Goal: Information Seeking & Learning: Learn about a topic

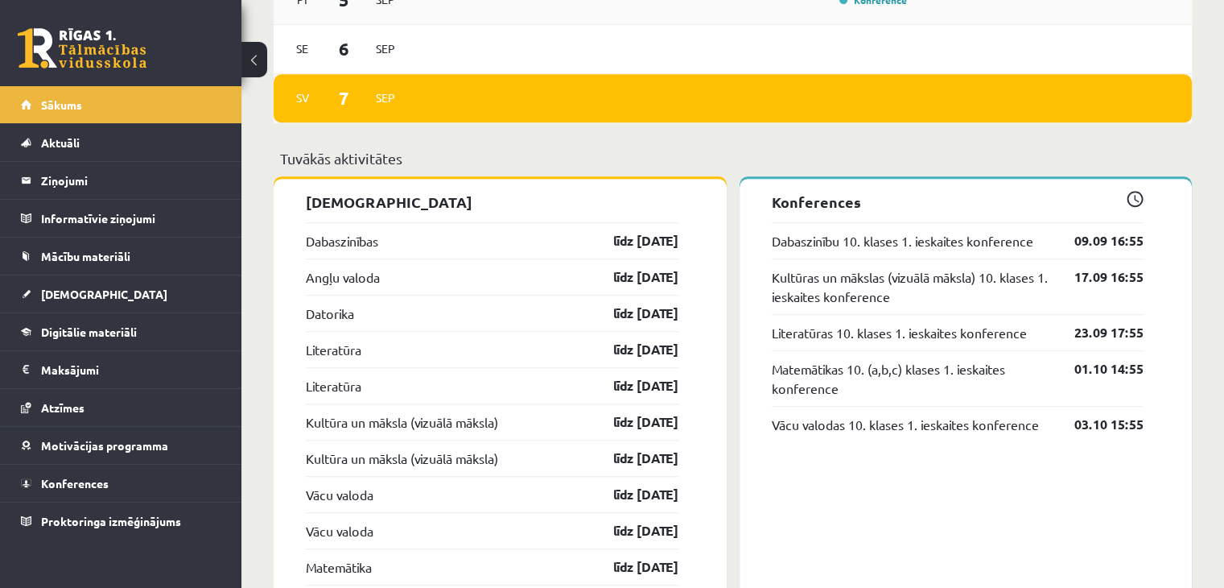
scroll to position [1159, 0]
click at [134, 268] on link "Mācību materiāli" at bounding box center [121, 255] width 200 height 37
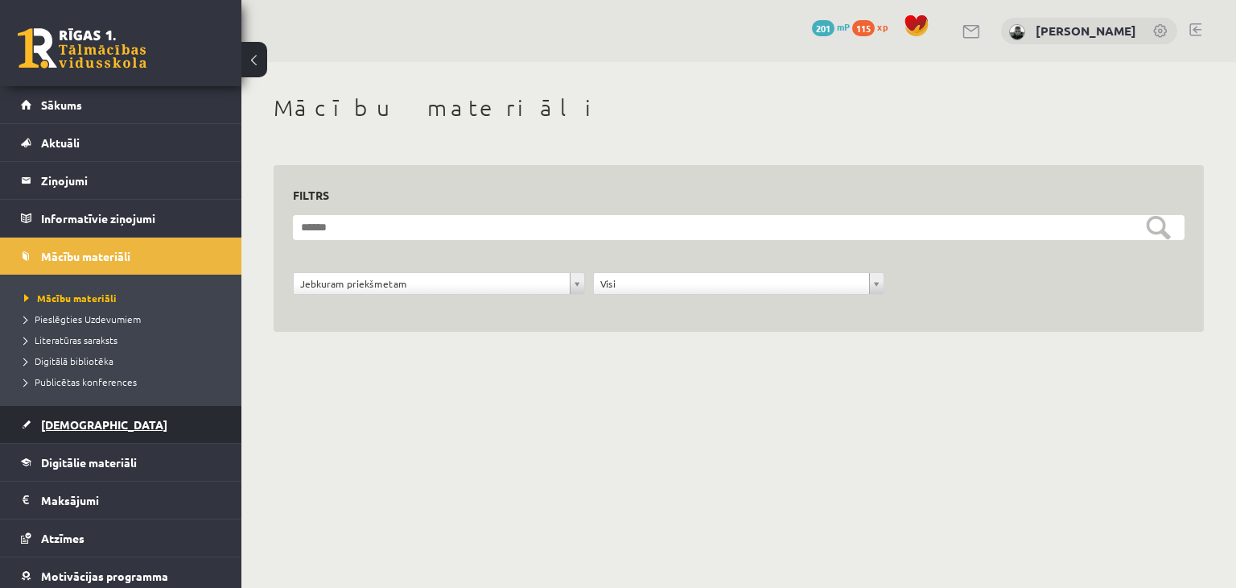
click at [130, 426] on link "[DEMOGRAPHIC_DATA]" at bounding box center [121, 424] width 200 height 37
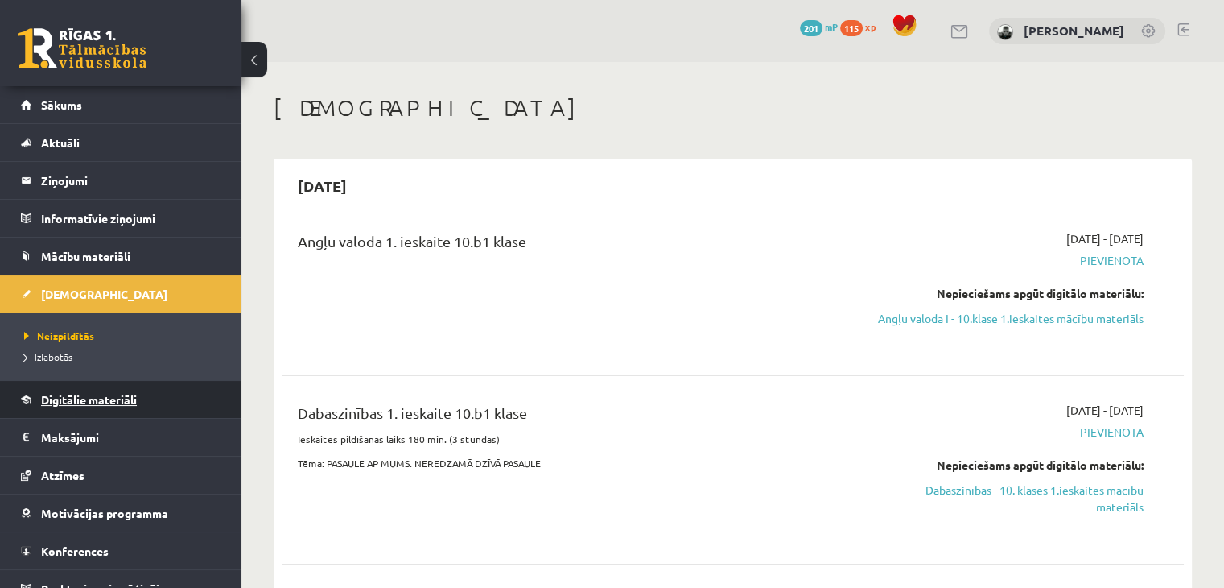
click at [158, 392] on link "Digitālie materiāli" at bounding box center [121, 399] width 200 height 37
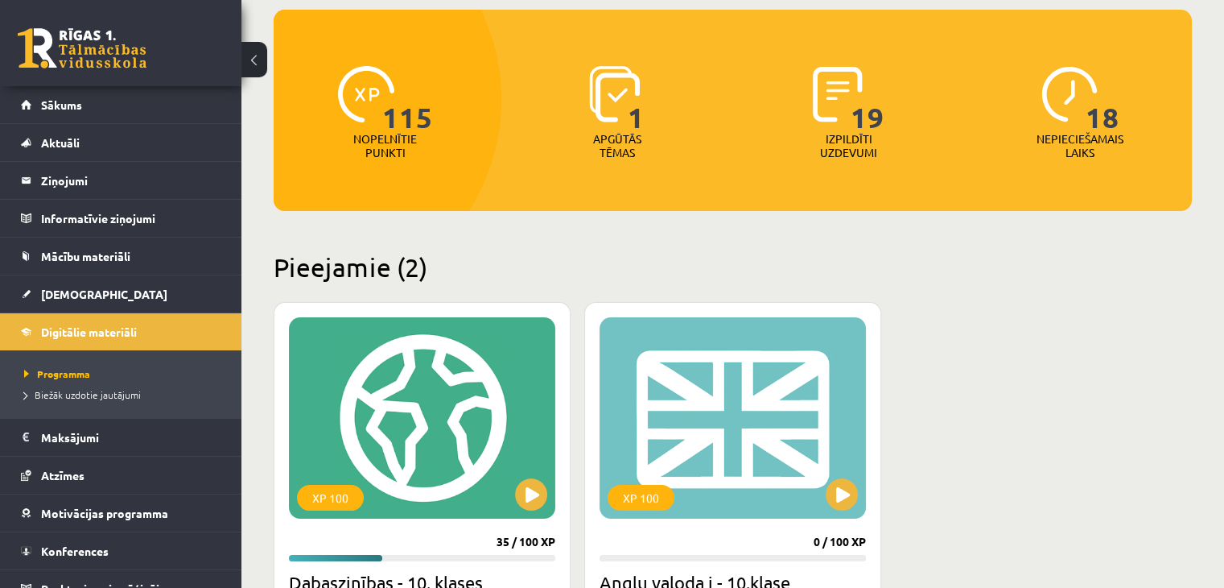
scroll to position [193, 0]
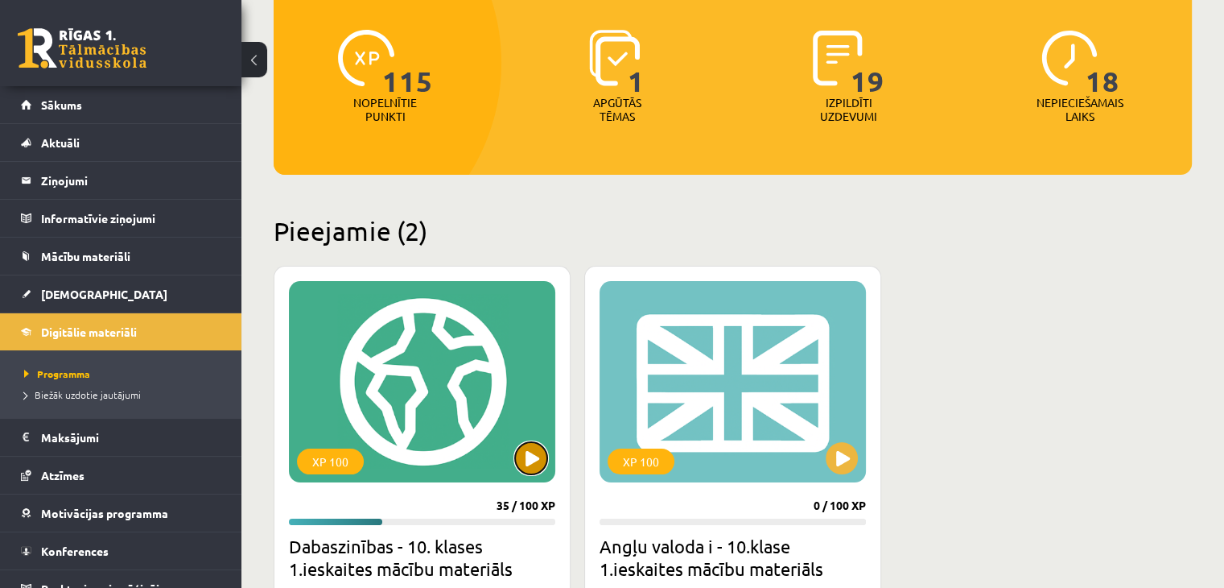
click at [528, 462] on button at bounding box center [531, 458] width 32 height 32
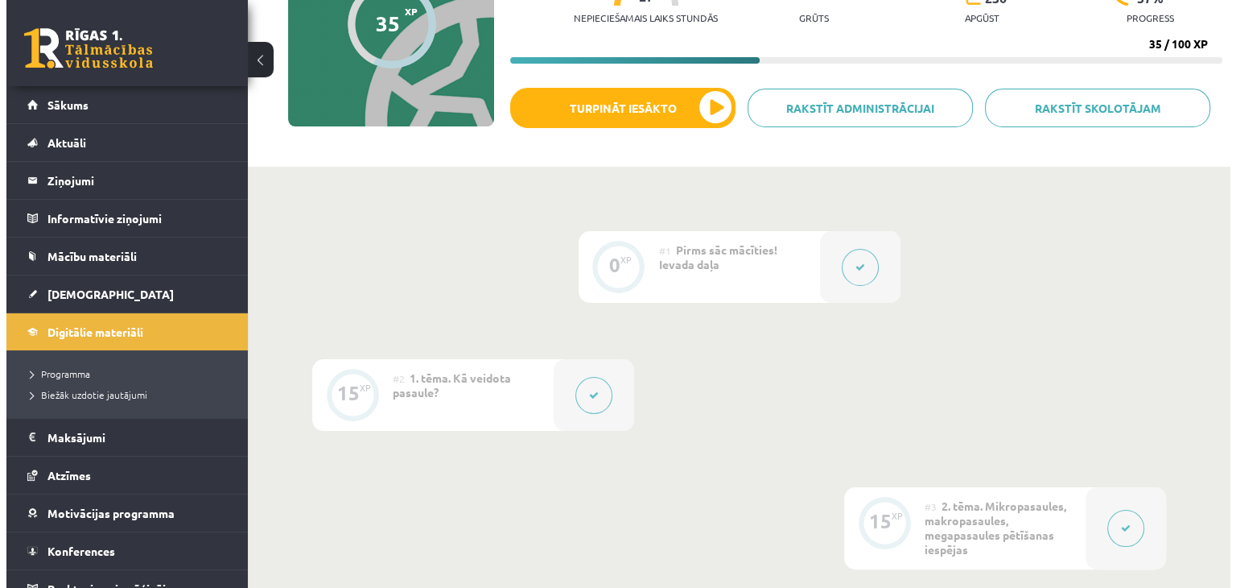
scroll to position [204, 0]
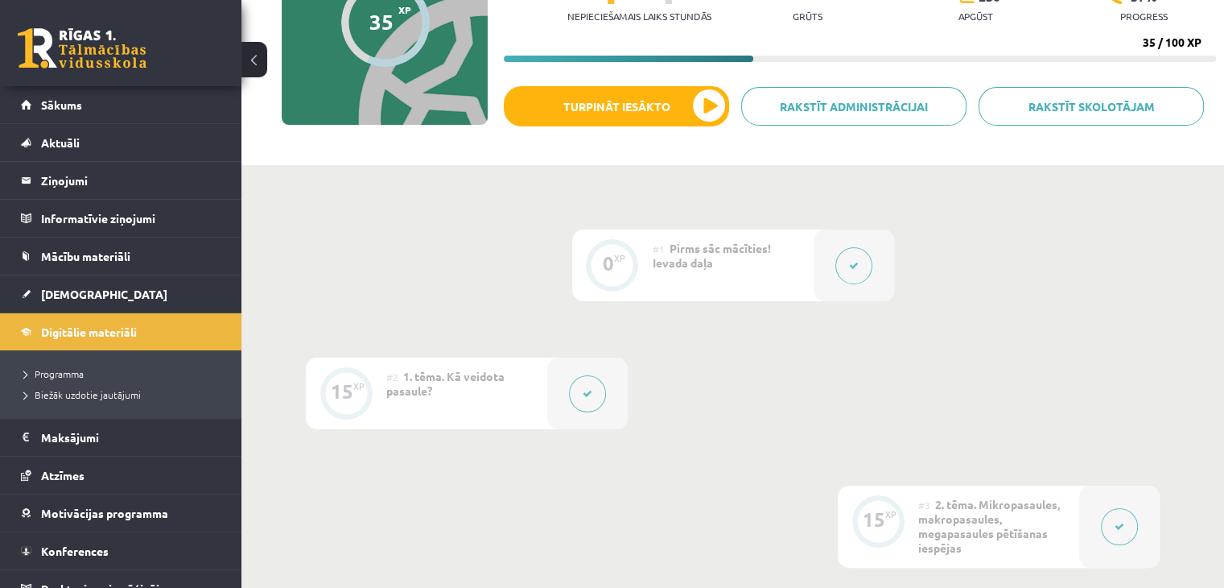
click at [557, 399] on div at bounding box center [587, 393] width 80 height 72
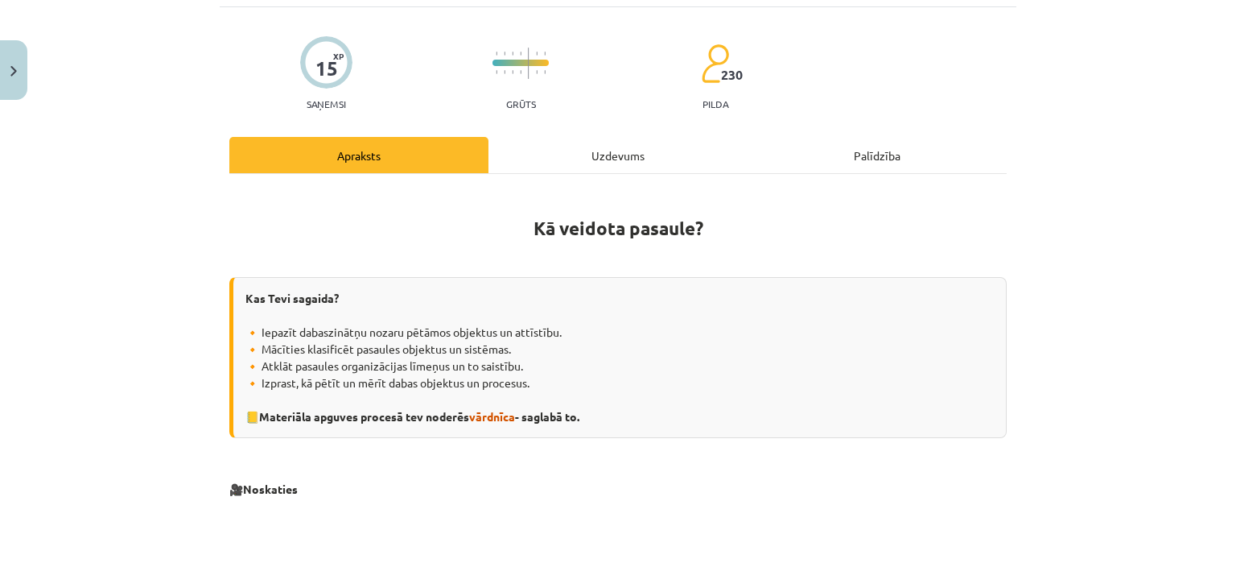
scroll to position [103, 0]
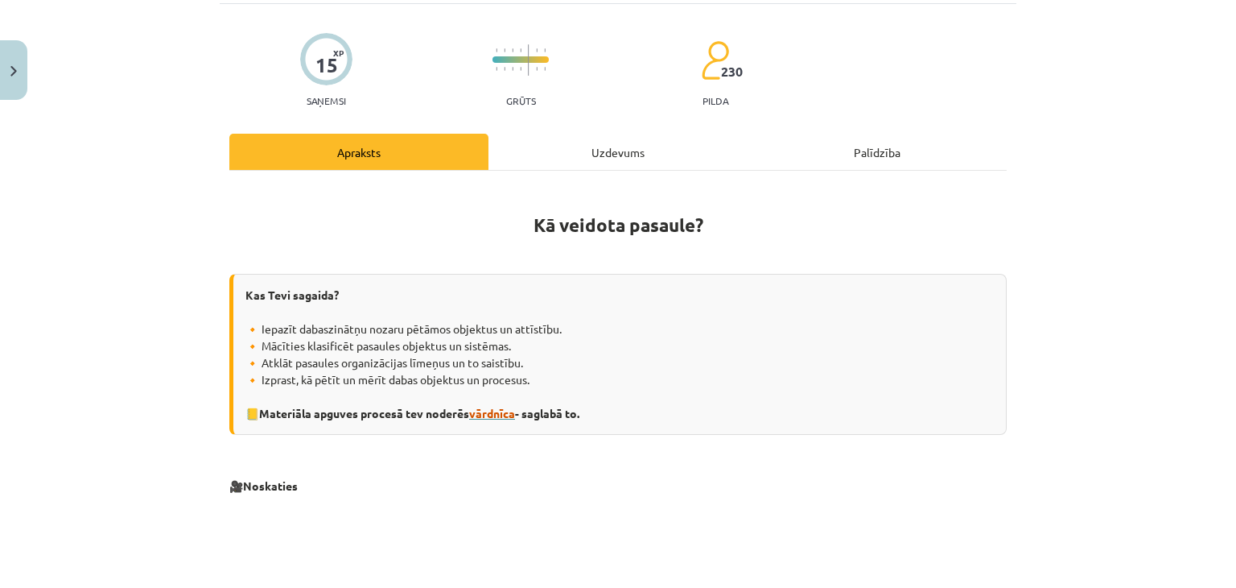
click at [480, 408] on span "vārdnīca" at bounding box center [492, 413] width 46 height 14
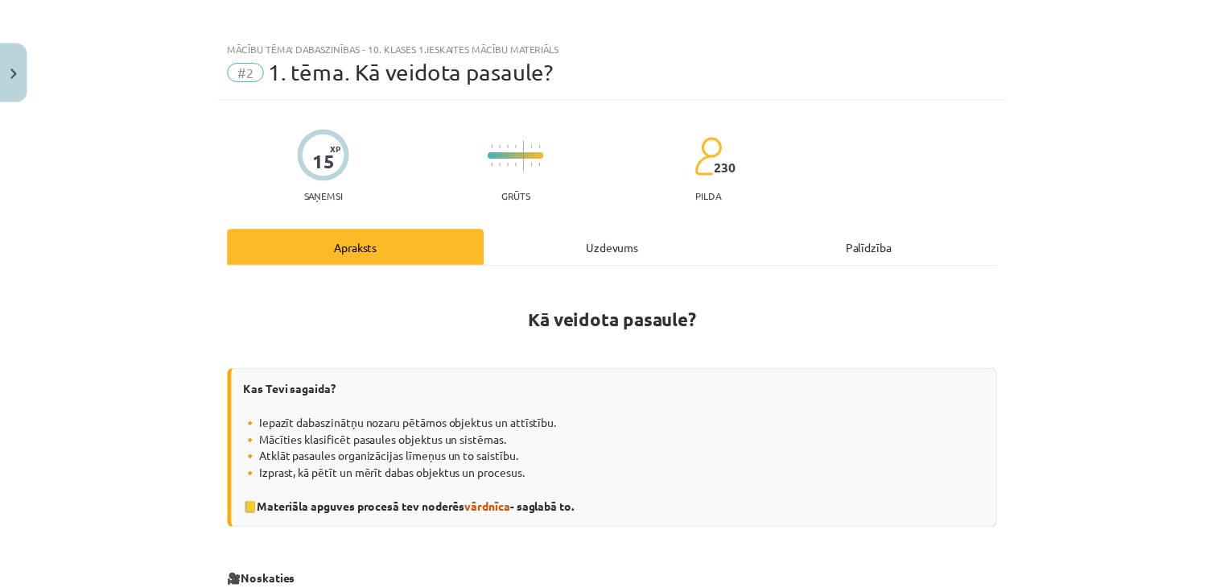
scroll to position [0, 0]
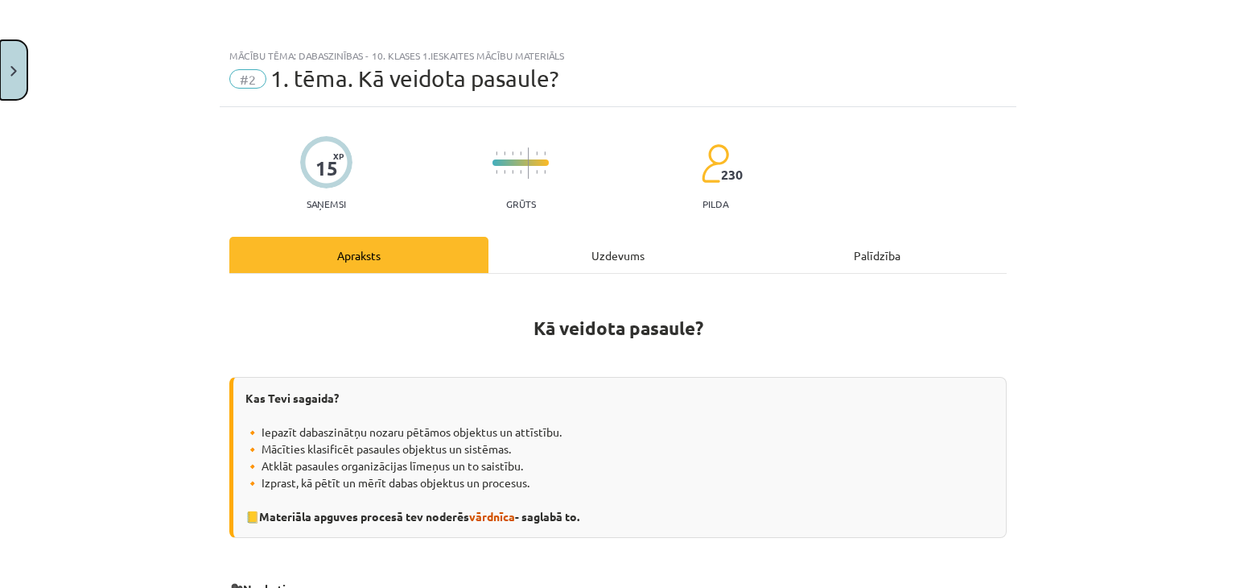
click at [19, 65] on button "Close" at bounding box center [13, 70] width 27 height 60
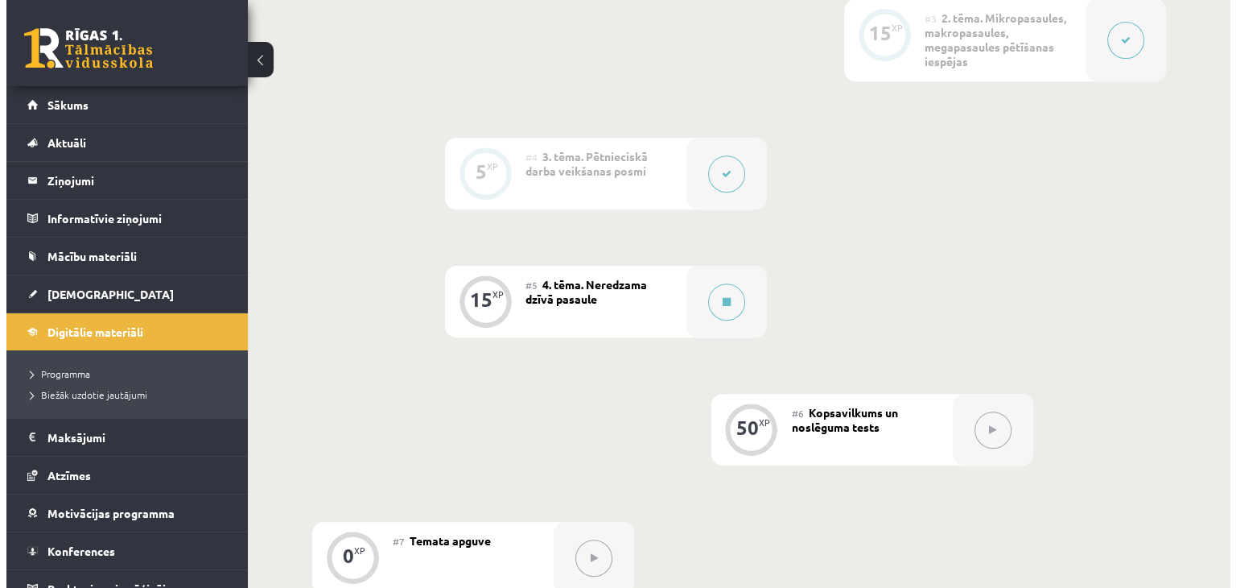
scroll to position [692, 0]
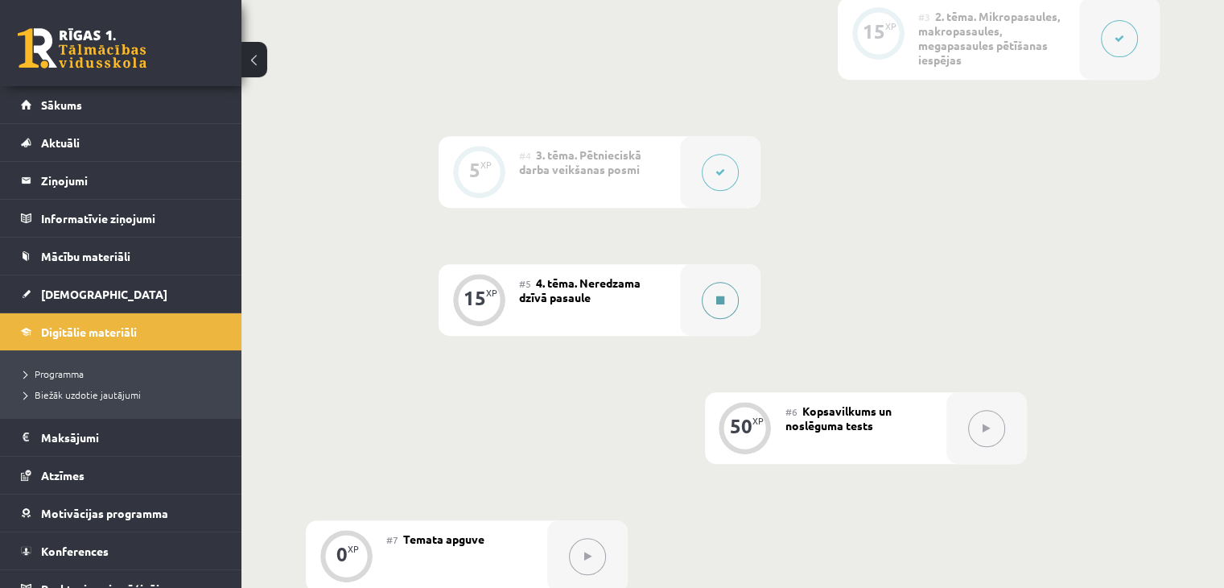
click at [719, 291] on button at bounding box center [720, 300] width 37 height 37
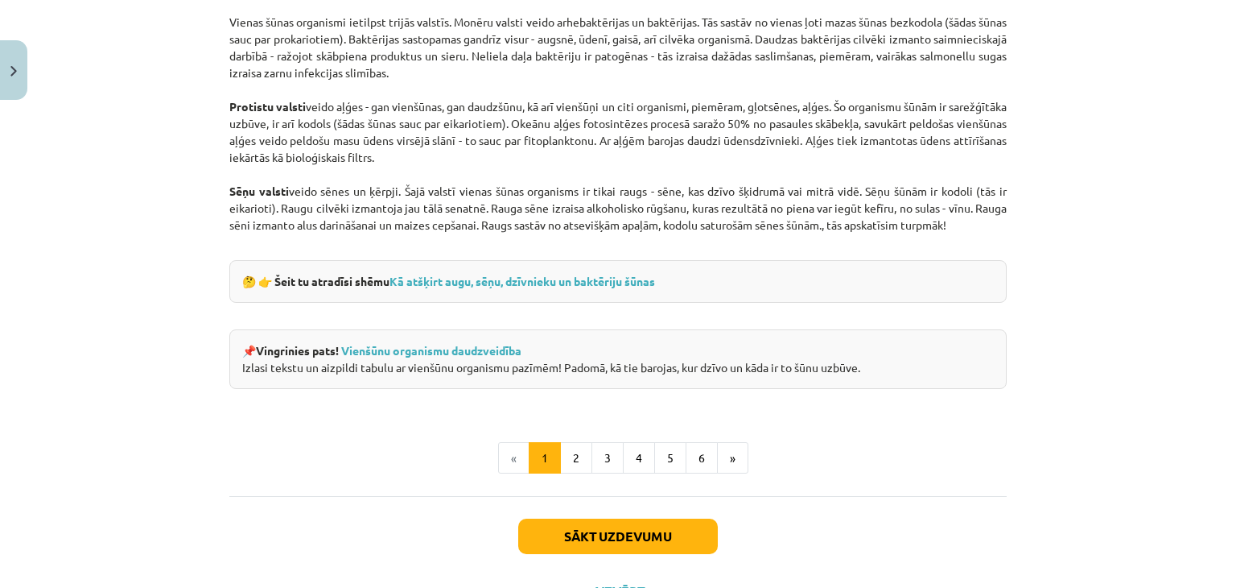
scroll to position [1445, 0]
click at [567, 441] on button "2" at bounding box center [576, 457] width 32 height 32
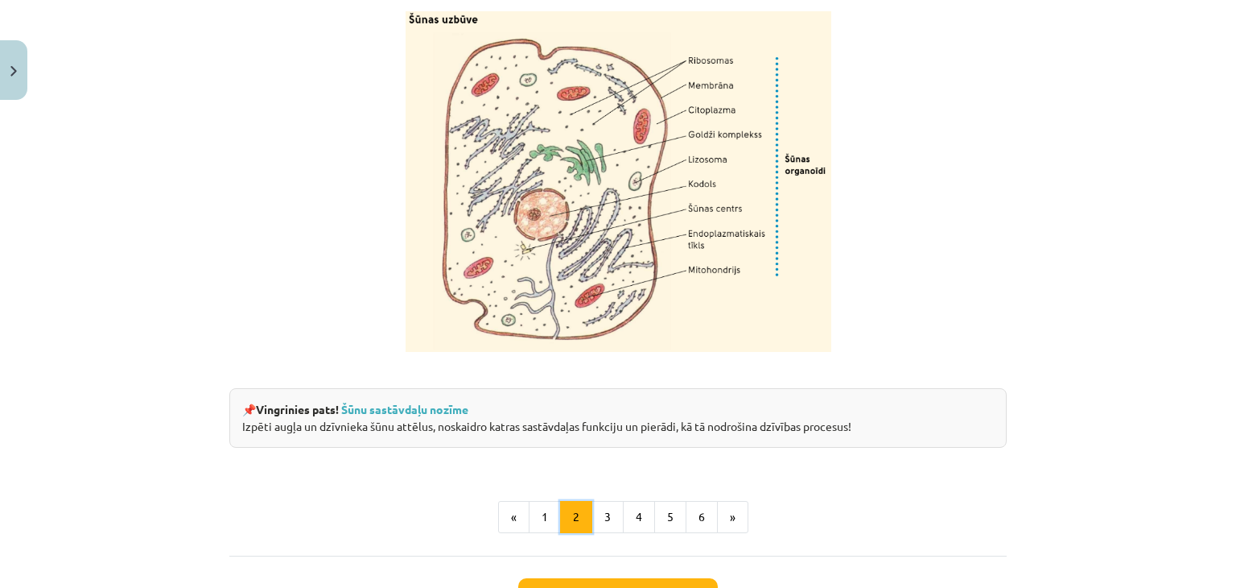
scroll to position [2020, 0]
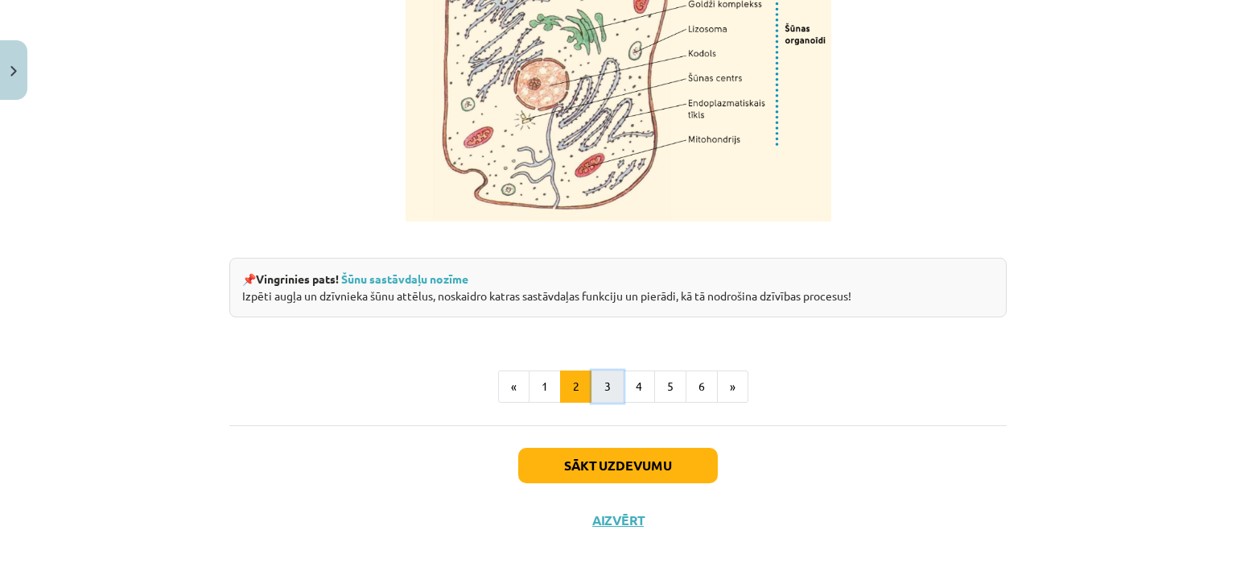
click at [603, 381] on button "3" at bounding box center [608, 386] width 32 height 32
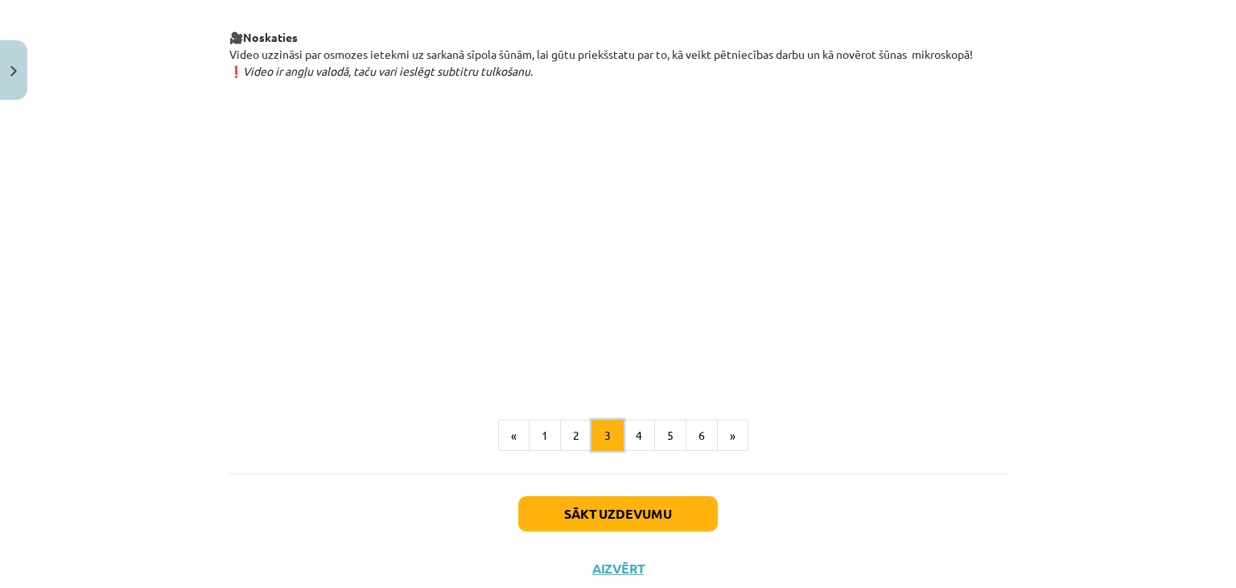
scroll to position [1812, 0]
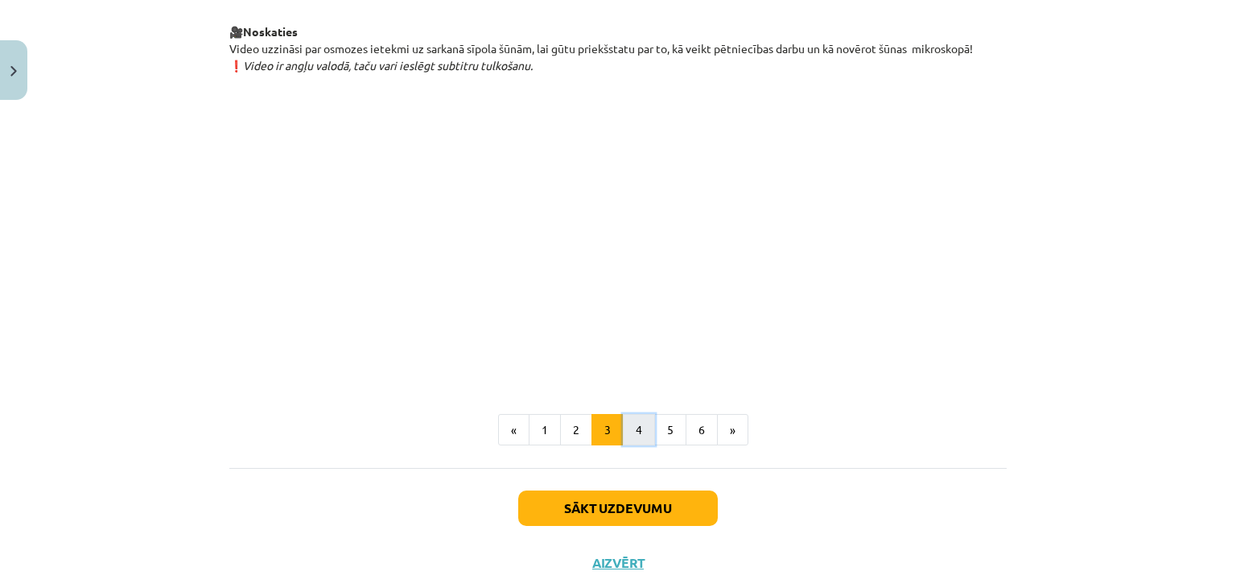
click at [624, 446] on button "4" at bounding box center [639, 430] width 32 height 32
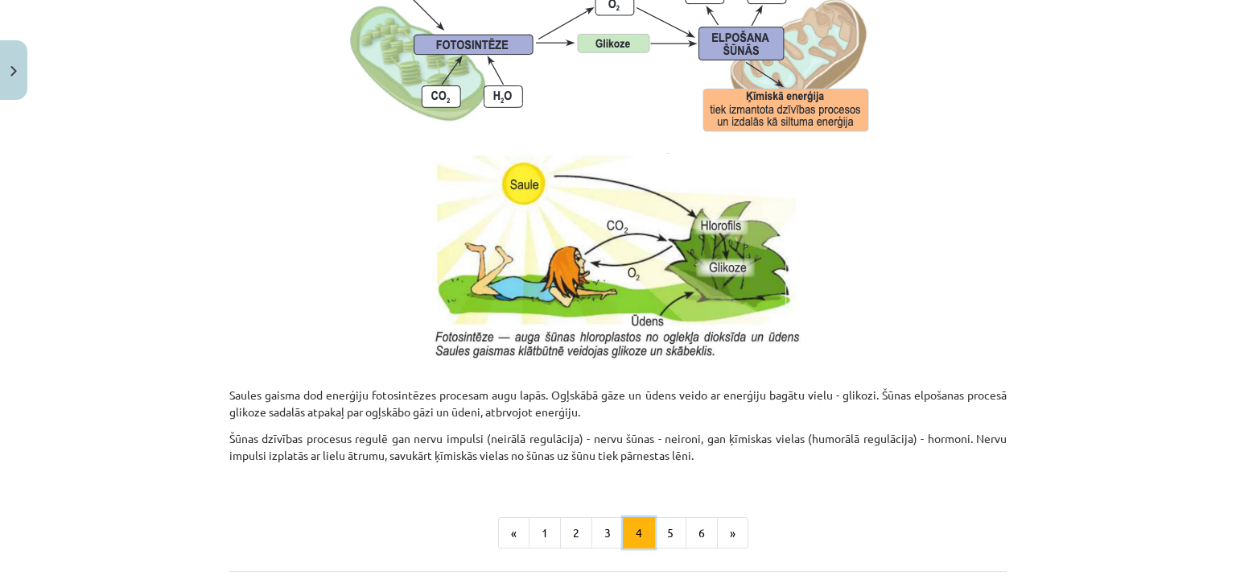
scroll to position [1542, 0]
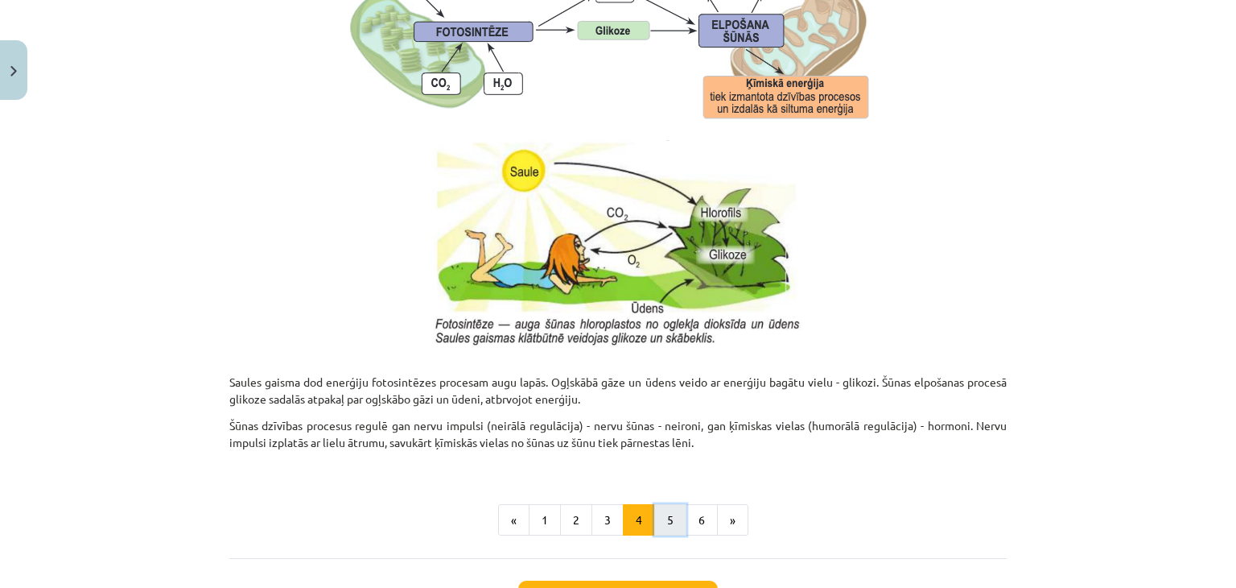
click at [666, 520] on button "5" at bounding box center [670, 520] width 32 height 32
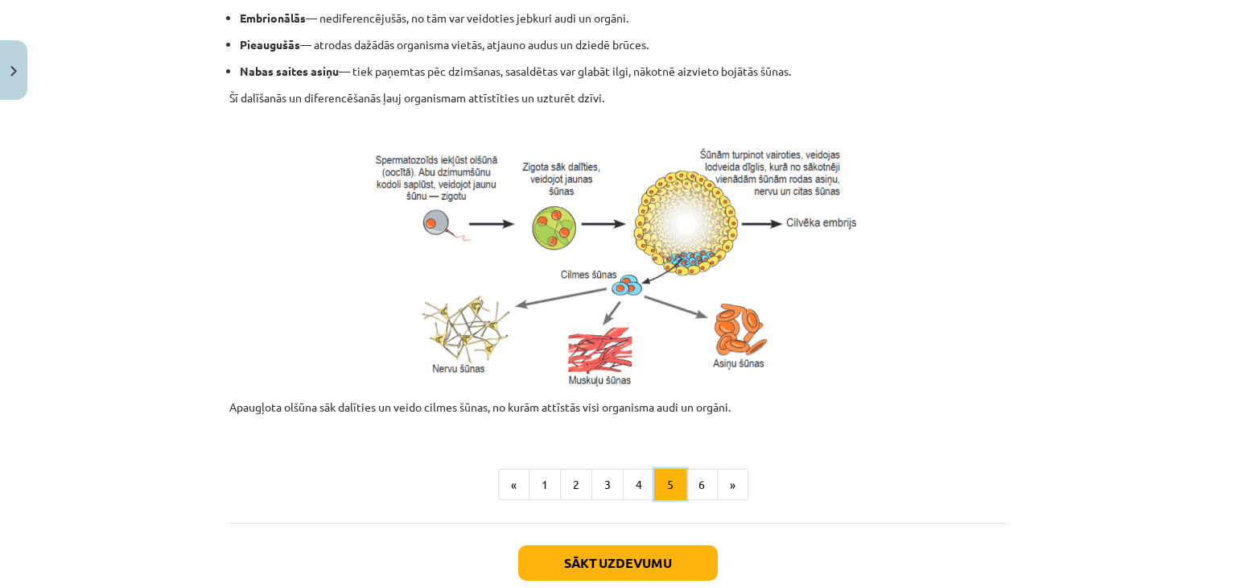
scroll to position [650, 0]
click at [690, 480] on button "6" at bounding box center [702, 484] width 32 height 32
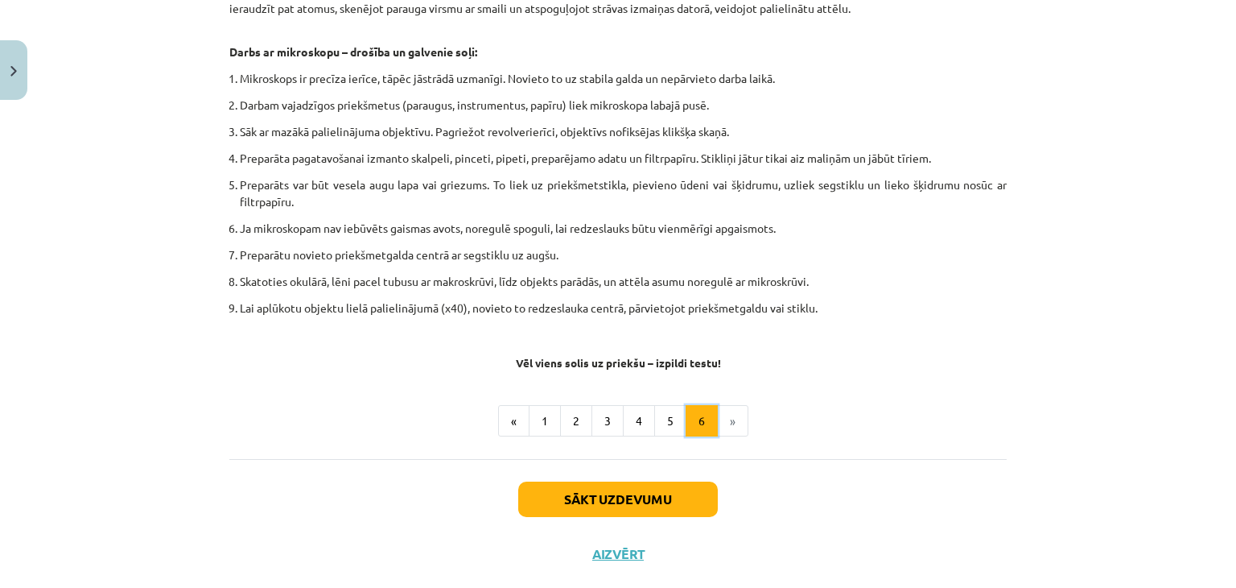
scroll to position [955, 0]
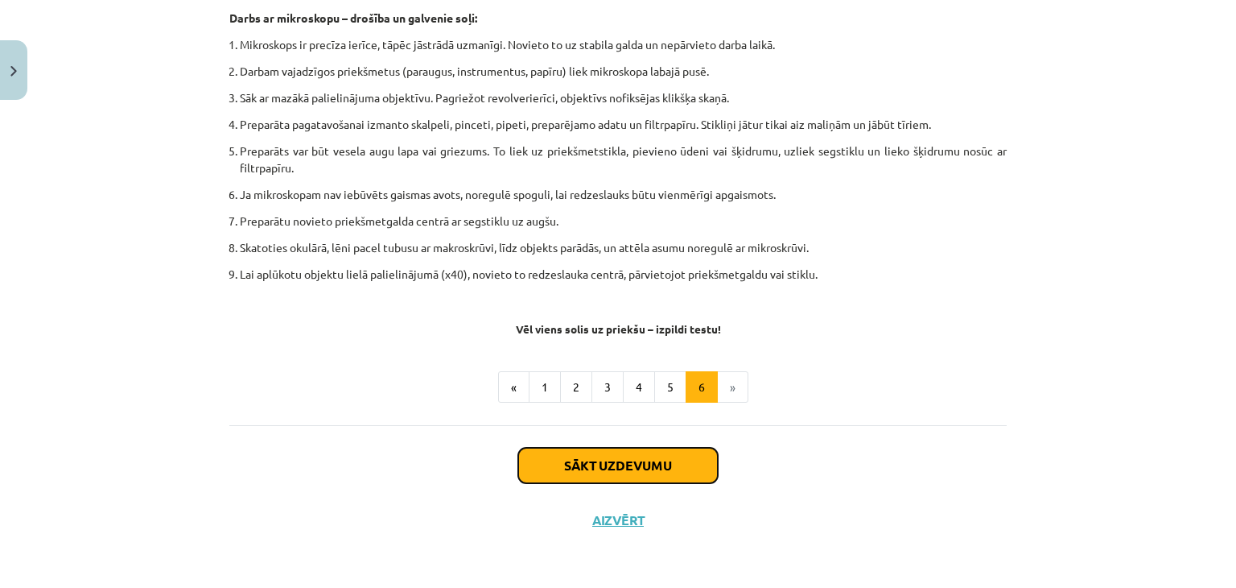
click at [594, 454] on button "Sākt uzdevumu" at bounding box center [618, 464] width 200 height 35
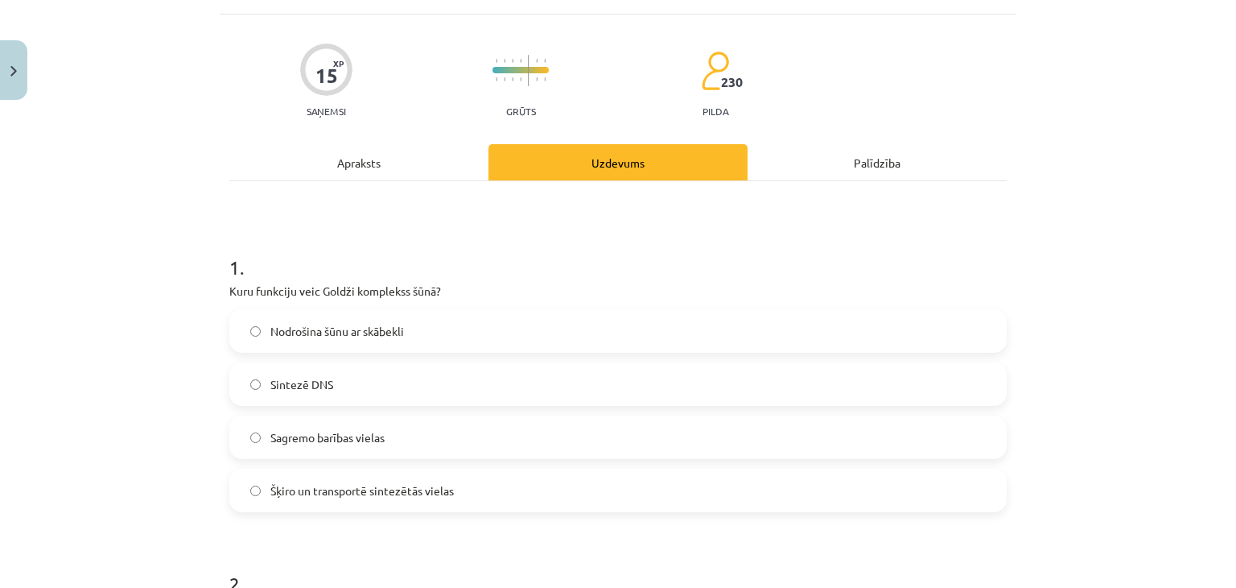
scroll to position [101, 0]
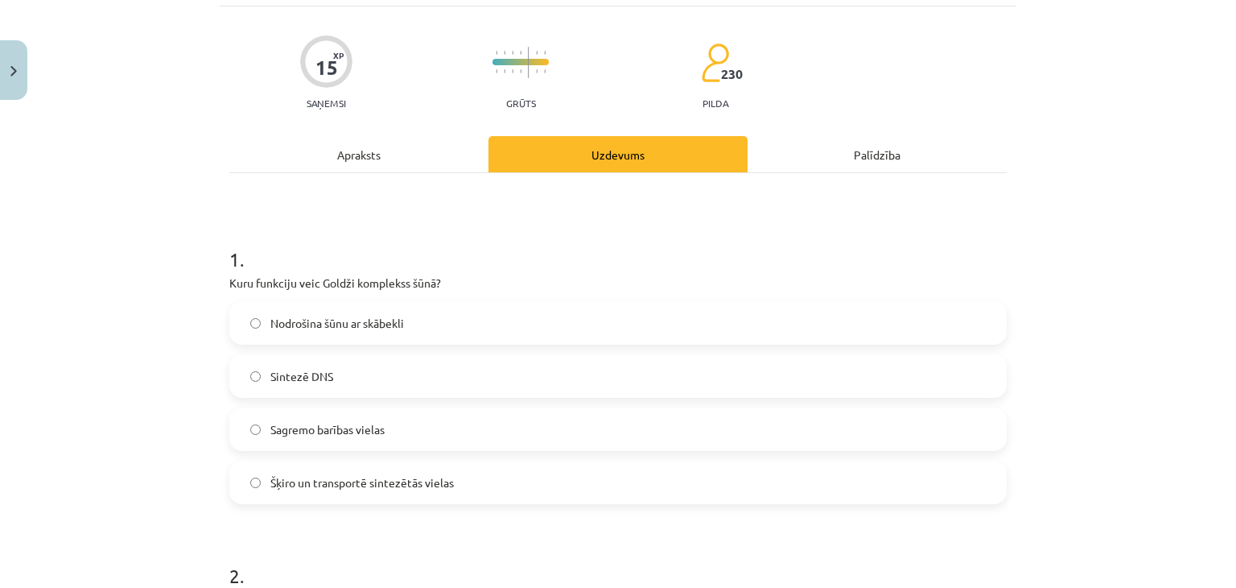
click at [360, 146] on div "Apraksts" at bounding box center [358, 154] width 259 height 36
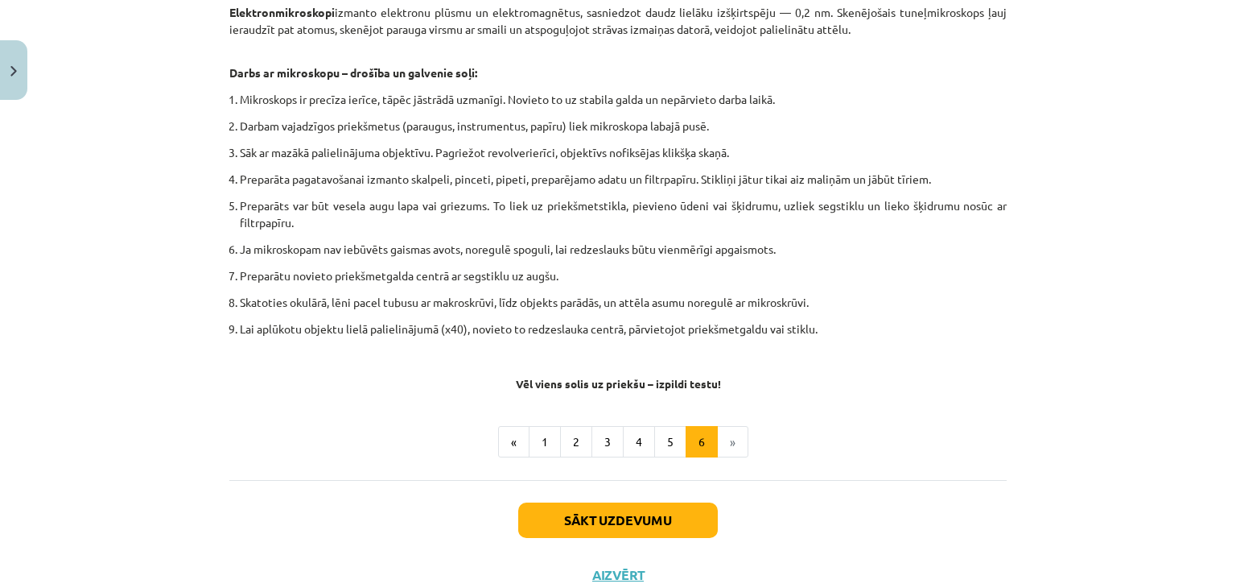
scroll to position [955, 0]
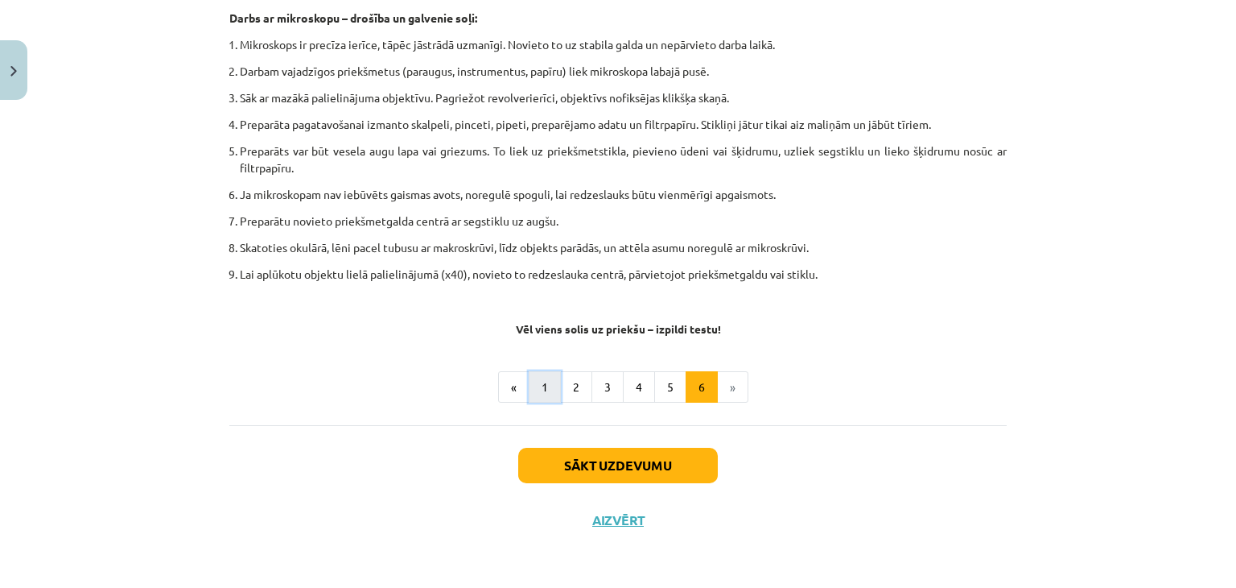
click at [544, 391] on button "1" at bounding box center [545, 387] width 32 height 32
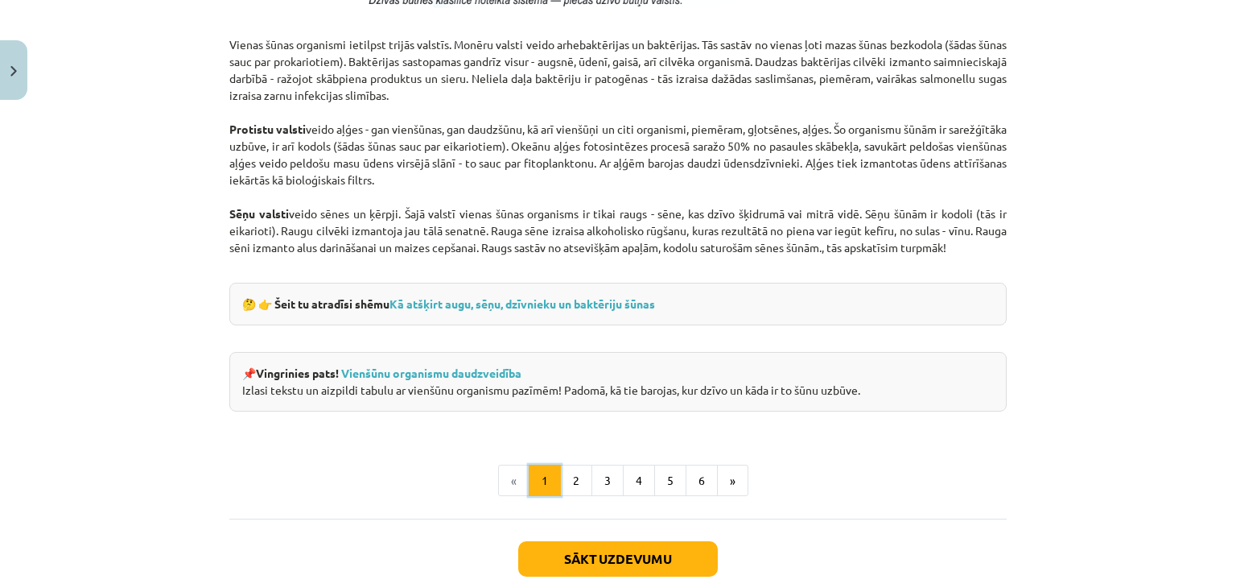
scroll to position [1513, 0]
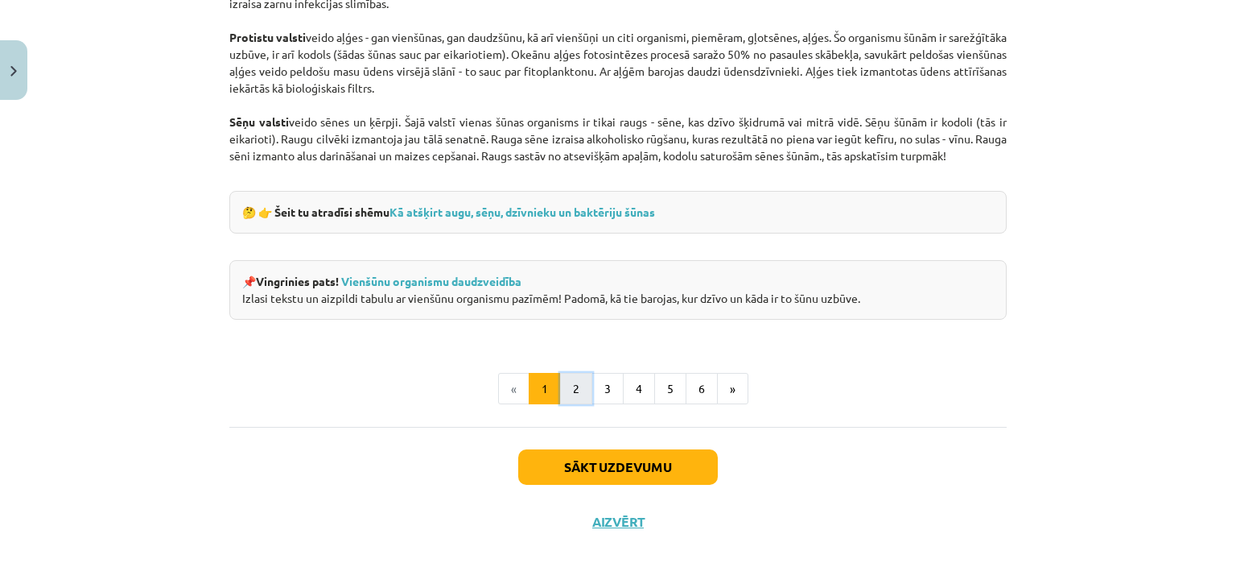
click at [578, 399] on button "2" at bounding box center [576, 389] width 32 height 32
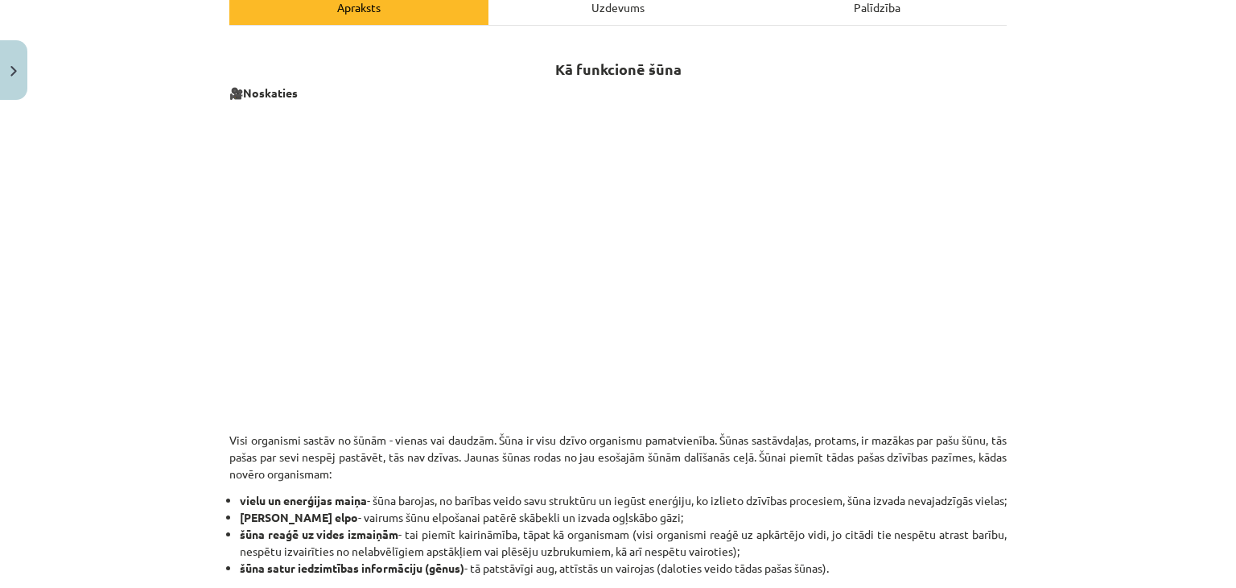
scroll to position [195, 0]
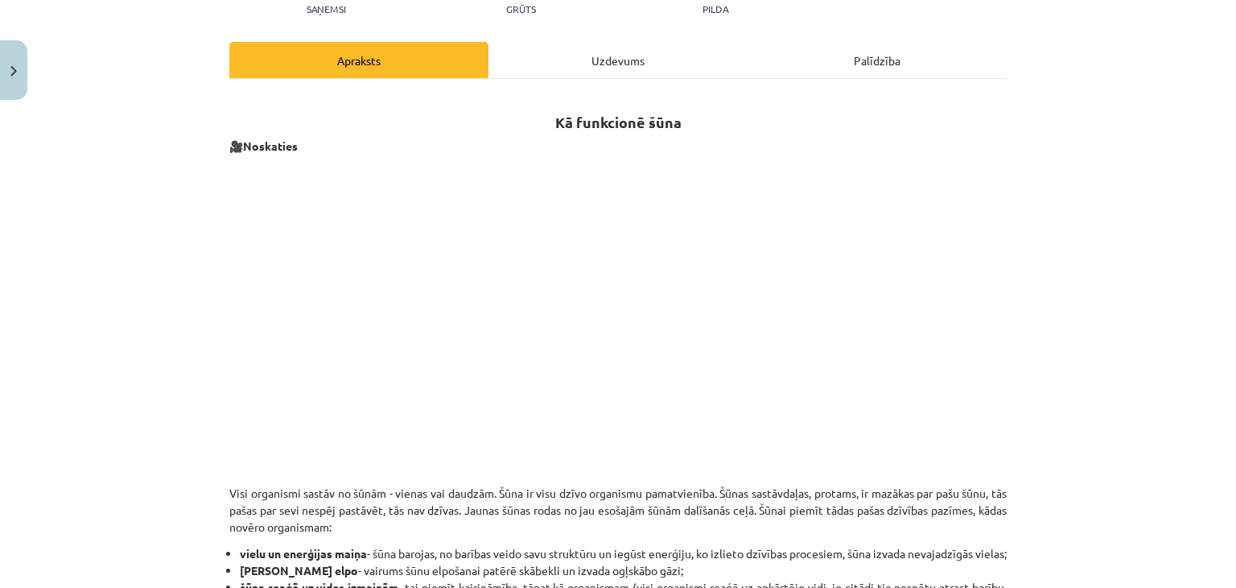
click at [605, 152] on p "🎥 Noskaties" at bounding box center [617, 146] width 777 height 17
click at [604, 61] on div "Uzdevums" at bounding box center [618, 60] width 259 height 36
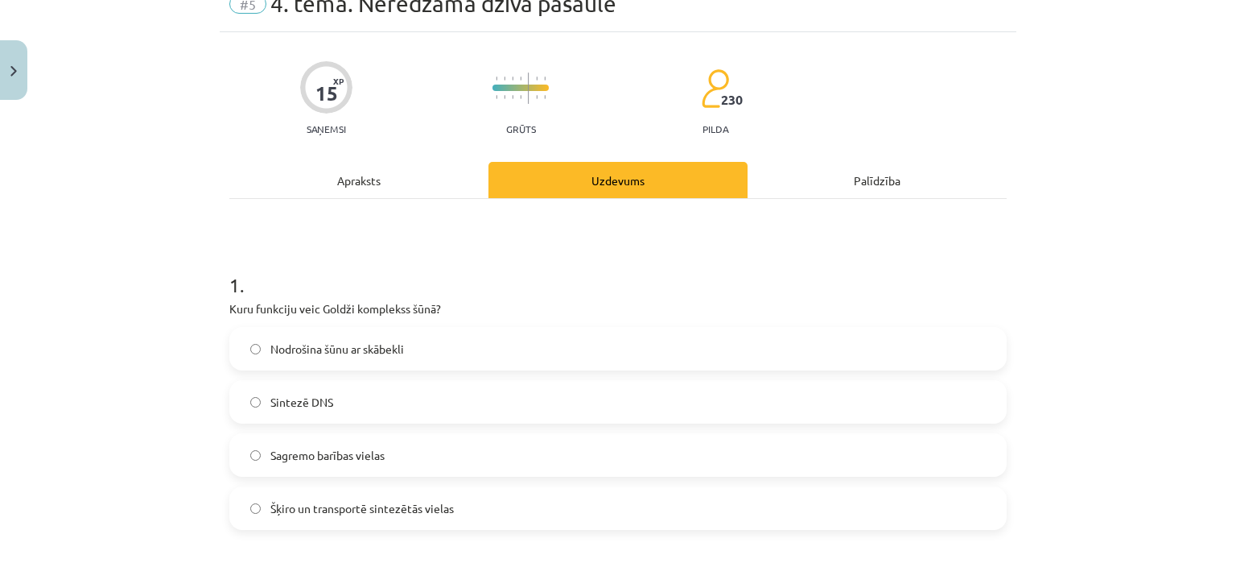
scroll to position [40, 0]
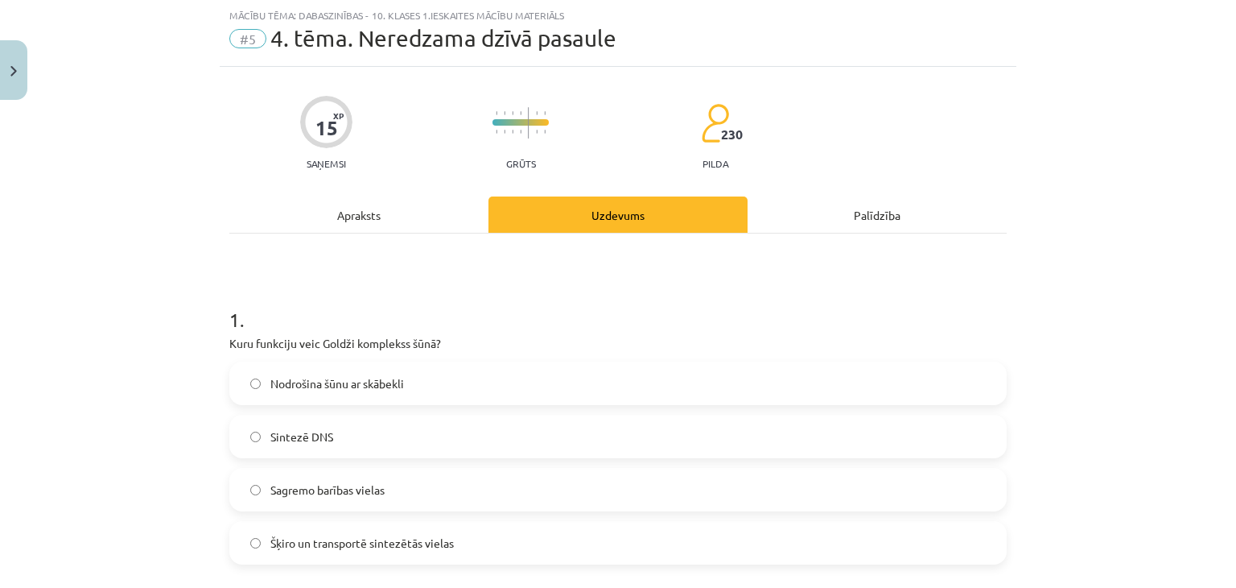
click at [394, 535] on span "Šķiro un transportē sintezētās vielas" at bounding box center [362, 542] width 184 height 17
click at [853, 208] on div "Palīdzība" at bounding box center [877, 214] width 259 height 36
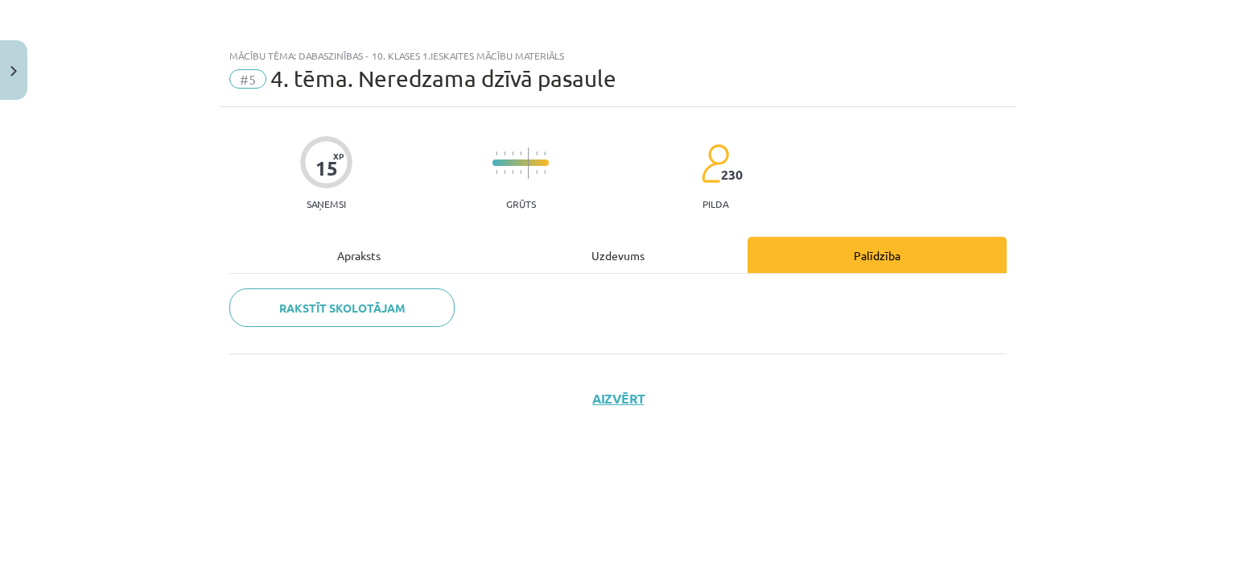
click at [608, 250] on div "Uzdevums" at bounding box center [618, 255] width 259 height 36
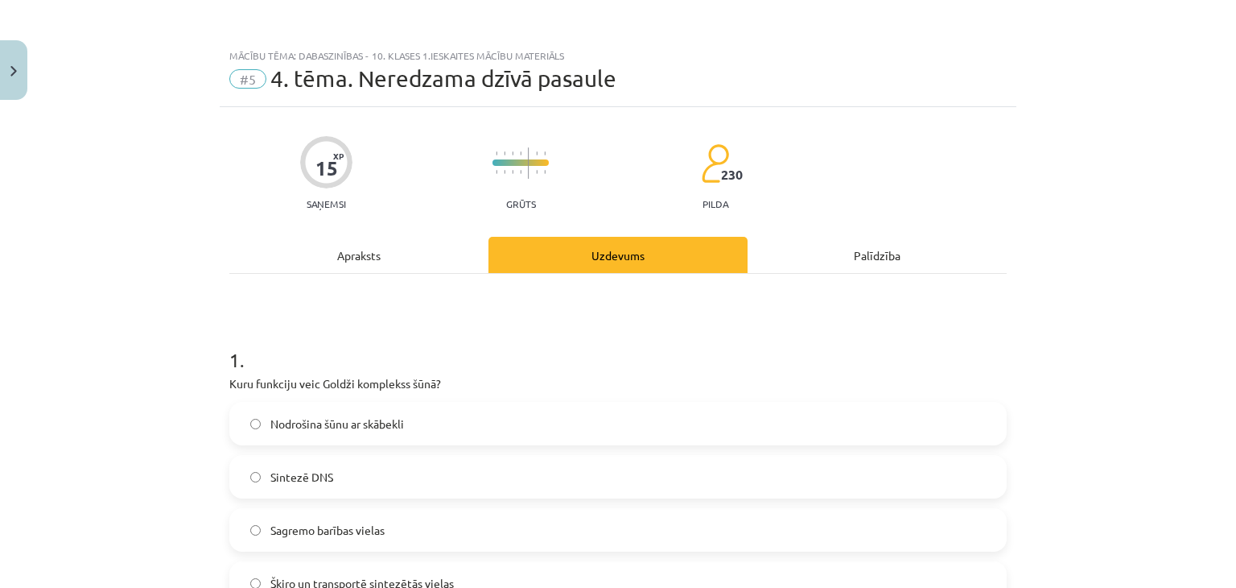
click at [398, 247] on div "Apraksts" at bounding box center [358, 255] width 259 height 36
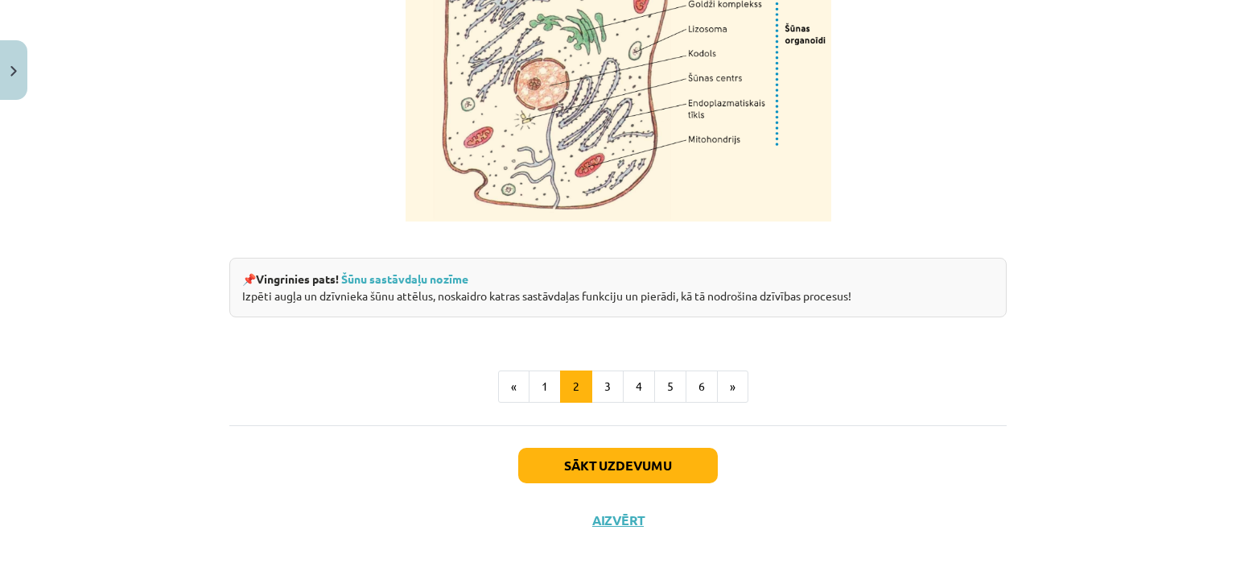
scroll to position [2020, 0]
click at [598, 390] on button "3" at bounding box center [608, 386] width 32 height 32
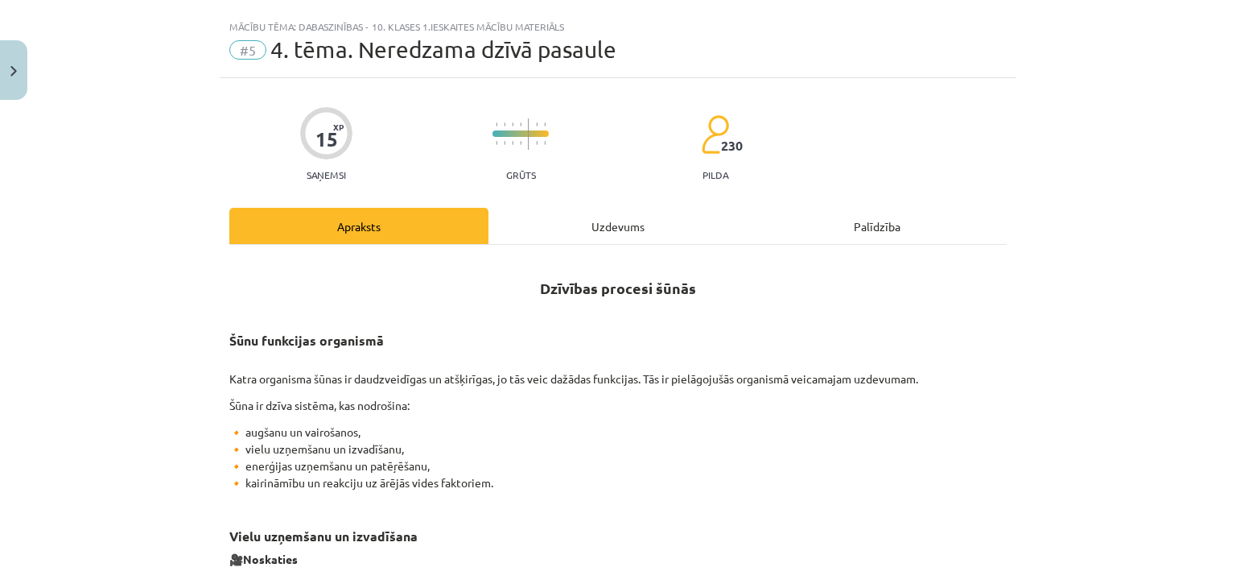
scroll to position [0, 0]
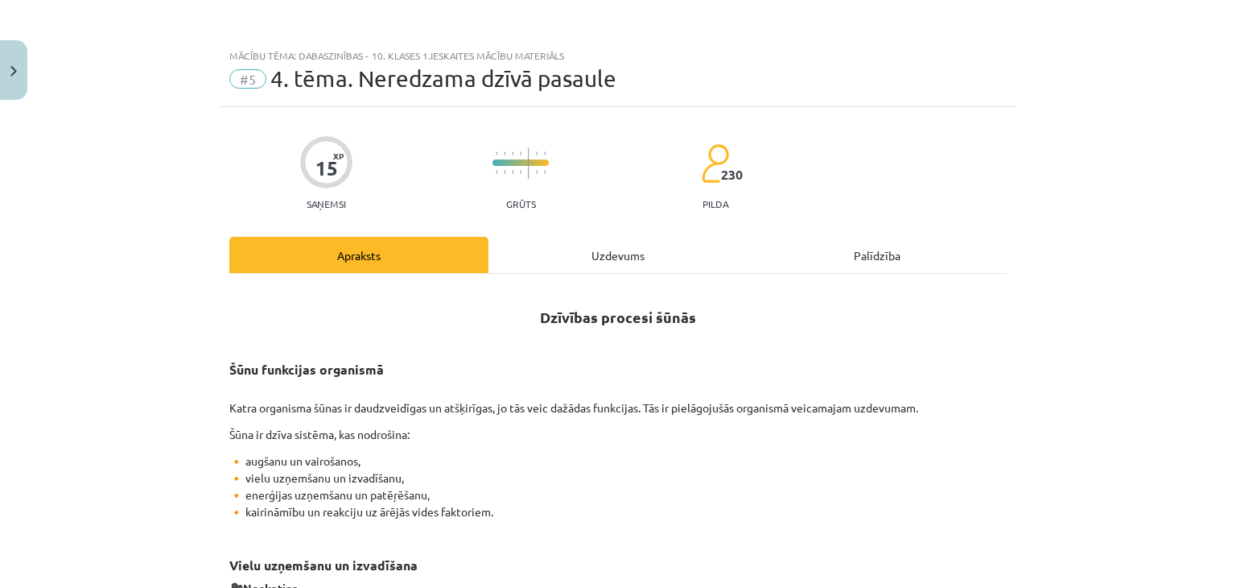
click at [607, 237] on div "Uzdevums" at bounding box center [618, 255] width 259 height 36
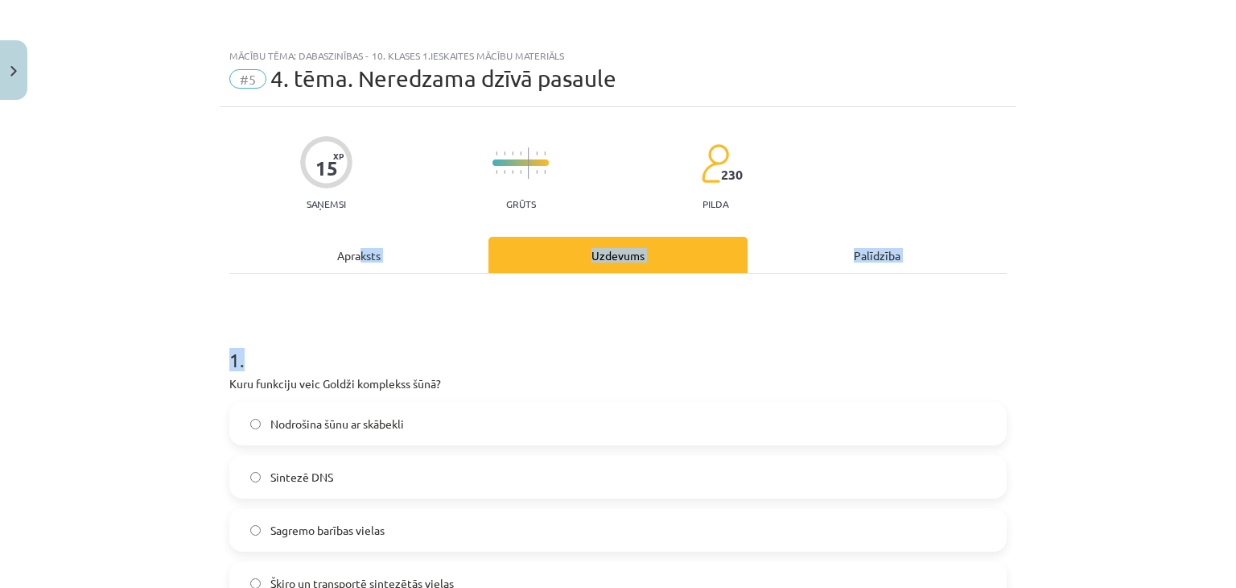
drag, startPoint x: 366, startPoint y: 278, endPoint x: 356, endPoint y: 258, distance: 22.0
click at [356, 258] on div "Apraksts" at bounding box center [358, 255] width 259 height 36
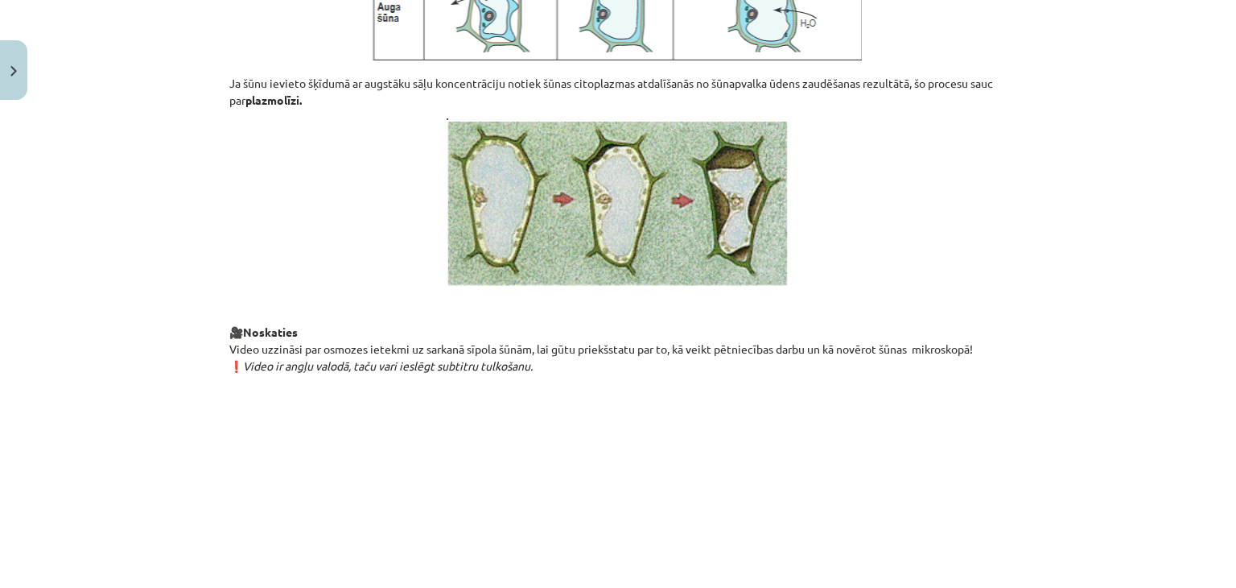
scroll to position [1887, 0]
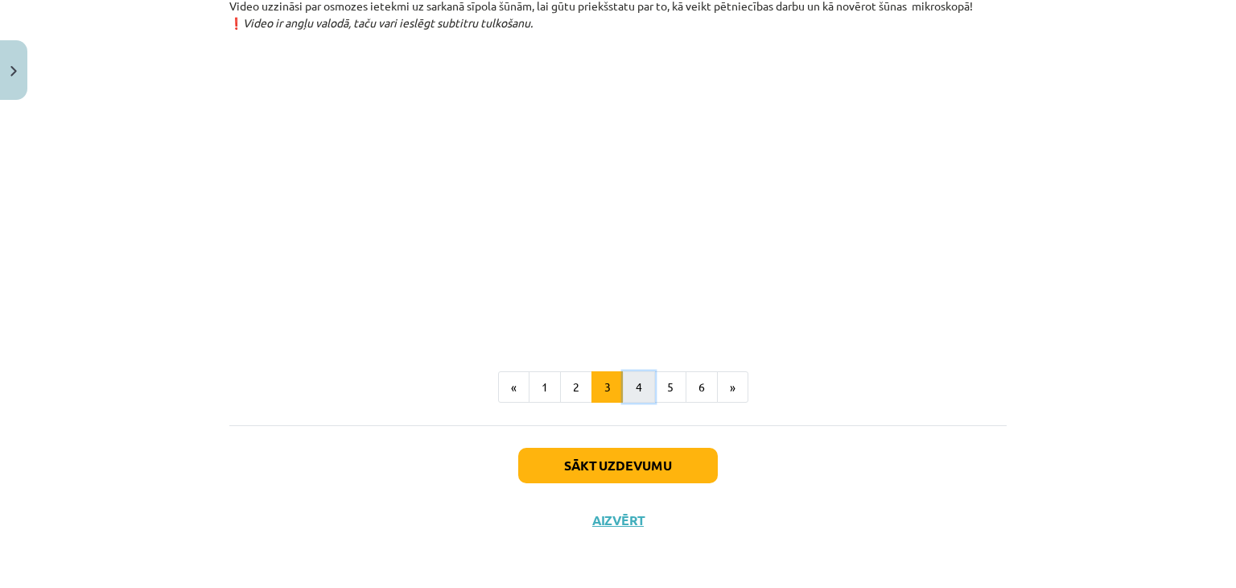
click at [633, 381] on button "4" at bounding box center [639, 387] width 32 height 32
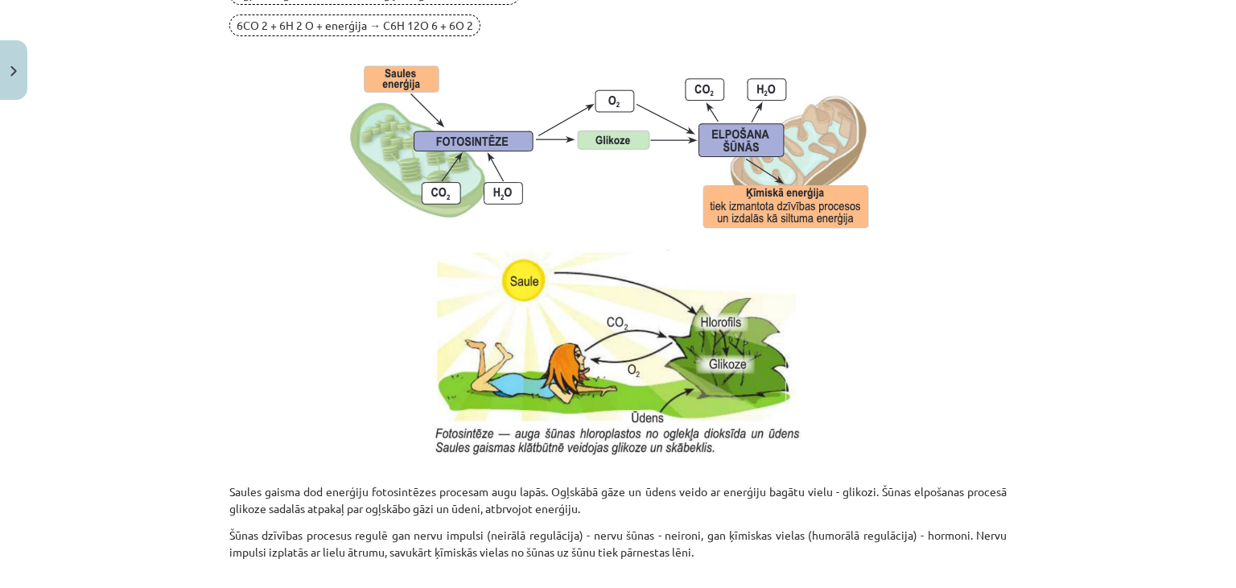
scroll to position [1673, 0]
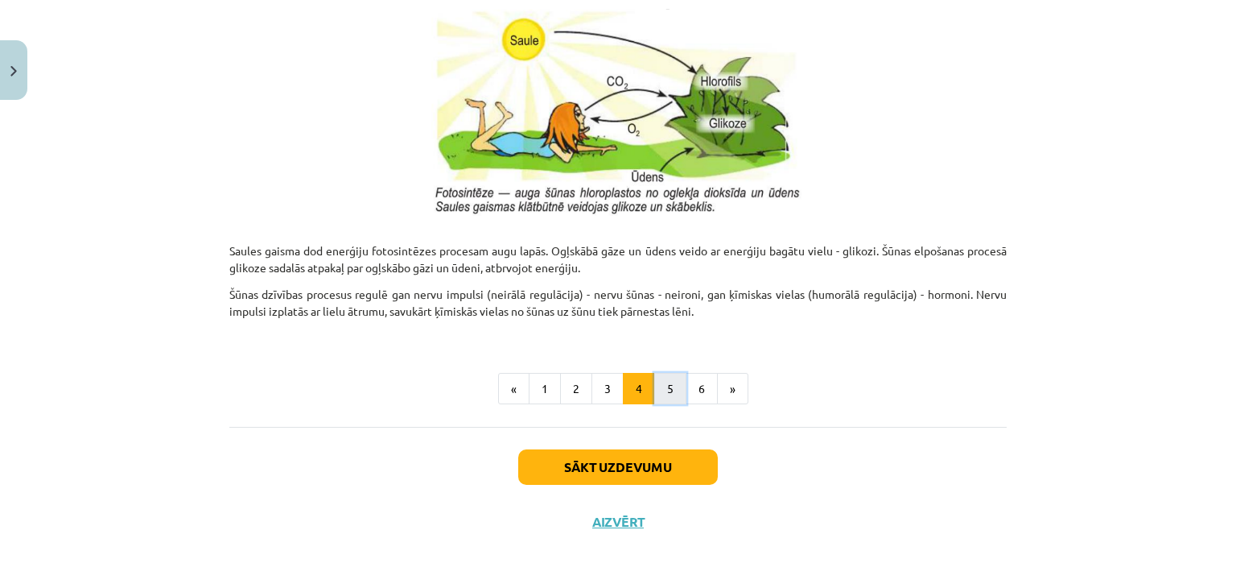
click at [664, 388] on button "5" at bounding box center [670, 389] width 32 height 32
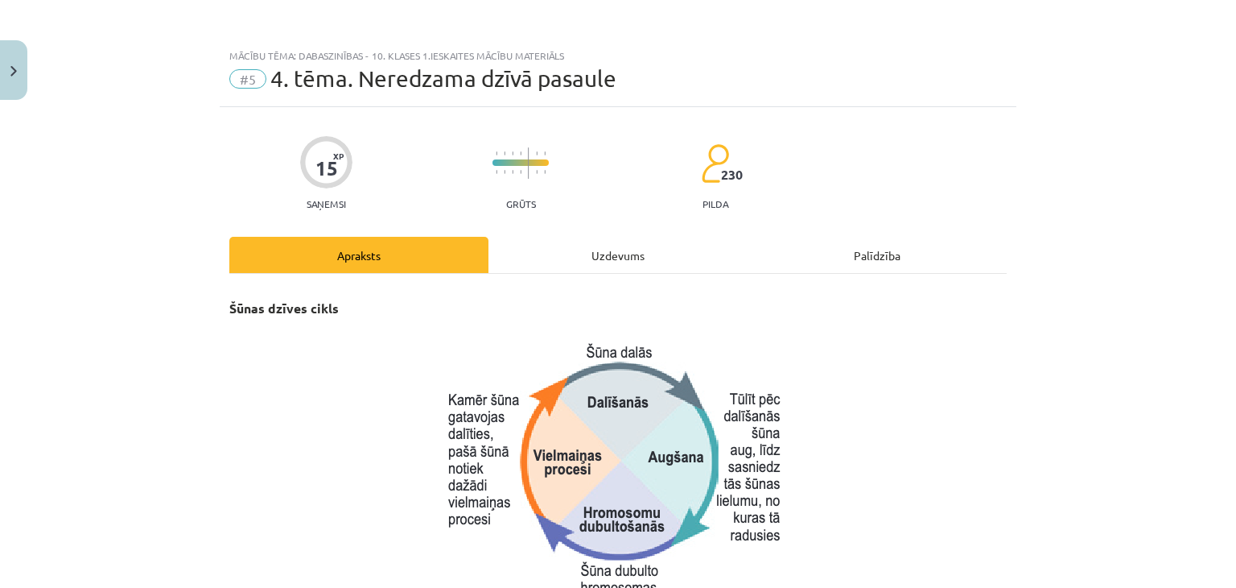
scroll to position [745, 0]
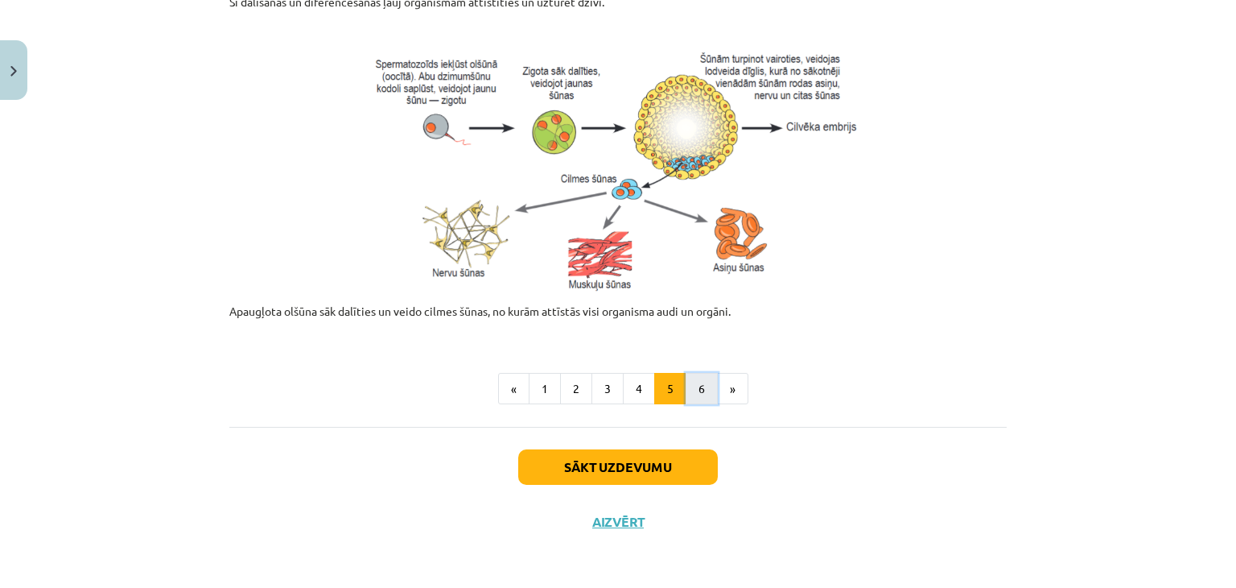
click at [689, 390] on button "6" at bounding box center [702, 389] width 32 height 32
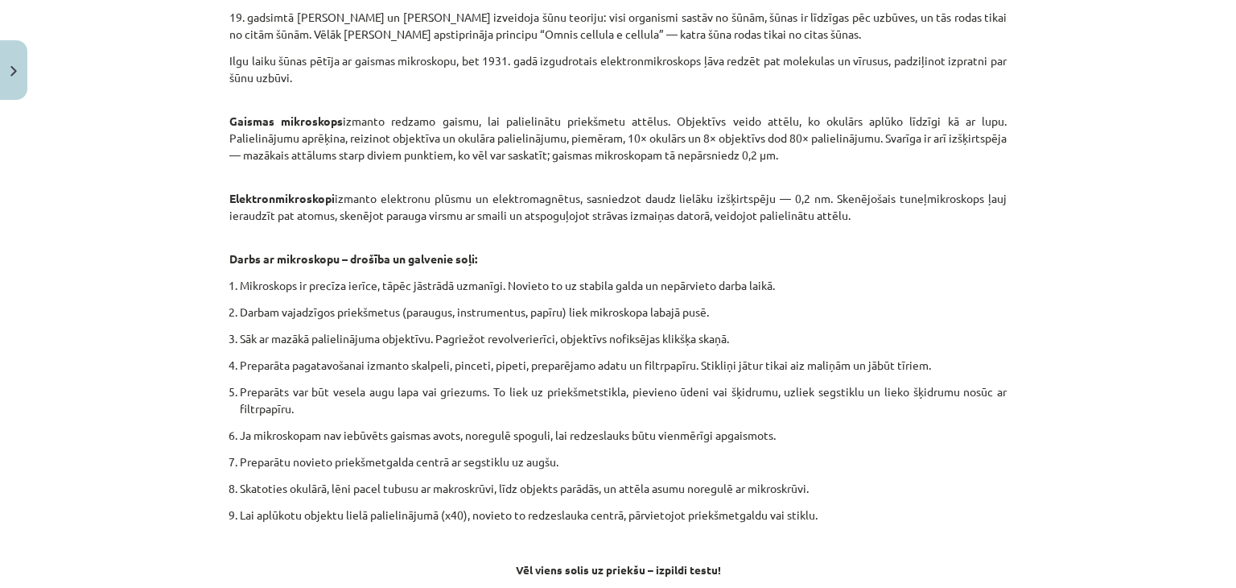
scroll to position [955, 0]
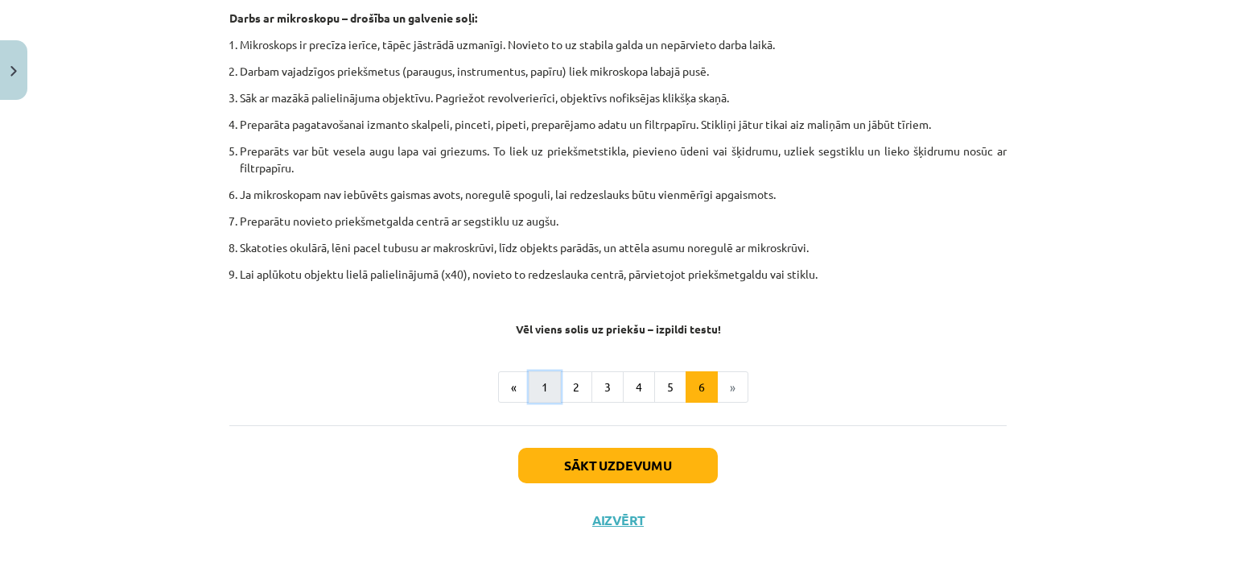
click at [541, 387] on button "1" at bounding box center [545, 387] width 32 height 32
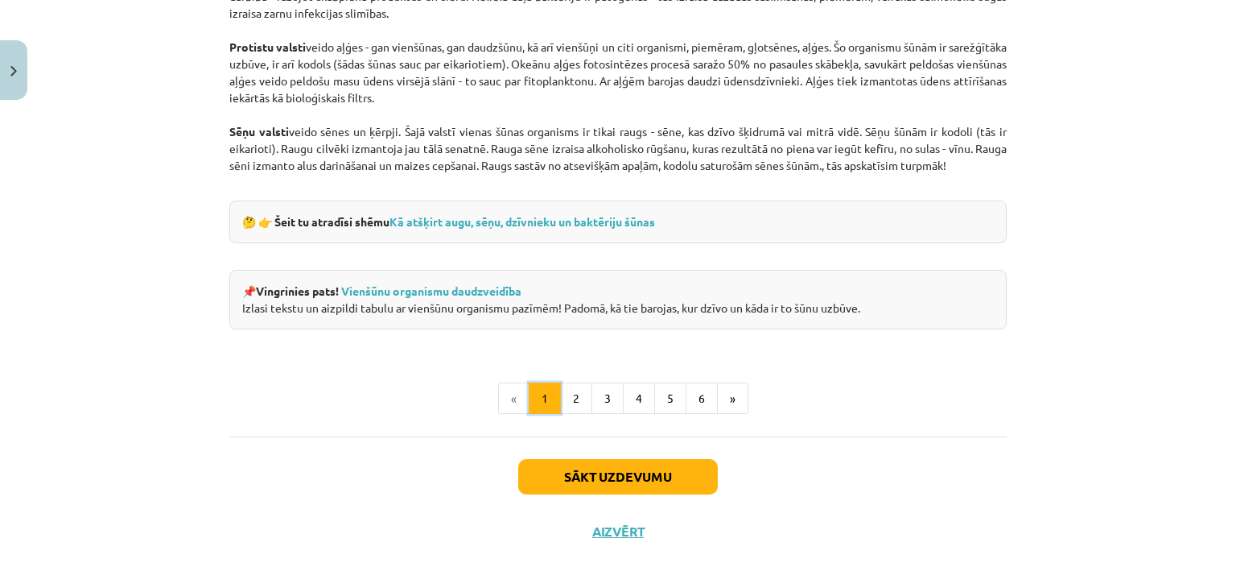
scroll to position [1513, 0]
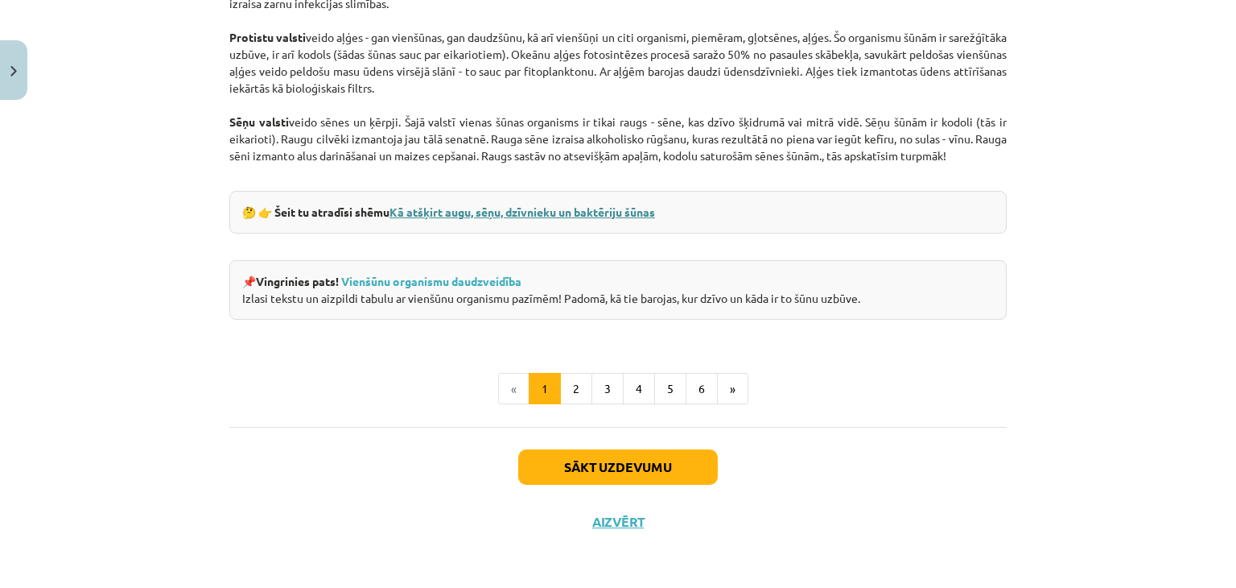
click at [410, 210] on link "Kā atšķirt augu, sēņu, dzīvnieku un baktēriju šūnas" at bounding box center [523, 211] width 266 height 14
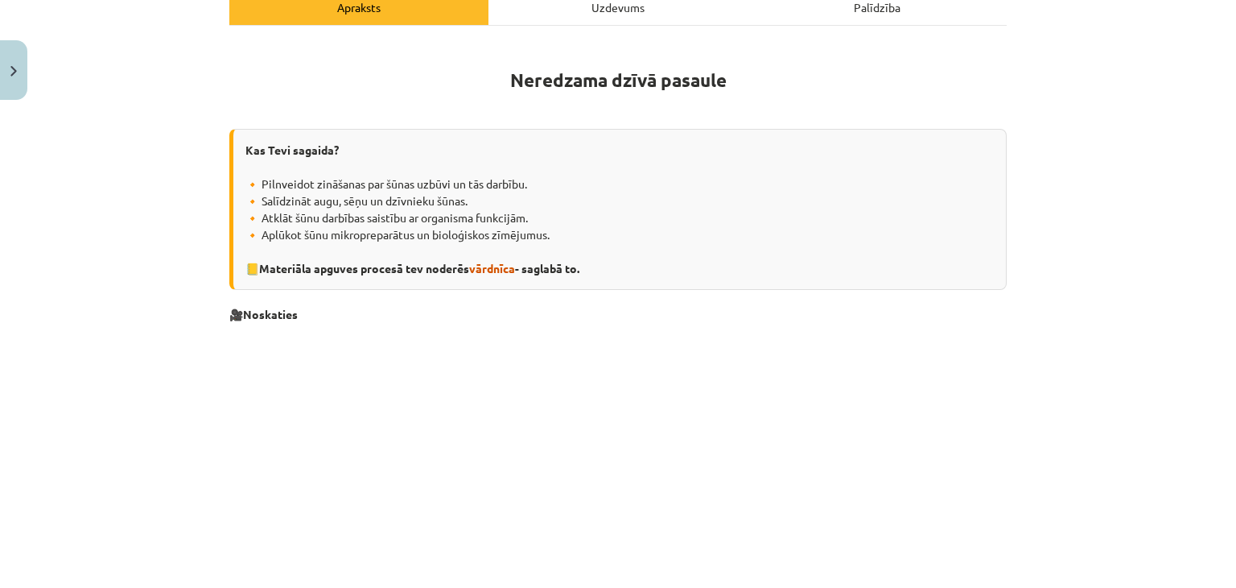
scroll to position [0, 0]
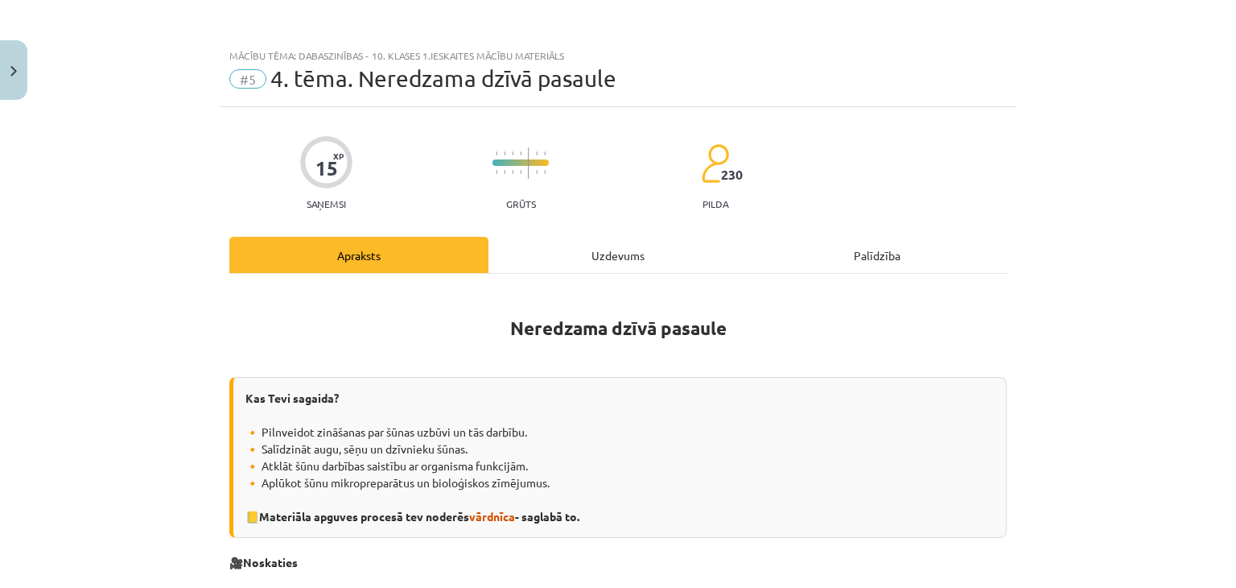
click at [612, 253] on div "Uzdevums" at bounding box center [618, 255] width 259 height 36
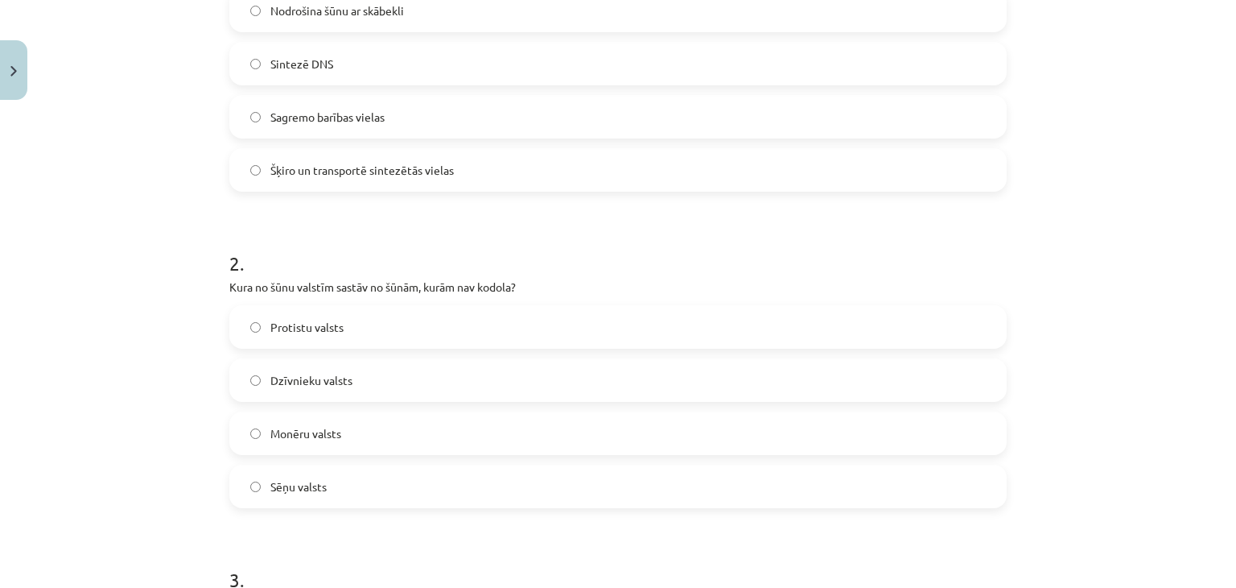
scroll to position [414, 0]
click at [326, 429] on span "Monēru valsts" at bounding box center [305, 432] width 71 height 17
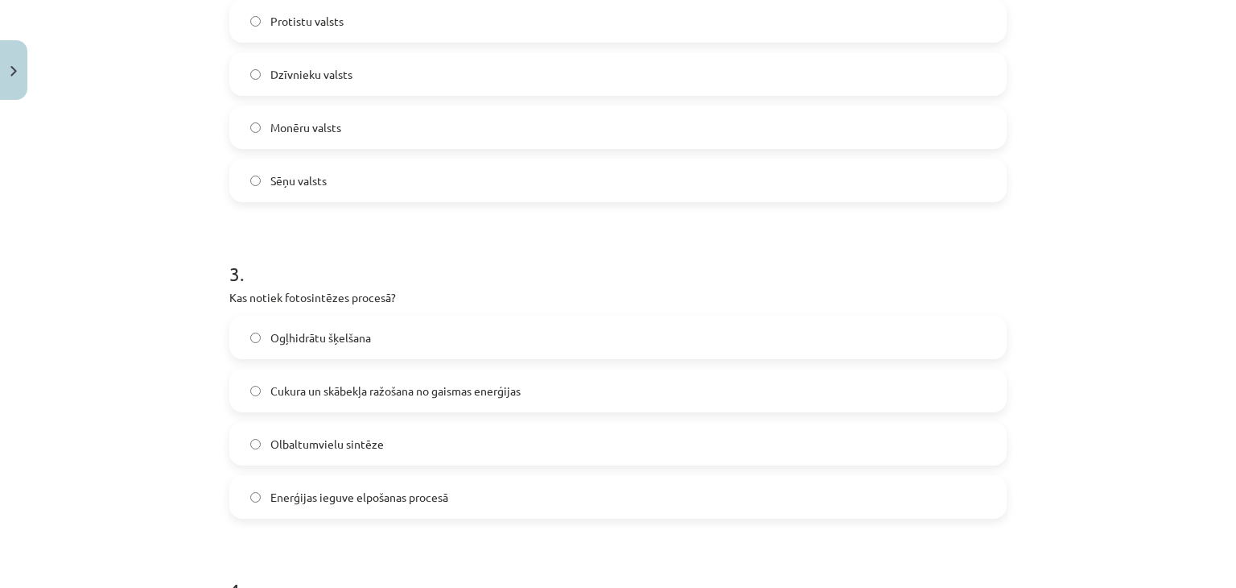
scroll to position [720, 0]
click at [287, 398] on label "Cukura un skābekļa ražošana no gaismas enerģijas" at bounding box center [618, 389] width 774 height 40
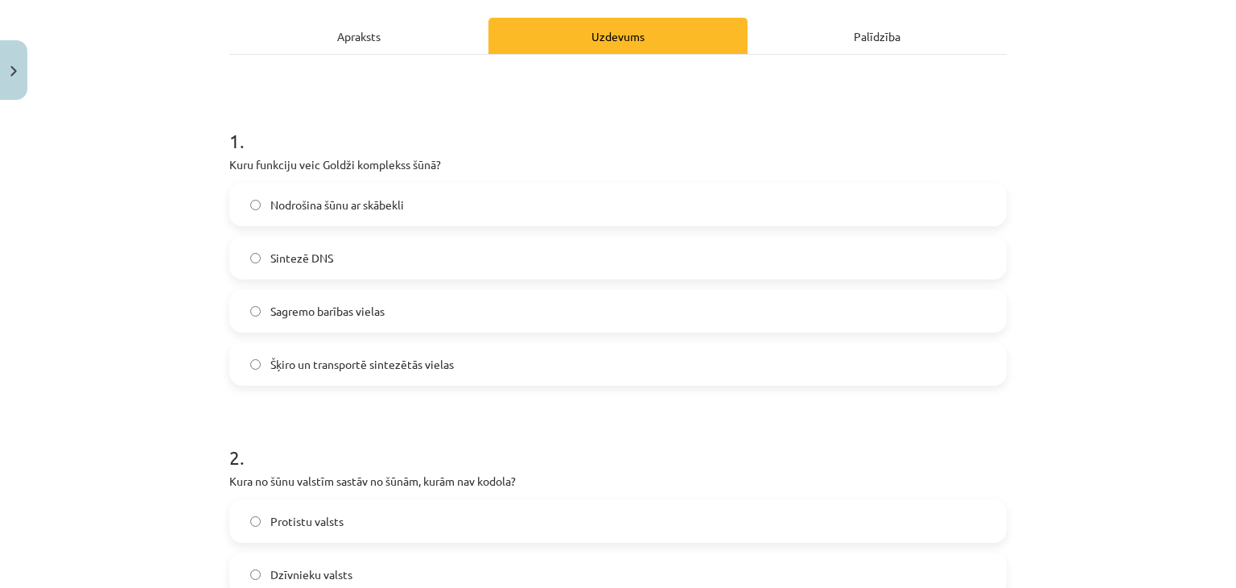
scroll to position [0, 0]
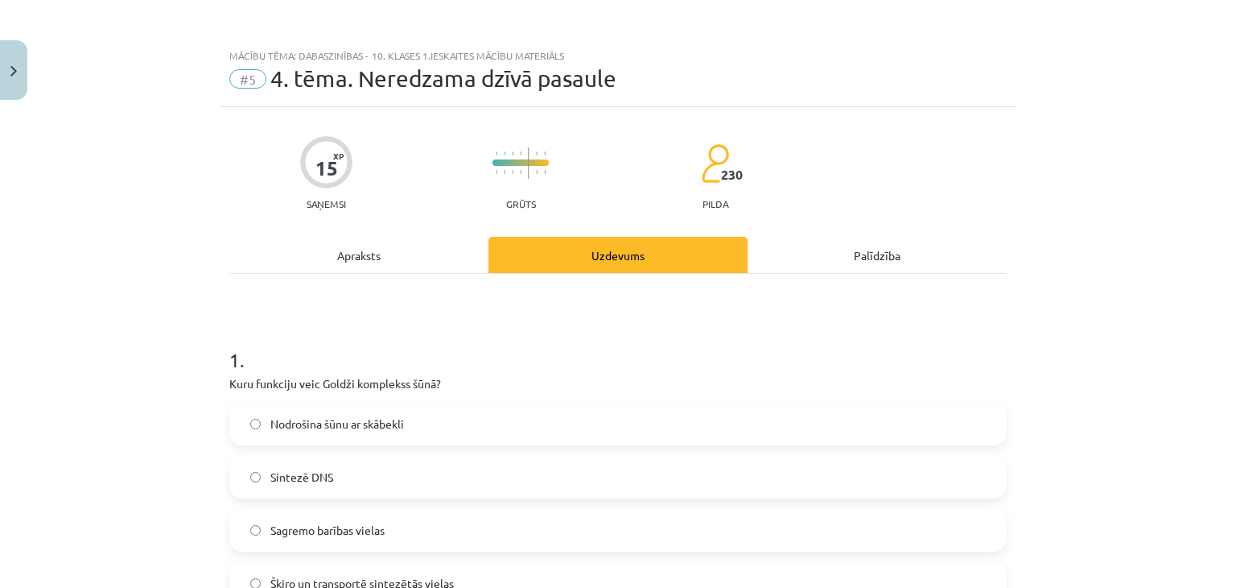
click at [363, 249] on div "Apraksts" at bounding box center [358, 255] width 259 height 36
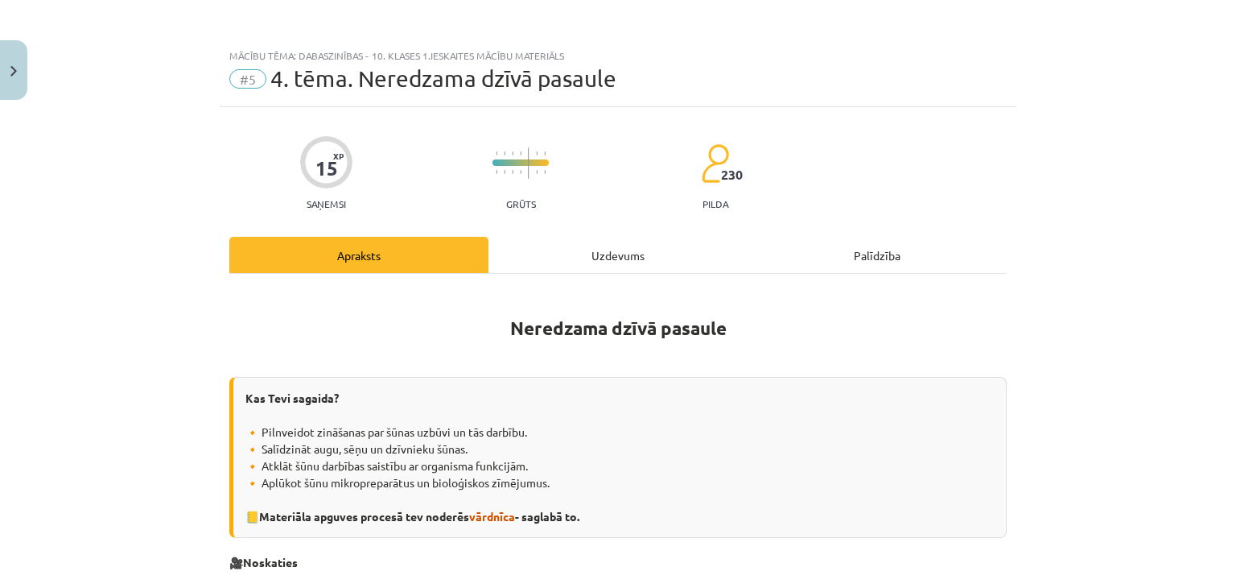
click at [618, 261] on div "Uzdevums" at bounding box center [618, 255] width 259 height 36
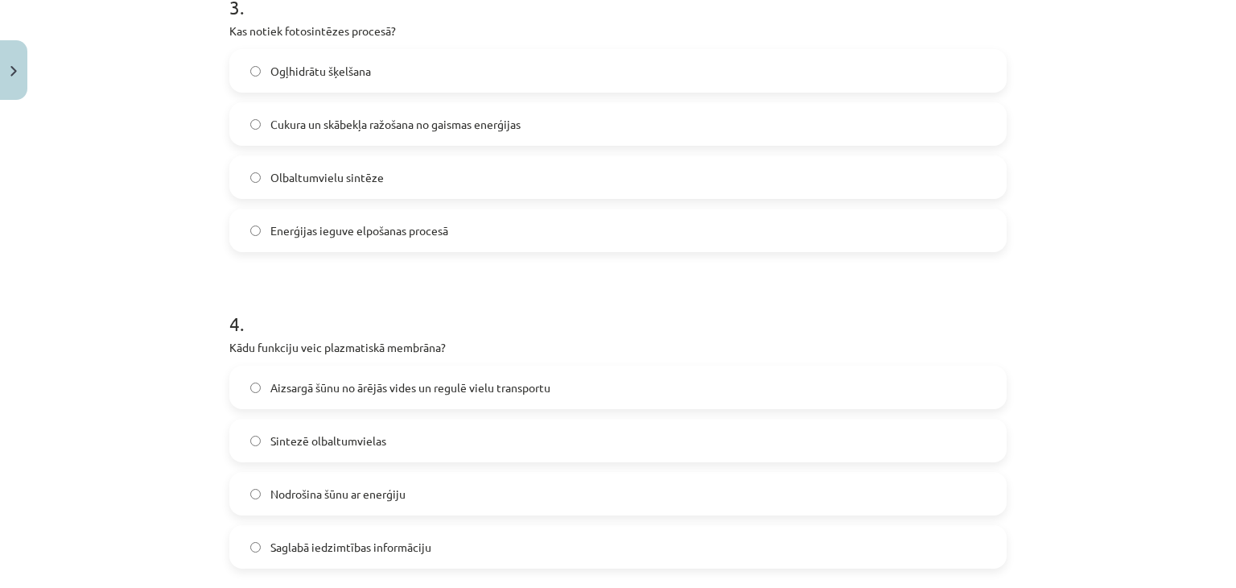
scroll to position [985, 0]
click at [312, 381] on span "Aizsargā šūnu no ārējās vides un regulē vielu transportu" at bounding box center [410, 387] width 280 height 17
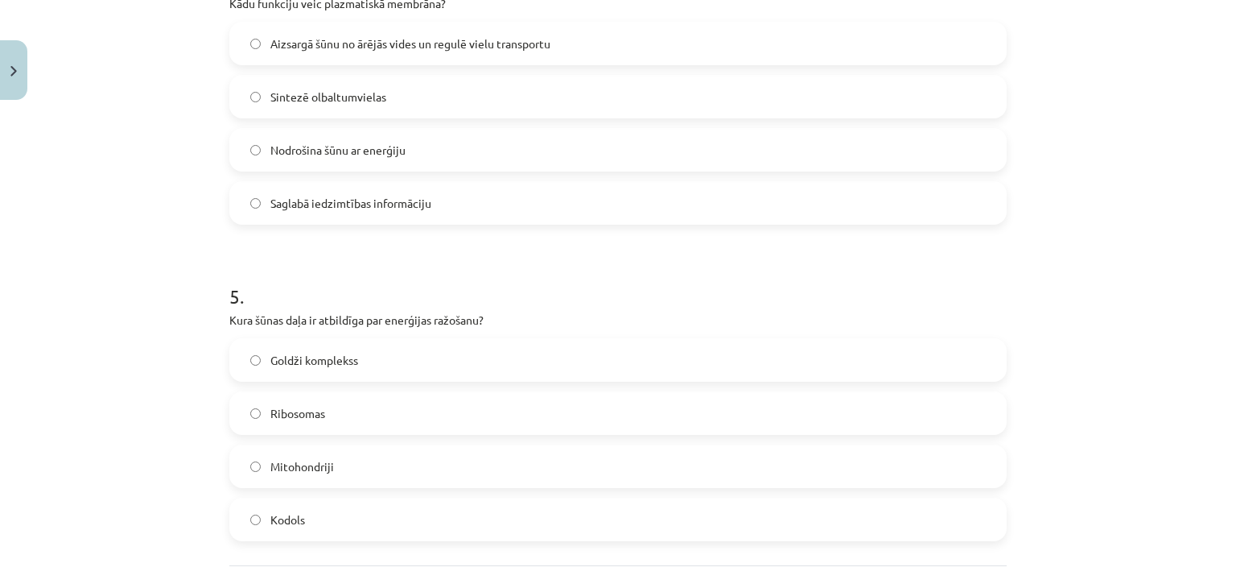
scroll to position [1331, 0]
click at [305, 505] on label "Kodols" at bounding box center [618, 517] width 774 height 40
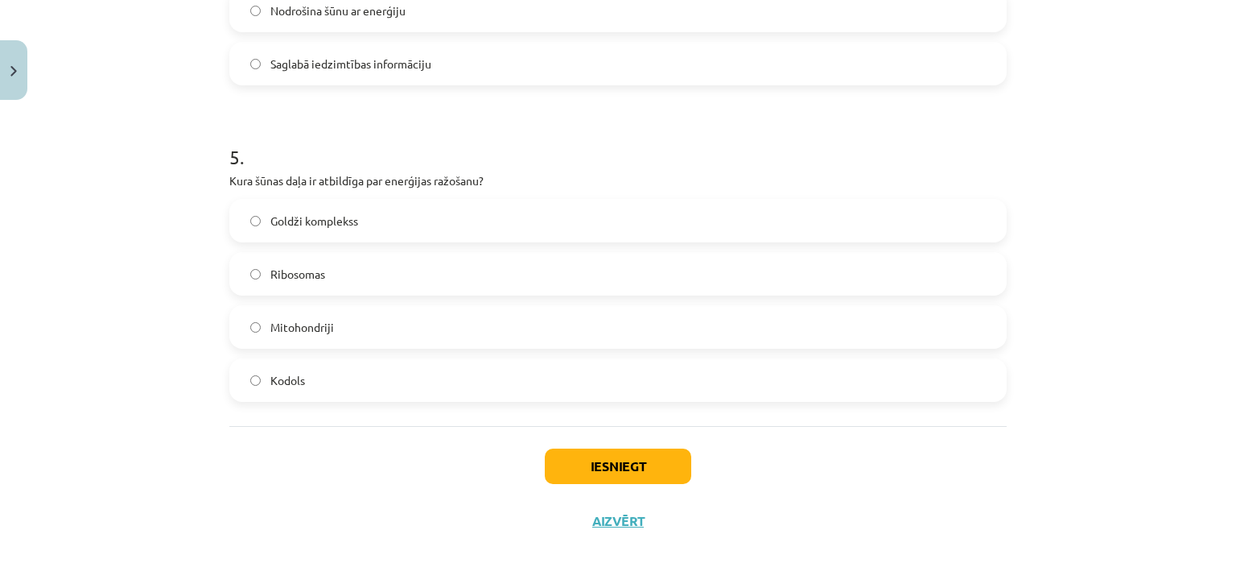
scroll to position [1468, 0]
click at [573, 462] on button "Iesniegt" at bounding box center [618, 465] width 146 height 35
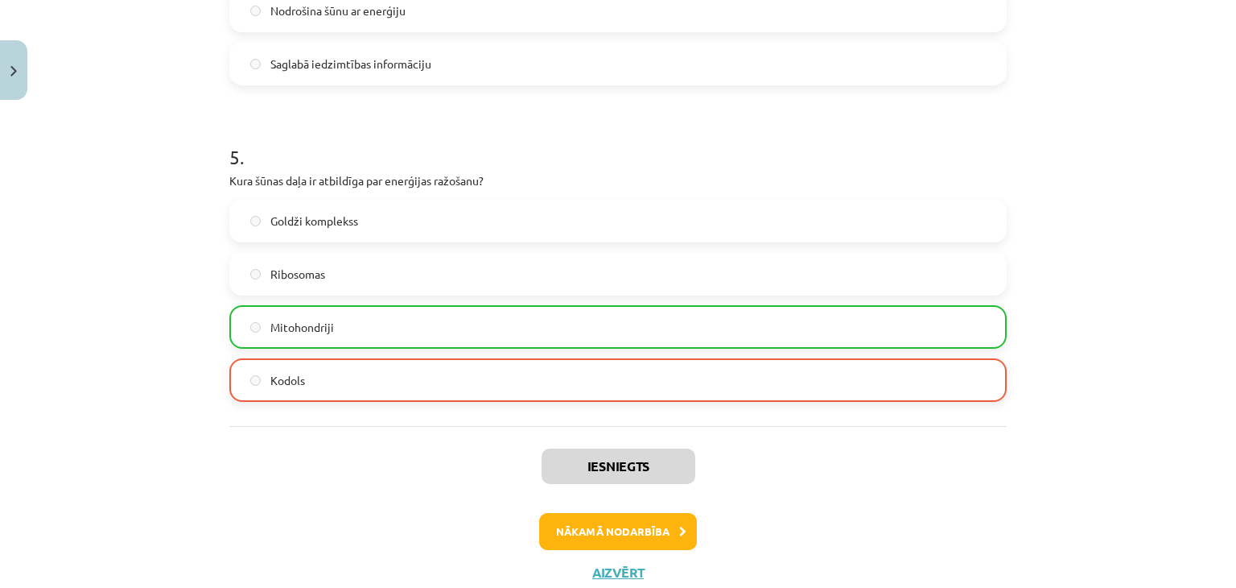
click at [468, 315] on label "Mitohondriji" at bounding box center [618, 327] width 774 height 40
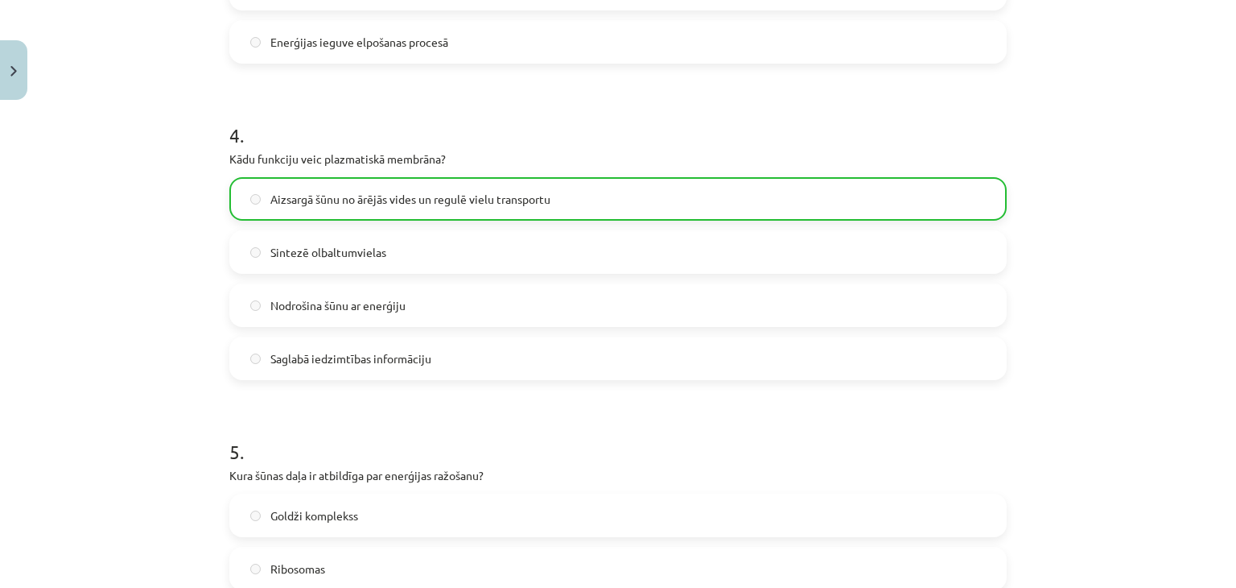
scroll to position [1520, 0]
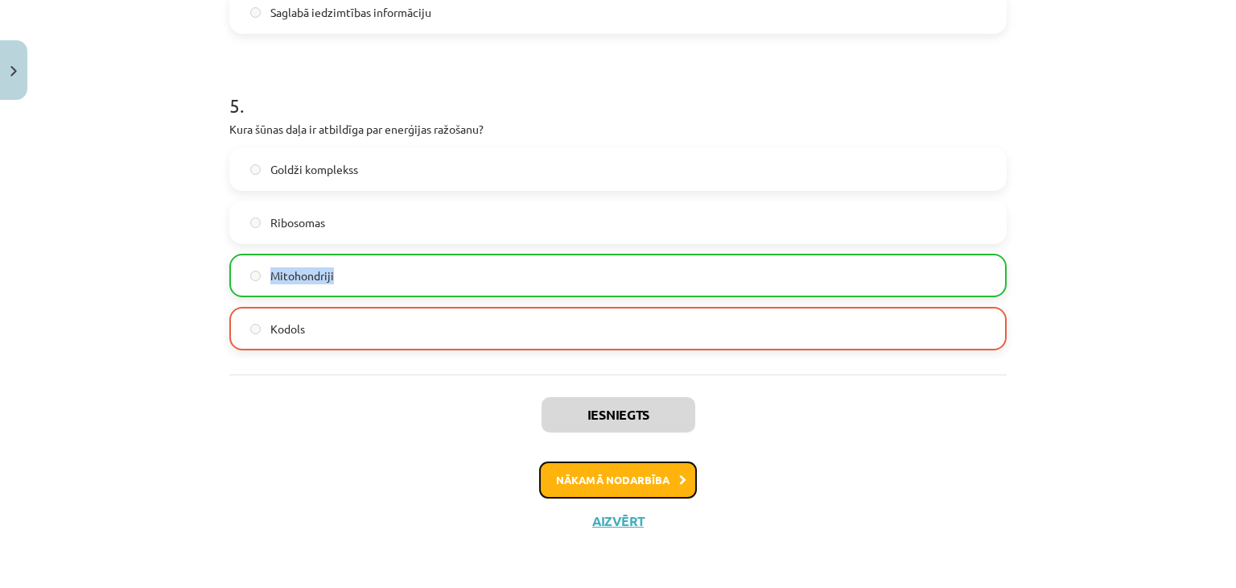
click at [638, 494] on button "Nākamā nodarbība" at bounding box center [618, 479] width 158 height 37
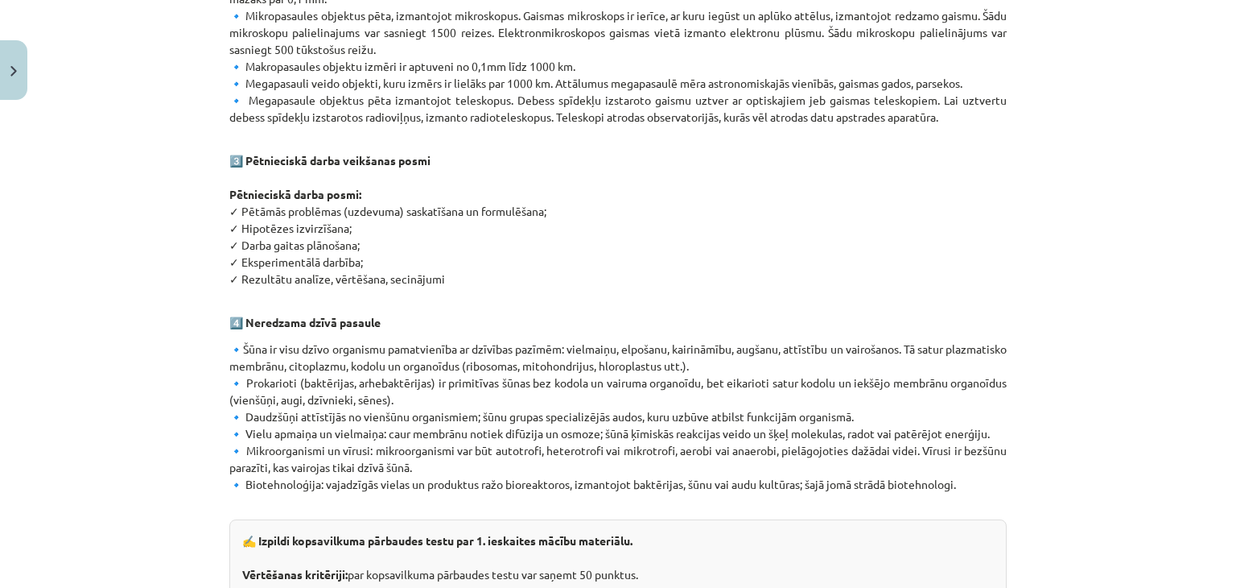
scroll to position [798, 0]
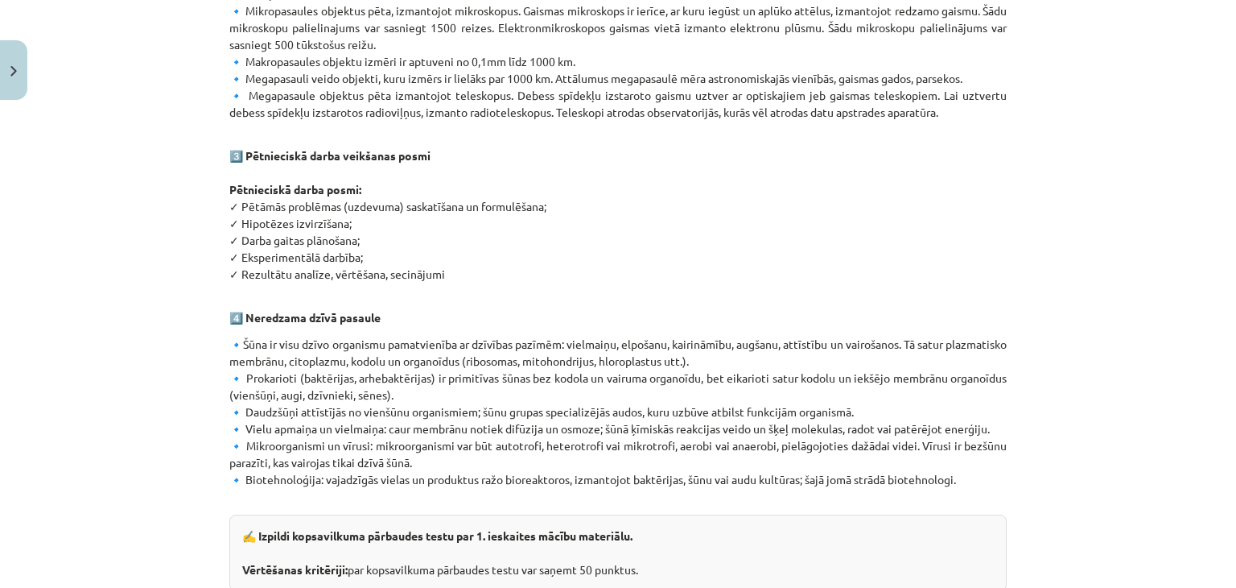
click at [169, 301] on div "Mācību tēma: Dabaszinības - 10. klases 1.ieskaites mācību materiāls #6 Kopsavil…" at bounding box center [618, 294] width 1236 height 588
click at [475, 236] on p "3️⃣ Pētnieciskā darba veikšanas posmi Pētnieciskā darba posmi: ✓ Pētāmās problē…" at bounding box center [617, 206] width 777 height 152
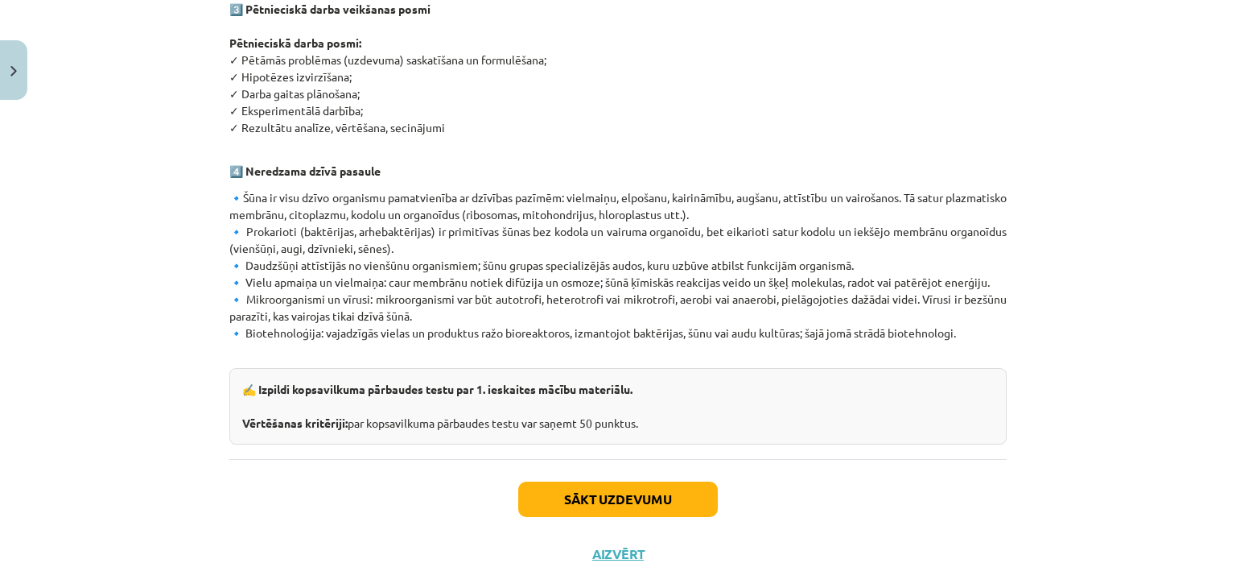
scroll to position [959, 0]
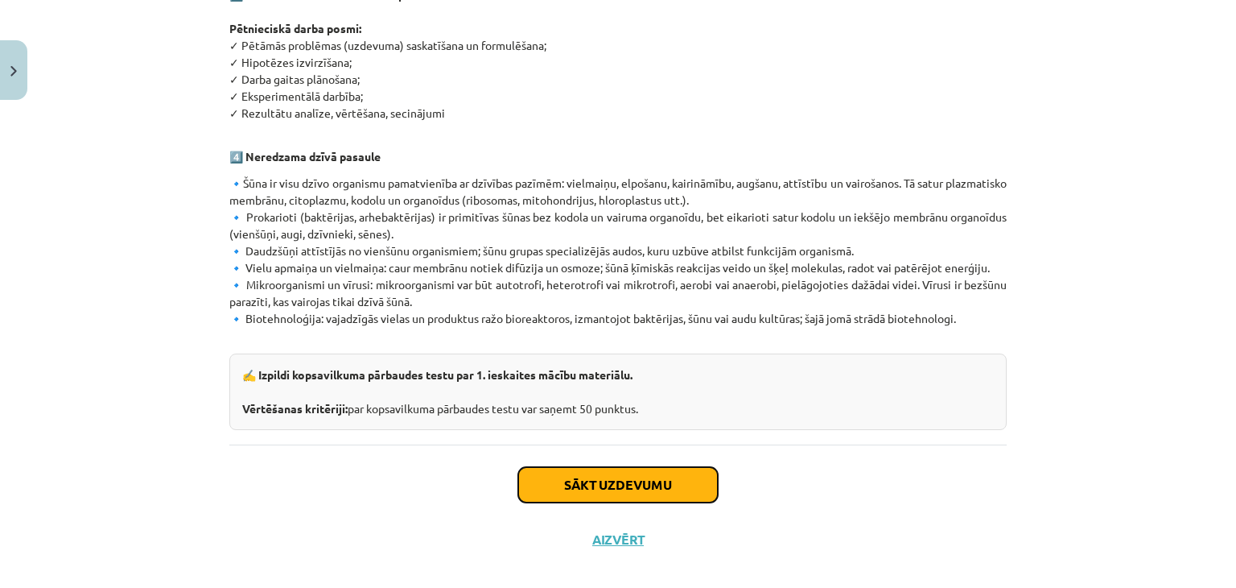
click at [634, 468] on button "Sākt uzdevumu" at bounding box center [618, 484] width 200 height 35
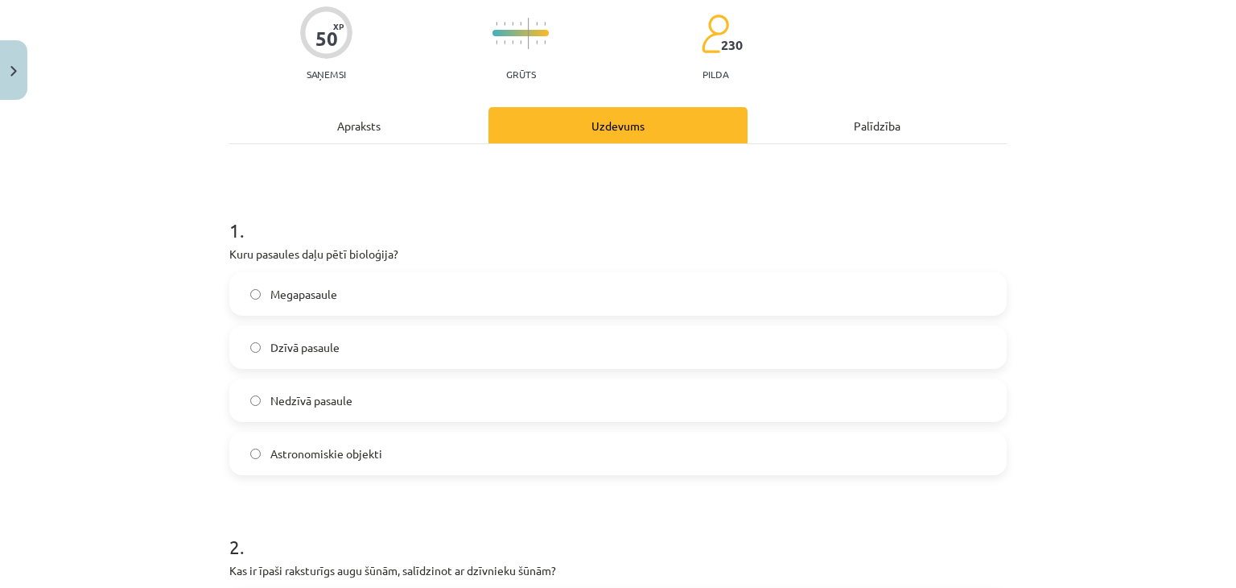
scroll to position [130, 0]
click at [384, 284] on label "Megapasaule" at bounding box center [618, 293] width 774 height 40
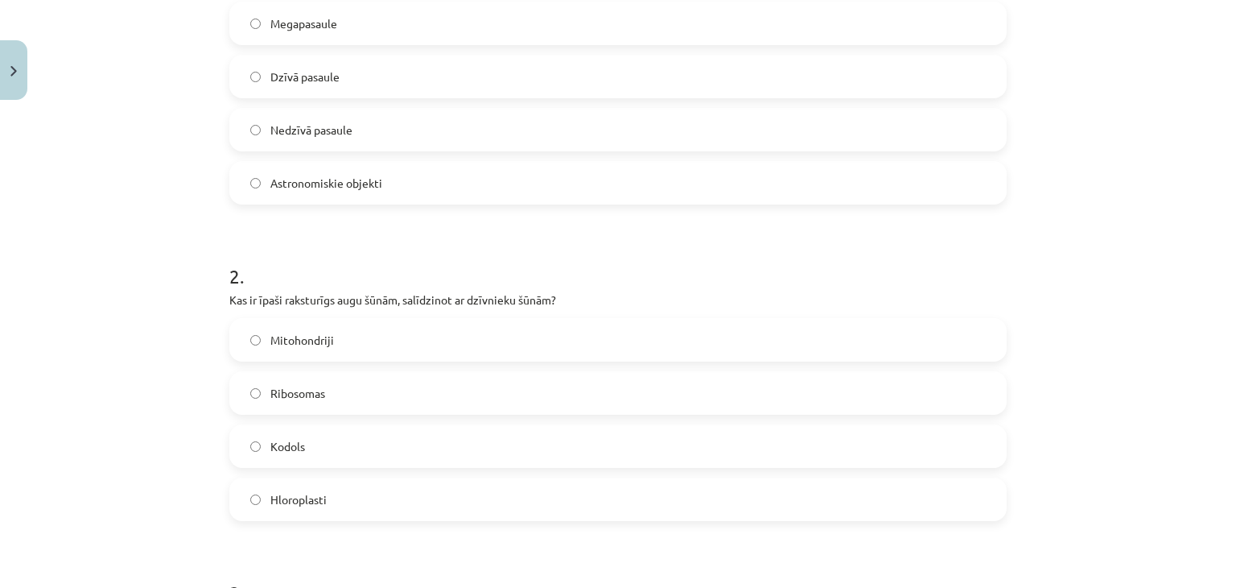
scroll to position [401, 0]
click at [229, 298] on p "Kas ir īpaši raksturīgs augu šūnām, salīdzinot ar dzīvnieku šūnām?" at bounding box center [617, 299] width 777 height 17
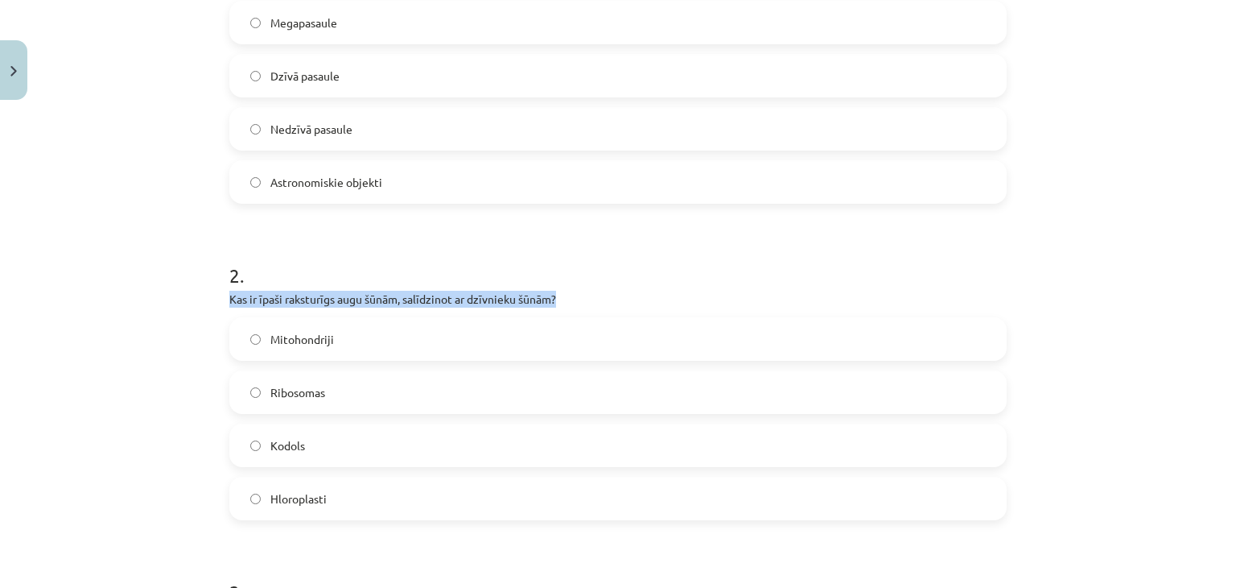
click at [229, 298] on p "Kas ir īpaši raksturīgs augu šūnām, salīdzinot ar dzīvnieku šūnām?" at bounding box center [617, 299] width 777 height 17
copy div "Kas ir īpaši raksturīgs augu šūnām, salīdzinot ar dzīvnieku šūnām?"
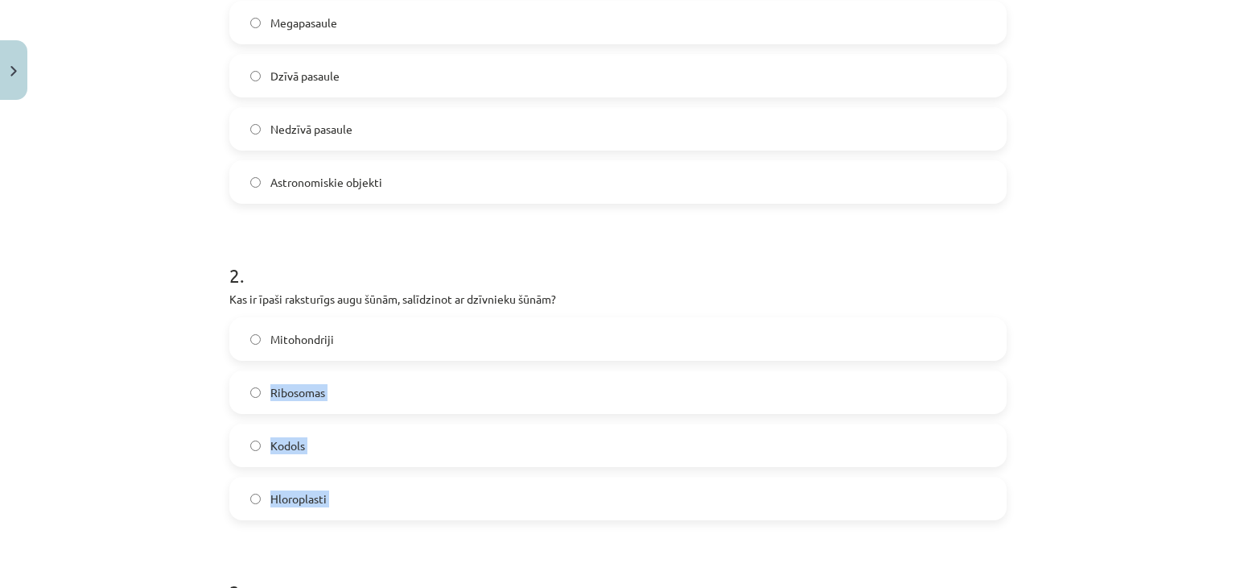
drag, startPoint x: 173, startPoint y: 388, endPoint x: 208, endPoint y: 526, distance: 142.9
click at [208, 526] on div "Mācību tēma: Dabaszinības - 10. klases 1.ieskaites mācību materiāls #6 Kopsavil…" at bounding box center [618, 294] width 1236 height 588
click at [306, 503] on span "Hloroplasti" at bounding box center [298, 498] width 56 height 17
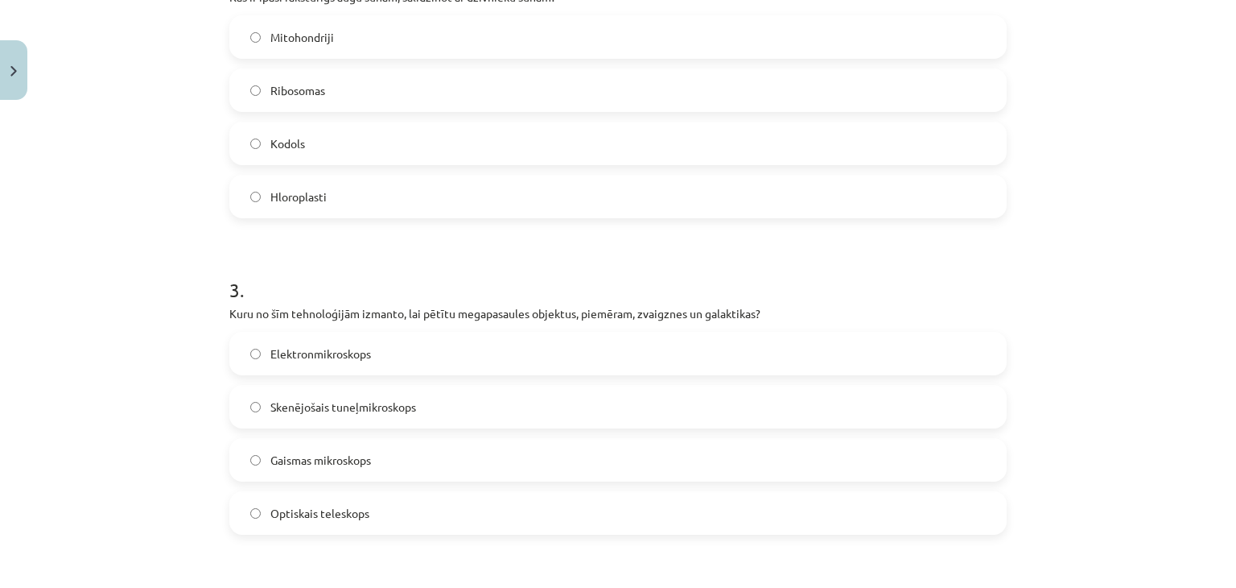
scroll to position [708, 0]
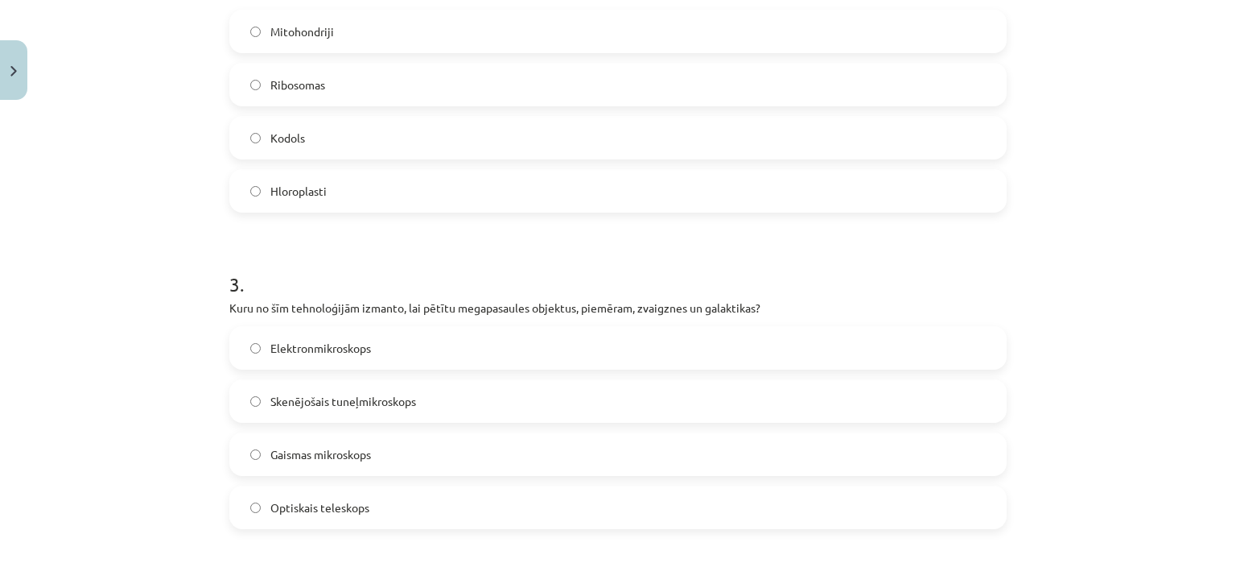
click at [300, 493] on label "Optiskais teleskops" at bounding box center [618, 507] width 774 height 40
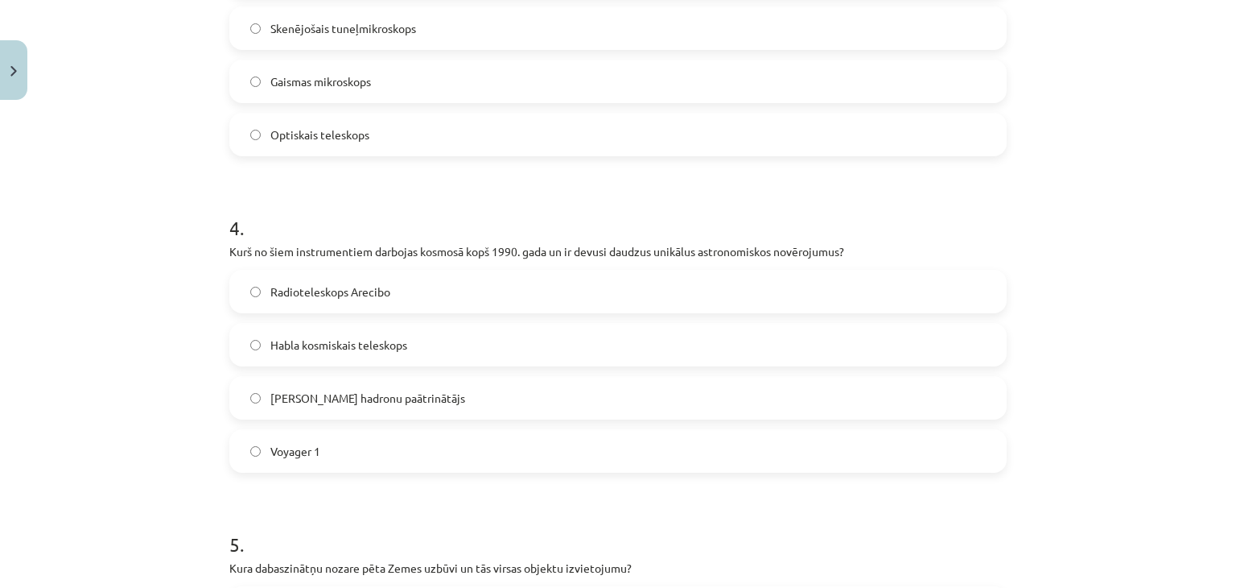
scroll to position [1086, 0]
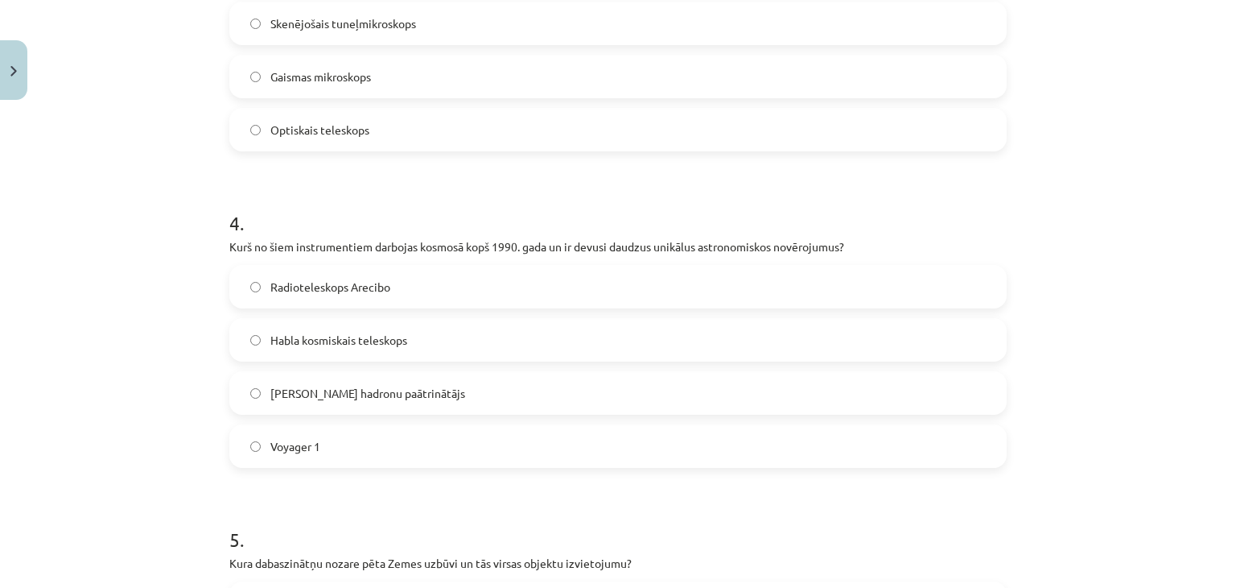
click at [286, 274] on label "Radioteleskops Arecibo" at bounding box center [618, 286] width 774 height 40
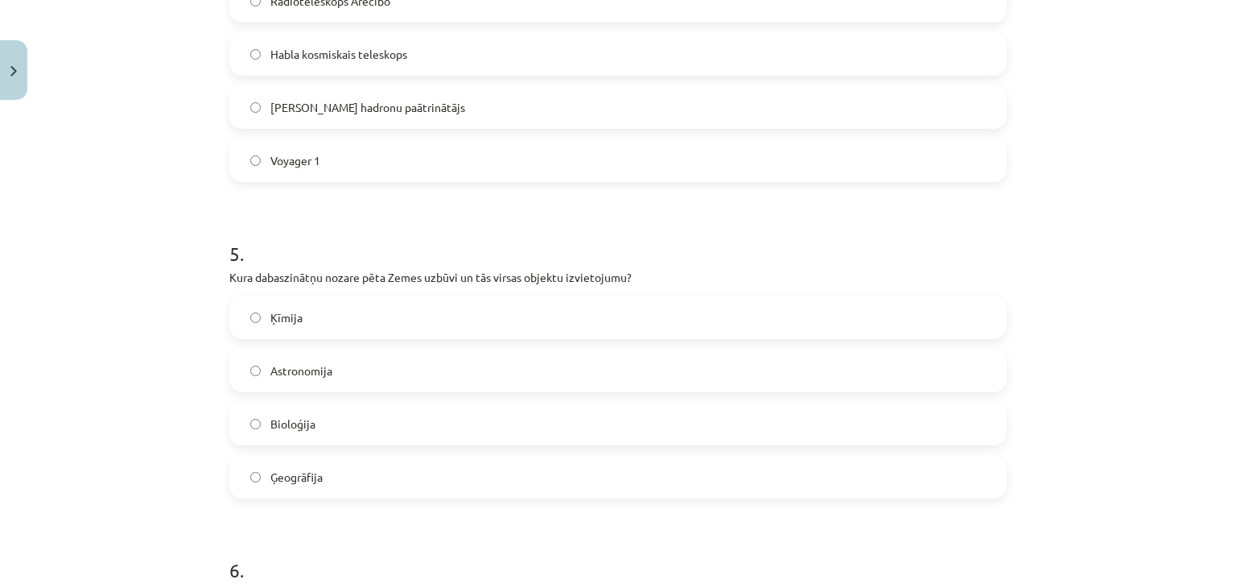
scroll to position [1389, 0]
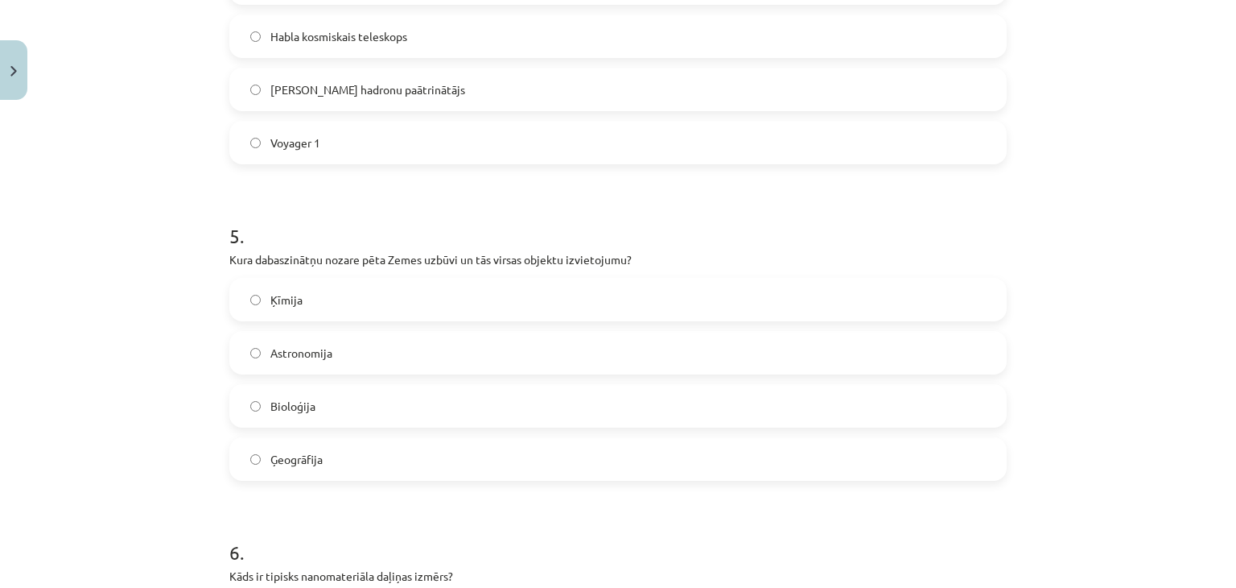
click at [336, 455] on label "Ģeogrāfija" at bounding box center [618, 459] width 774 height 40
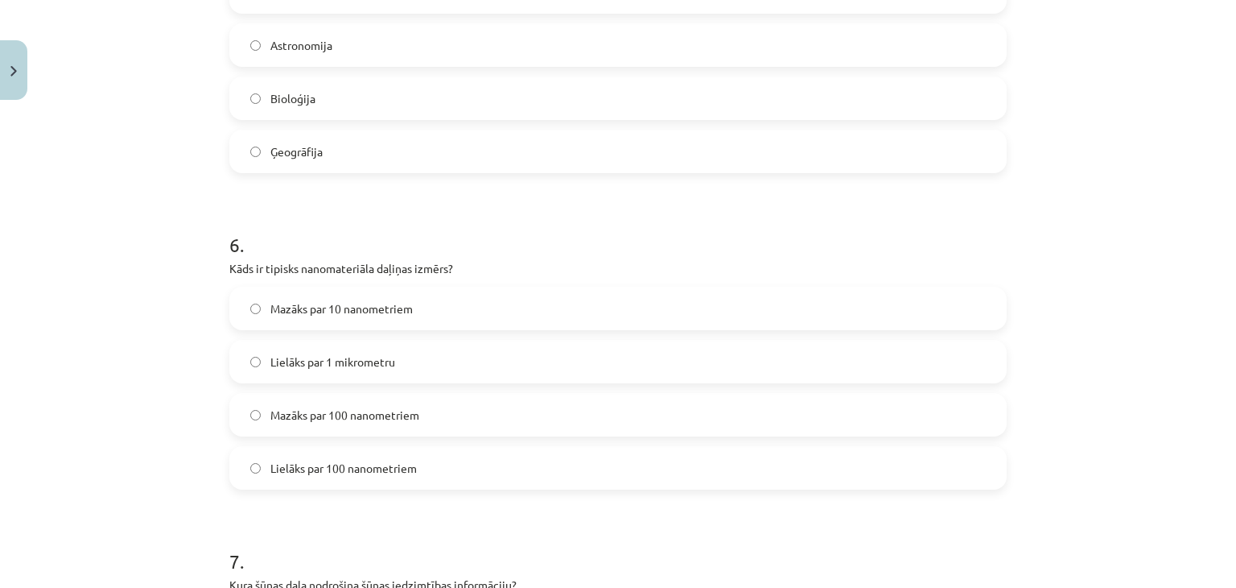
scroll to position [1698, 0]
click at [322, 262] on p "Kāds ir tipisks nanomateriāla daļiņas izmērs?" at bounding box center [617, 266] width 777 height 17
copy div "Kāds ir tipisks nanomateriāla daļiņas izmērs?"
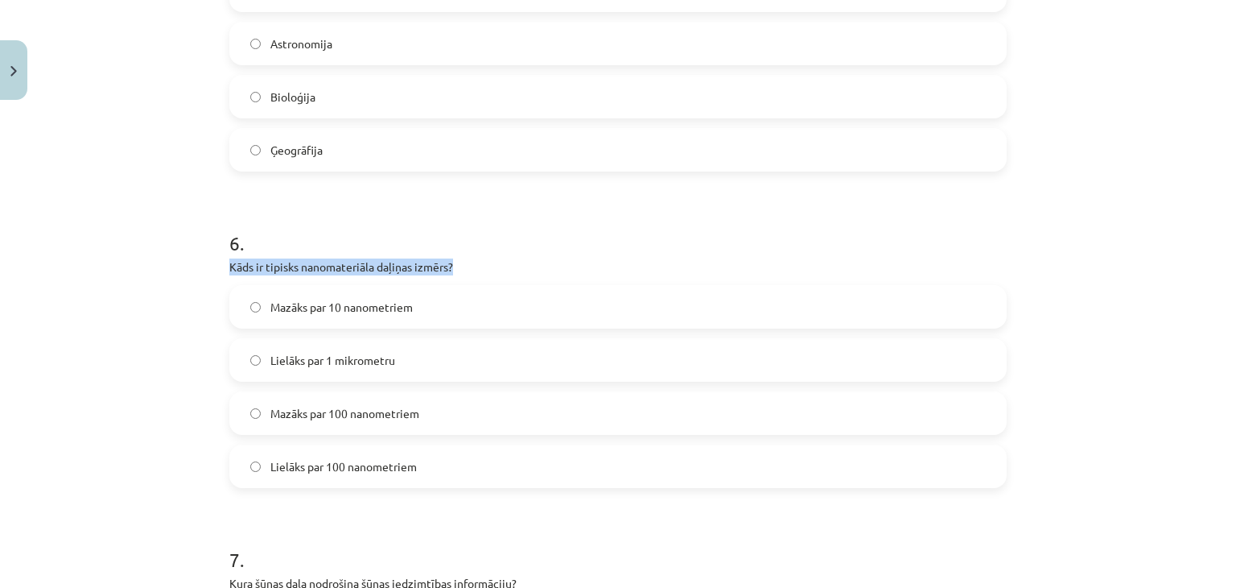
click at [154, 262] on div "Mācību tēma: Dabaszinības - 10. klases 1.ieskaites mācību materiāls #6 Kopsavil…" at bounding box center [618, 294] width 1236 height 588
click at [258, 413] on label "Mazāks par 100 nanometriem" at bounding box center [618, 413] width 774 height 40
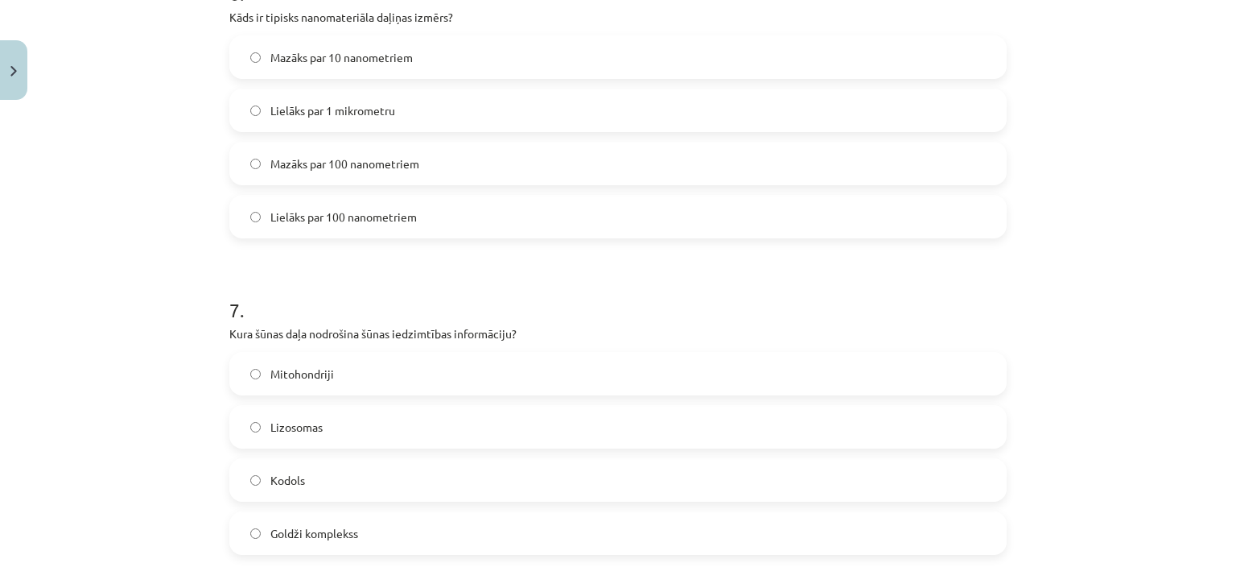
scroll to position [1977, 0]
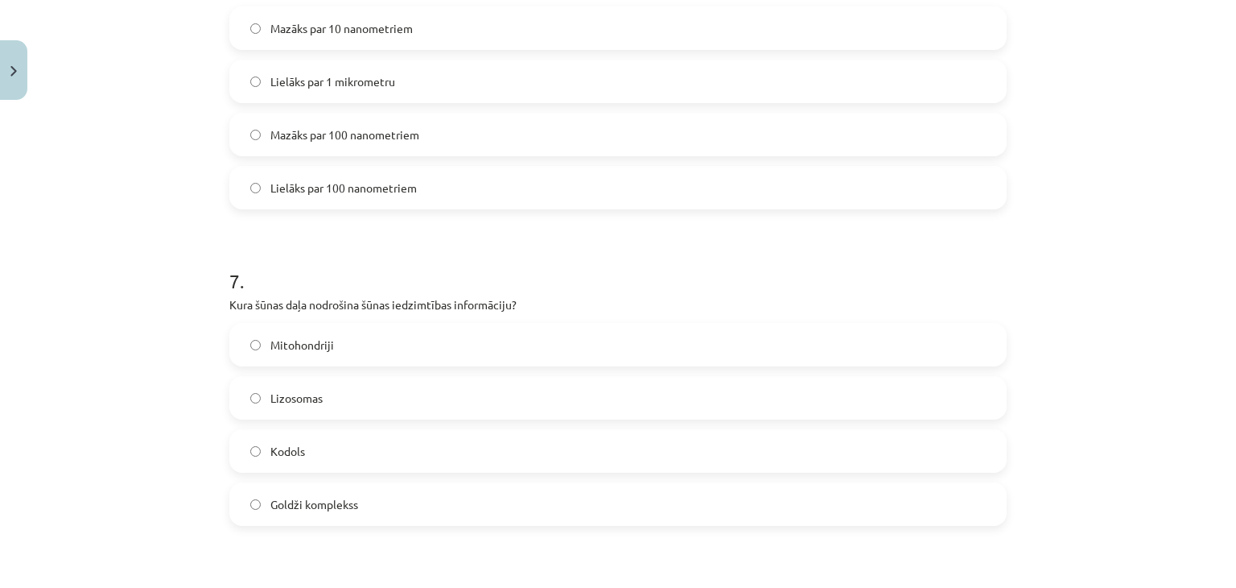
click at [299, 303] on p "Kura šūnas daļa nodrošina šūnas iedzimtības informāciju?" at bounding box center [617, 304] width 777 height 17
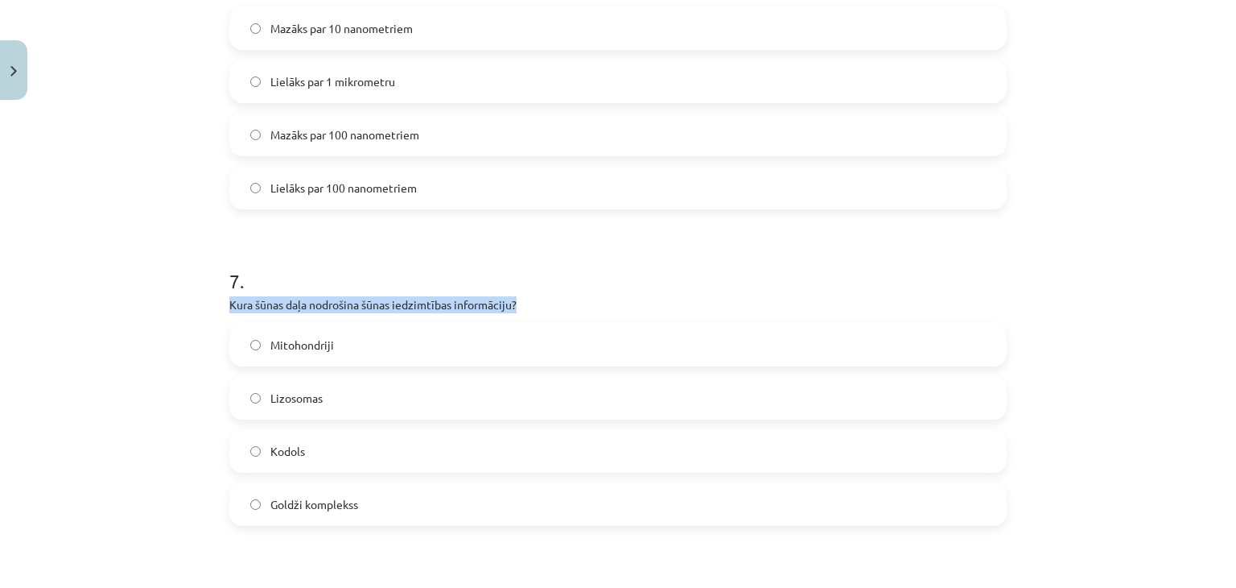
click at [299, 303] on p "Kura šūnas daļa nodrošina šūnas iedzimtības informāciju?" at bounding box center [617, 304] width 777 height 17
click at [176, 356] on div "Mācību tēma: Dabaszinības - 10. klases 1.ieskaites mācību materiāls #6 Kopsavil…" at bounding box center [618, 294] width 1236 height 588
click at [270, 455] on span "Kodols" at bounding box center [287, 451] width 35 height 17
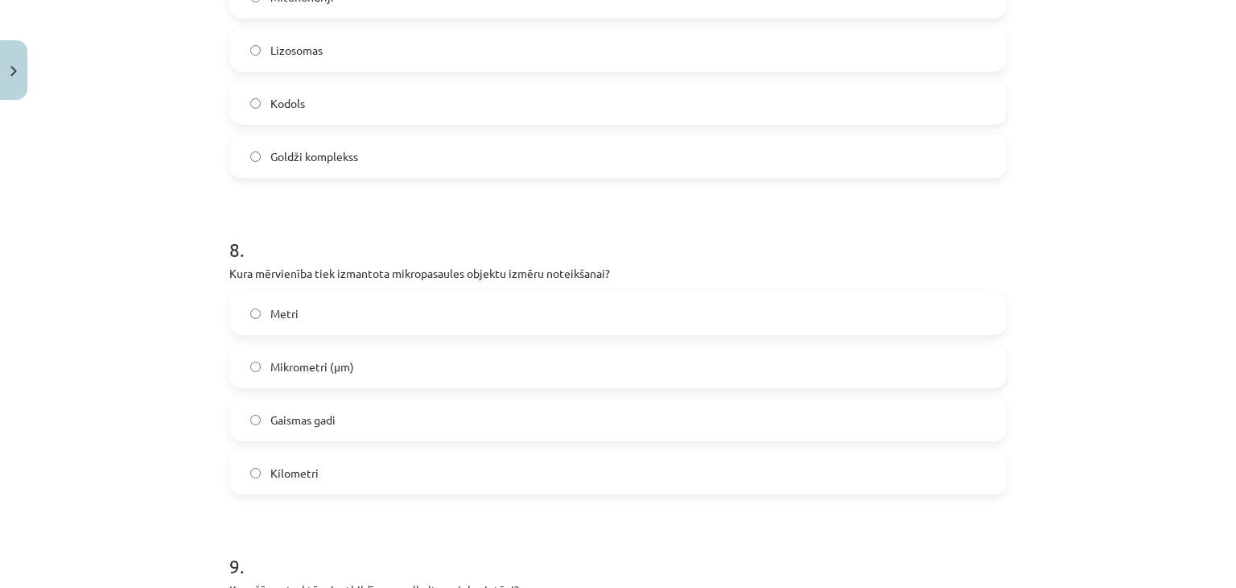
scroll to position [2326, 0]
click at [287, 362] on span "Mikrometri (μm)" at bounding box center [312, 365] width 84 height 17
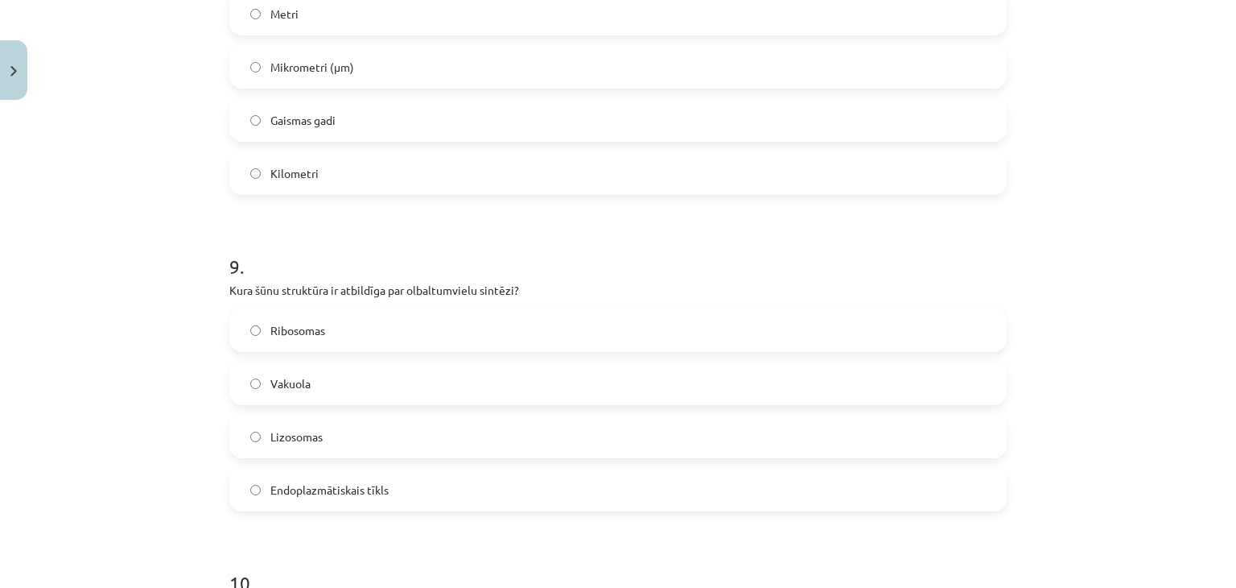
scroll to position [2624, 0]
click at [317, 291] on p "Kura šūnu struktūra ir atbildīga par olbaltumvielu sintēzi?" at bounding box center [617, 290] width 777 height 17
copy div "Kura šūnu struktūra ir atbildīga par olbaltumvielu sintēzi?"
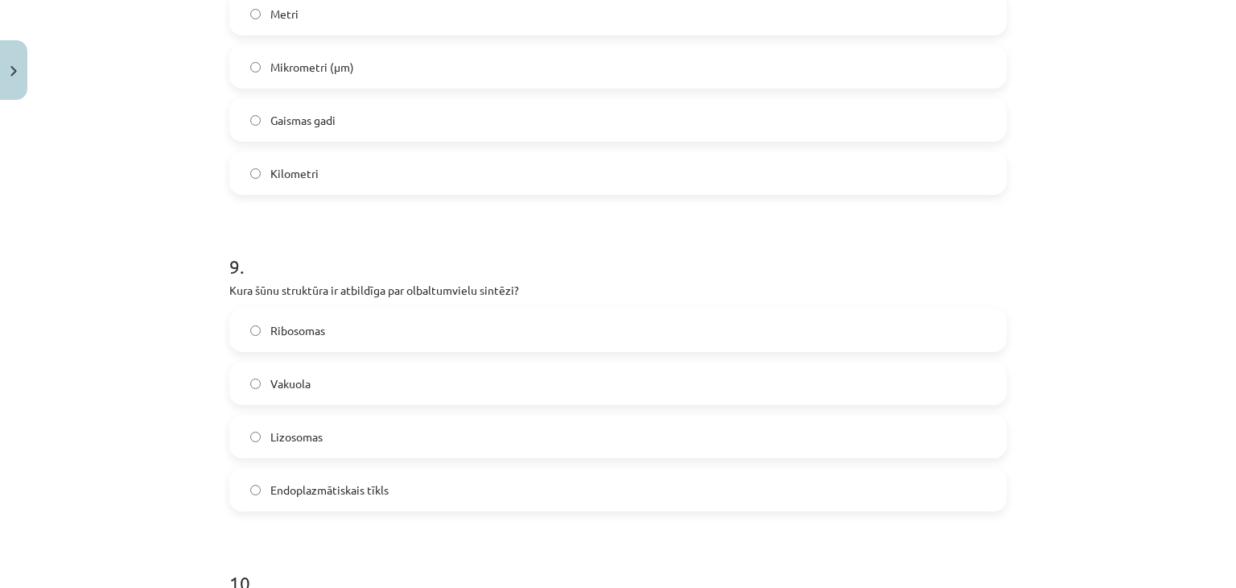
click at [114, 392] on div "Mācību tēma: Dabaszinības - 10. klases 1.ieskaites mācību materiāls #6 Kopsavil…" at bounding box center [618, 294] width 1236 height 588
click at [291, 340] on label "Ribosomas" at bounding box center [618, 330] width 774 height 40
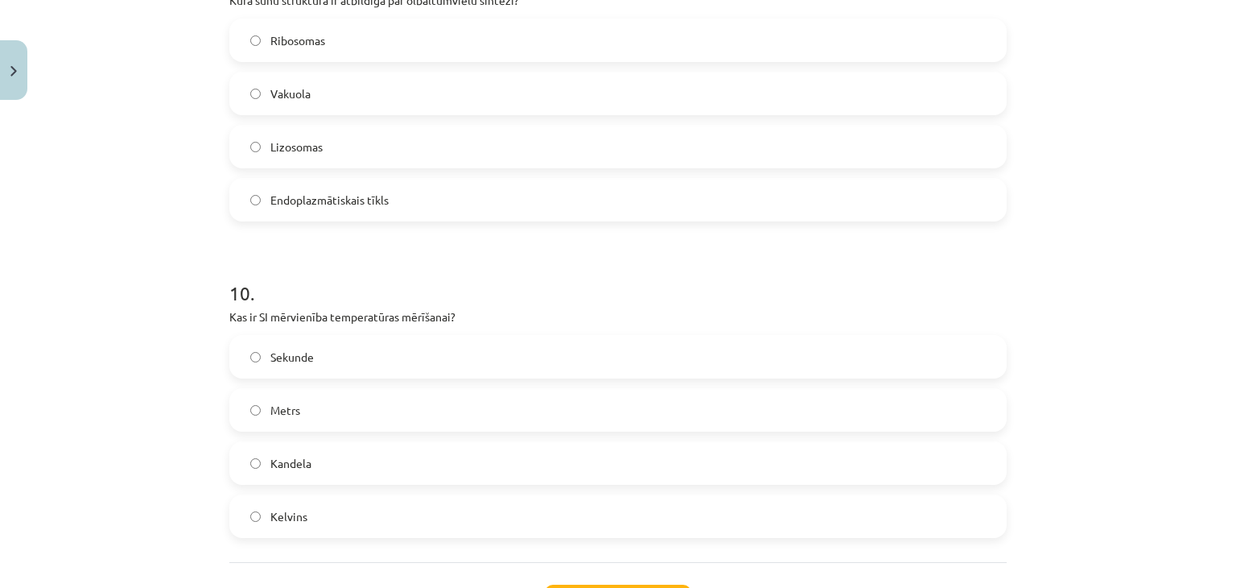
scroll to position [2914, 0]
click at [323, 513] on label "Kelvins" at bounding box center [618, 516] width 774 height 40
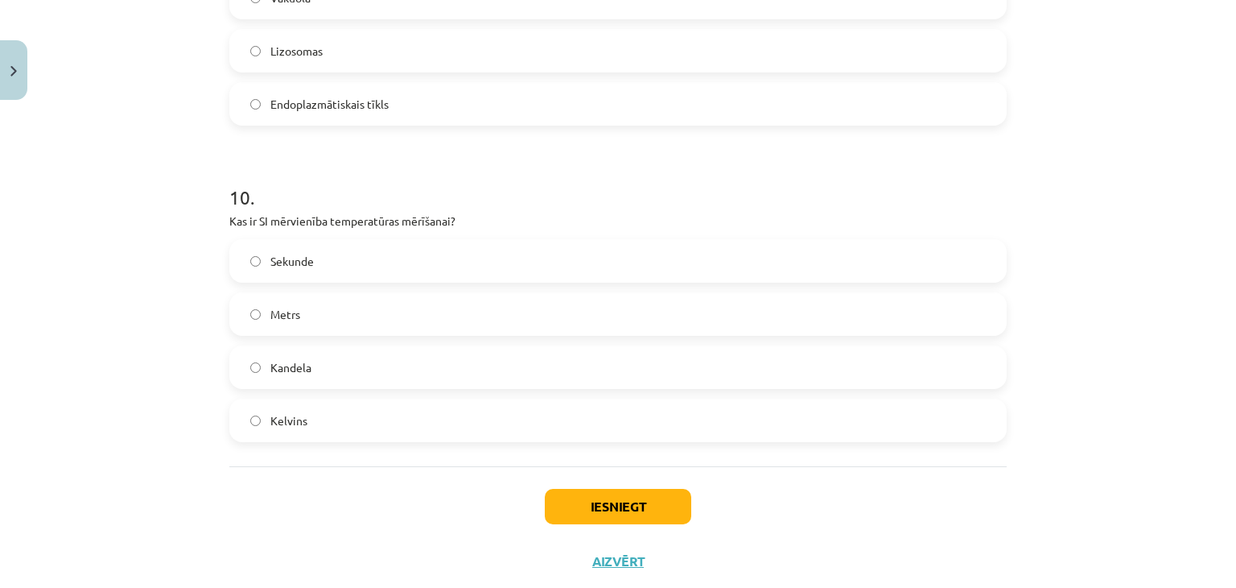
scroll to position [3010, 0]
click at [592, 505] on button "Iesniegt" at bounding box center [618, 505] width 146 height 35
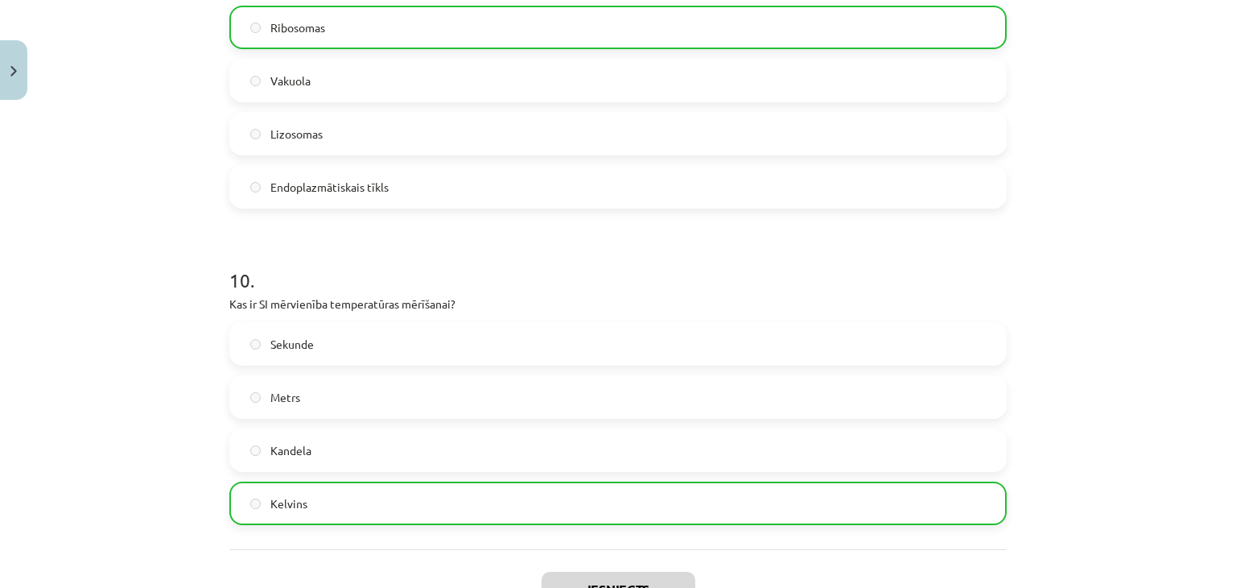
scroll to position [3100, 0]
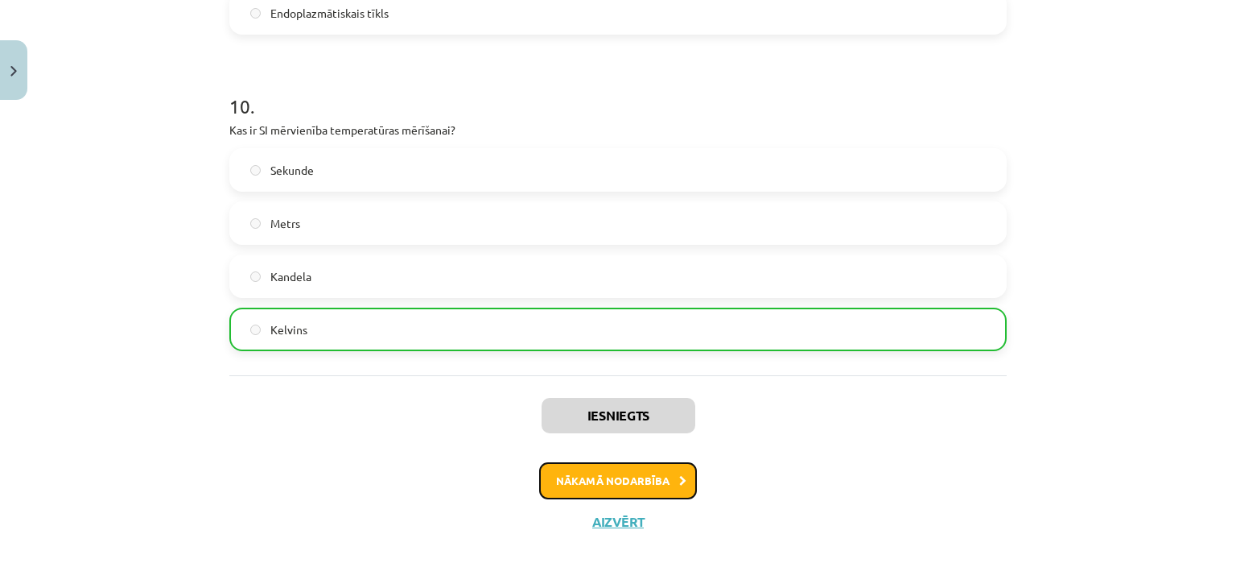
click at [630, 485] on button "Nākamā nodarbība" at bounding box center [618, 480] width 158 height 37
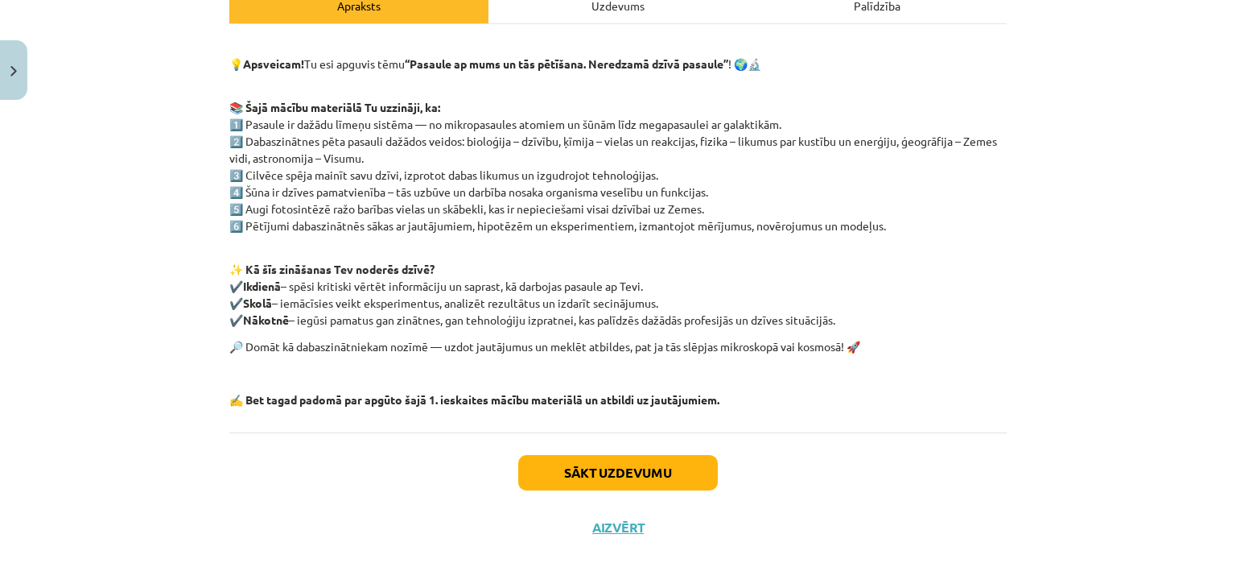
scroll to position [250, 0]
click at [625, 461] on button "Sākt uzdevumu" at bounding box center [618, 471] width 200 height 35
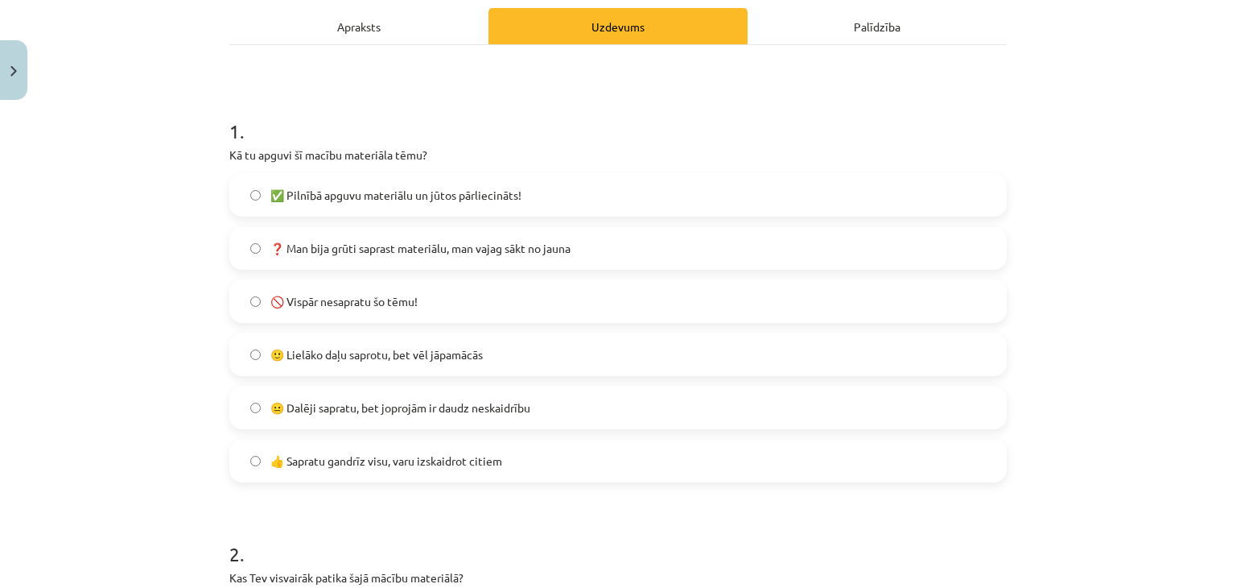
scroll to position [233, 0]
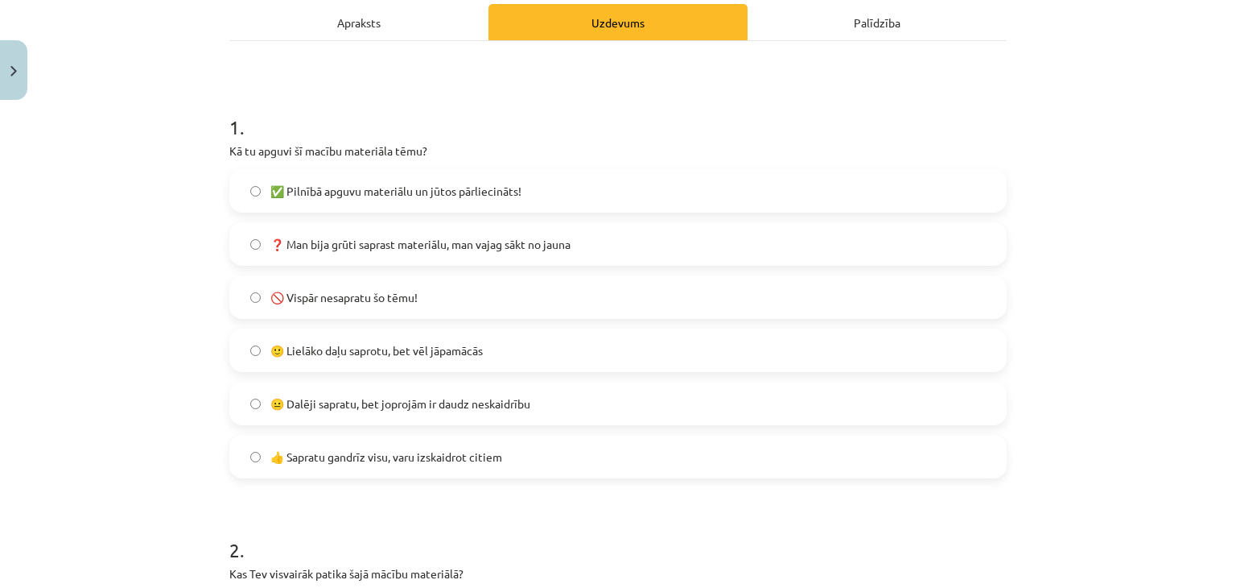
click at [288, 420] on label "😐 Dalēji sapratu, bet joprojām ir daudz neskaidrību" at bounding box center [618, 403] width 774 height 40
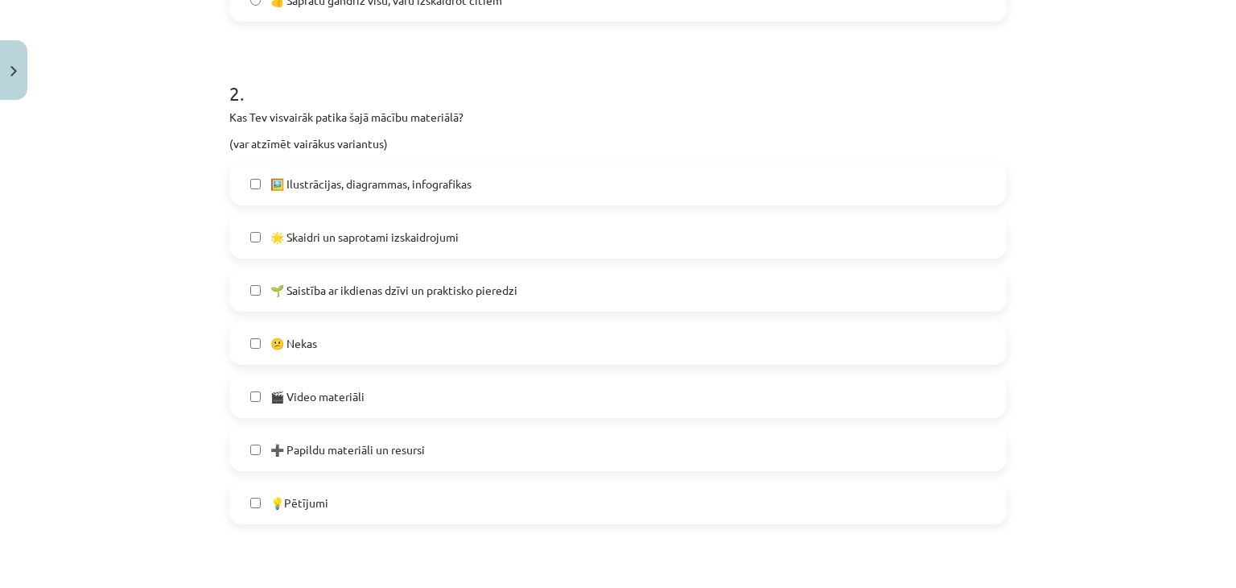
scroll to position [697, 0]
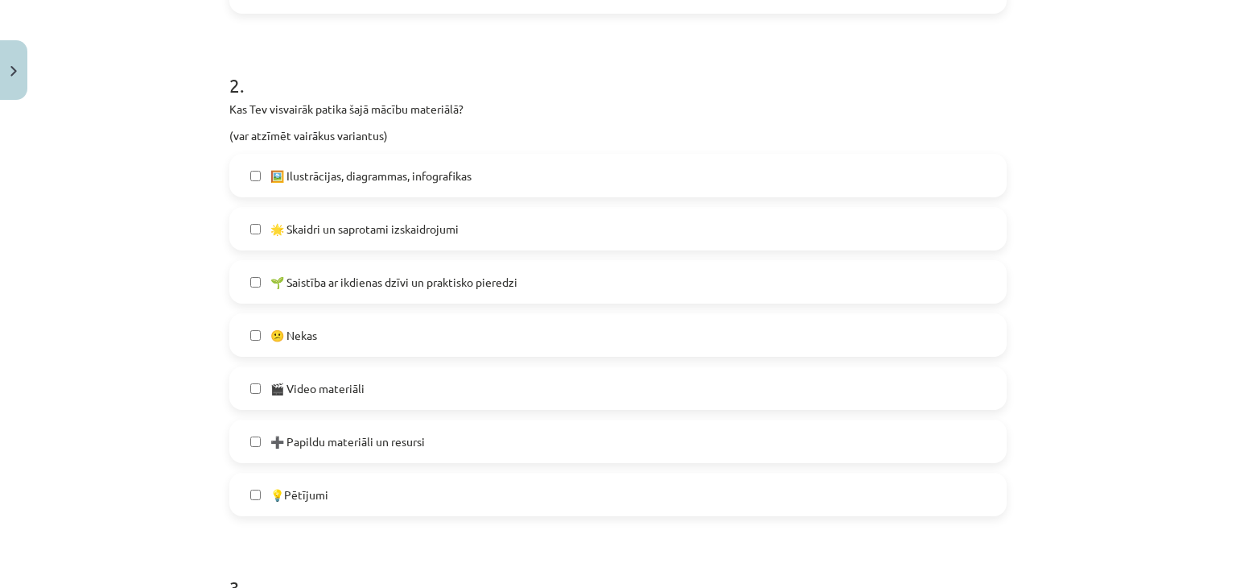
click at [317, 279] on span "🌱 Saistība ar ikdienas dzīvi un praktisko pieredzi" at bounding box center [393, 282] width 247 height 17
click at [389, 394] on label "🎬 Video materiāli" at bounding box center [618, 388] width 774 height 40
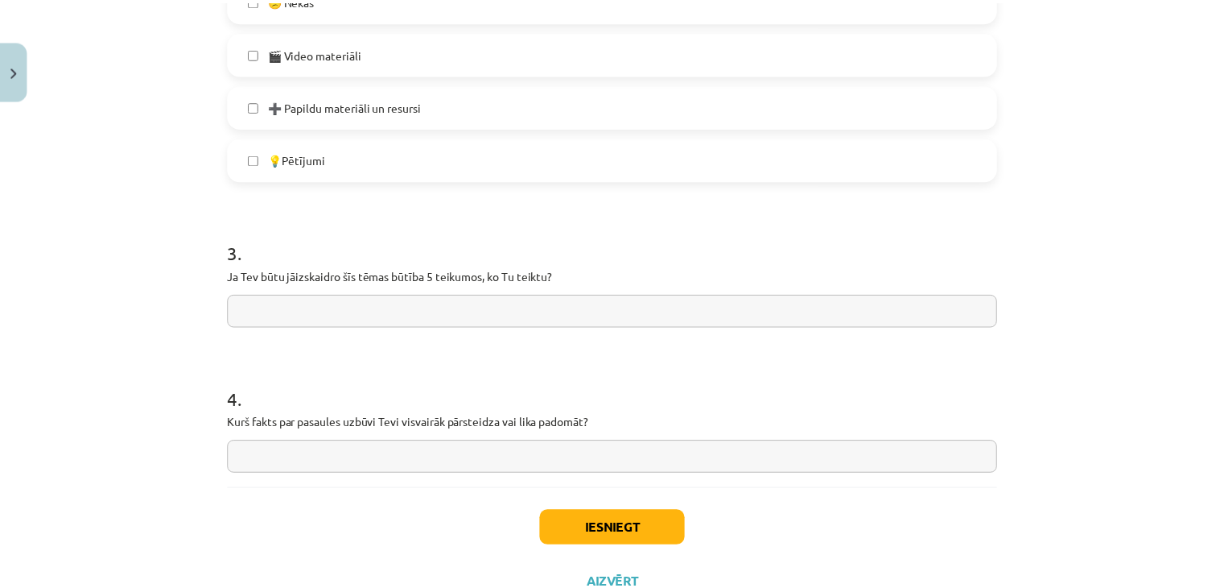
scroll to position [1095, 0]
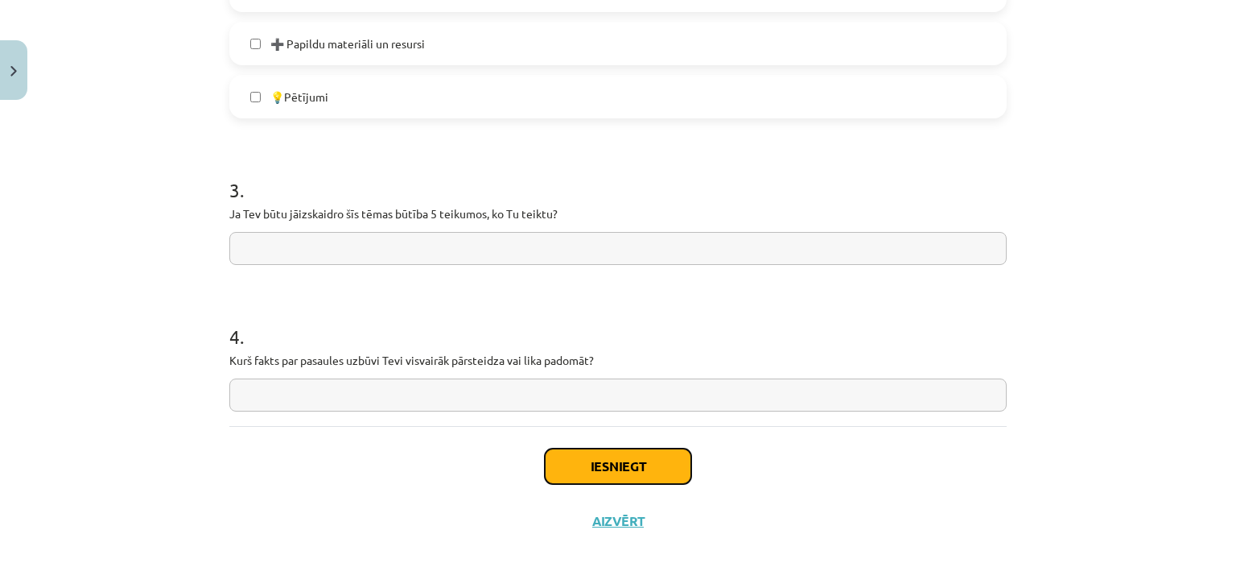
click at [576, 460] on button "Iesniegt" at bounding box center [618, 465] width 146 height 35
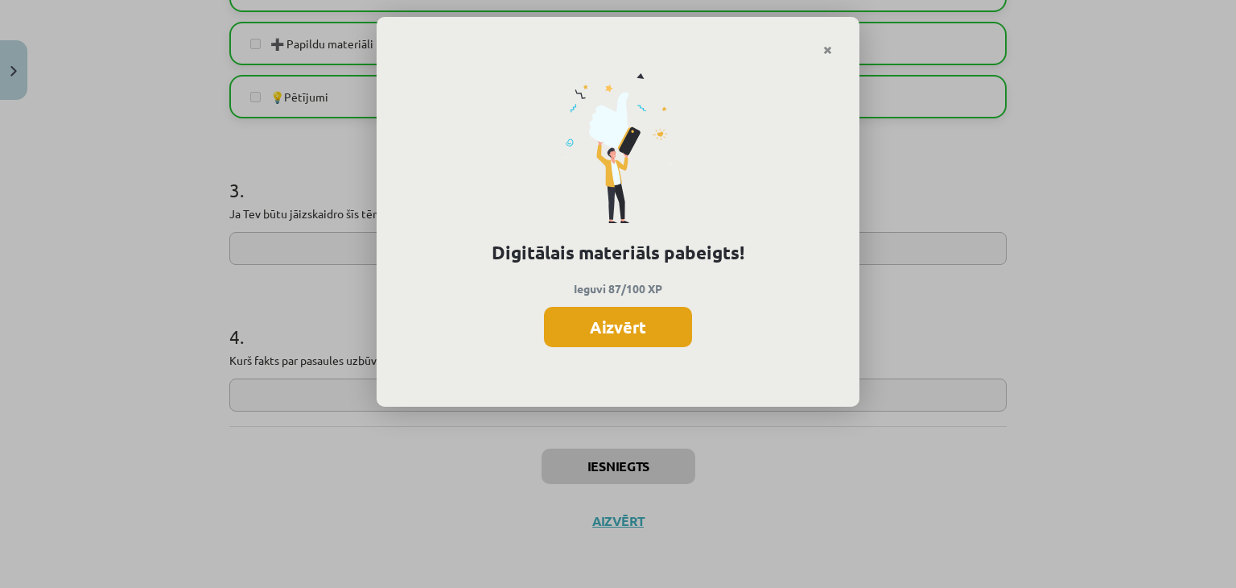
click at [633, 307] on button "Aizvērt" at bounding box center [618, 327] width 148 height 40
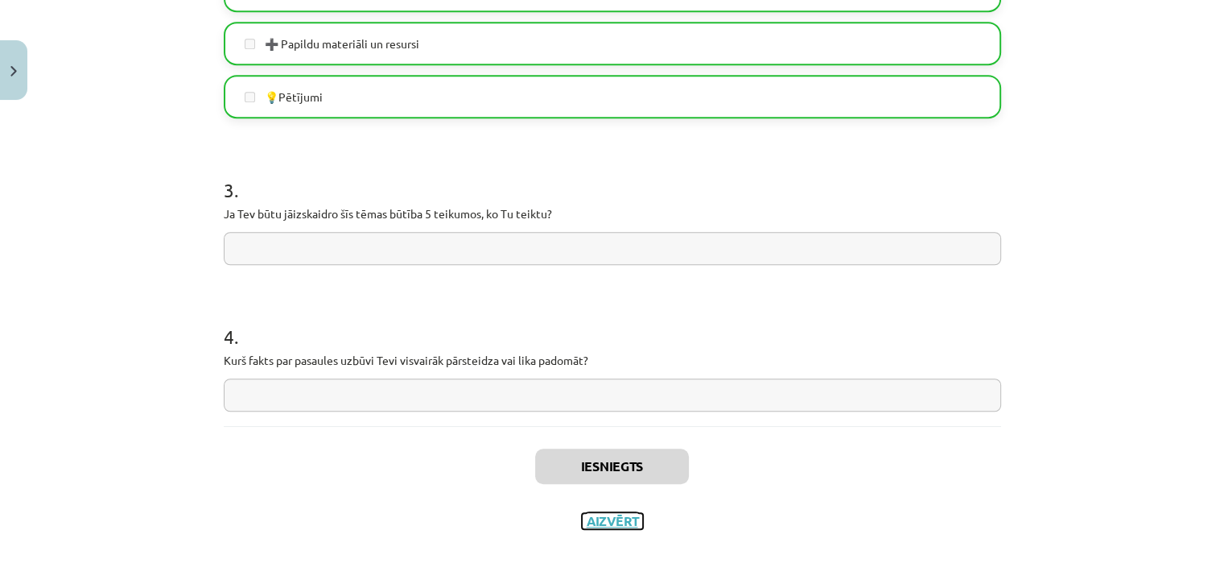
click at [604, 517] on button "Aizvērt" at bounding box center [612, 521] width 61 height 16
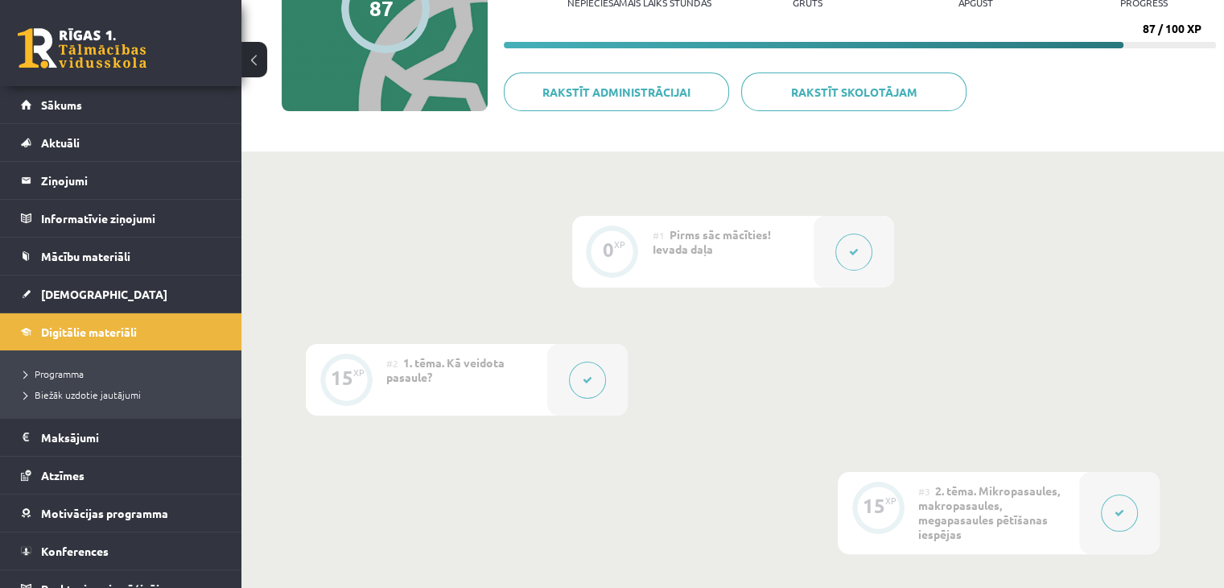
scroll to position [0, 0]
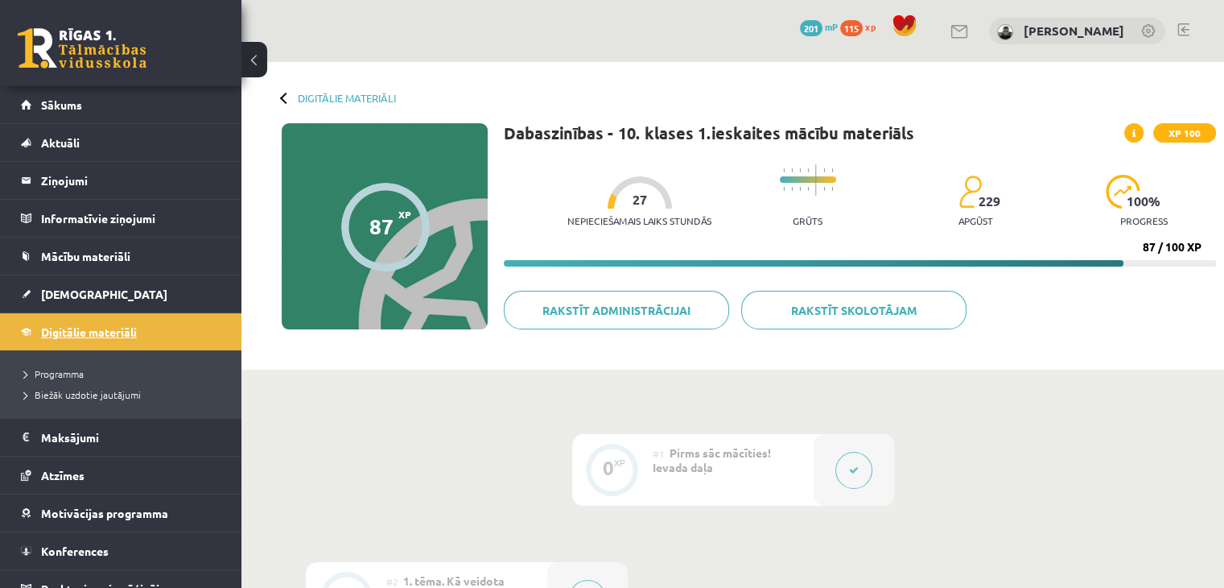
click at [100, 326] on span "Digitālie materiāli" at bounding box center [89, 331] width 96 height 14
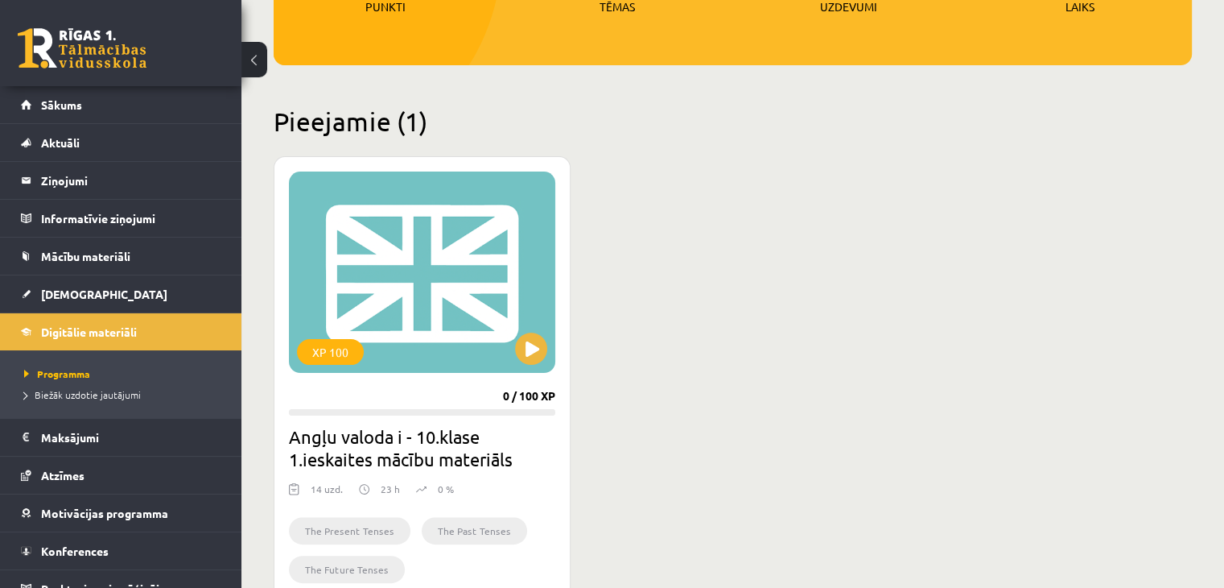
scroll to position [308, 0]
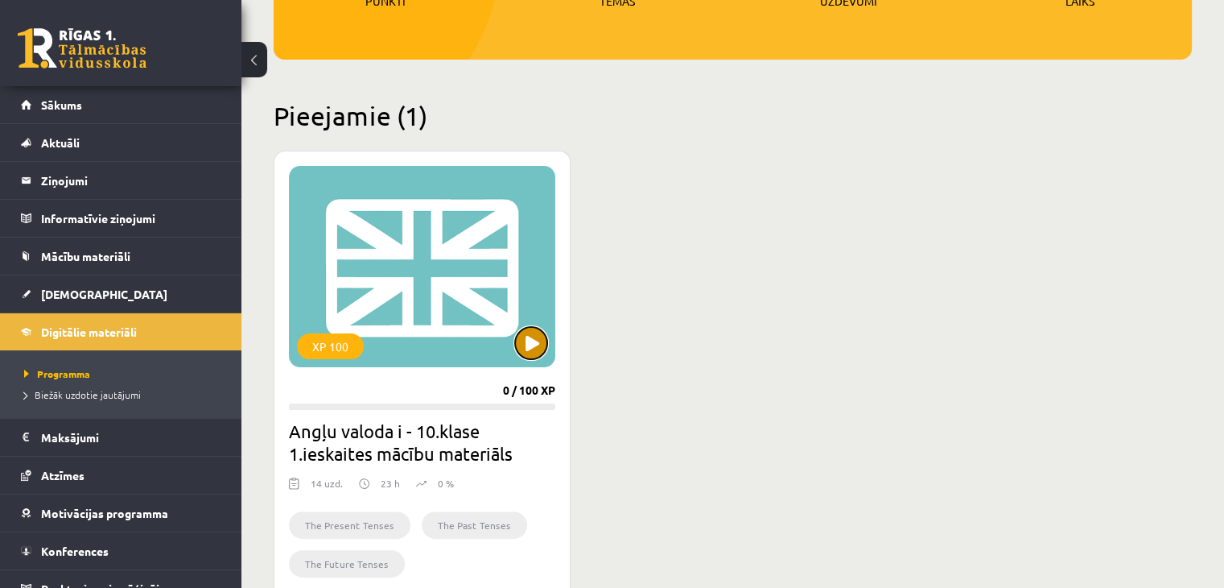
click at [534, 340] on button at bounding box center [531, 343] width 32 height 32
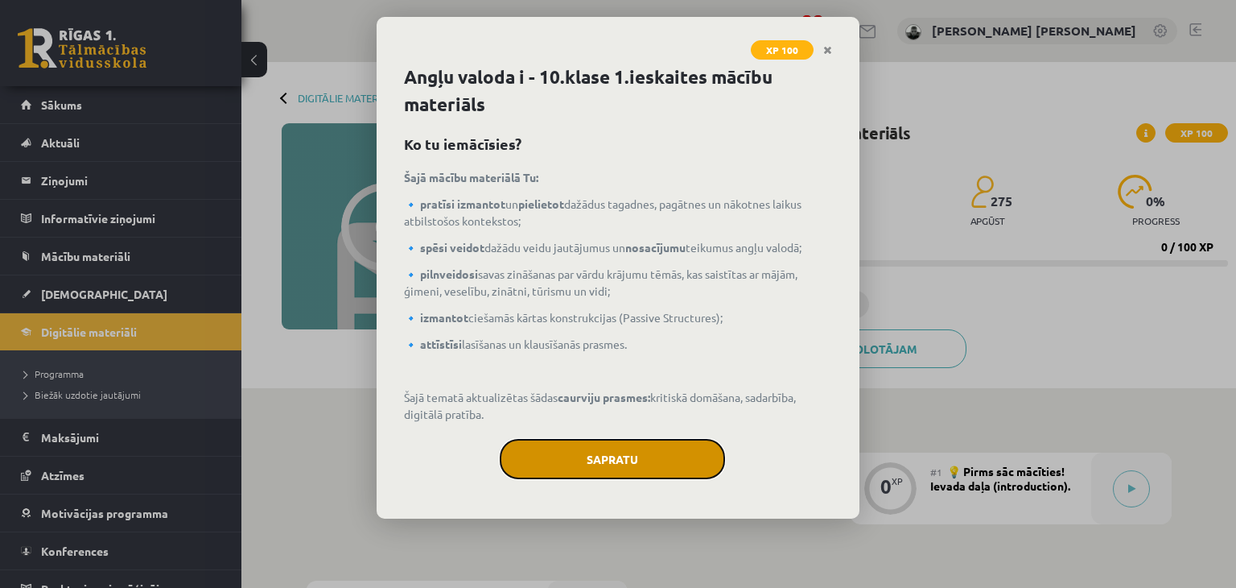
click at [628, 449] on button "Sapratu" at bounding box center [612, 459] width 225 height 40
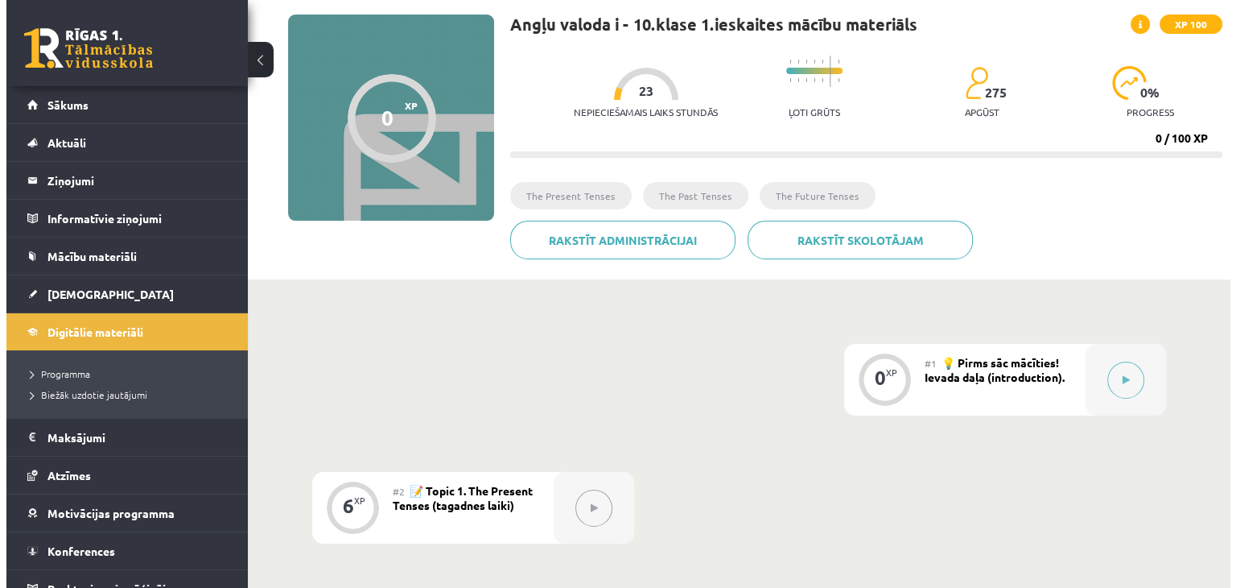
scroll to position [112, 0]
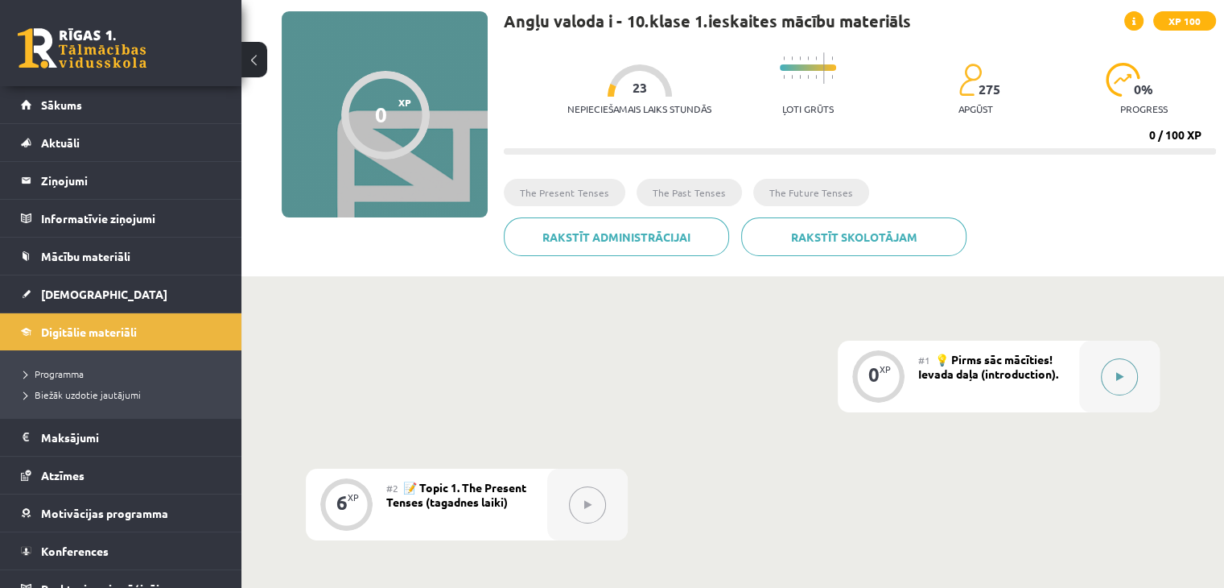
click at [1124, 377] on button at bounding box center [1119, 376] width 37 height 37
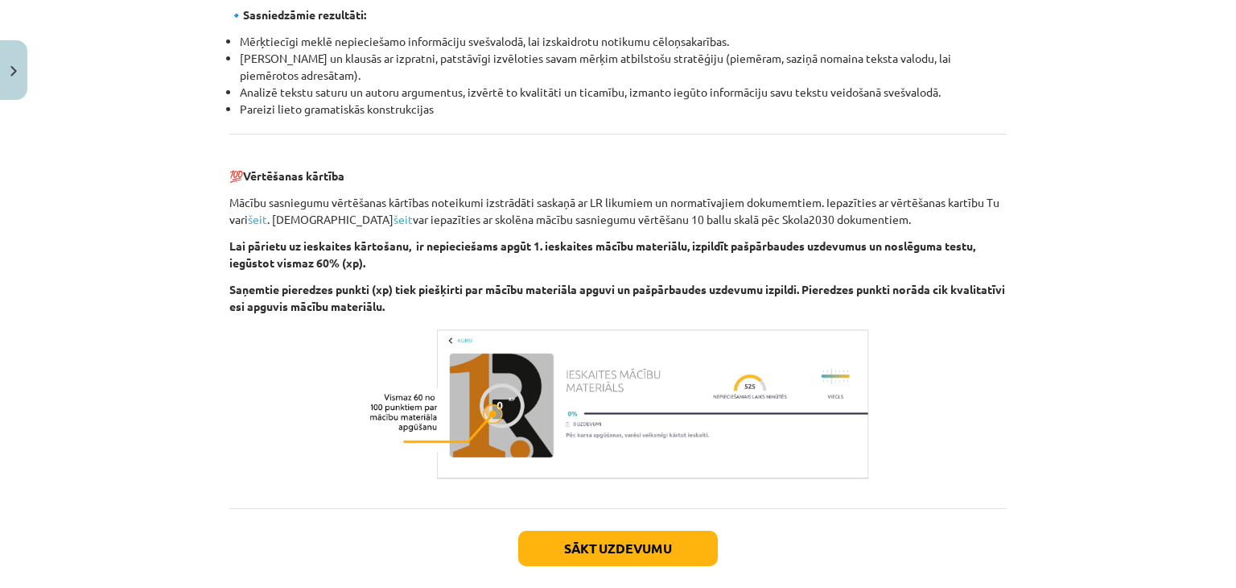
scroll to position [1832, 0]
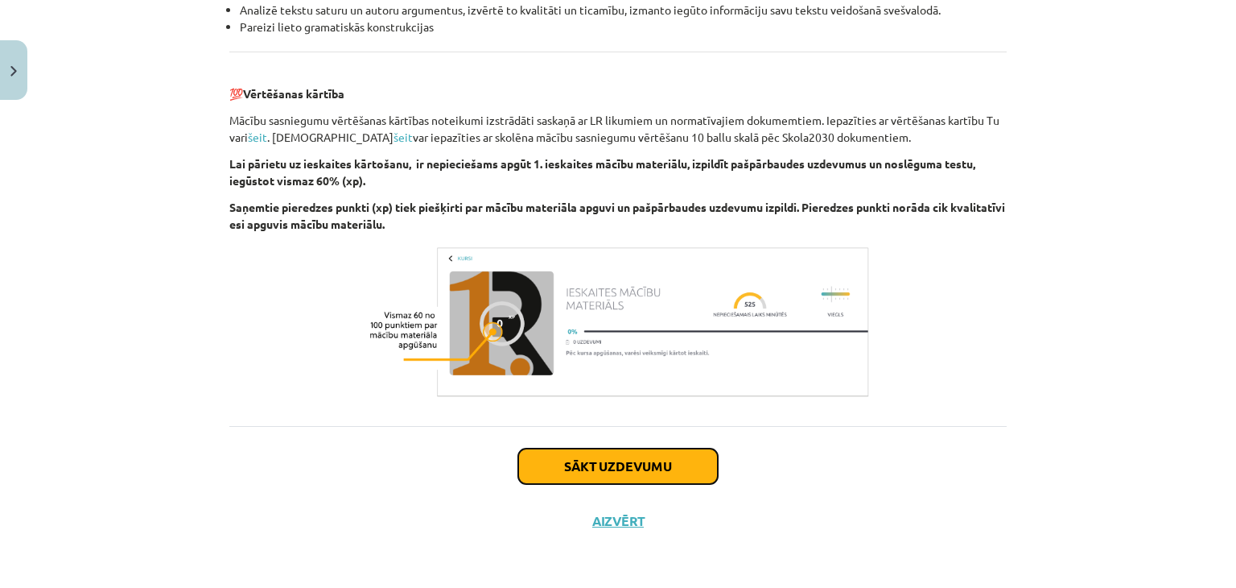
click at [637, 457] on button "Sākt uzdevumu" at bounding box center [618, 465] width 200 height 35
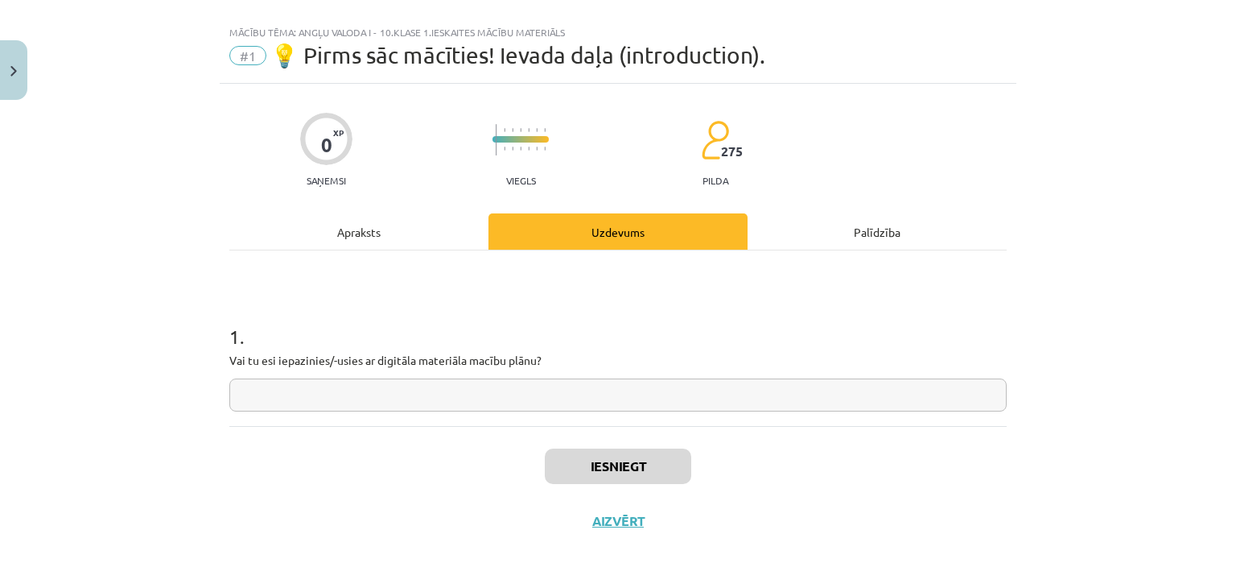
click at [342, 395] on input "text" at bounding box center [617, 394] width 777 height 33
type input "***"
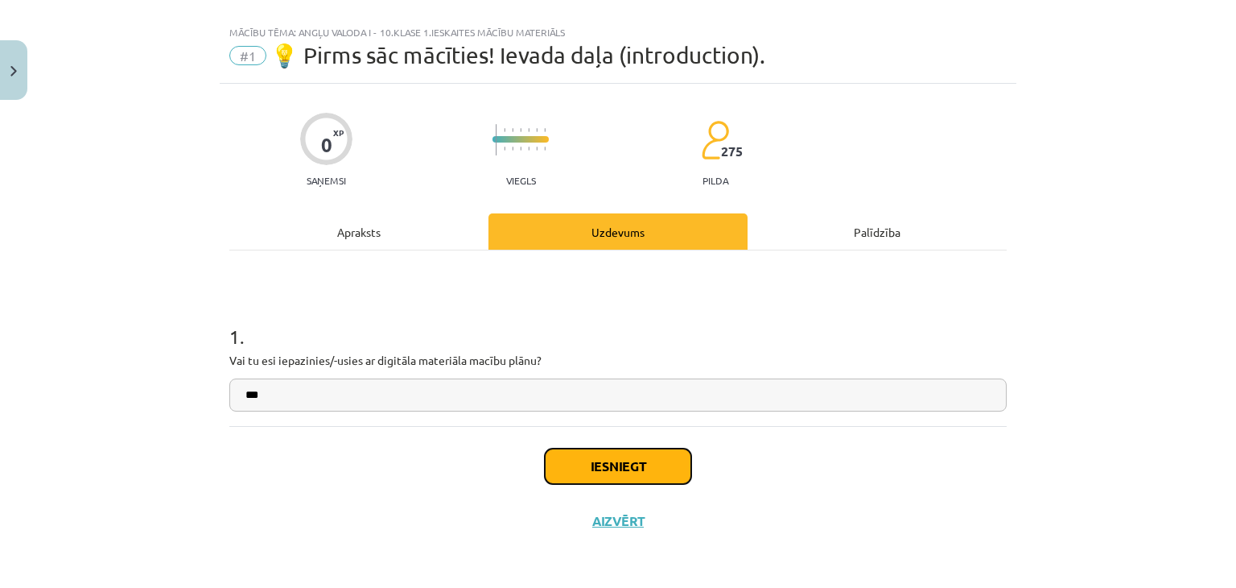
click at [627, 463] on button "Iesniegt" at bounding box center [618, 465] width 146 height 35
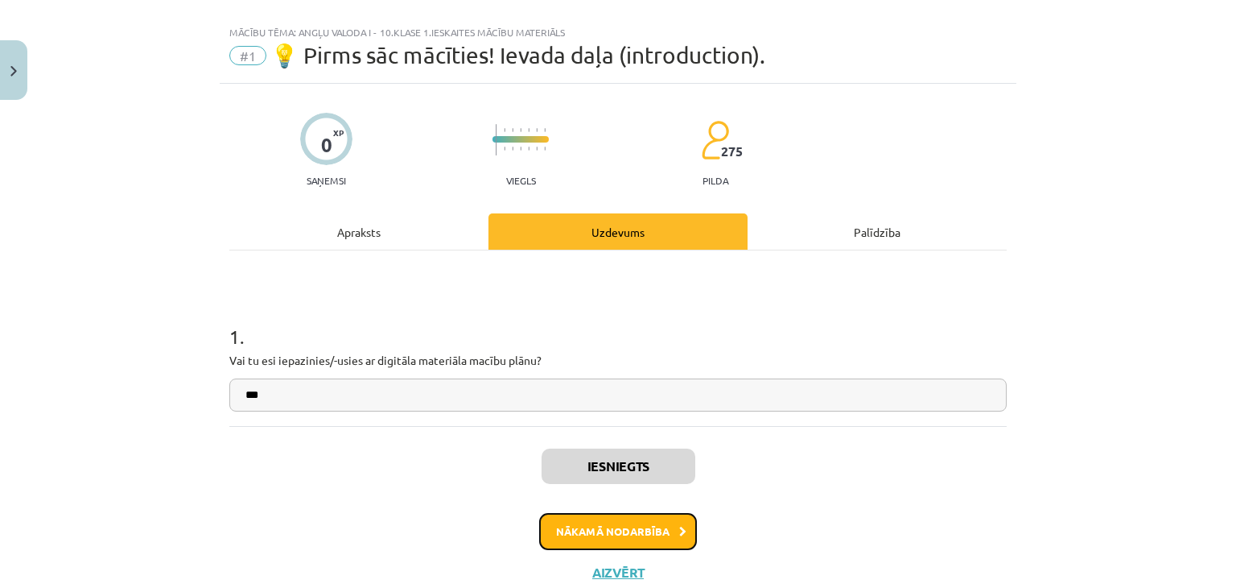
click at [596, 524] on button "Nākamā nodarbība" at bounding box center [618, 531] width 158 height 37
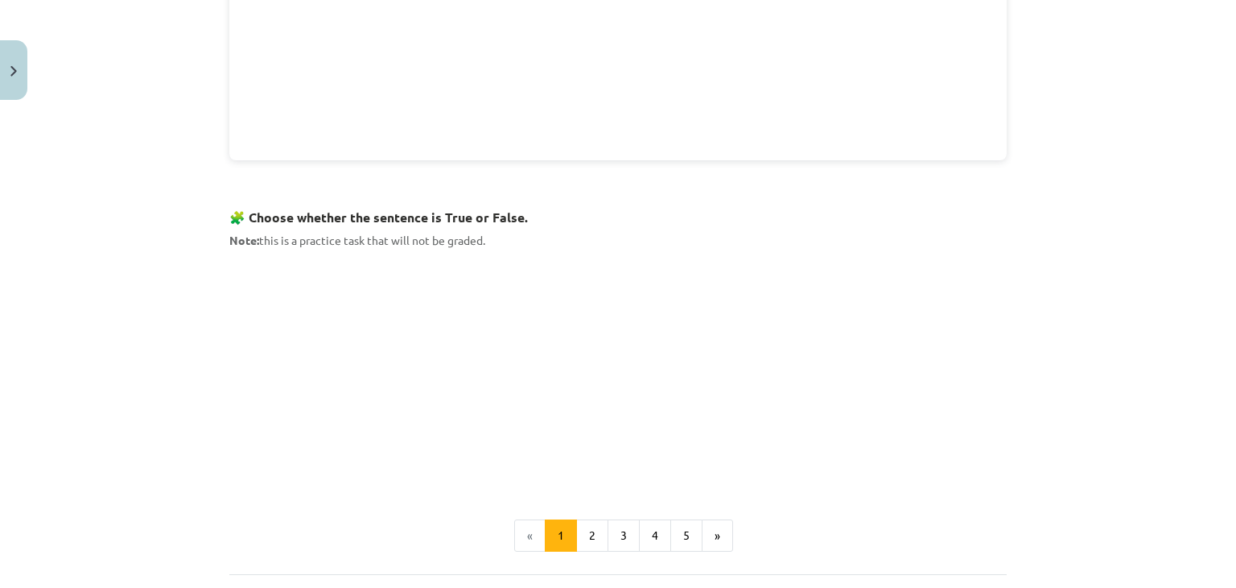
scroll to position [894, 0]
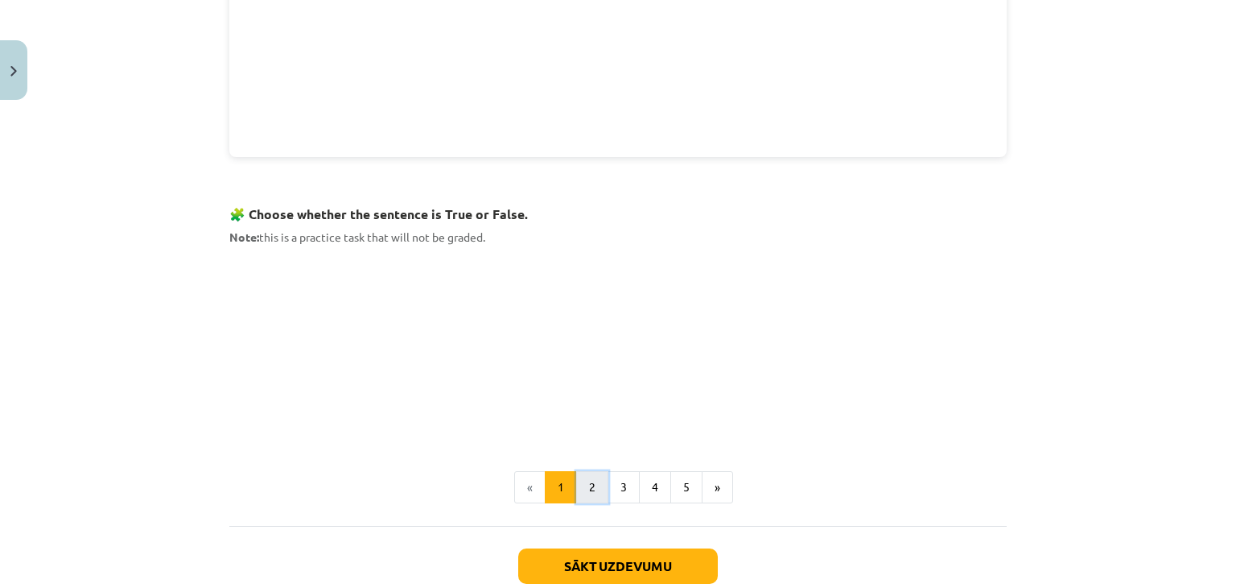
click at [576, 481] on button "2" at bounding box center [592, 487] width 32 height 32
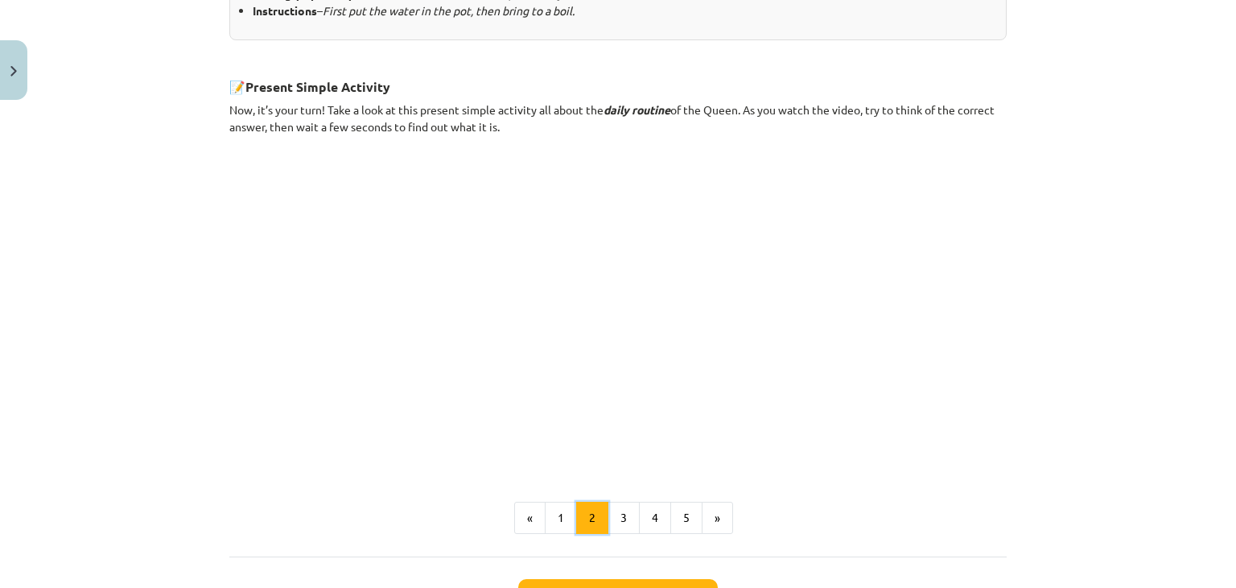
scroll to position [879, 0]
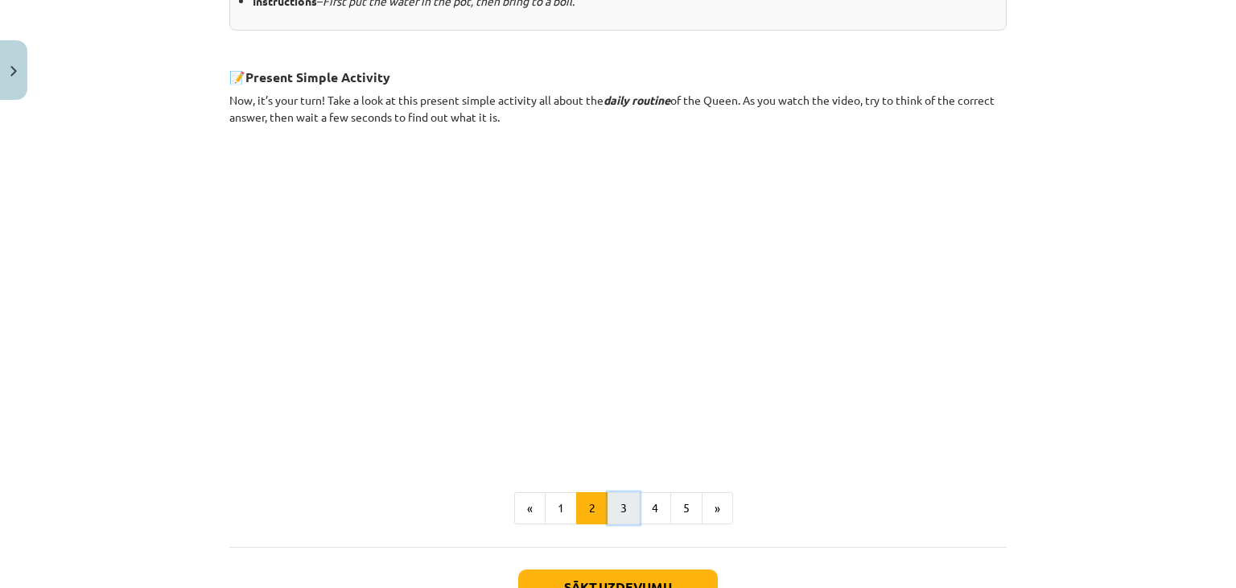
click at [613, 513] on button "3" at bounding box center [624, 508] width 32 height 32
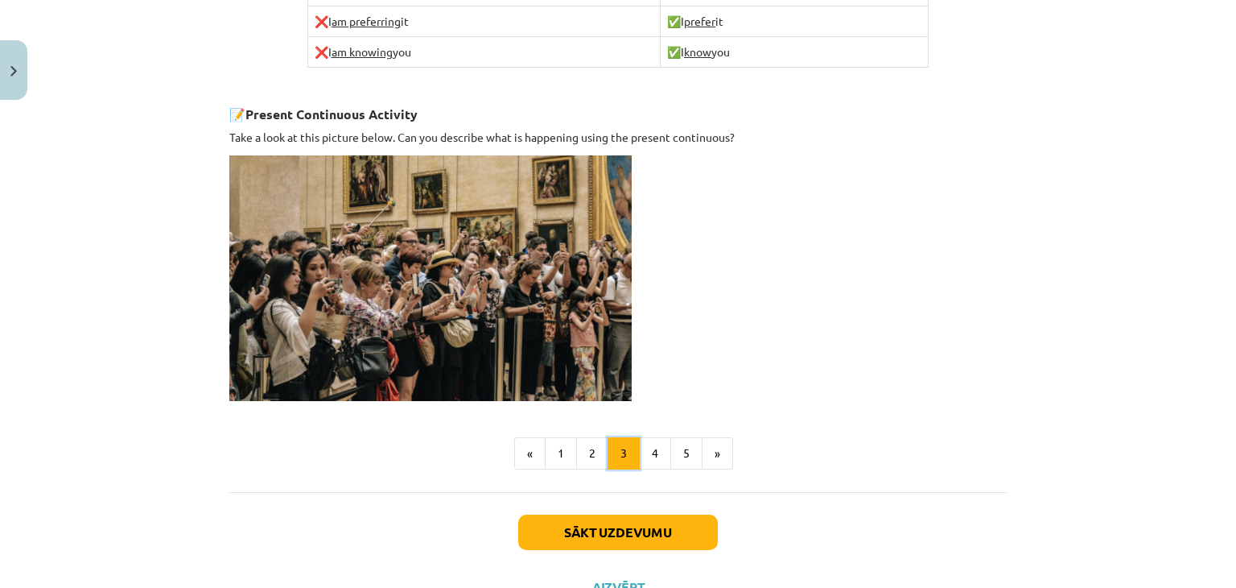
scroll to position [1059, 0]
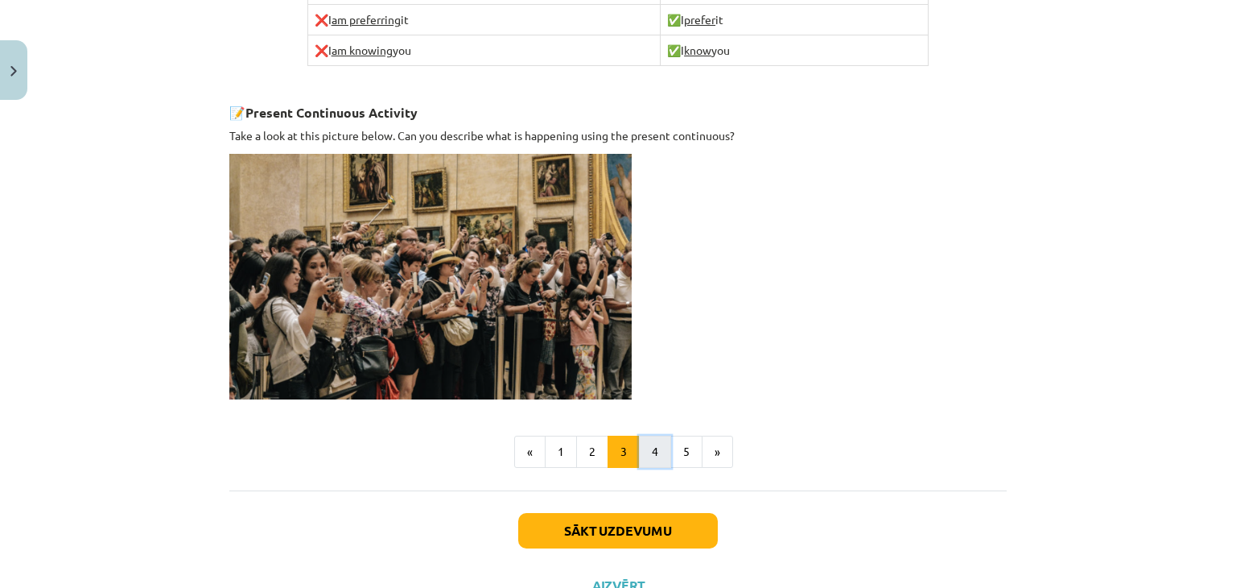
click at [645, 455] on button "4" at bounding box center [655, 451] width 32 height 32
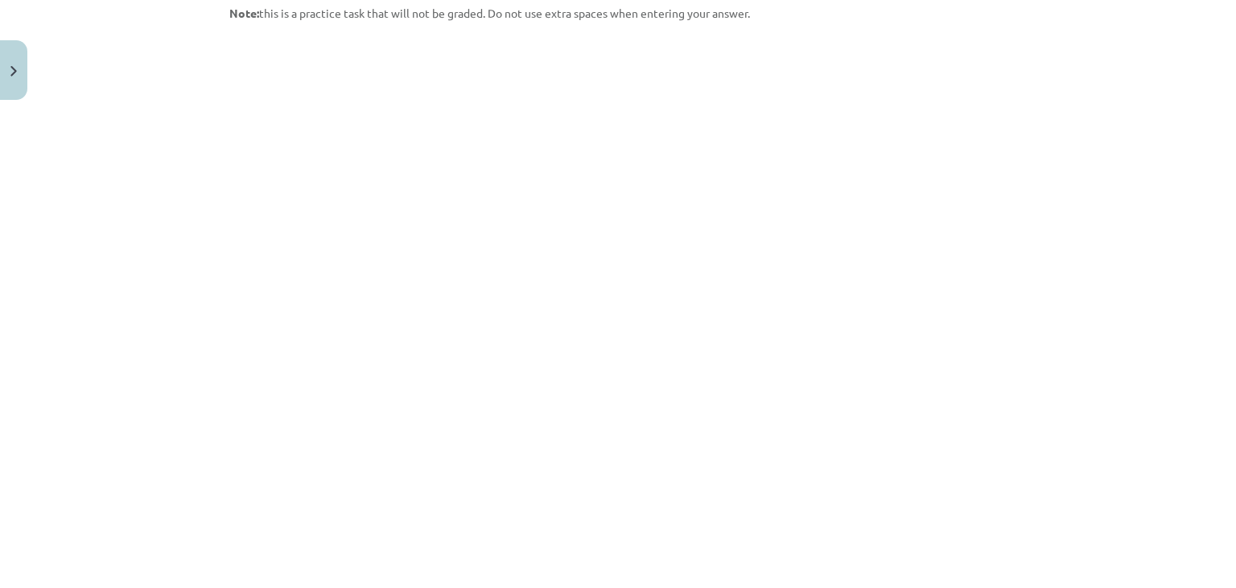
scroll to position [1268, 0]
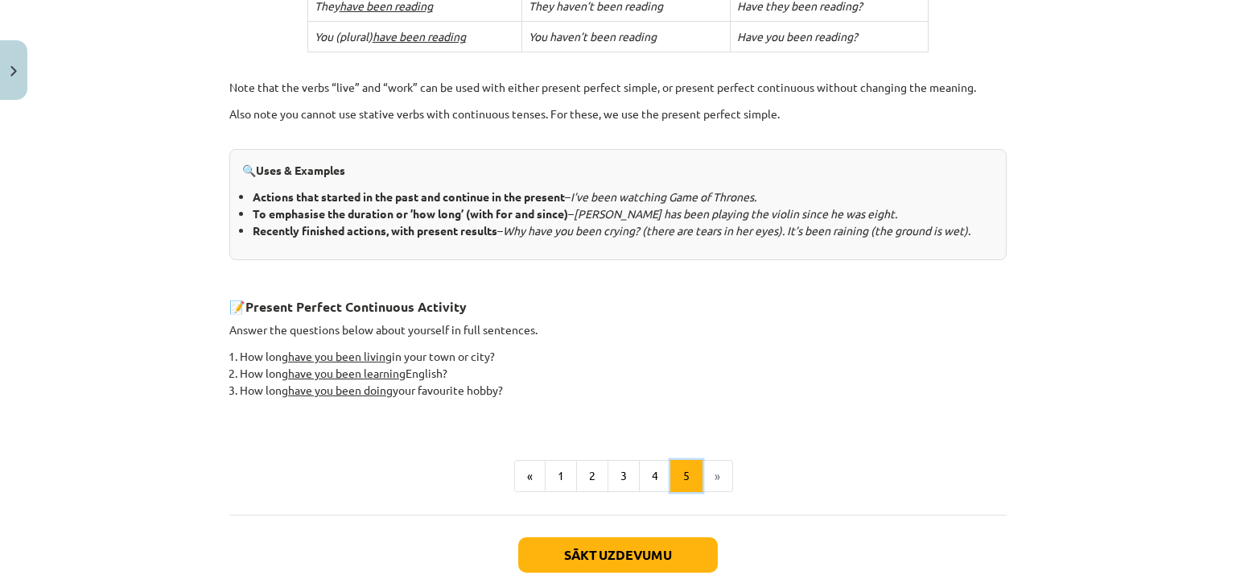
scroll to position [600, 0]
click at [583, 545] on button "Sākt uzdevumu" at bounding box center [618, 553] width 200 height 35
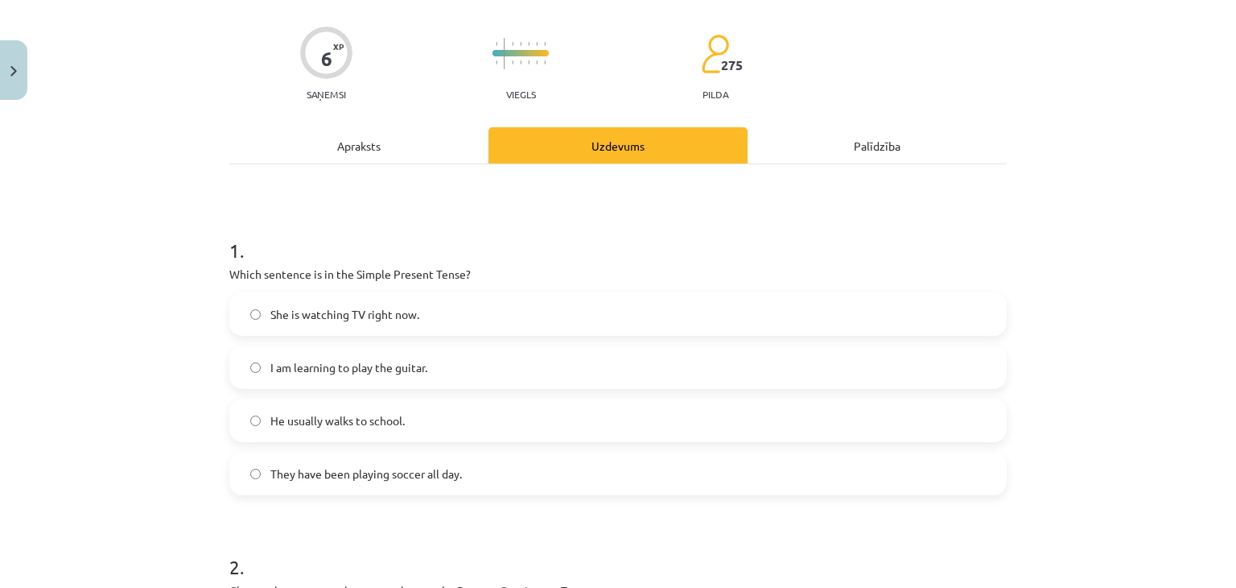
scroll to position [111, 0]
click at [283, 323] on label "She is watching TV right now." at bounding box center [618, 312] width 774 height 40
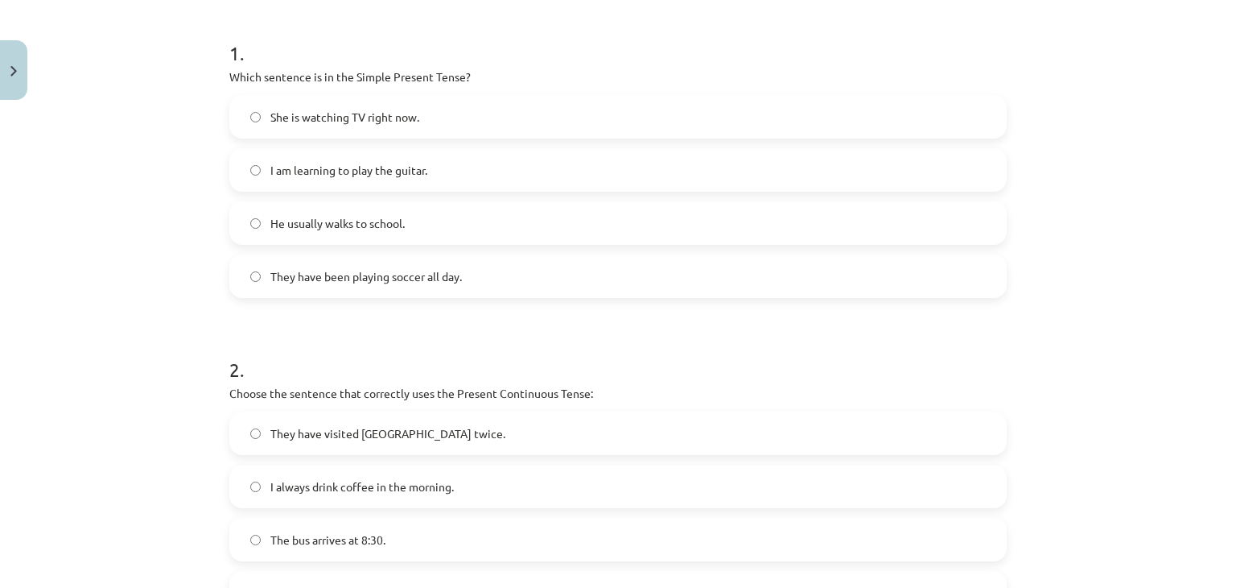
scroll to position [307, 0]
click at [187, 390] on div "Mācību tēma: Angļu valoda i - 10.[PERSON_NAME] 1.ieskaites mācību materiāls #2 …" at bounding box center [618, 294] width 1236 height 588
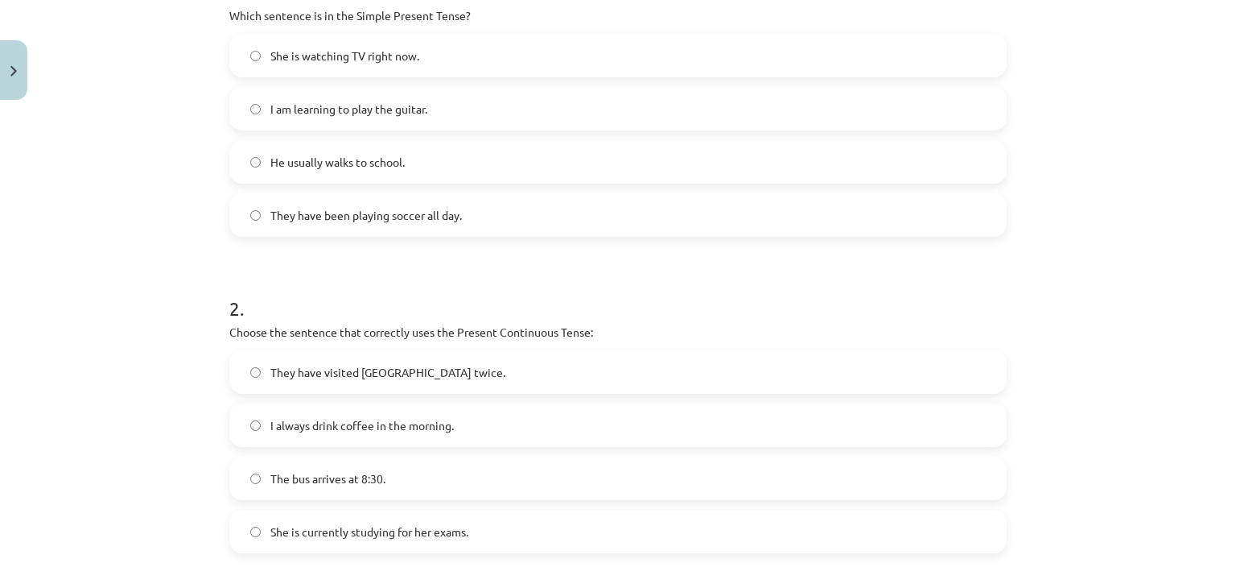
scroll to position [387, 0]
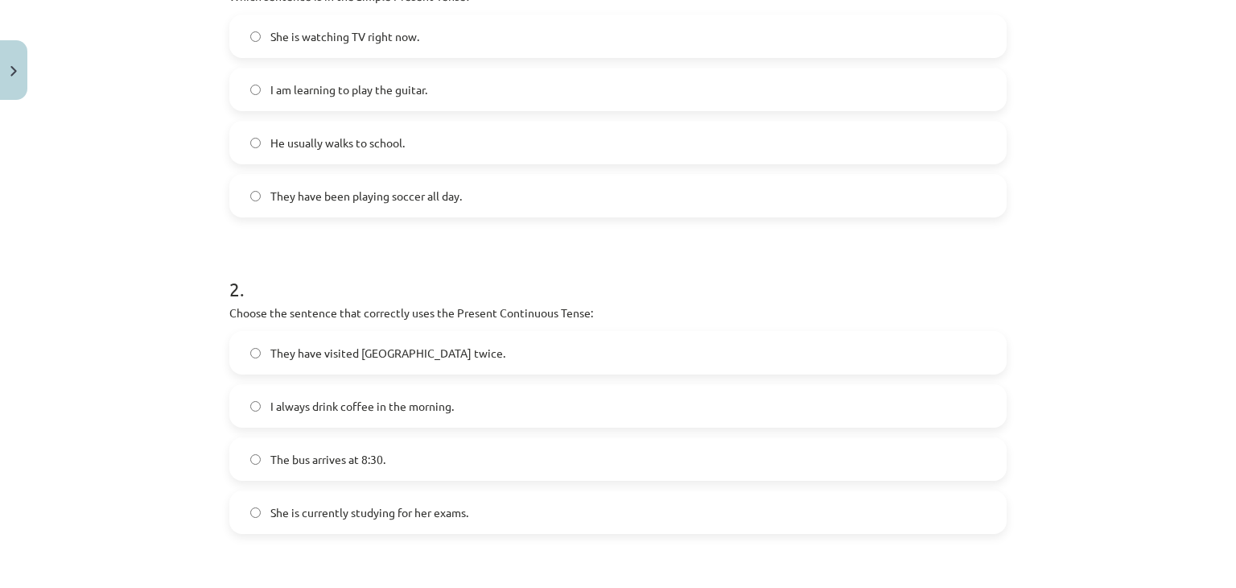
click at [258, 518] on label "She is currently studying for her exams." at bounding box center [618, 512] width 774 height 40
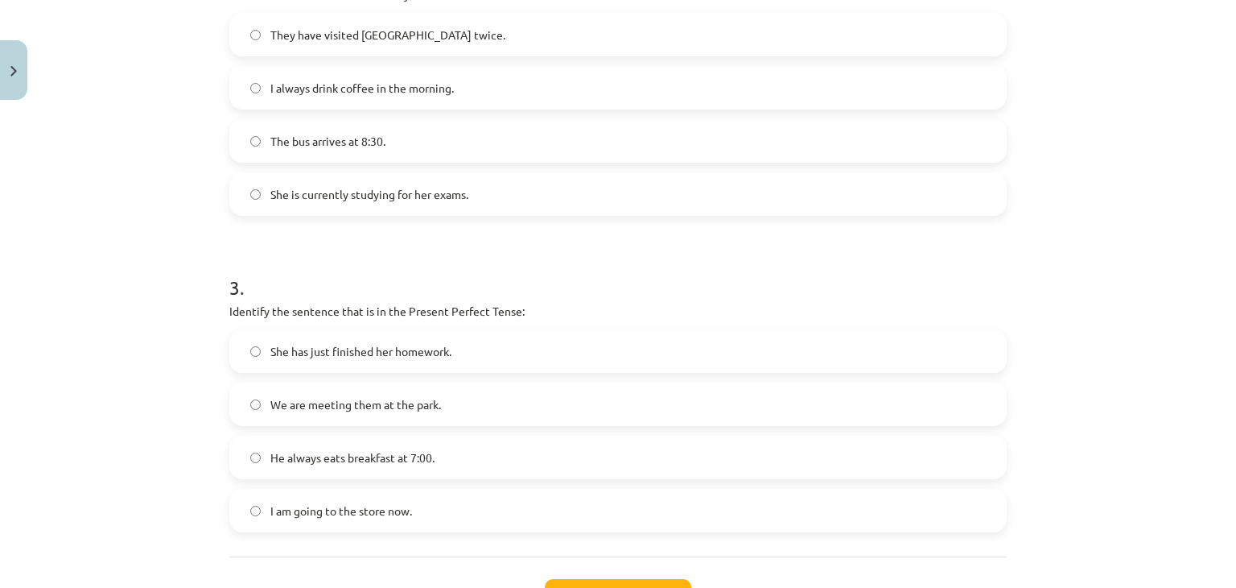
scroll to position [706, 0]
click at [344, 397] on span "We are meeting them at the park." at bounding box center [355, 403] width 171 height 17
click at [258, 414] on label "We are meeting them at the park." at bounding box center [618, 403] width 774 height 40
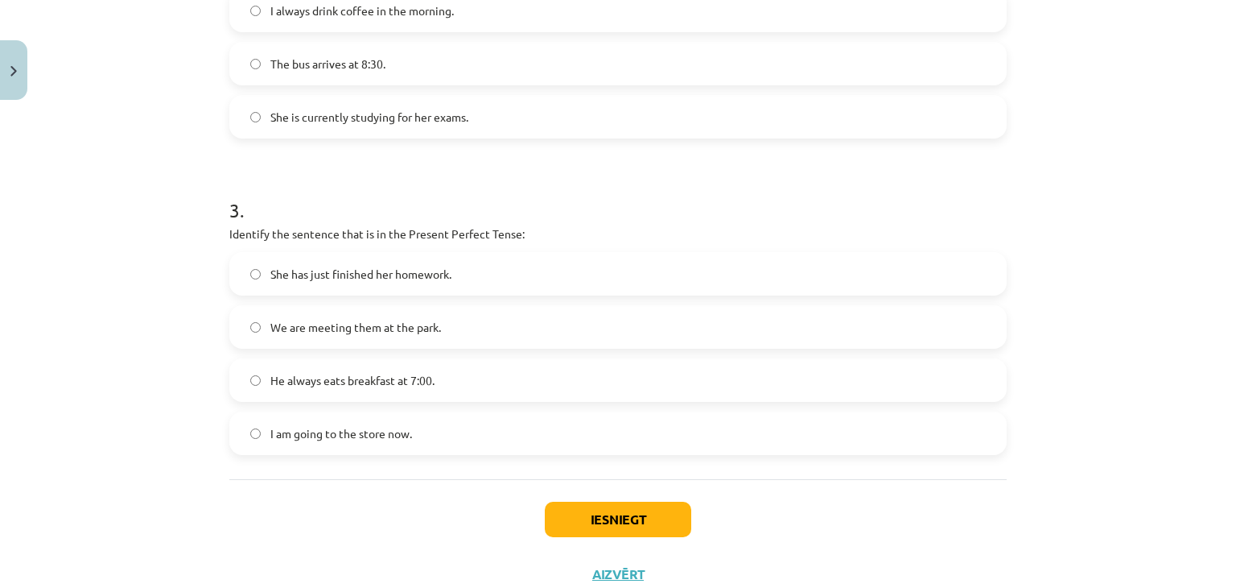
scroll to position [783, 0]
click at [568, 505] on button "Iesniegt" at bounding box center [618, 518] width 146 height 35
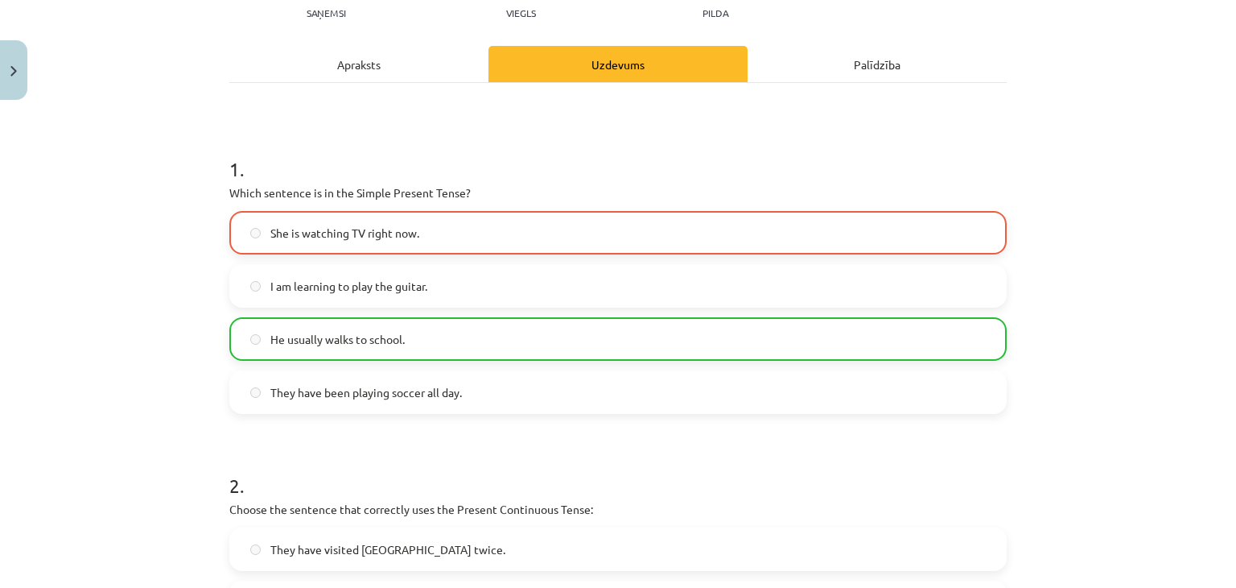
scroll to position [886, 0]
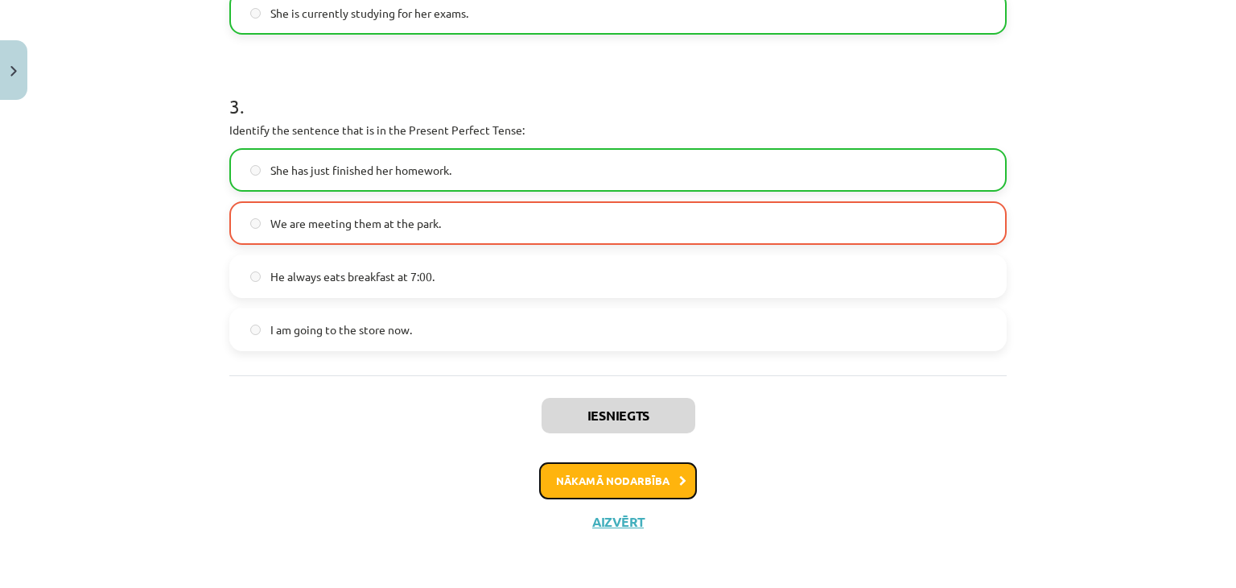
click at [566, 480] on button "Nākamā nodarbība" at bounding box center [618, 480] width 158 height 37
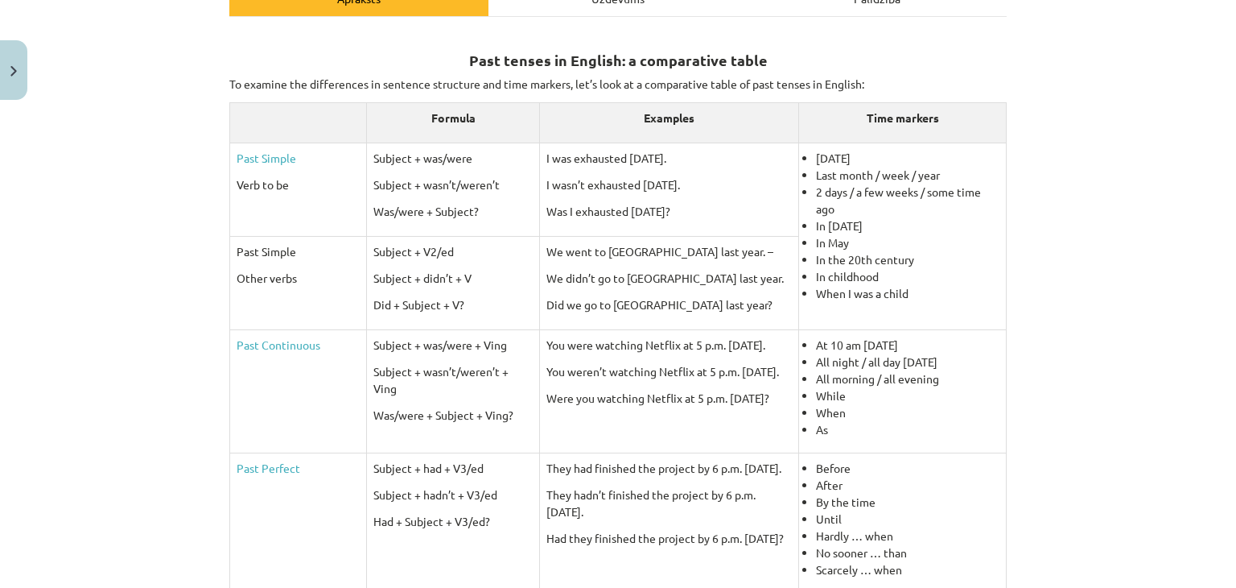
scroll to position [258, 0]
click at [273, 154] on link "Past Simple" at bounding box center [267, 157] width 60 height 14
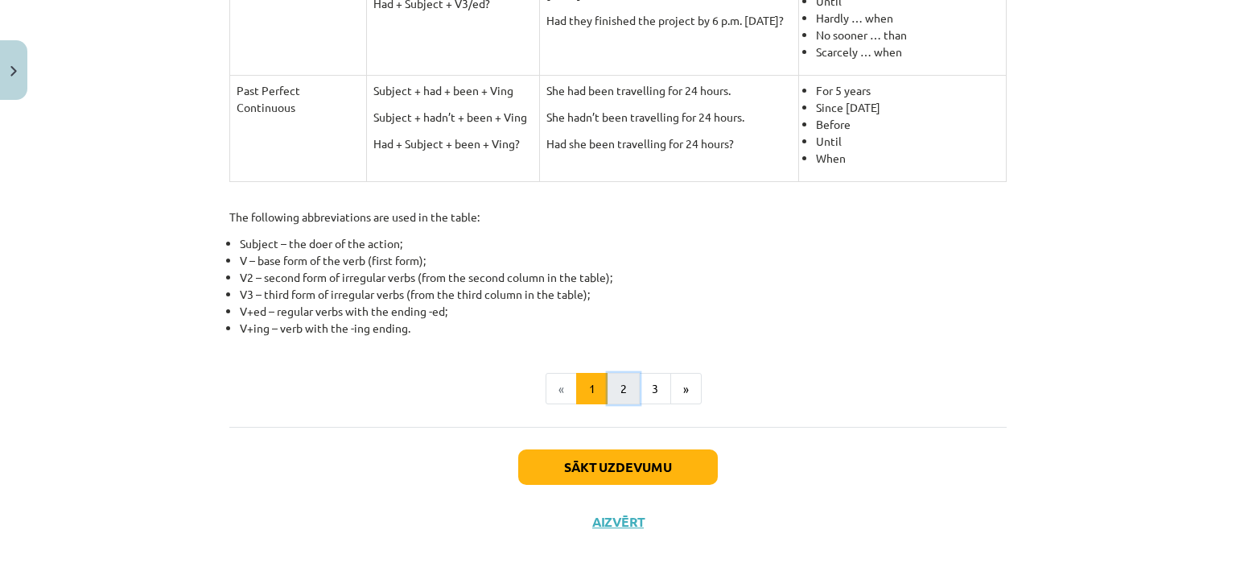
click at [608, 383] on button "2" at bounding box center [624, 389] width 32 height 32
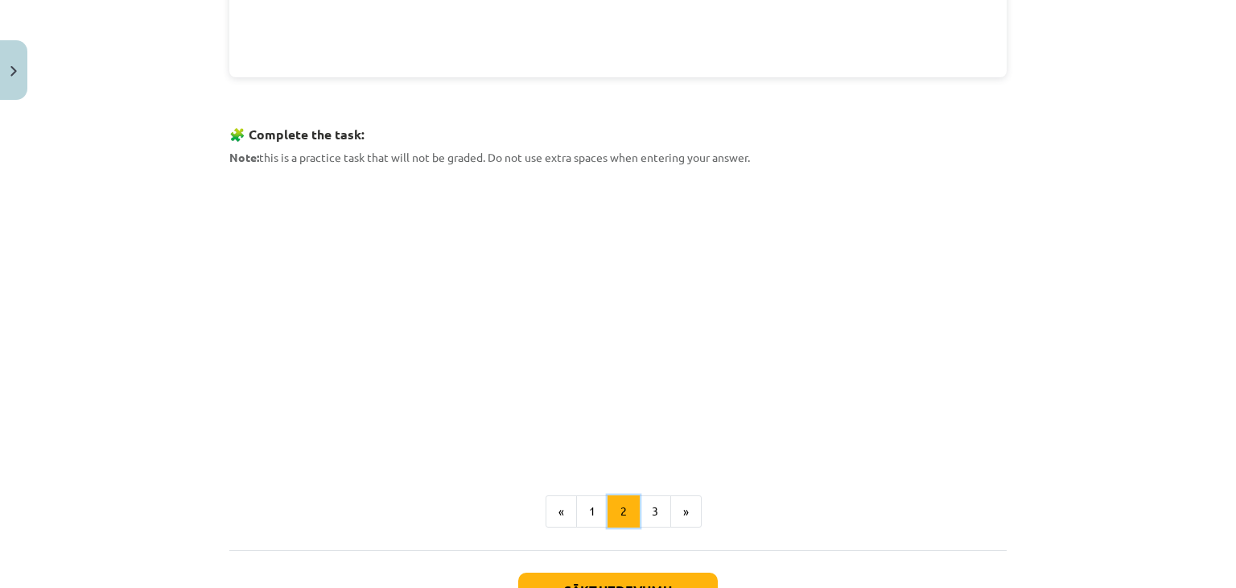
scroll to position [711, 0]
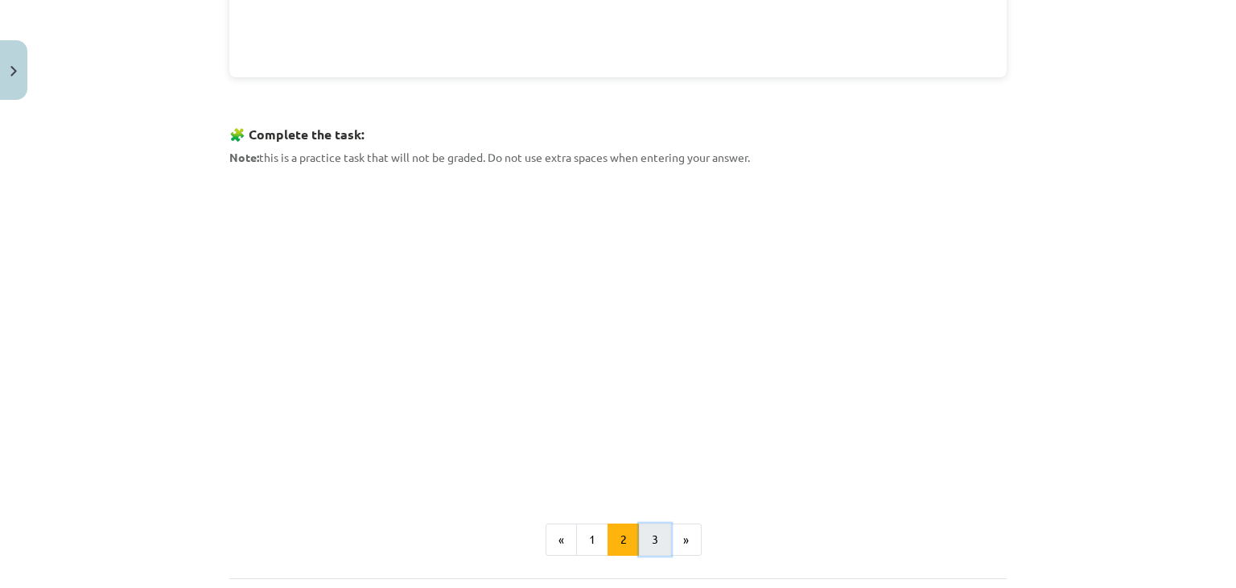
click at [650, 544] on button "3" at bounding box center [655, 539] width 32 height 32
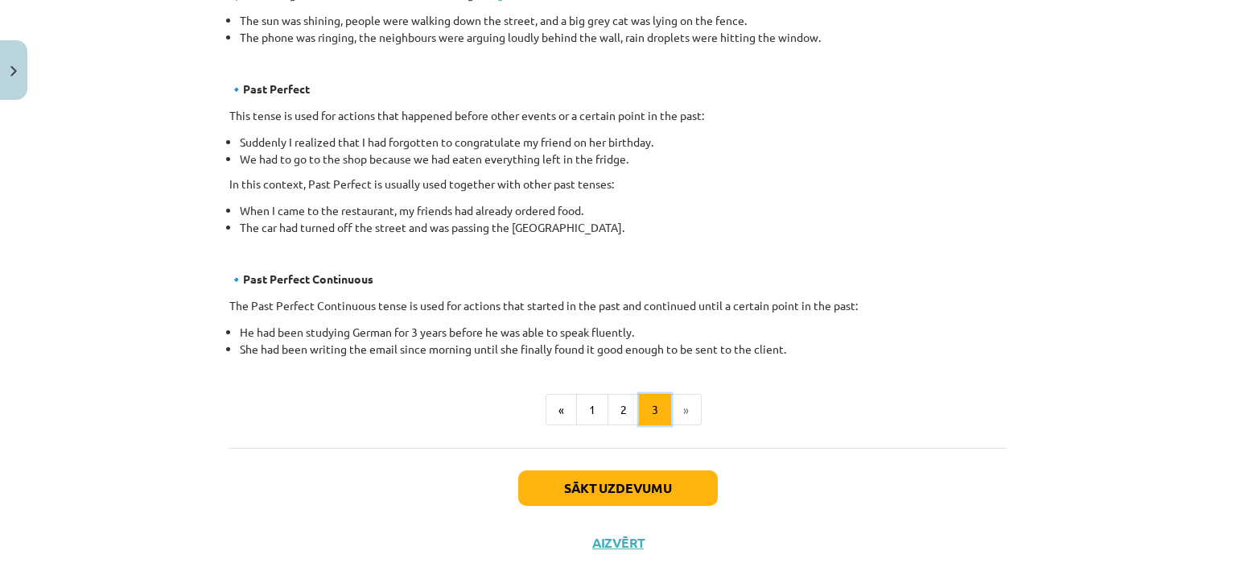
scroll to position [938, 0]
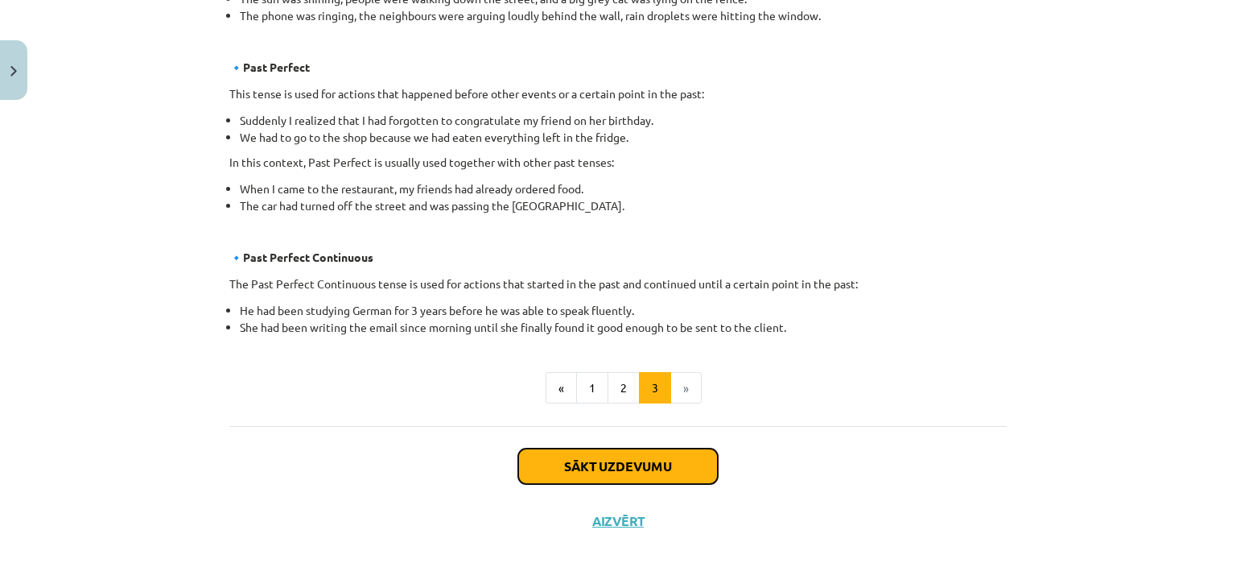
click at [634, 461] on button "Sākt uzdevumu" at bounding box center [618, 465] width 200 height 35
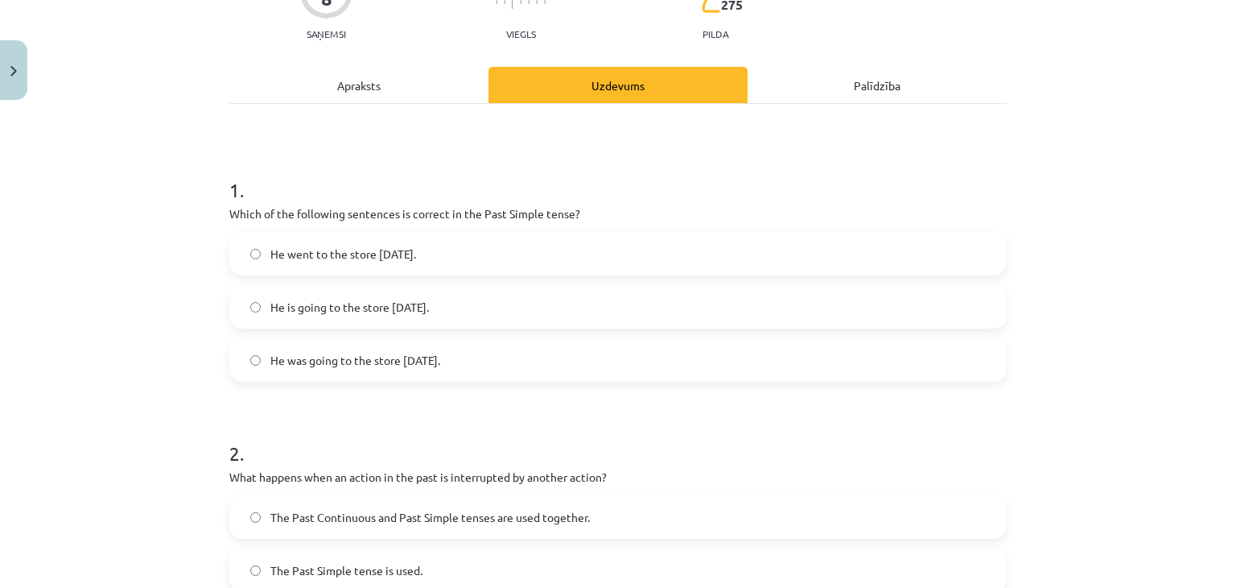
scroll to position [181, 0]
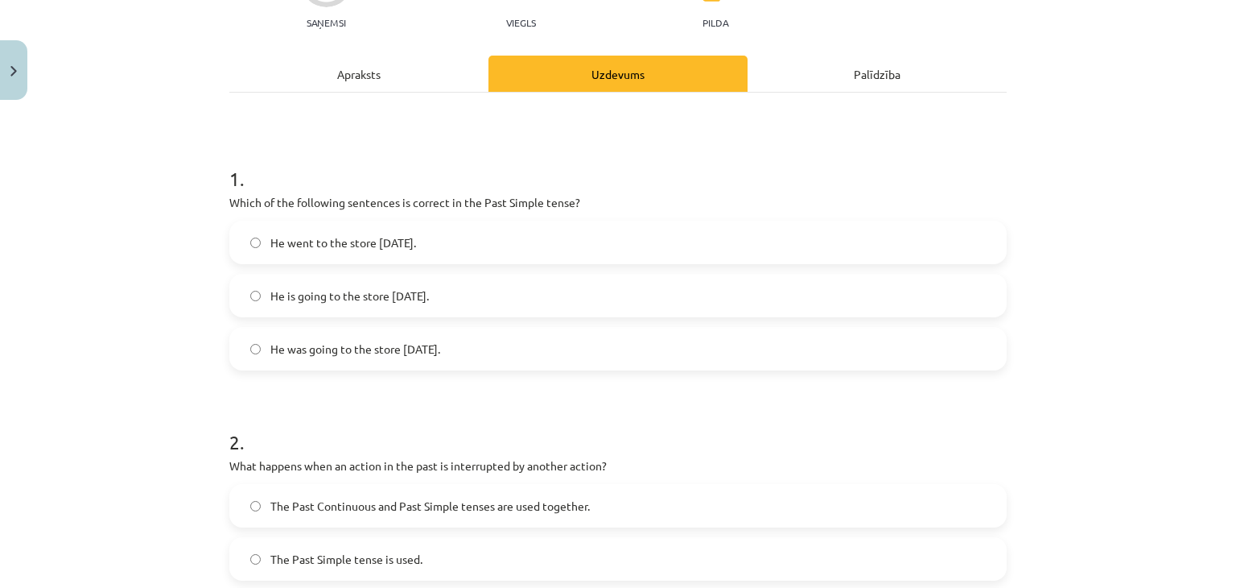
click at [344, 247] on span "He went to the store [DATE]." at bounding box center [343, 242] width 146 height 17
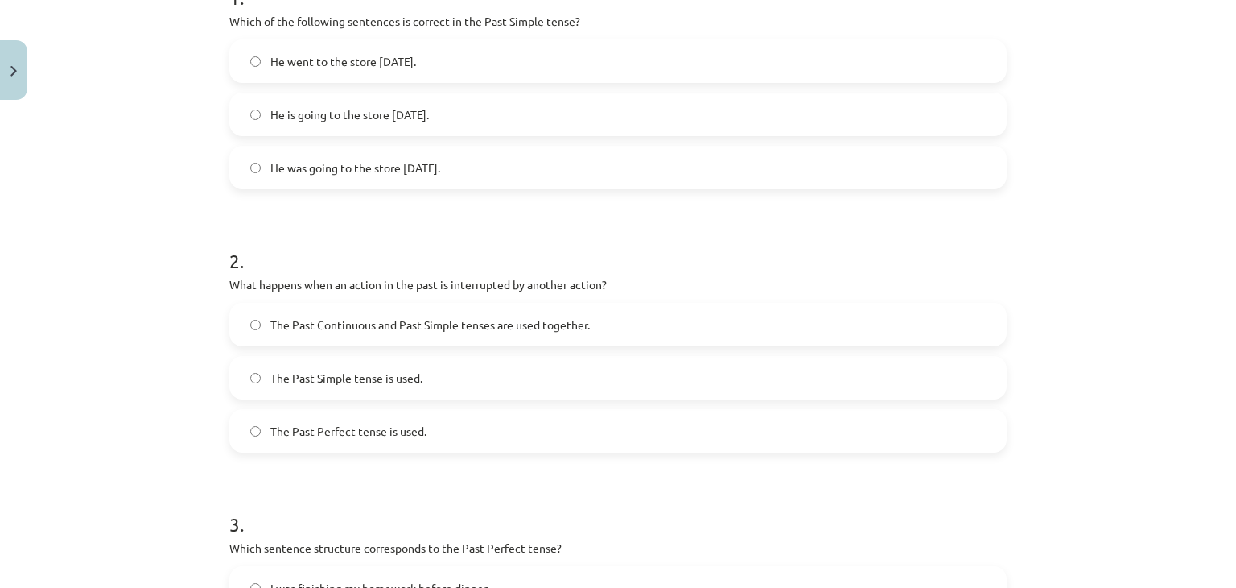
scroll to position [363, 0]
click at [349, 383] on span "The Past Simple tense is used." at bounding box center [346, 377] width 152 height 17
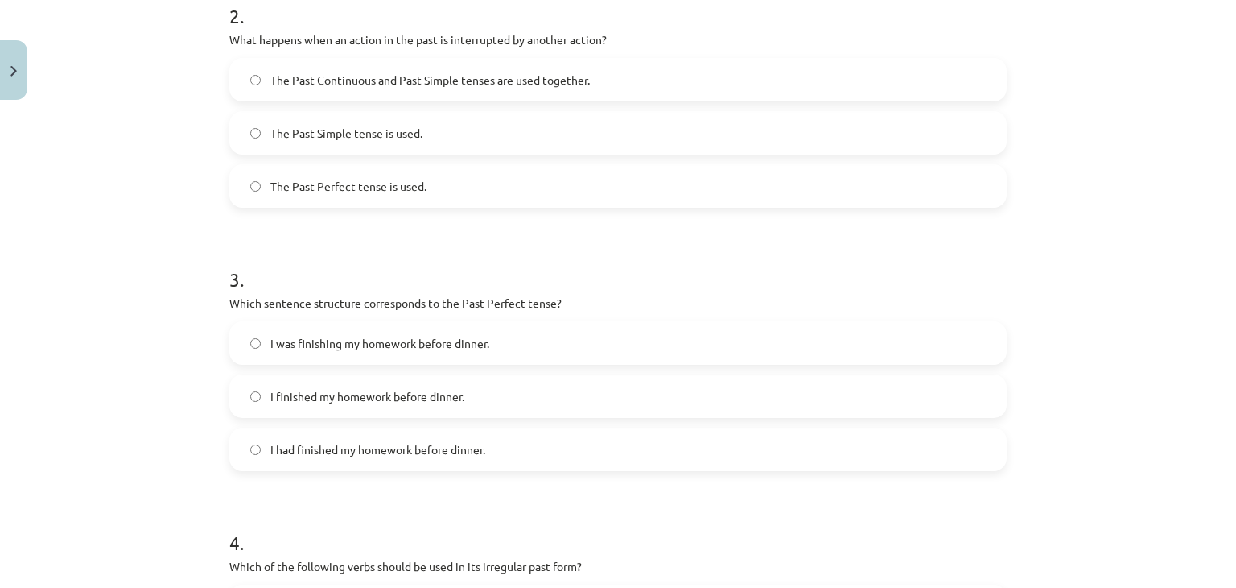
scroll to position [612, 0]
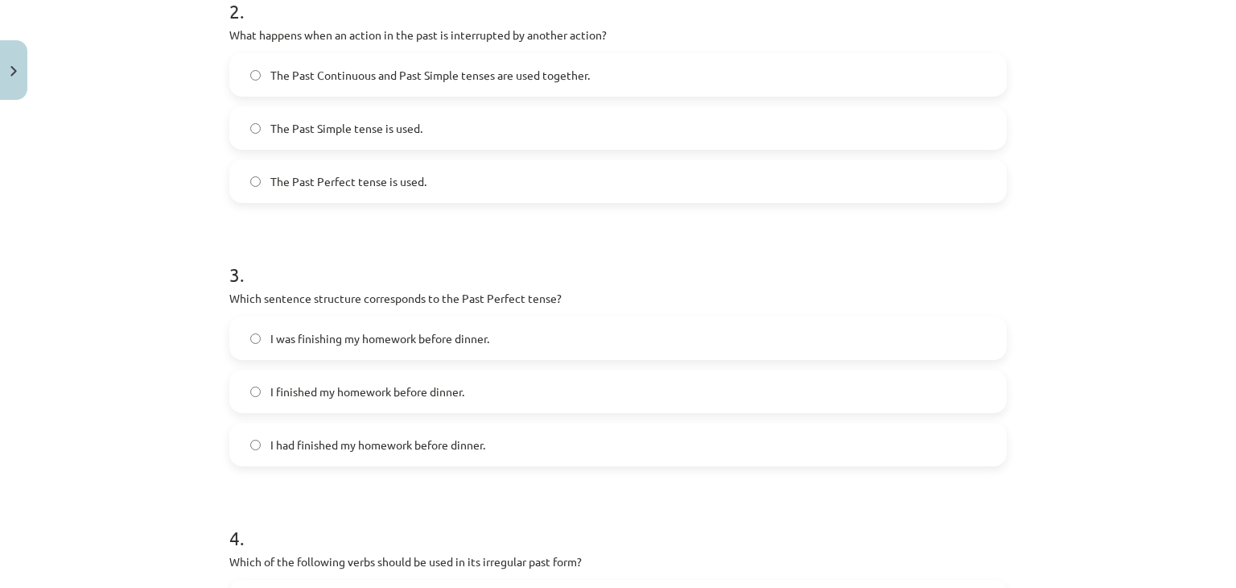
click at [295, 377] on label "I finished my homework before dinner." at bounding box center [618, 391] width 774 height 40
click at [271, 452] on label "I had finished my homework before dinner." at bounding box center [618, 444] width 774 height 40
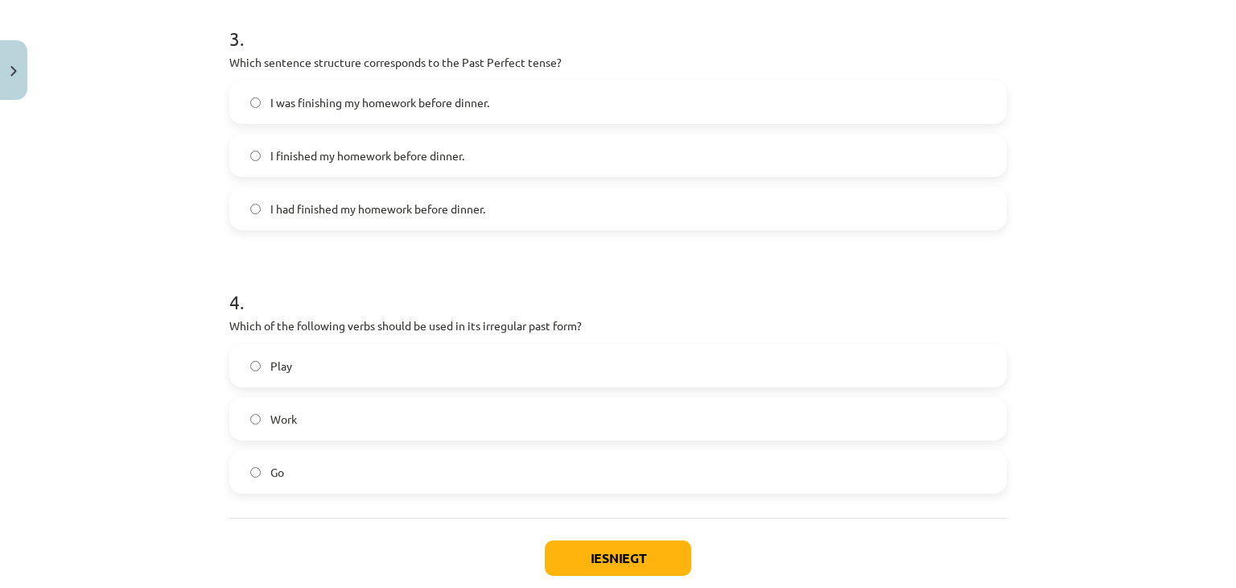
scroll to position [848, 0]
click at [270, 471] on span "Go" at bounding box center [277, 471] width 14 height 17
click at [546, 547] on button "Iesniegt" at bounding box center [618, 556] width 146 height 35
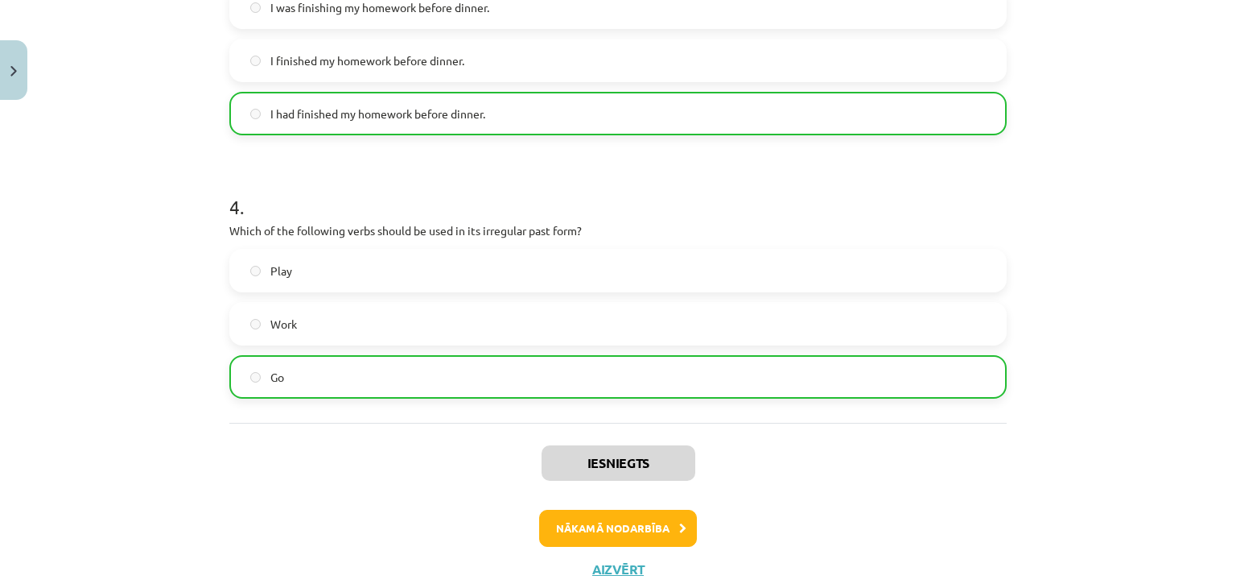
scroll to position [991, 0]
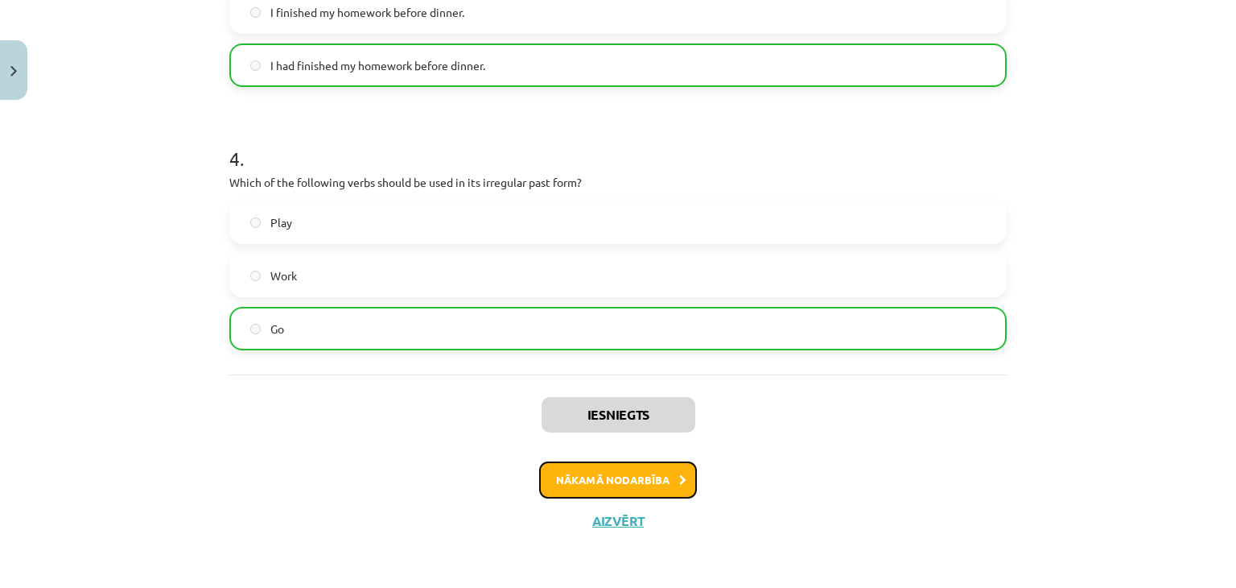
click at [621, 487] on button "Nākamā nodarbība" at bounding box center [618, 479] width 158 height 37
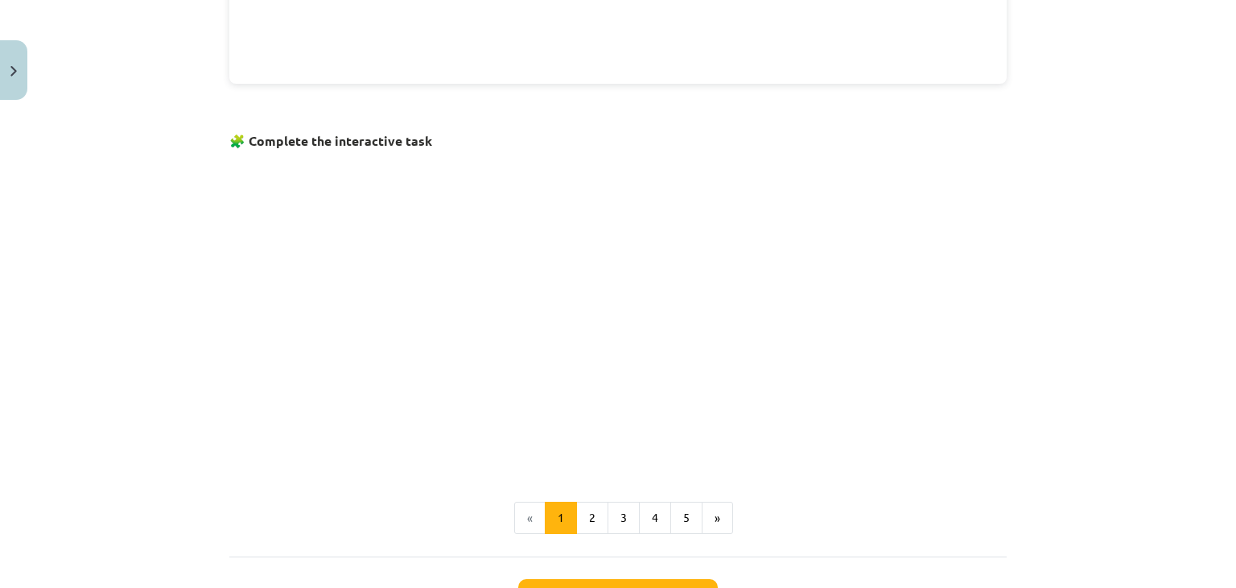
scroll to position [917, 0]
click at [588, 513] on button "2" at bounding box center [592, 517] width 32 height 32
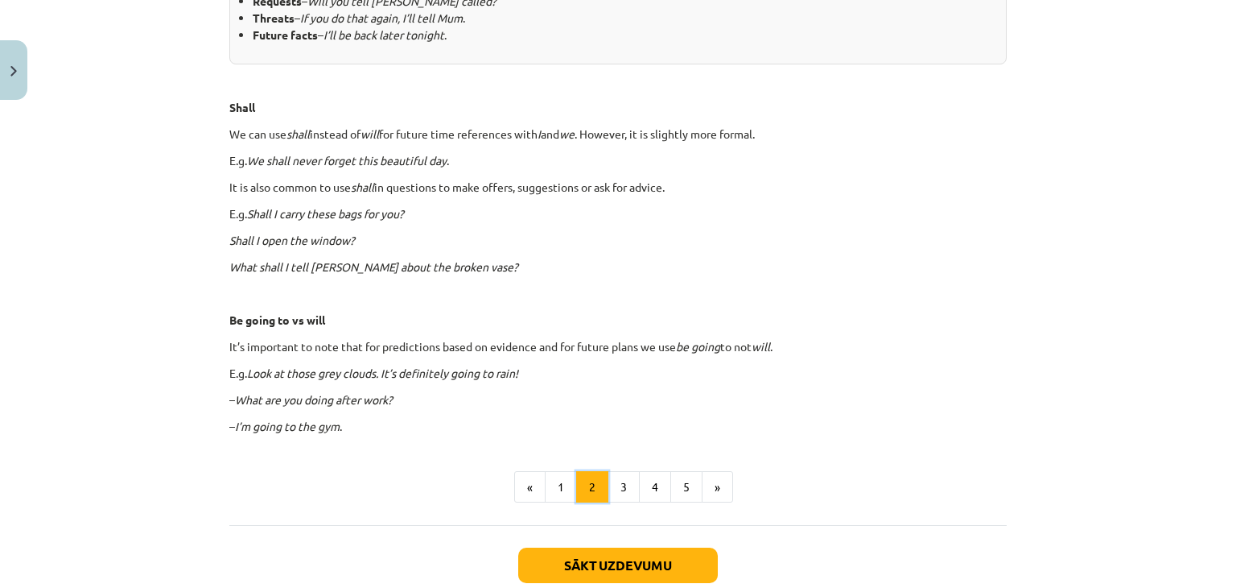
scroll to position [952, 0]
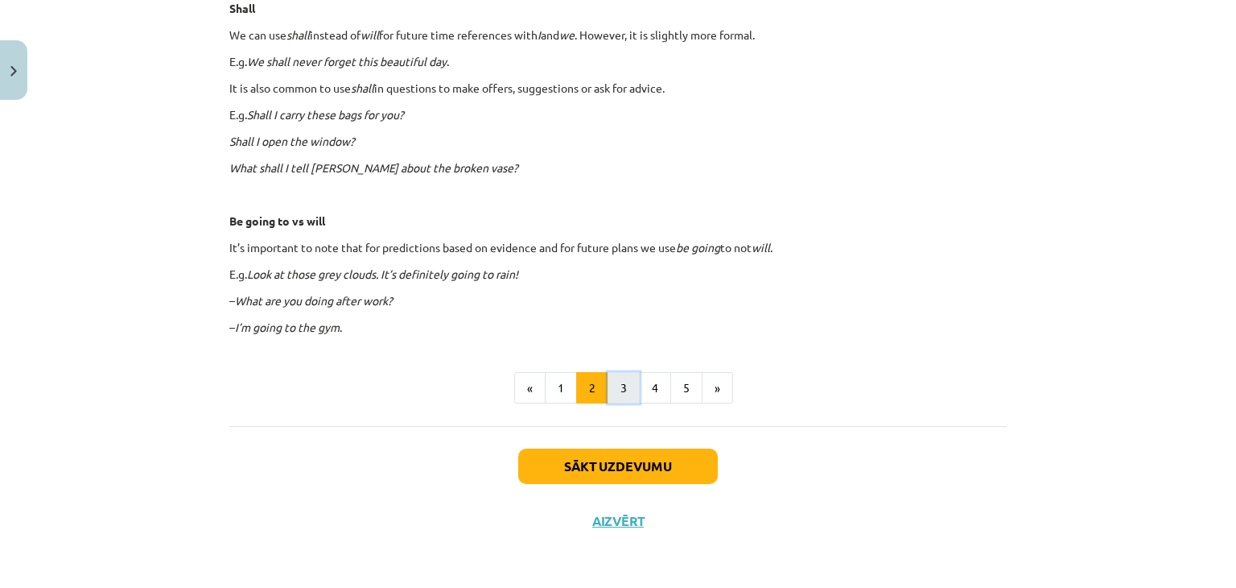
click at [615, 384] on button "3" at bounding box center [624, 388] width 32 height 32
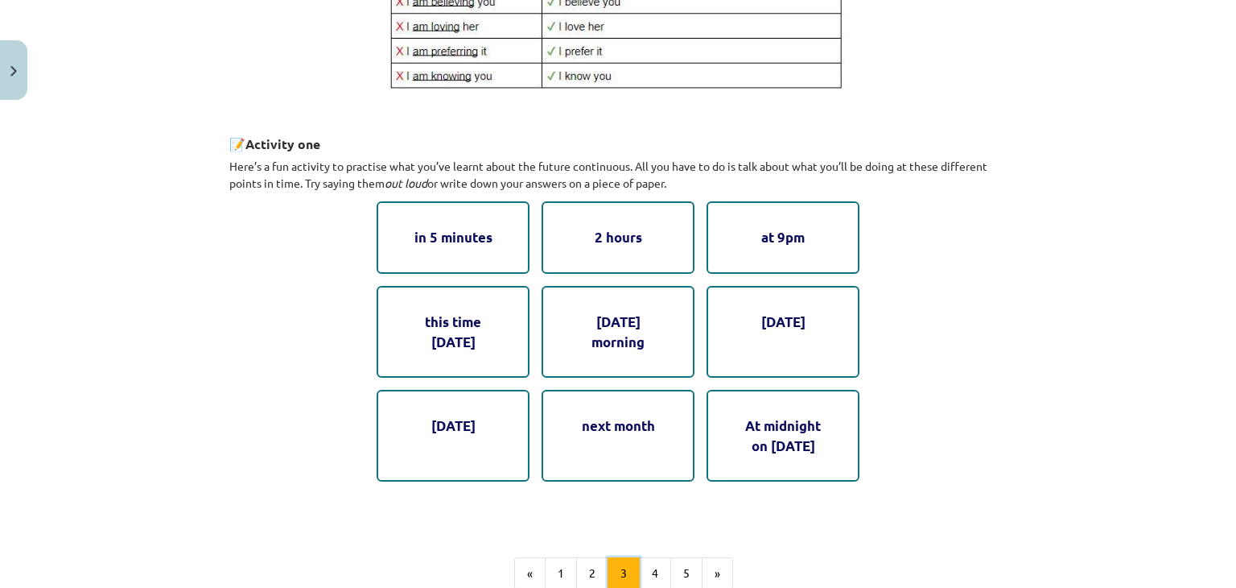
scroll to position [747, 0]
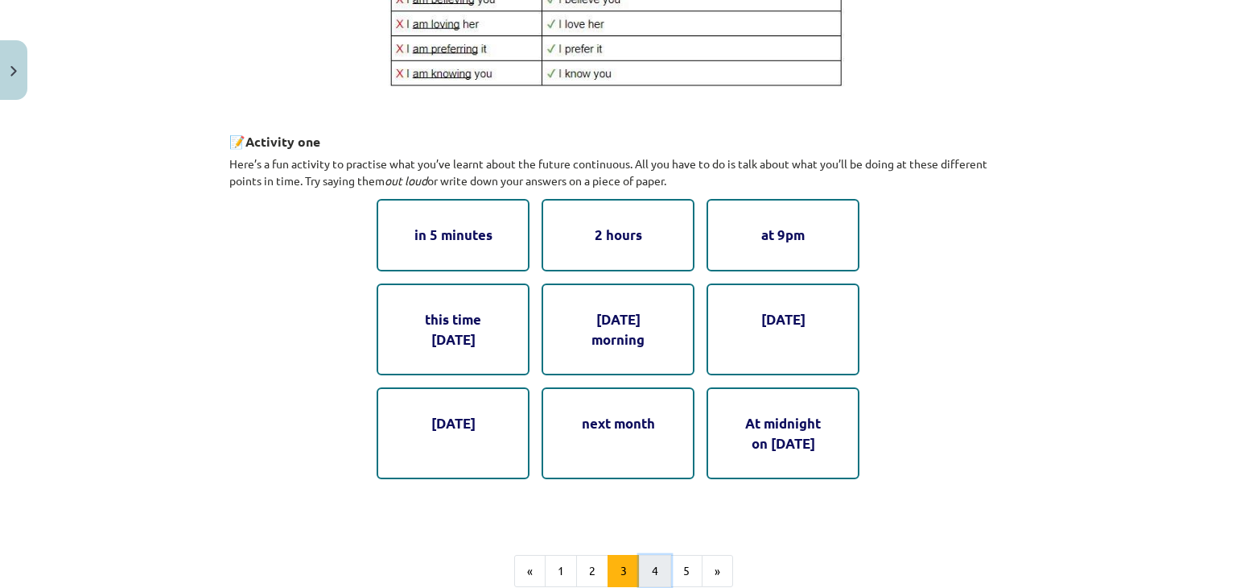
click at [645, 569] on button "4" at bounding box center [655, 571] width 32 height 32
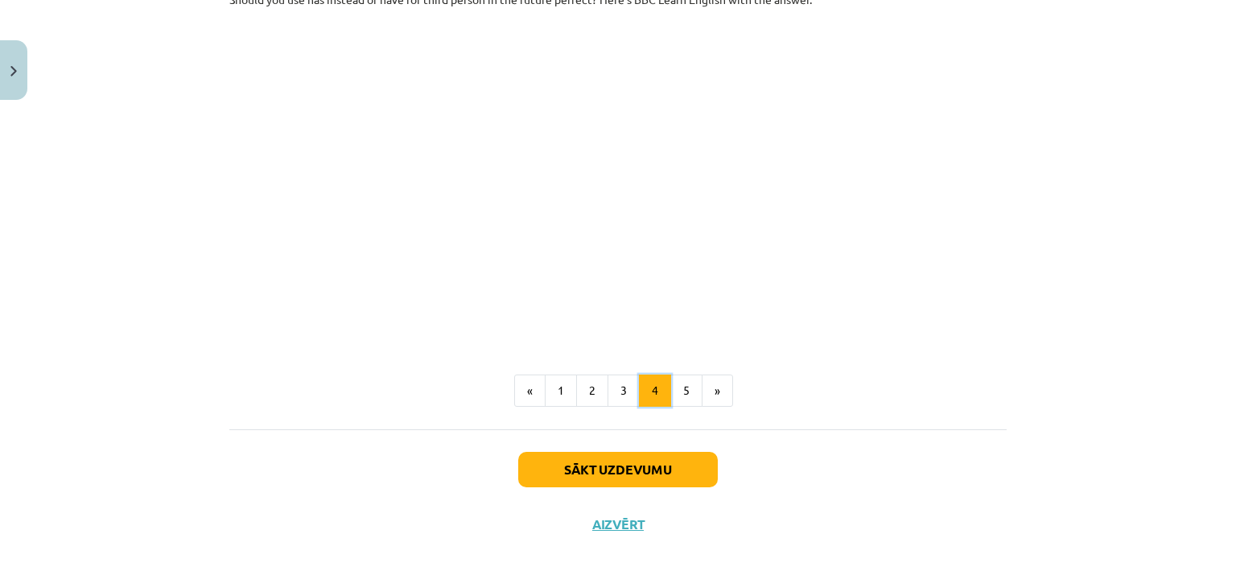
scroll to position [914, 0]
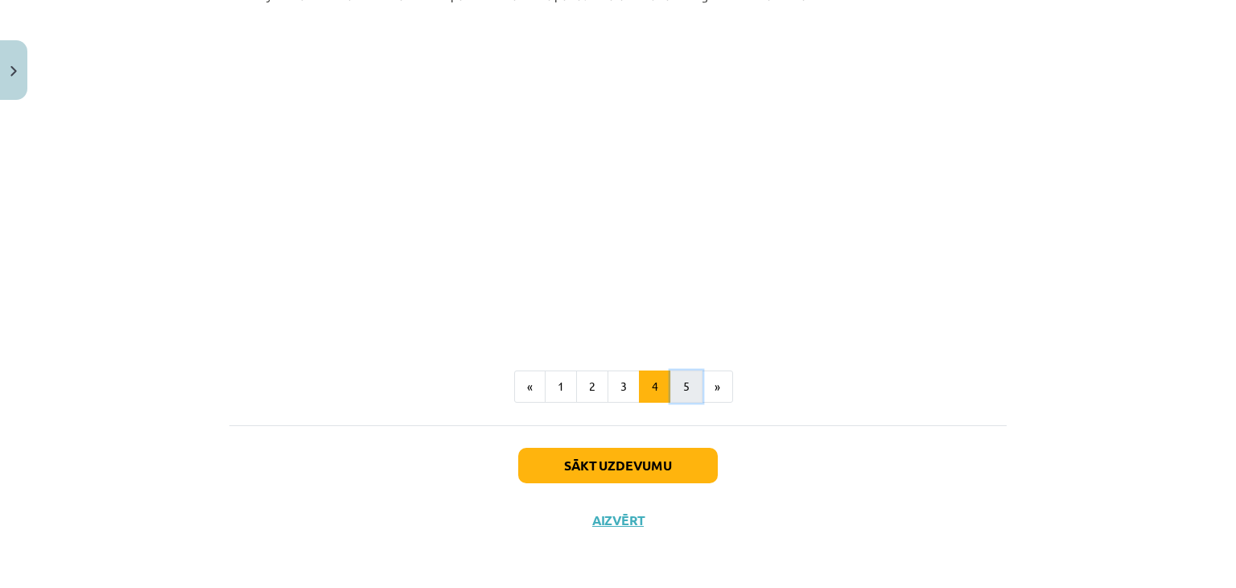
click at [675, 394] on button "5" at bounding box center [686, 386] width 32 height 32
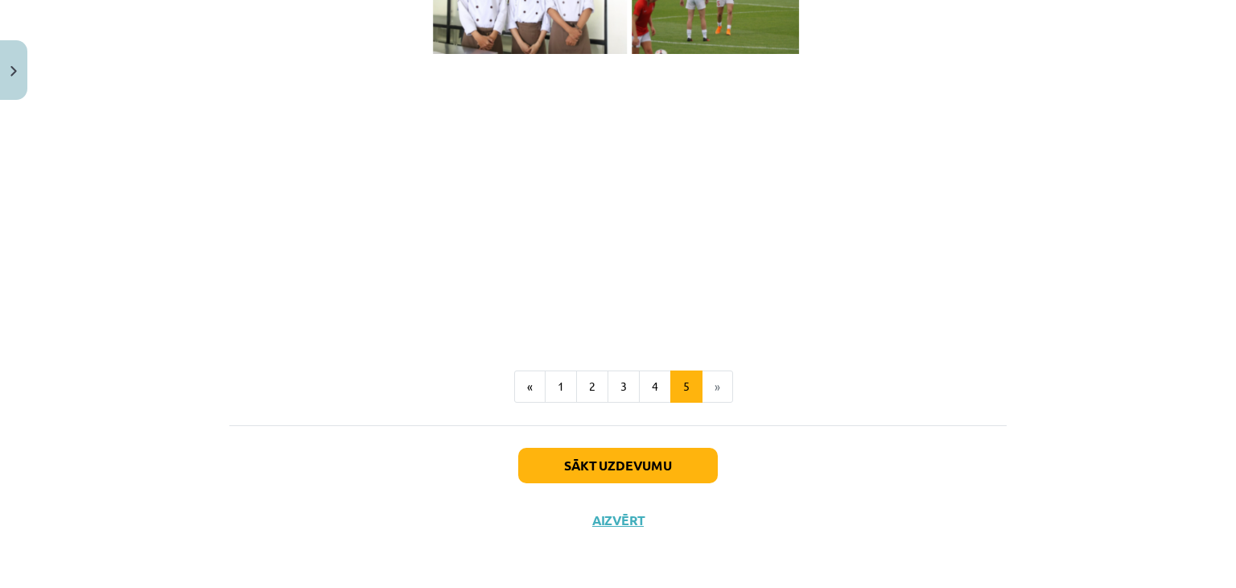
scroll to position [1178, 0]
click at [625, 464] on button "Sākt uzdevumu" at bounding box center [618, 464] width 200 height 35
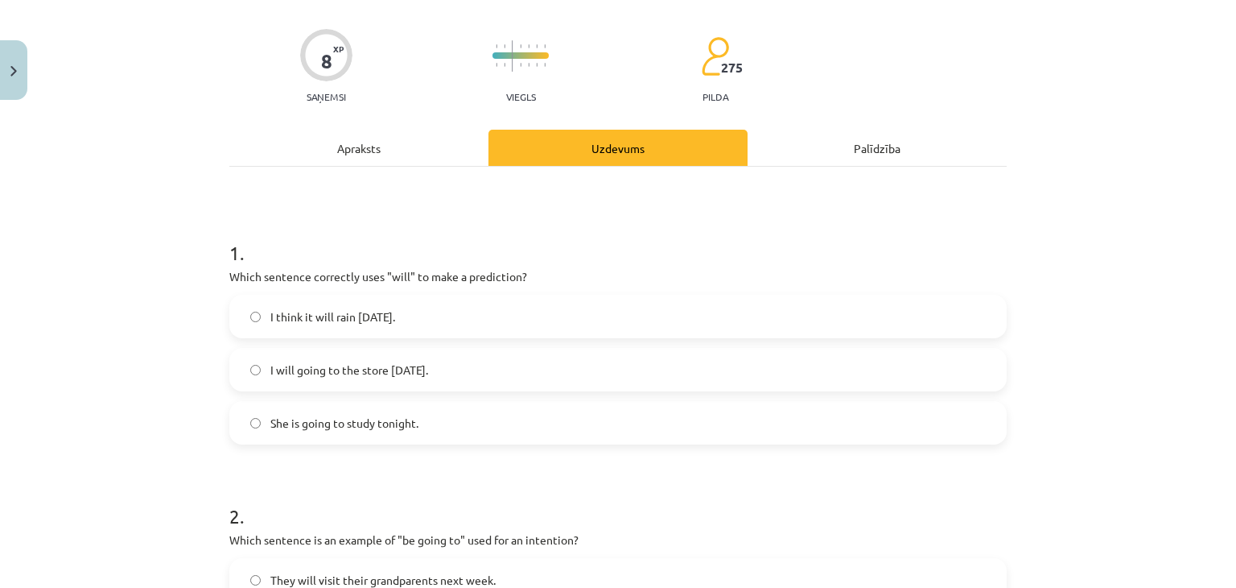
scroll to position [115, 0]
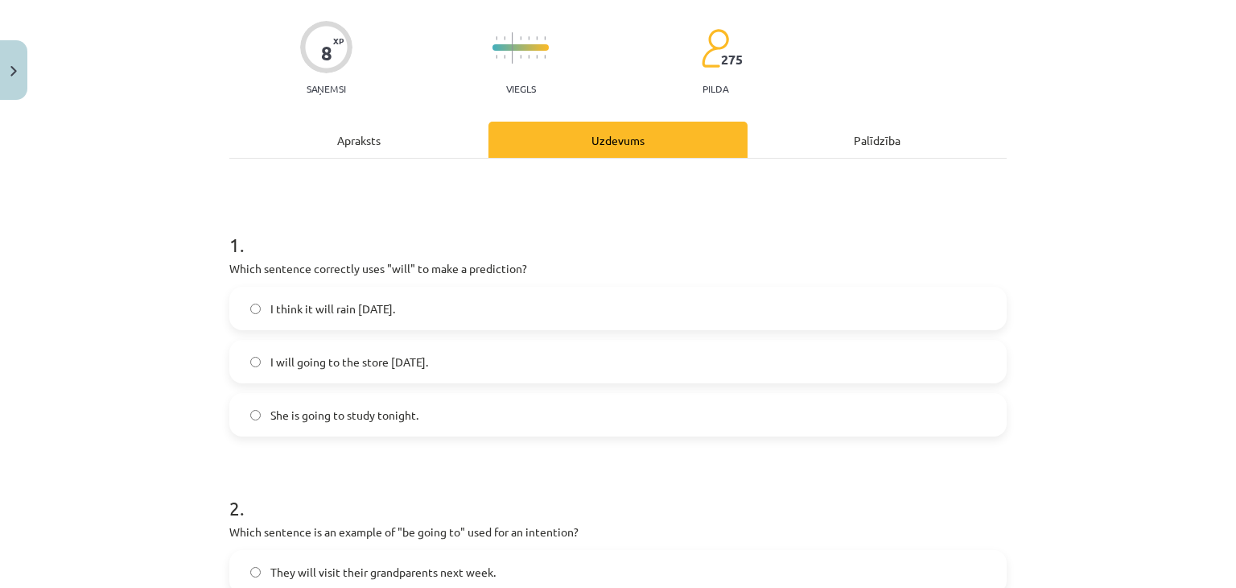
click at [318, 308] on span "I think it will rain [DATE]." at bounding box center [332, 308] width 125 height 17
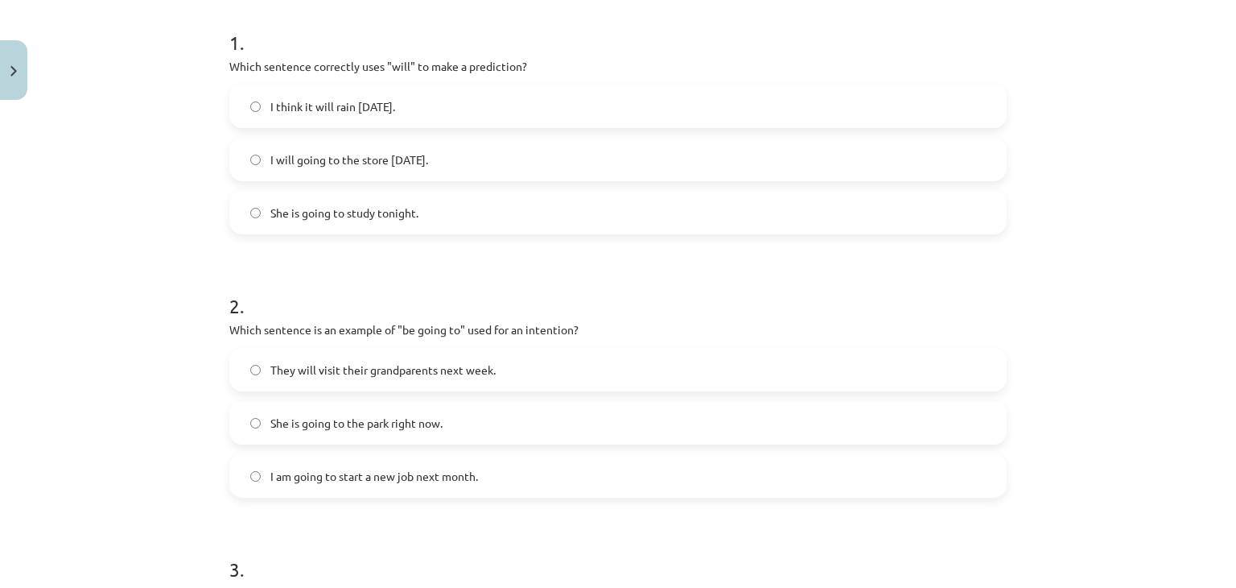
scroll to position [330, 0]
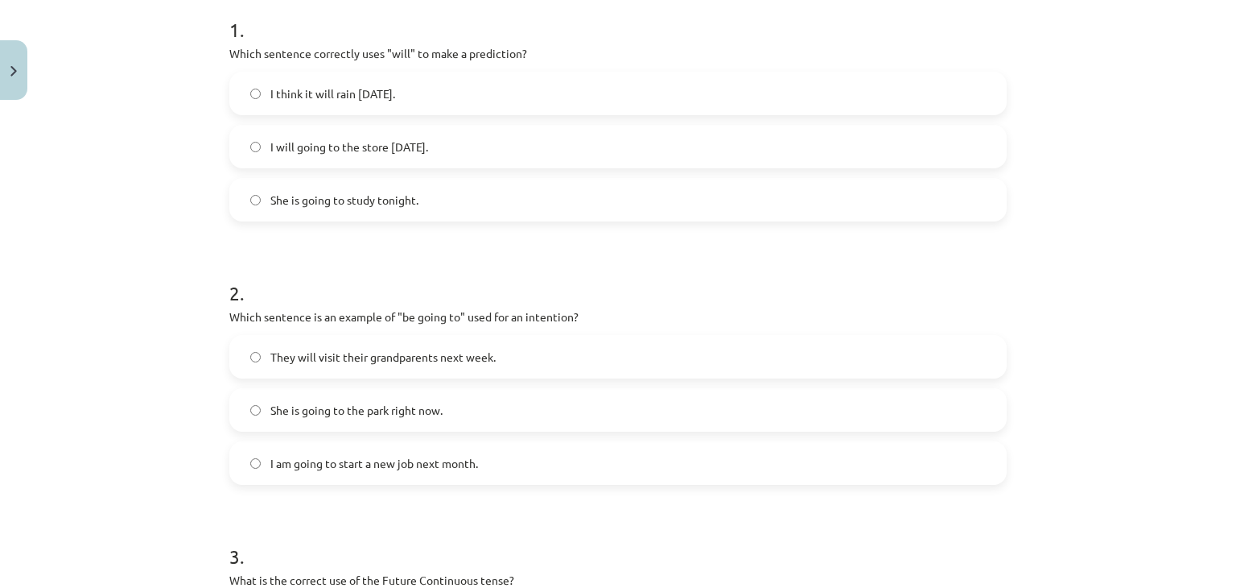
click at [314, 471] on label "I am going to start a new job next month." at bounding box center [618, 463] width 774 height 40
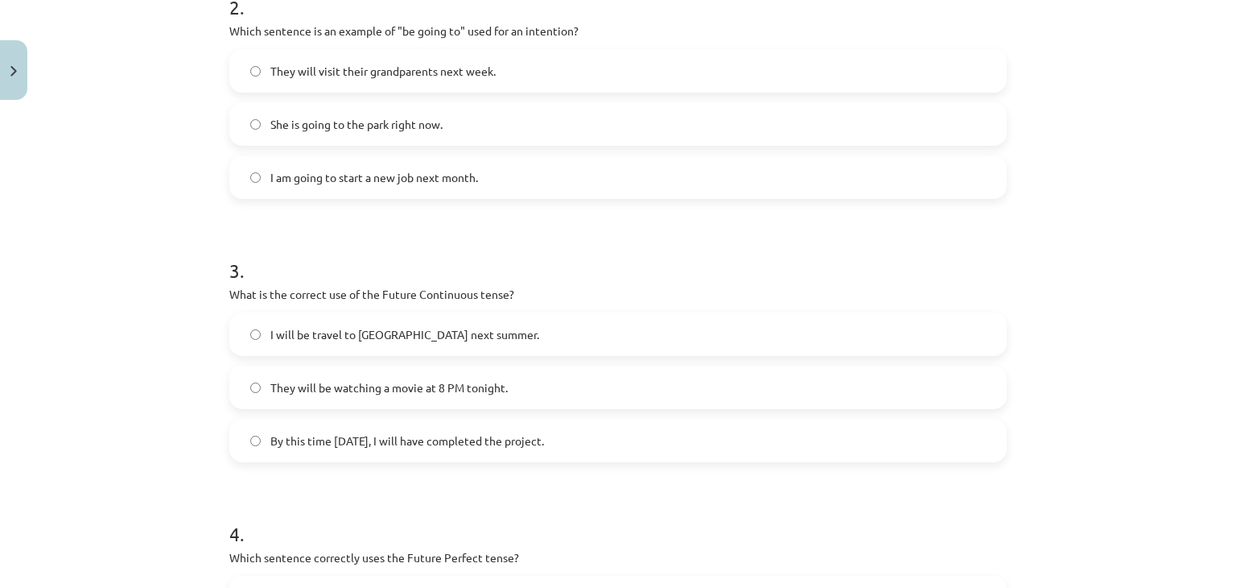
scroll to position [623, 0]
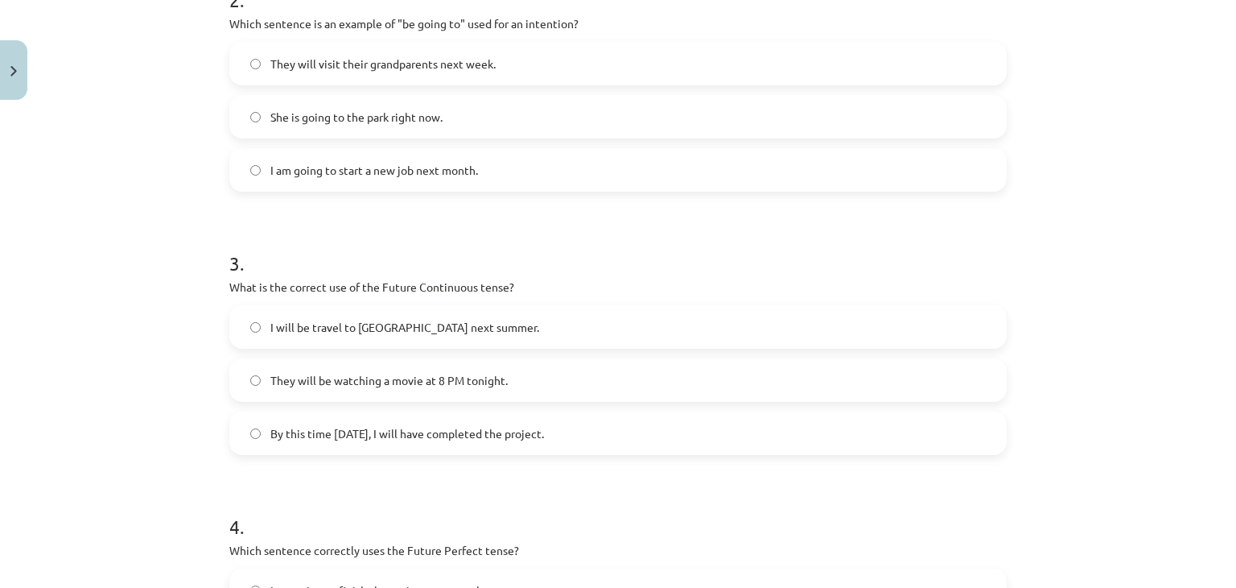
click at [302, 374] on span "They will be watching a movie at 8 PM tonight." at bounding box center [388, 380] width 237 height 17
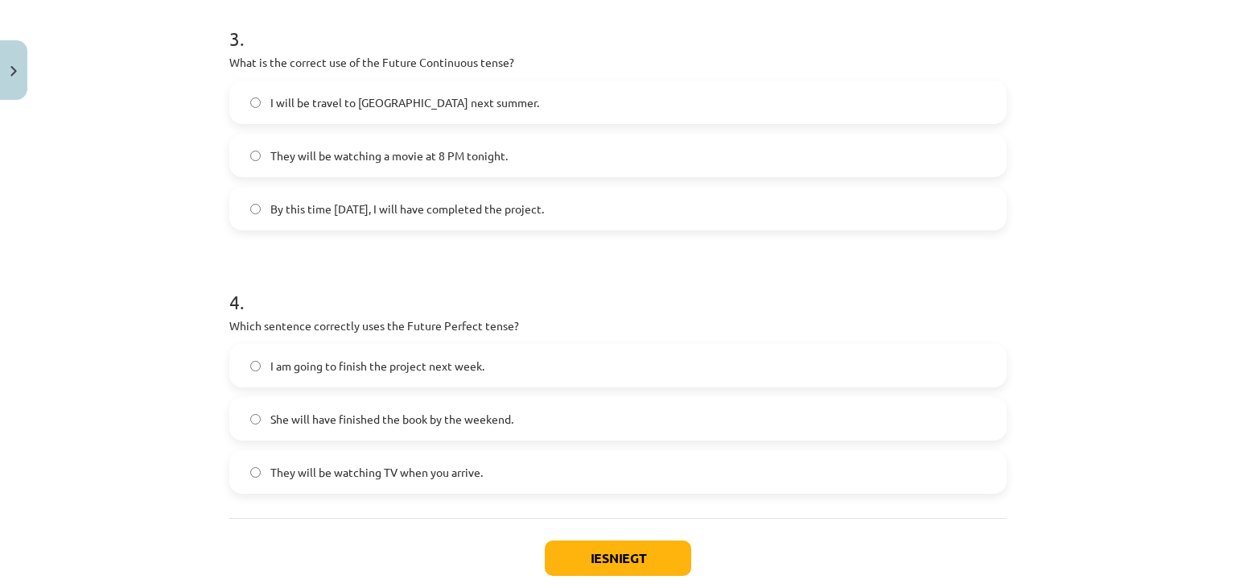
scroll to position [848, 0]
click at [341, 480] on label "They will be watching TV when you arrive." at bounding box center [618, 472] width 774 height 40
click at [578, 553] on button "Iesniegt" at bounding box center [618, 557] width 146 height 35
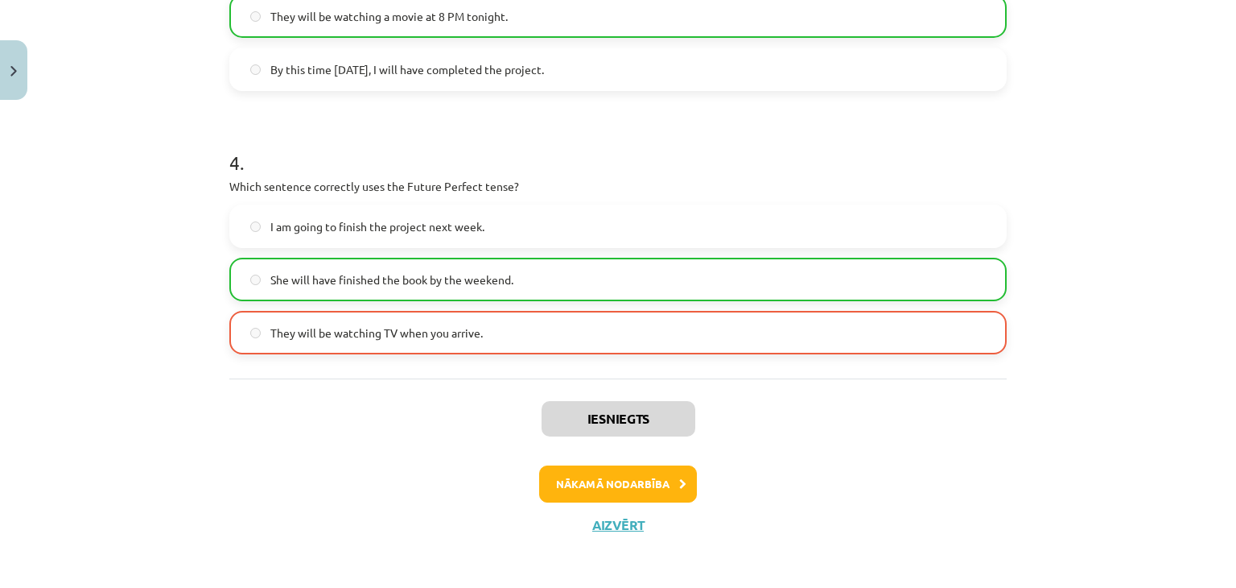
scroll to position [991, 0]
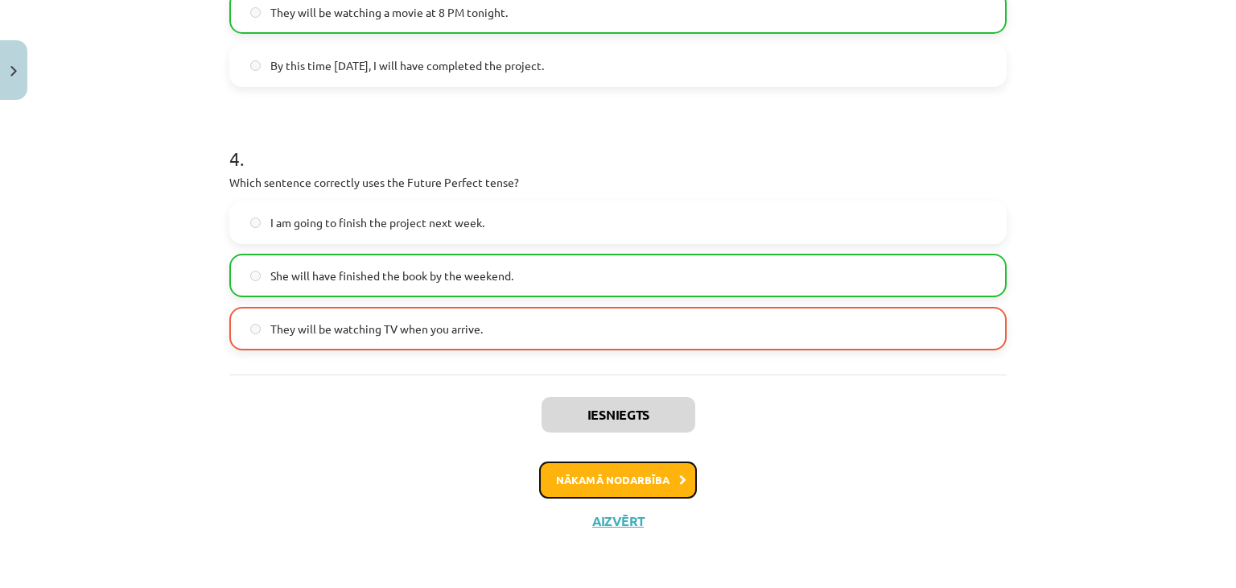
click at [584, 461] on button "Nākamā nodarbība" at bounding box center [618, 479] width 158 height 37
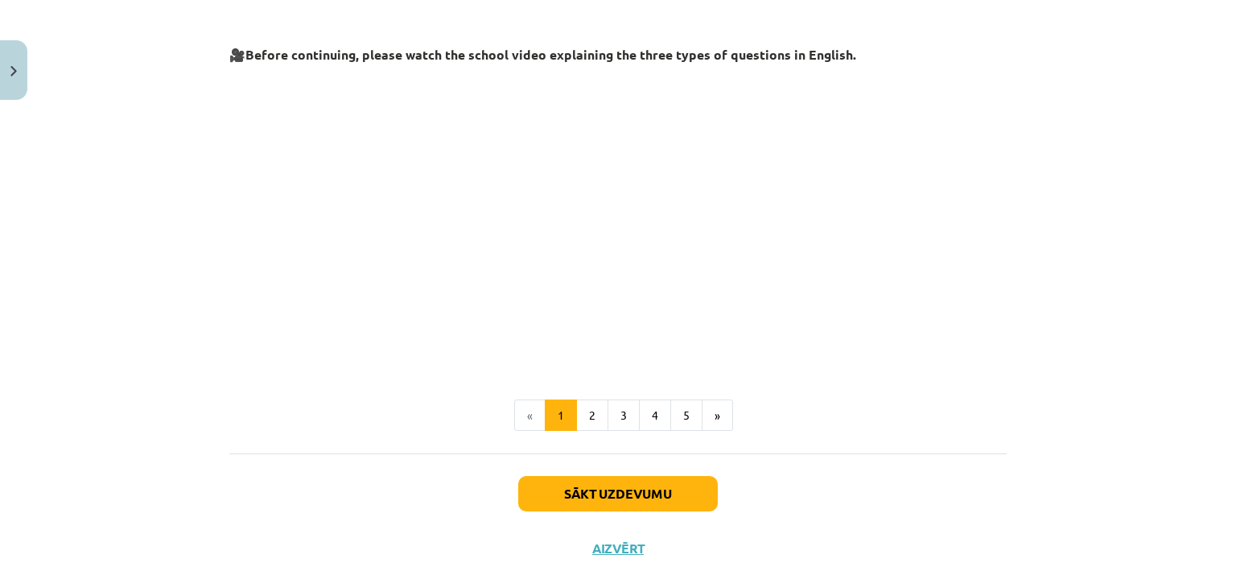
scroll to position [400, 0]
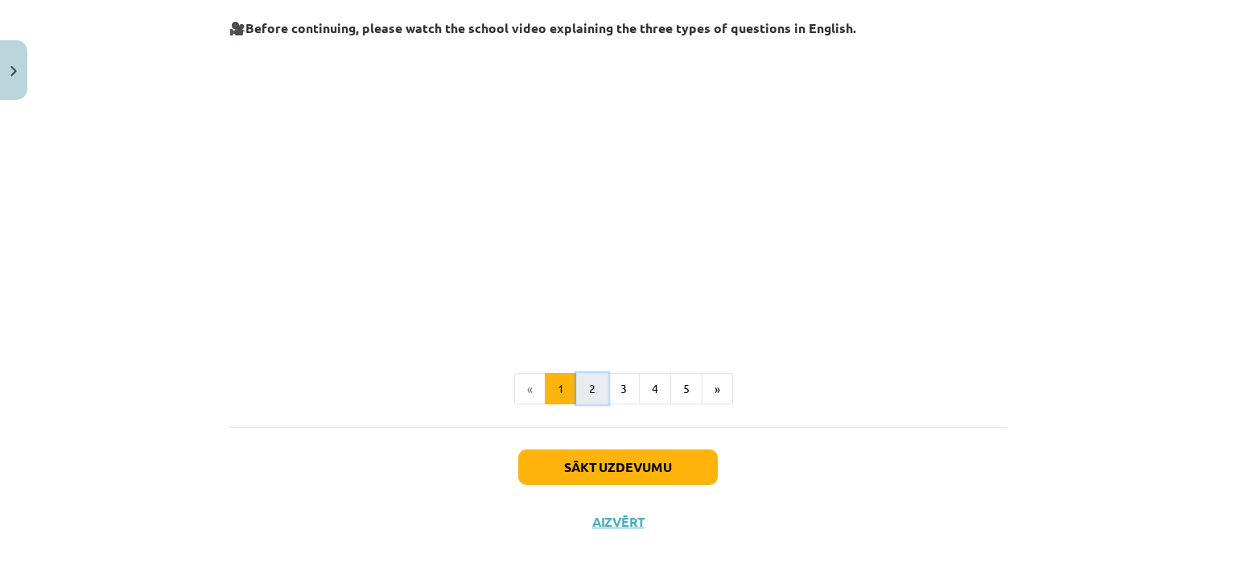
click at [587, 384] on button "2" at bounding box center [592, 389] width 32 height 32
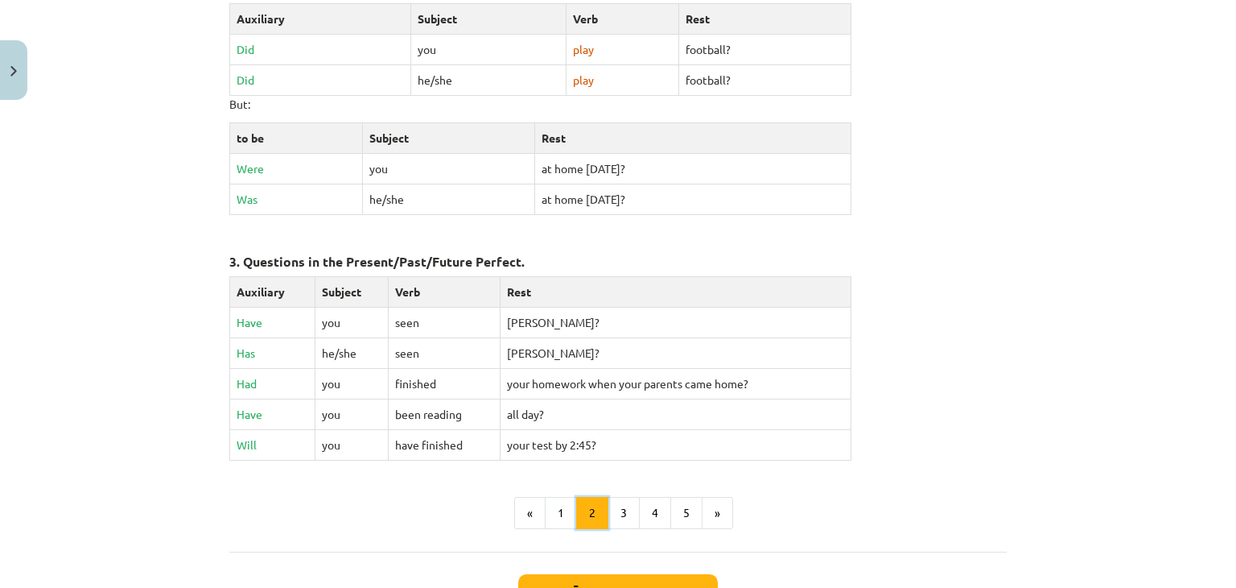
scroll to position [660, 0]
click at [608, 506] on button "3" at bounding box center [624, 511] width 32 height 32
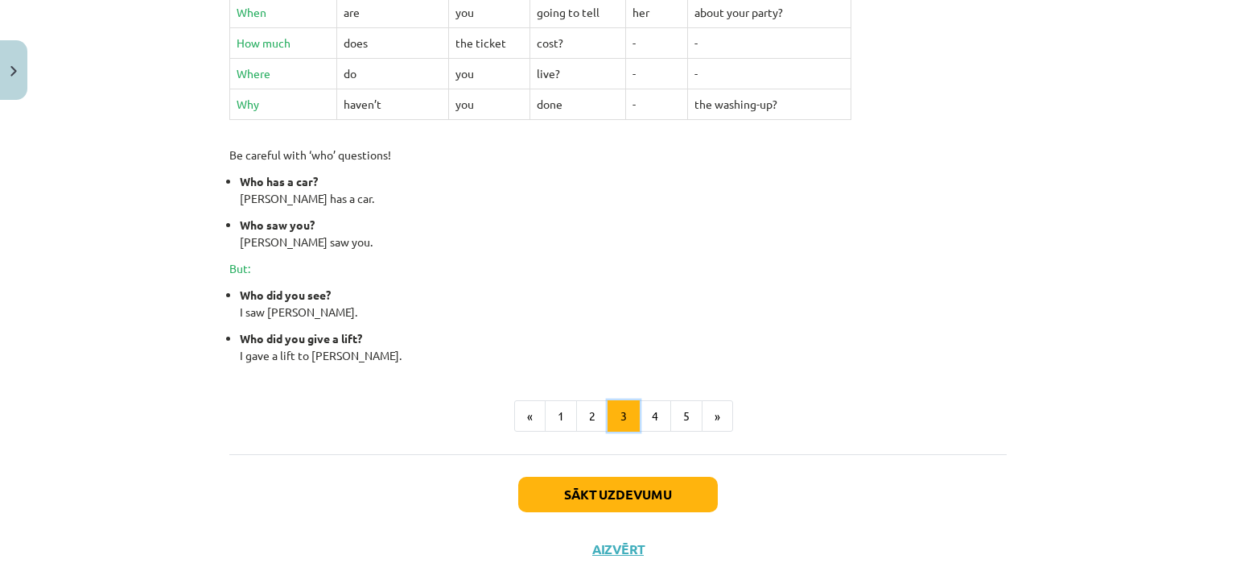
scroll to position [715, 0]
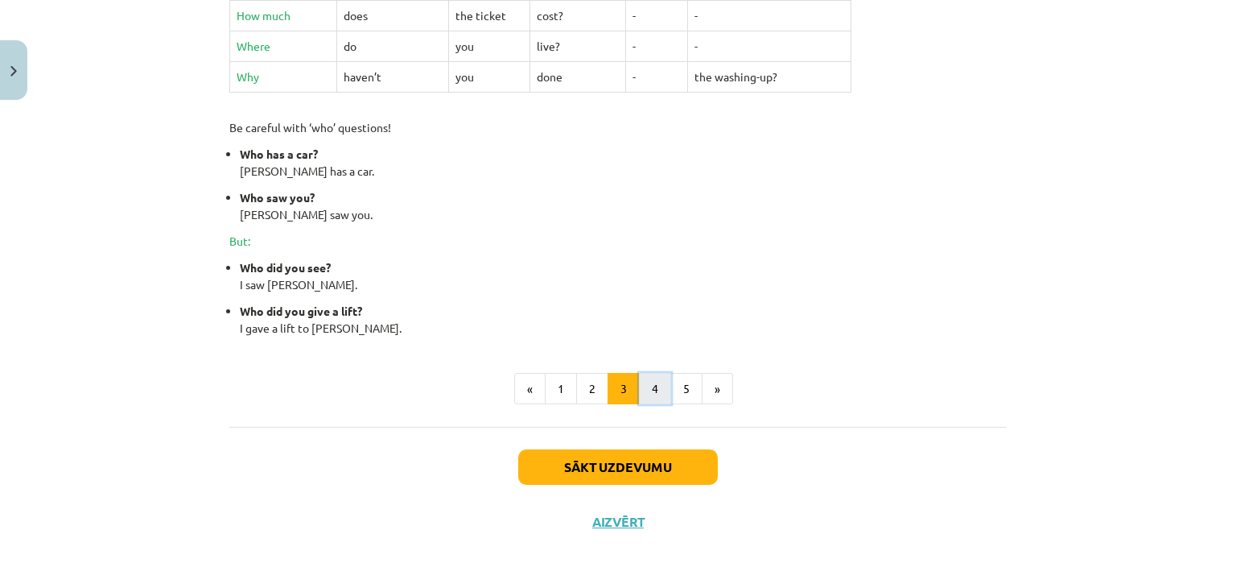
click at [650, 388] on button "4" at bounding box center [655, 389] width 32 height 32
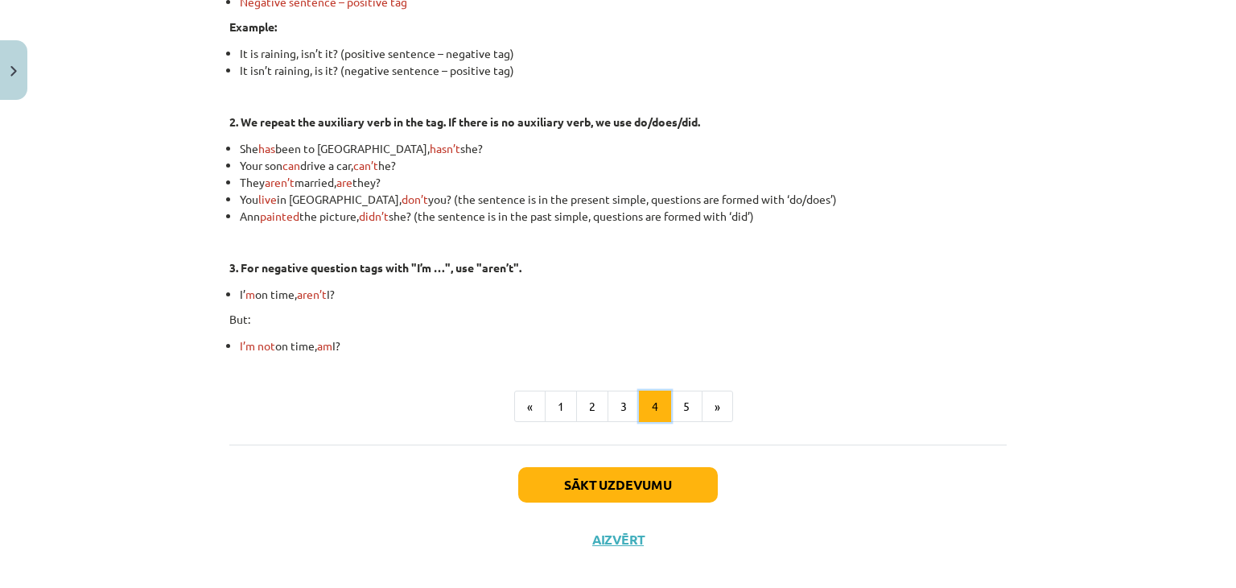
scroll to position [469, 0]
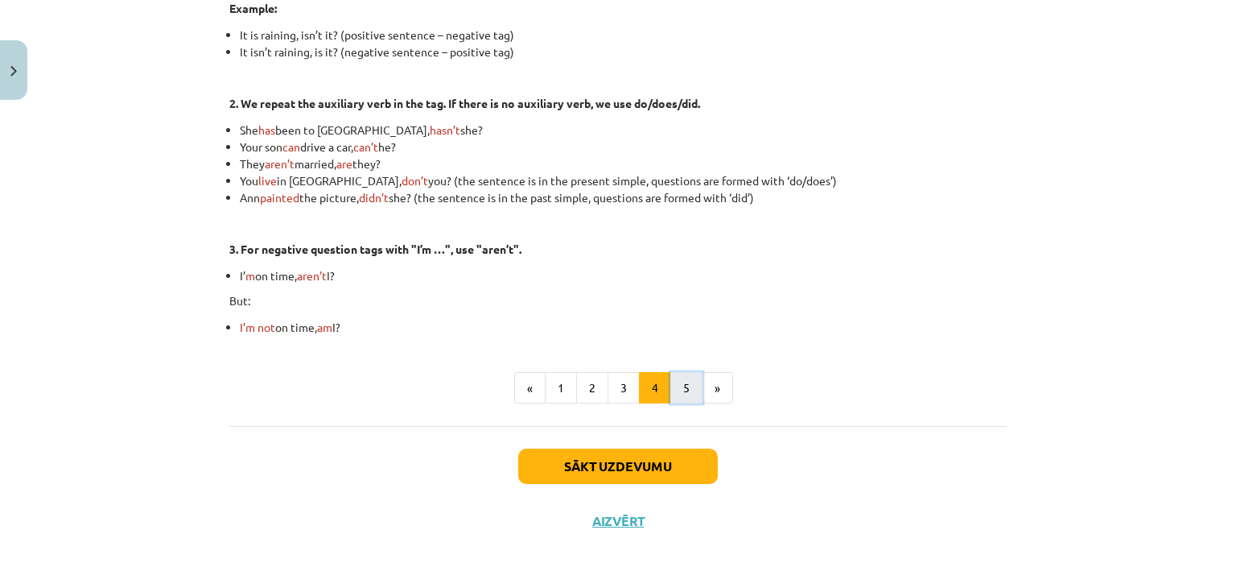
click at [674, 397] on button "5" at bounding box center [686, 388] width 32 height 32
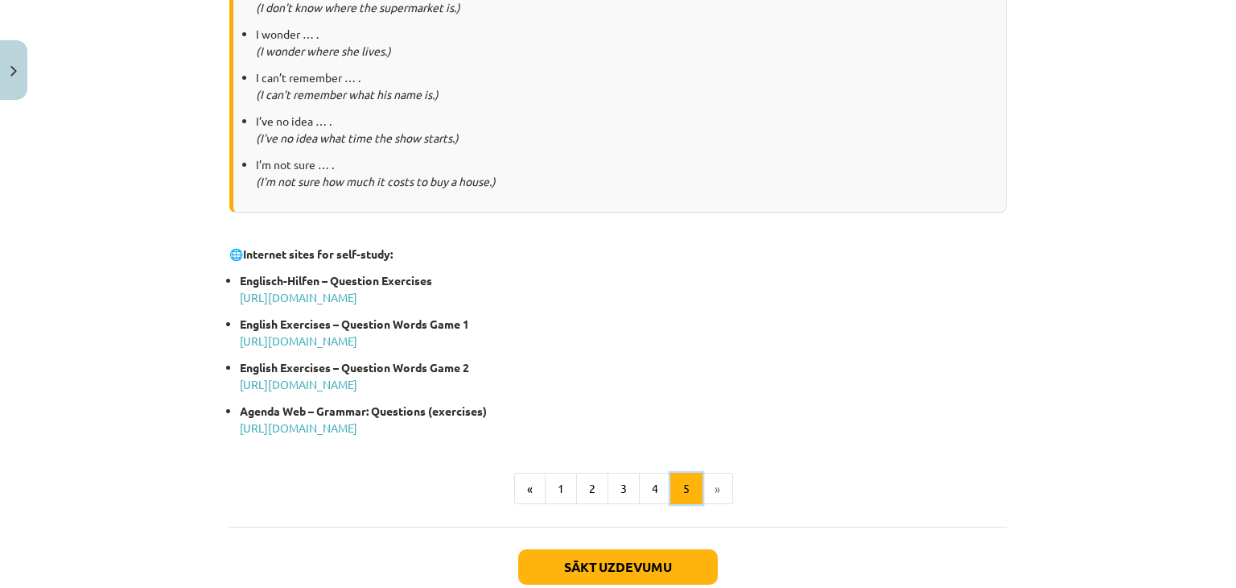
scroll to position [757, 0]
click at [602, 555] on button "Sākt uzdevumu" at bounding box center [618, 564] width 200 height 35
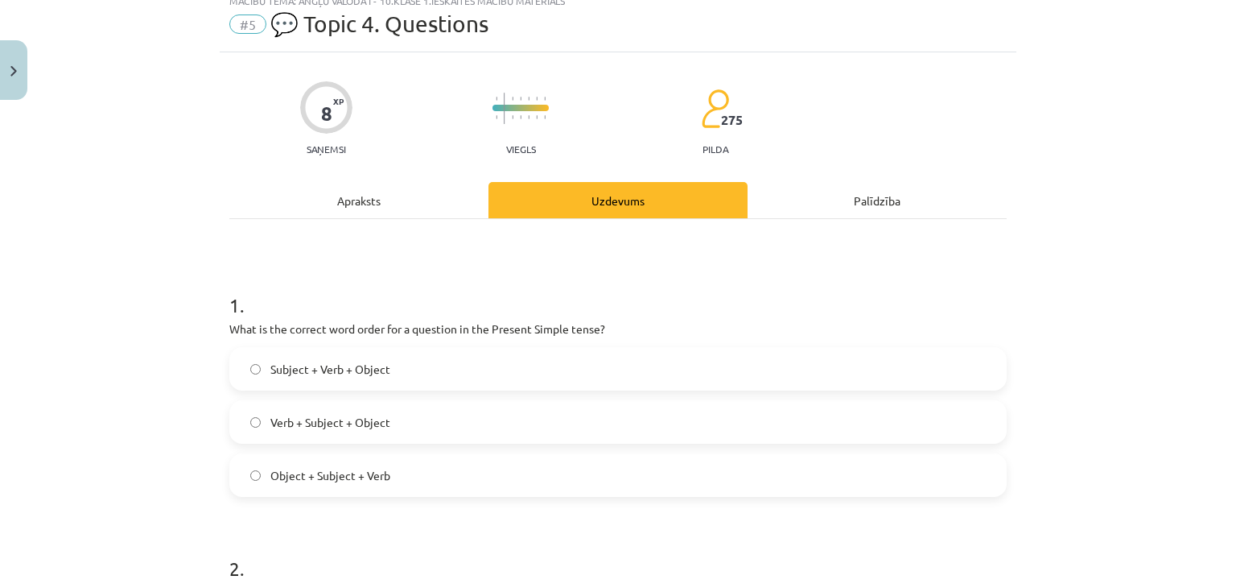
scroll to position [40, 0]
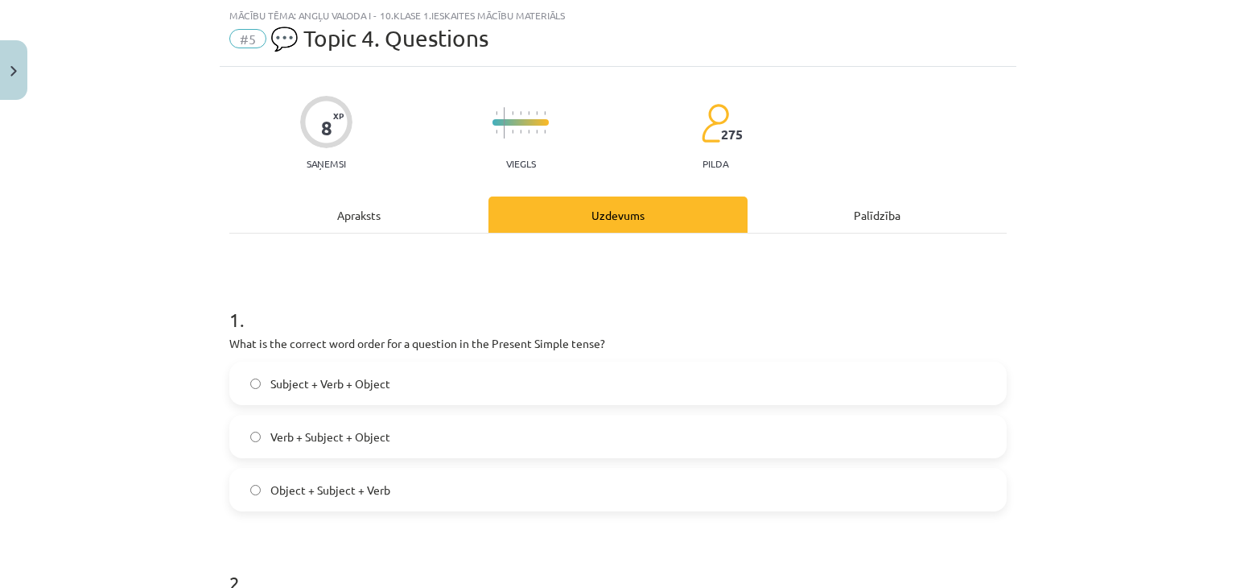
click at [287, 338] on p "What is the correct word order for a question in the Present Simple tense?" at bounding box center [617, 343] width 777 height 17
copy div "What is the correct word order for a question in the Present Simple tense?"
click at [196, 426] on div "Mācību tēma: Angļu valoda i - 10.[PERSON_NAME] 1.ieskaites mācību materiāls #5 …" at bounding box center [618, 294] width 1236 height 588
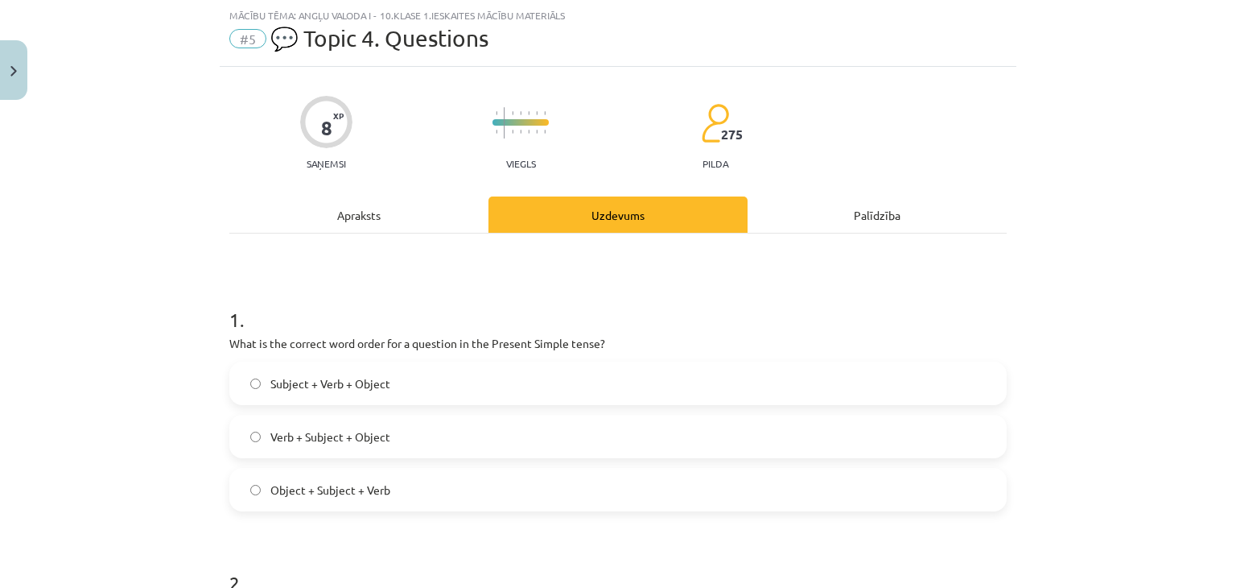
click at [286, 390] on span "Subject + Verb + Object" at bounding box center [330, 383] width 120 height 17
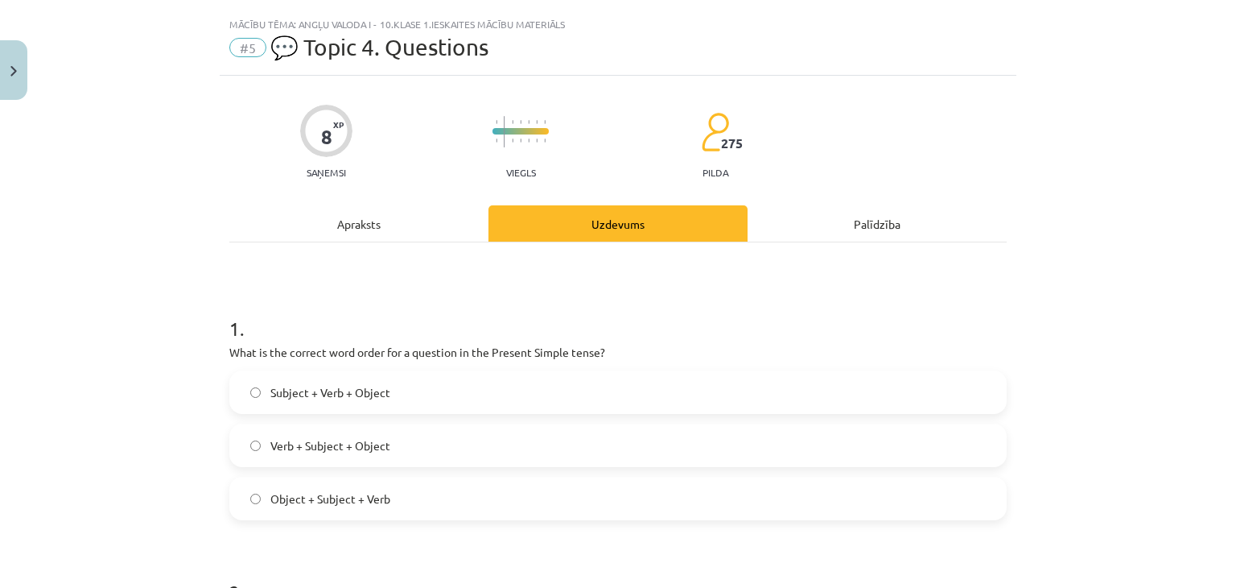
scroll to position [0, 0]
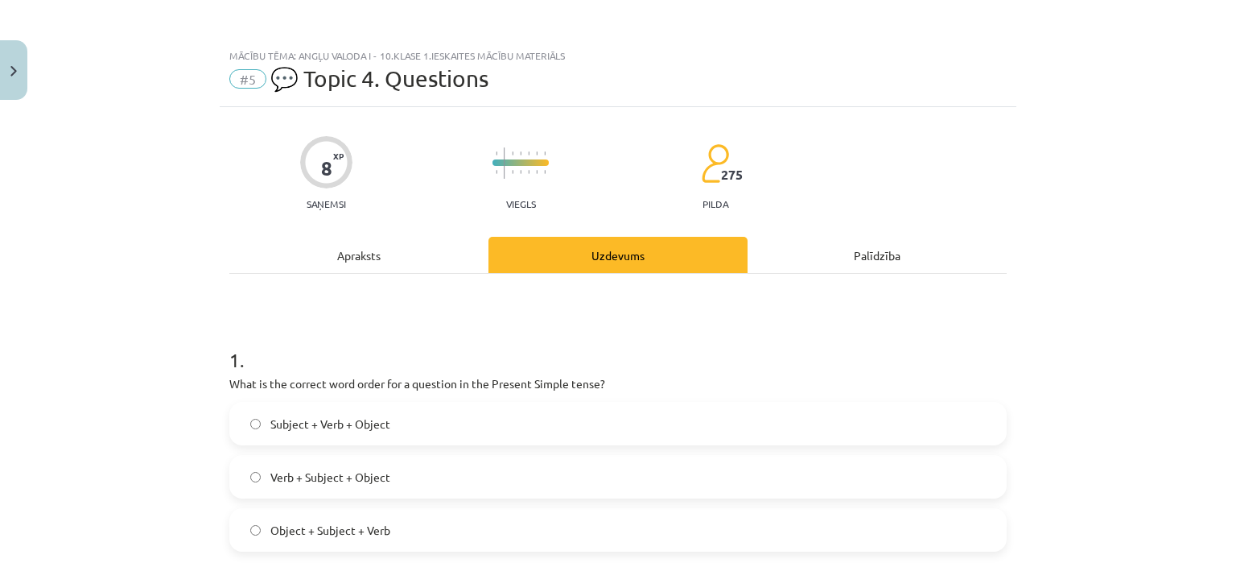
click at [348, 238] on div "Apraksts" at bounding box center [358, 255] width 259 height 36
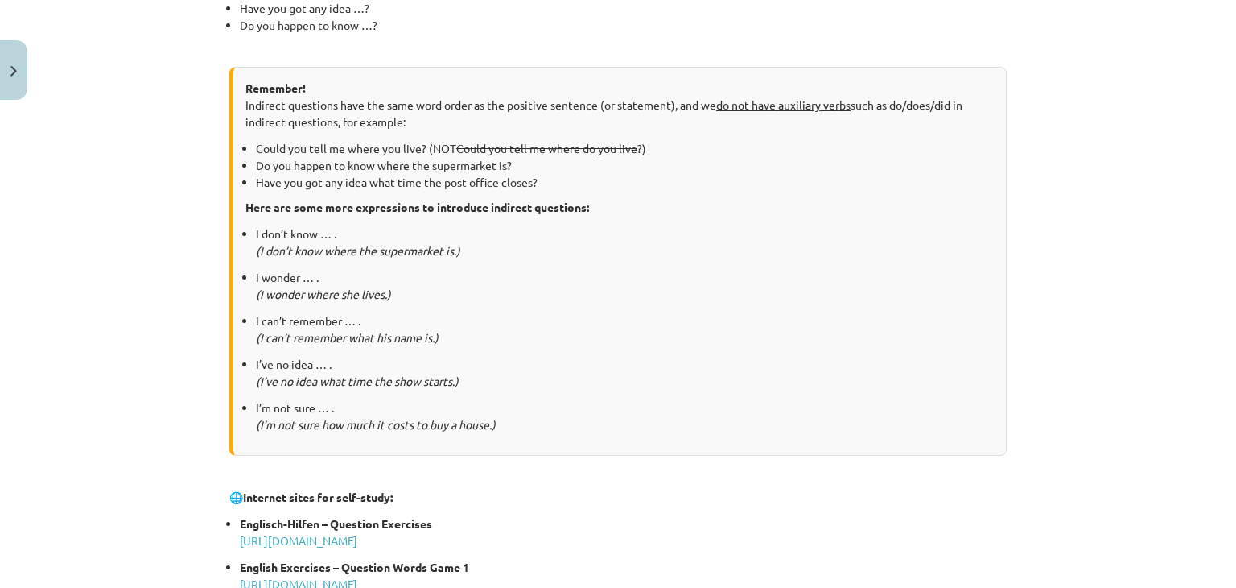
scroll to position [856, 0]
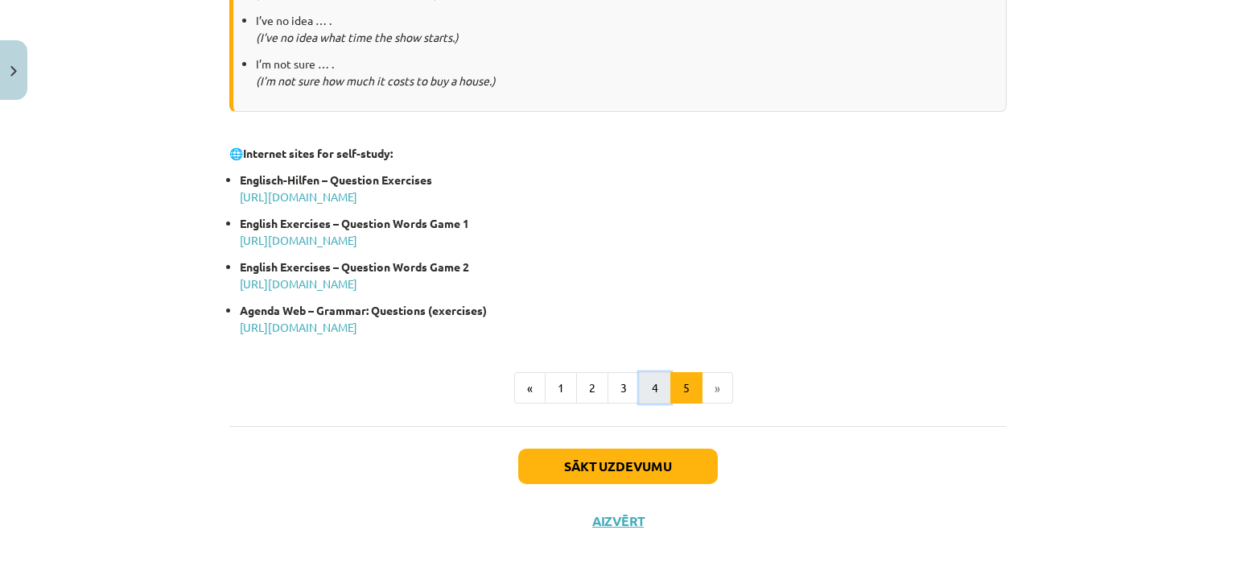
click at [650, 397] on button "4" at bounding box center [655, 388] width 32 height 32
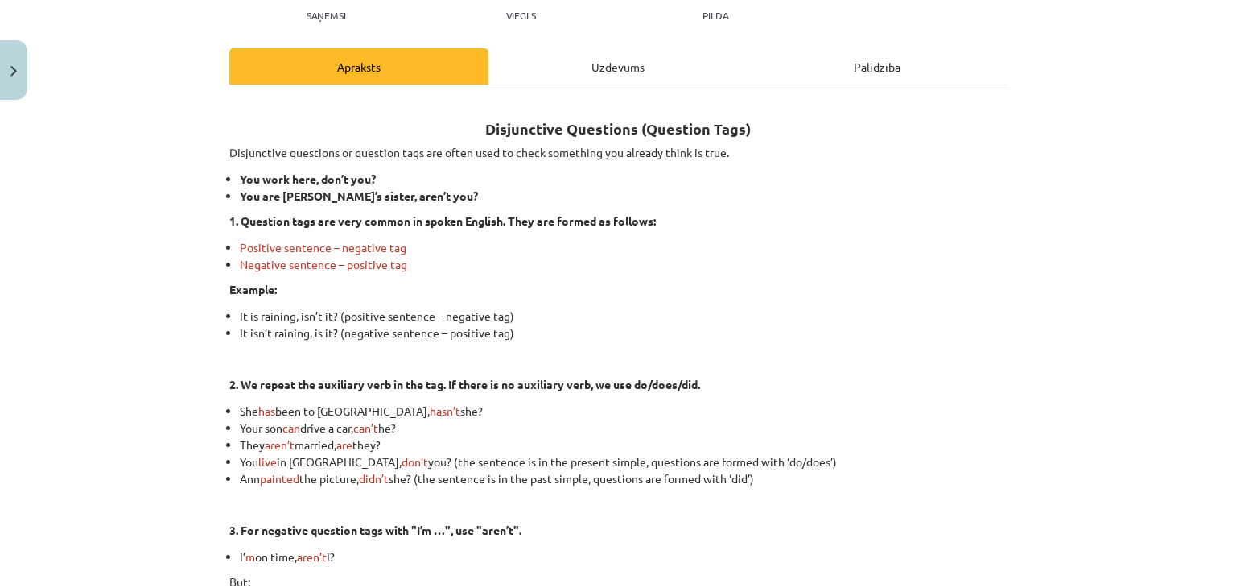
scroll to position [192, 0]
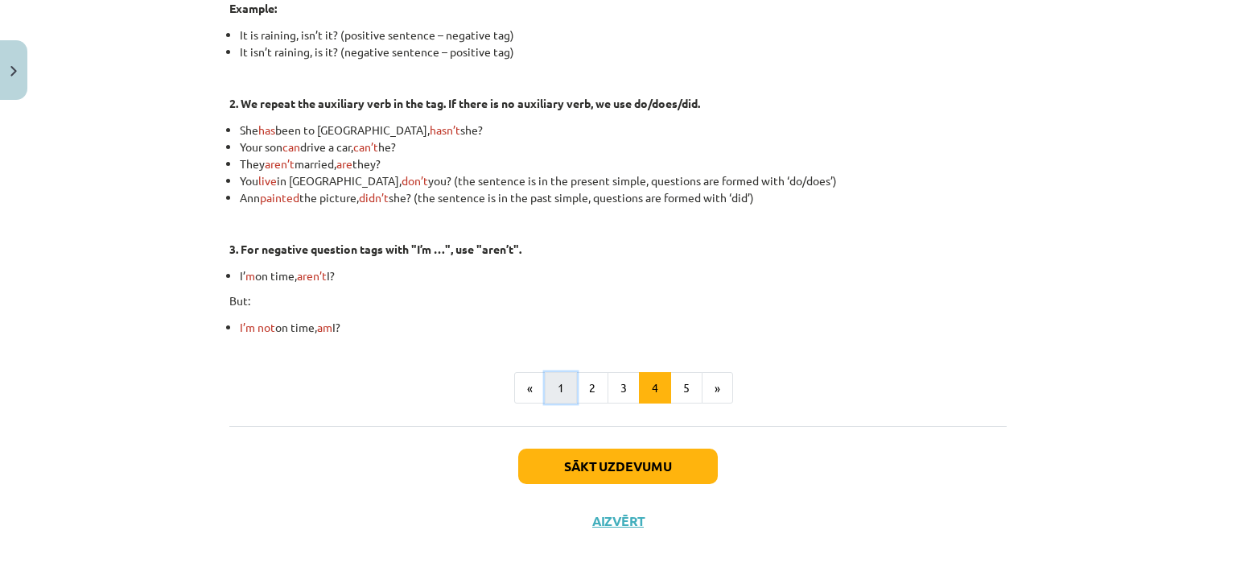
click at [554, 394] on button "1" at bounding box center [561, 388] width 32 height 32
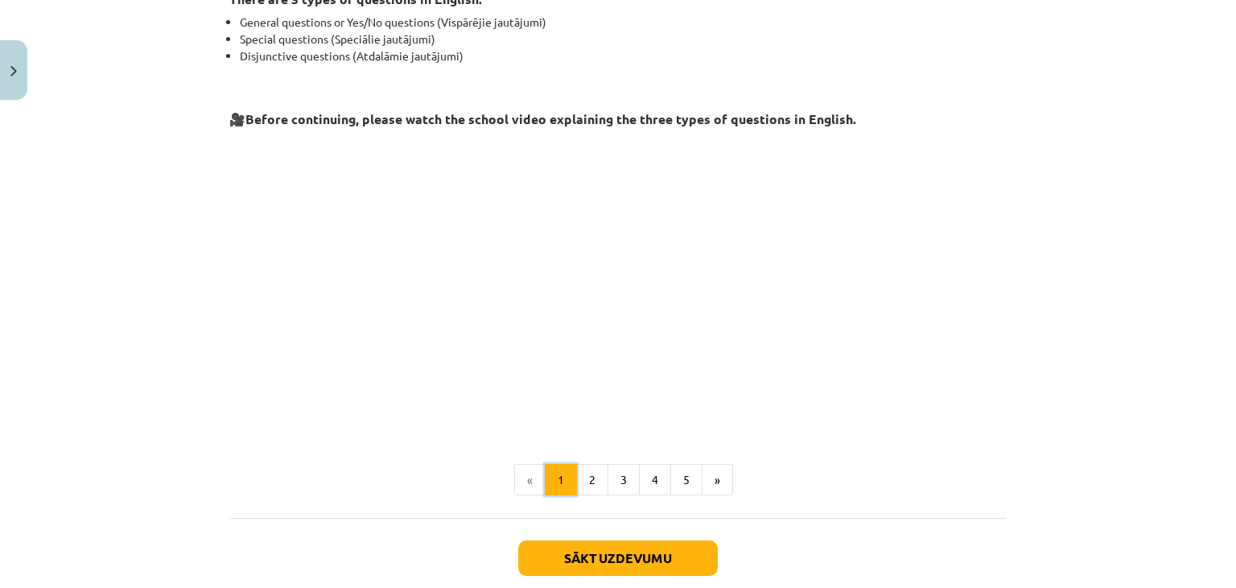
scroll to position [314, 0]
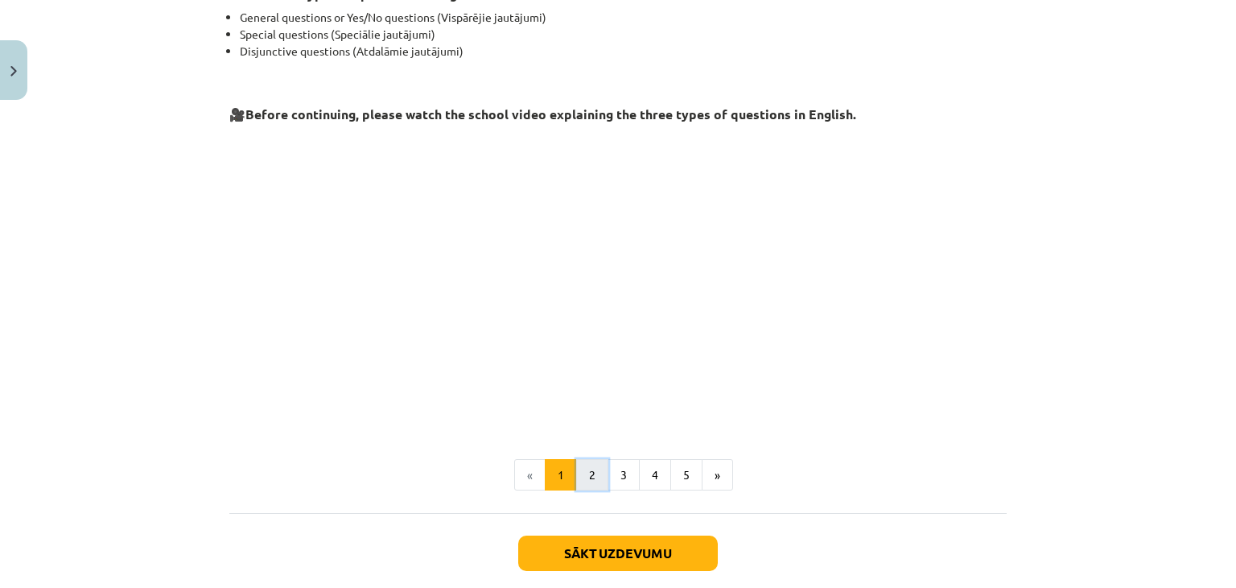
click at [592, 475] on button "2" at bounding box center [592, 475] width 32 height 32
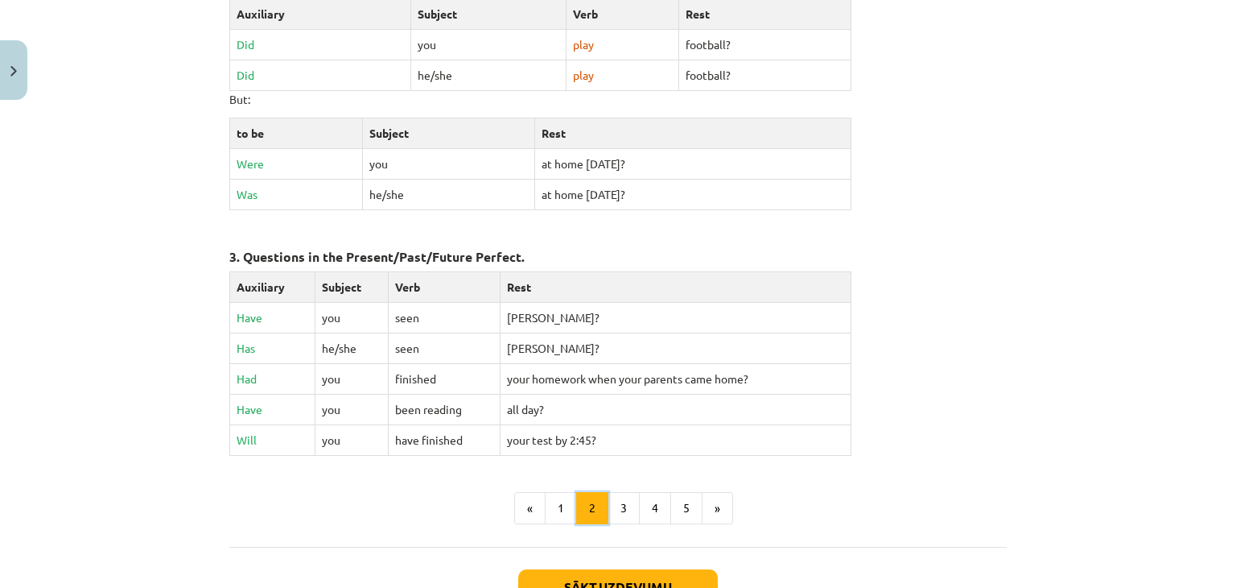
scroll to position [664, 0]
click at [612, 500] on button "3" at bounding box center [624, 507] width 32 height 32
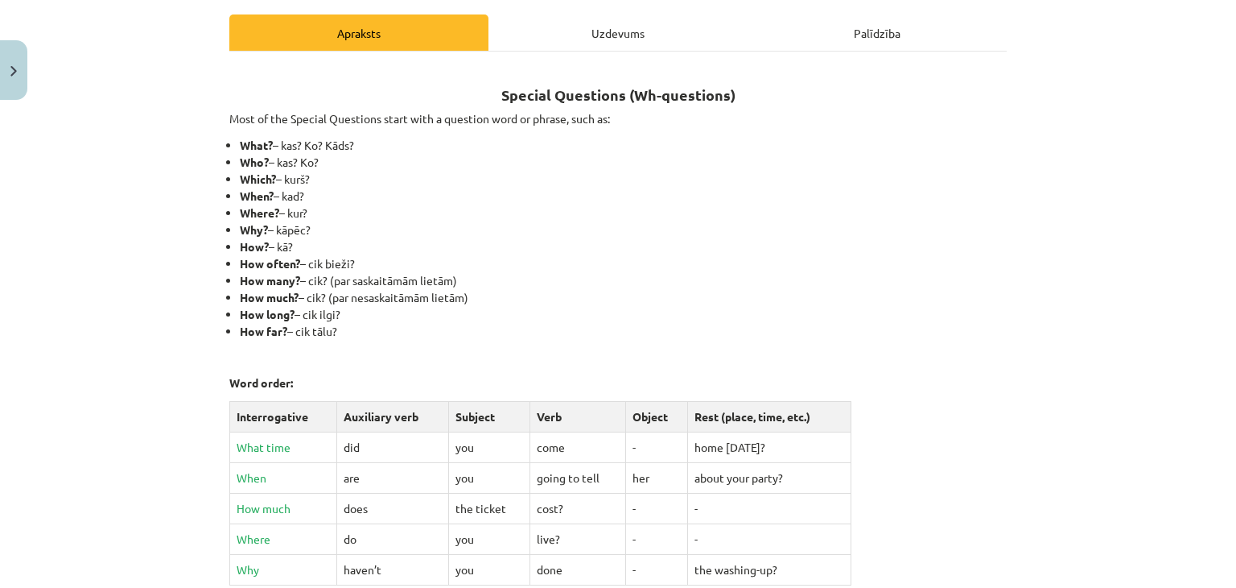
scroll to position [213, 0]
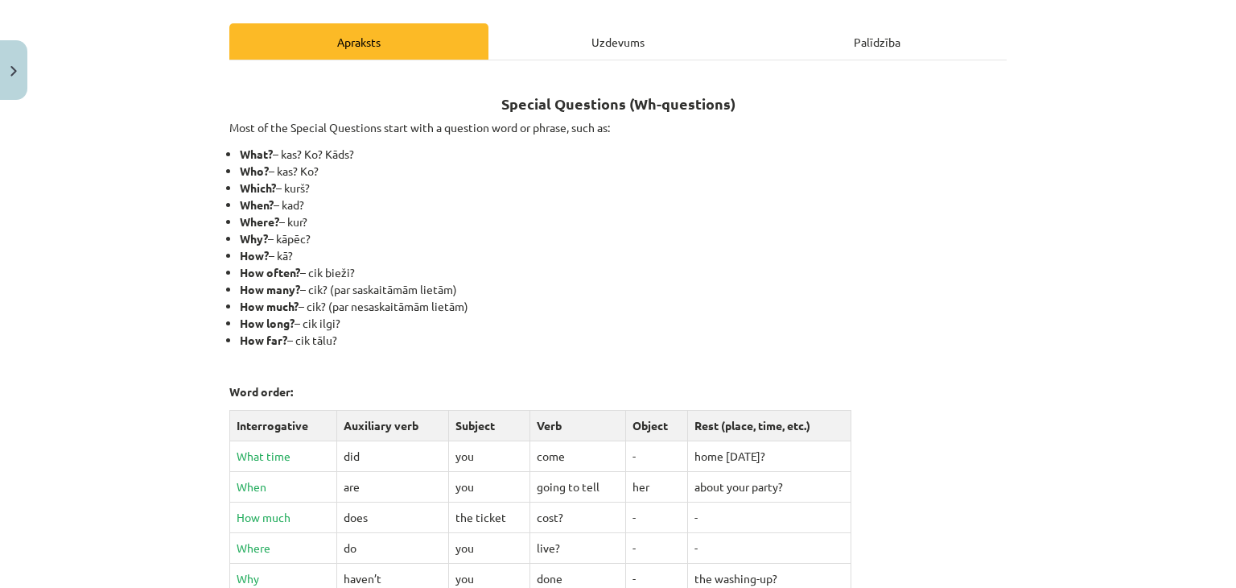
click at [540, 56] on div "Uzdevums" at bounding box center [618, 41] width 259 height 36
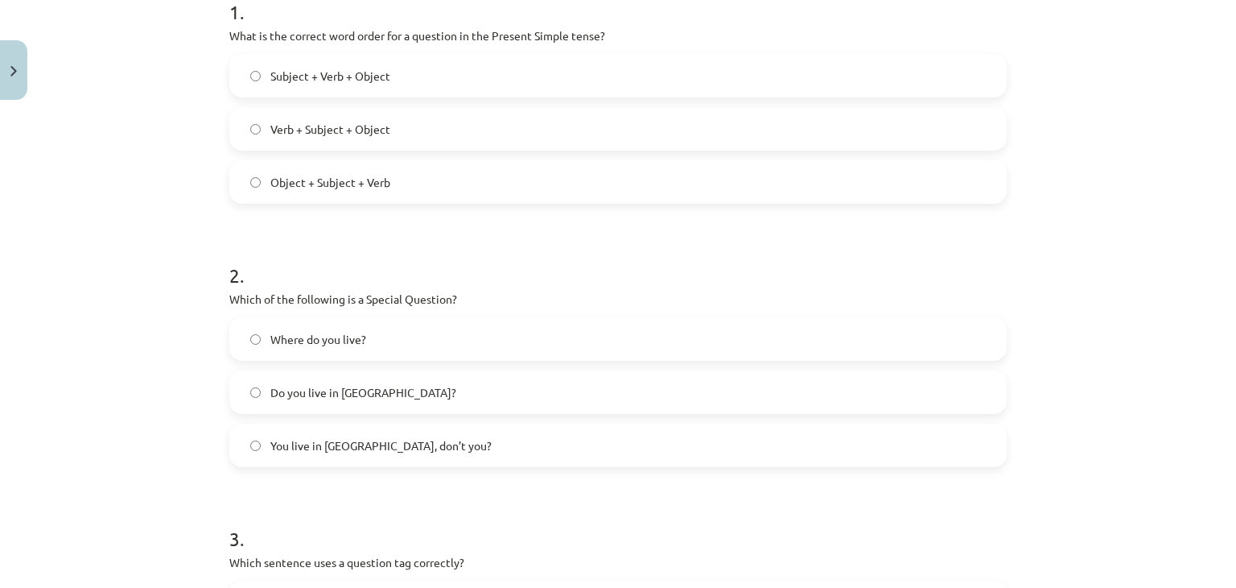
scroll to position [350, 0]
click at [286, 340] on span "Where do you live?" at bounding box center [318, 336] width 96 height 17
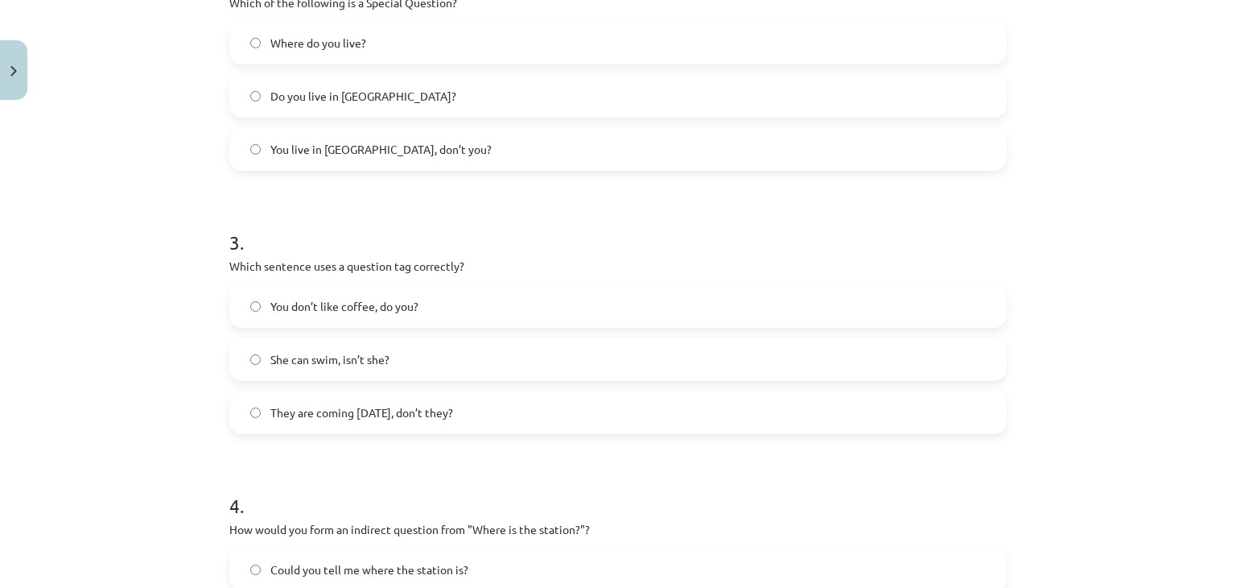
scroll to position [645, 0]
click at [320, 316] on label "You don’t like coffee, do you?" at bounding box center [618, 305] width 774 height 40
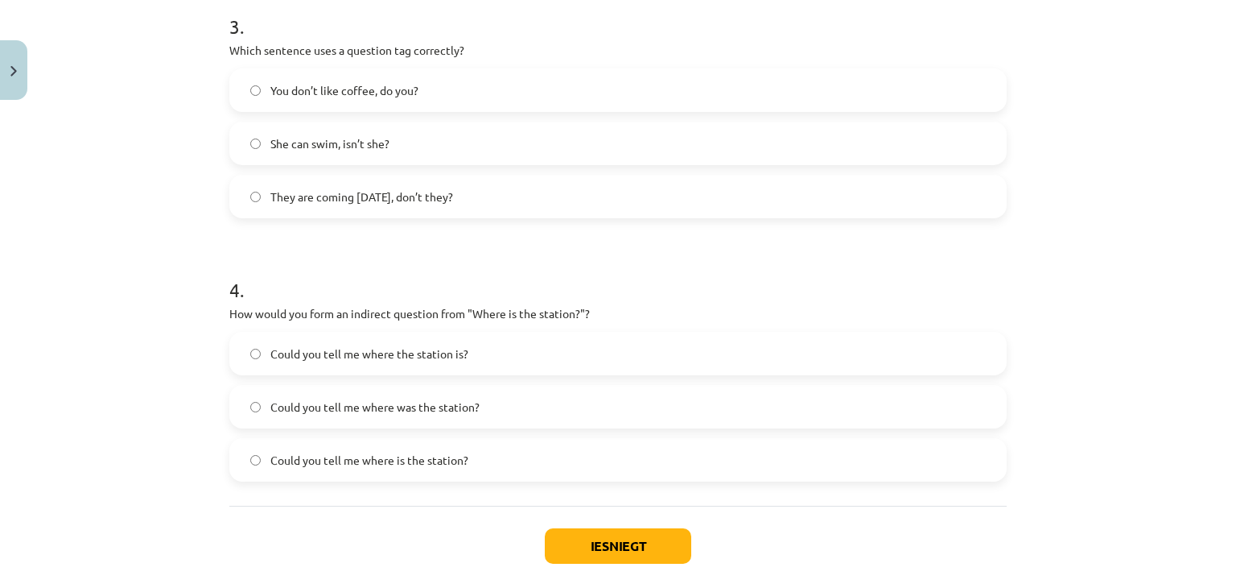
scroll to position [860, 0]
click at [274, 461] on span "Could you tell me where is the station?" at bounding box center [369, 459] width 198 height 17
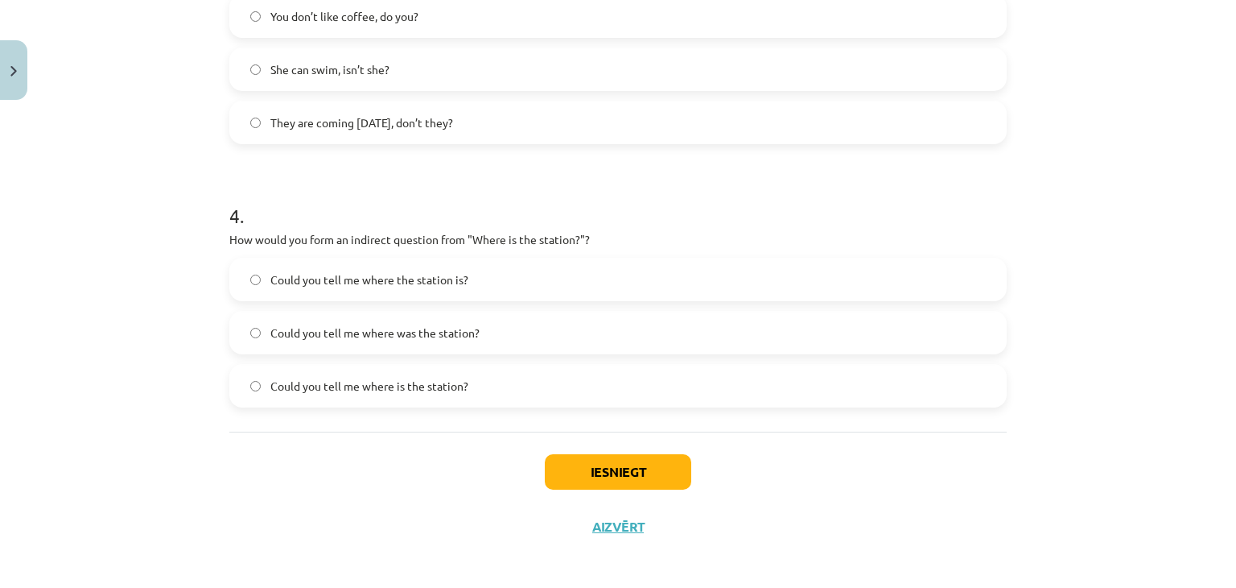
scroll to position [934, 0]
click at [615, 456] on button "Iesniegt" at bounding box center [618, 470] width 146 height 35
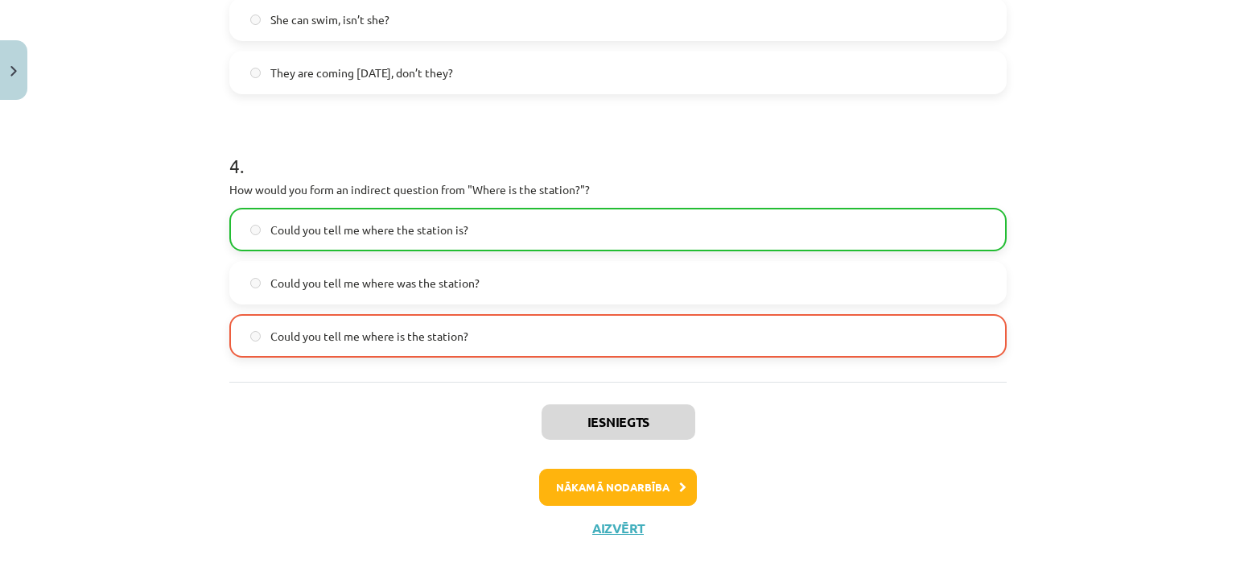
scroll to position [991, 0]
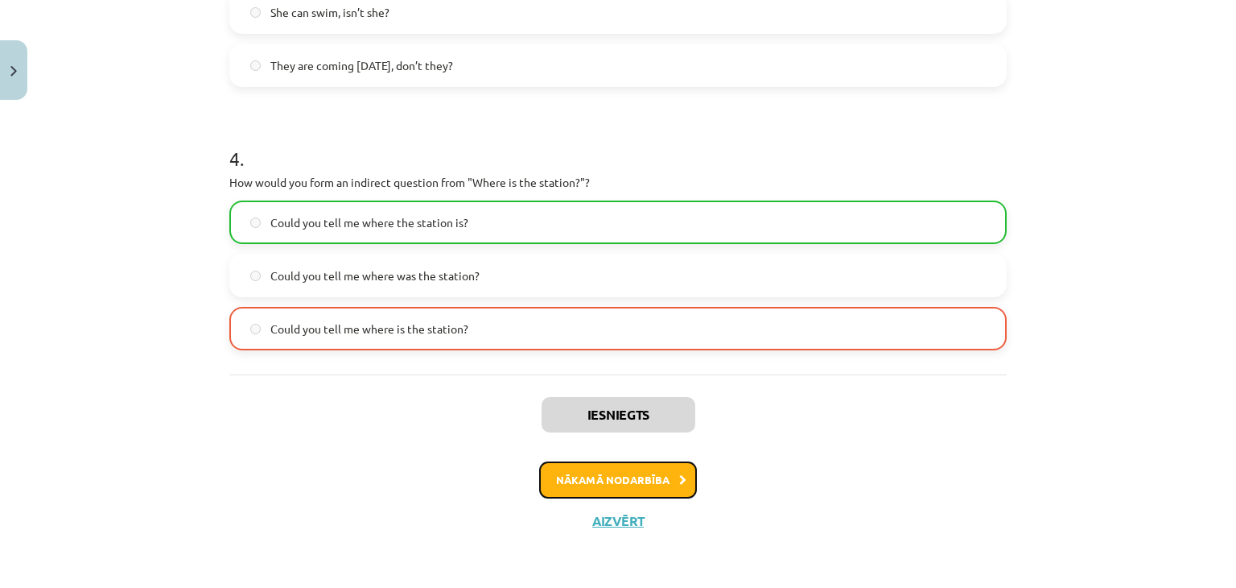
click at [596, 493] on button "Nākamā nodarbība" at bounding box center [618, 479] width 158 height 37
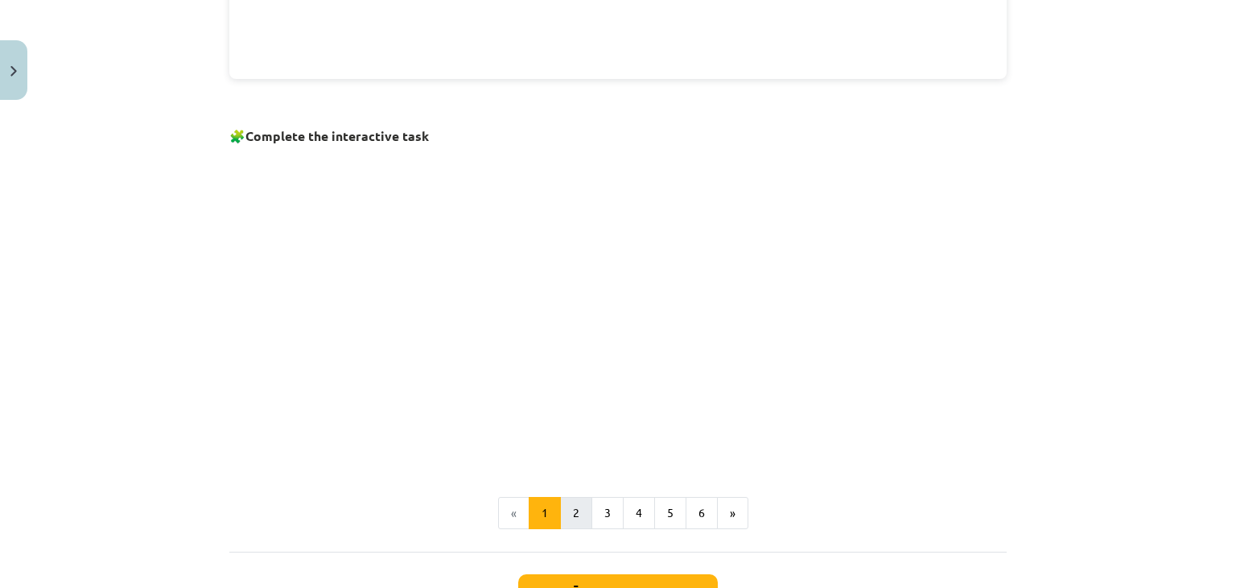
scroll to position [966, 0]
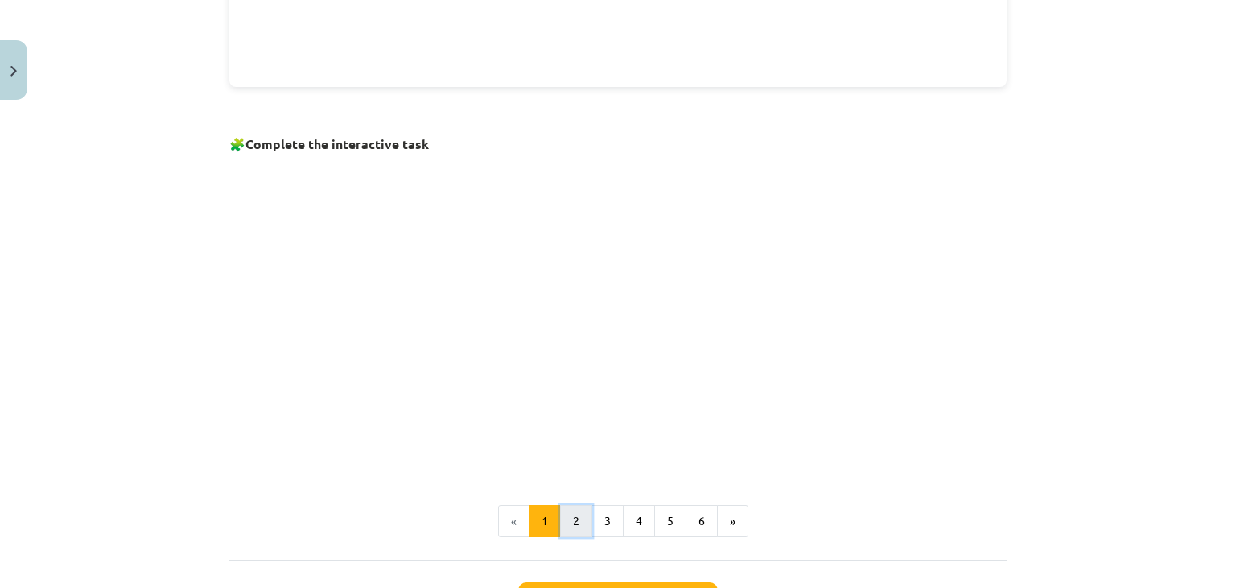
click at [568, 505] on button "2" at bounding box center [576, 521] width 32 height 32
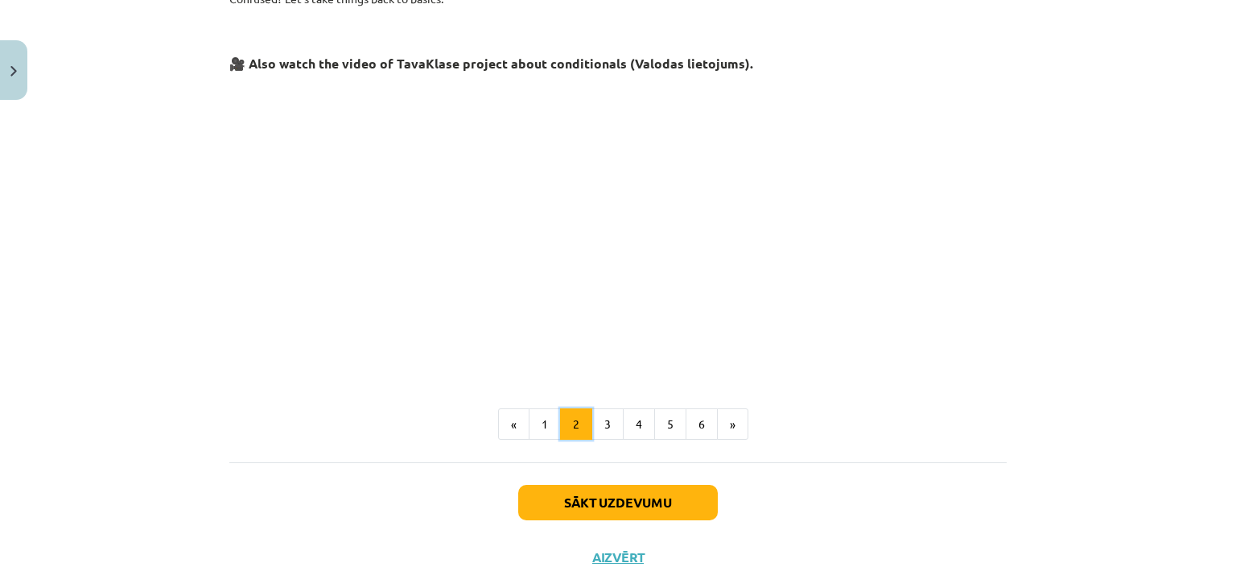
scroll to position [716, 0]
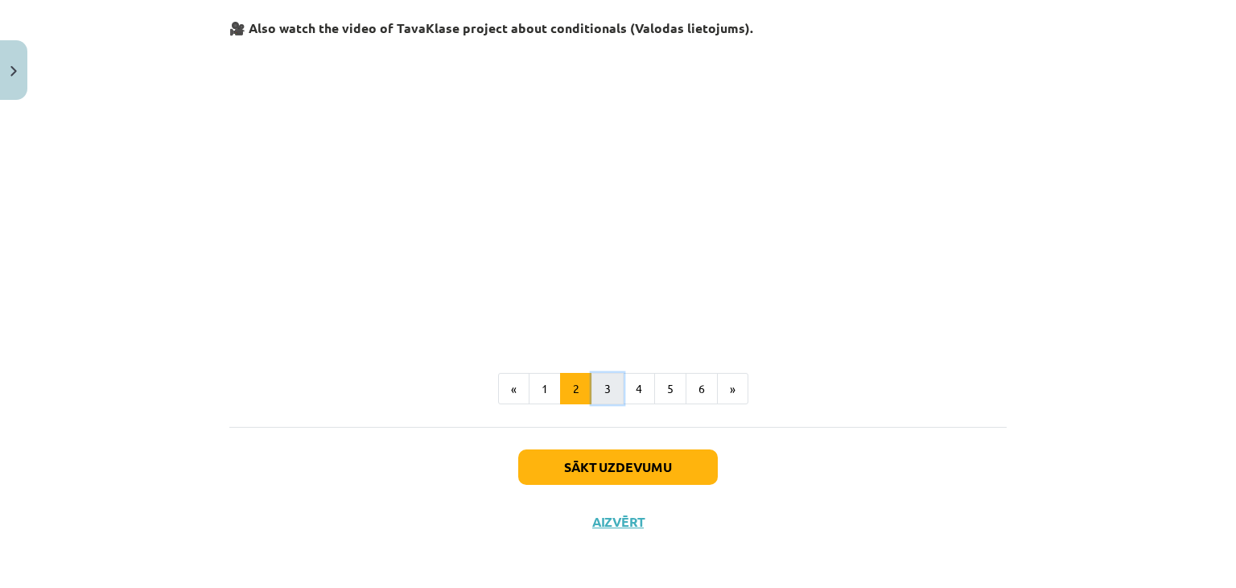
click at [605, 386] on button "3" at bounding box center [608, 389] width 32 height 32
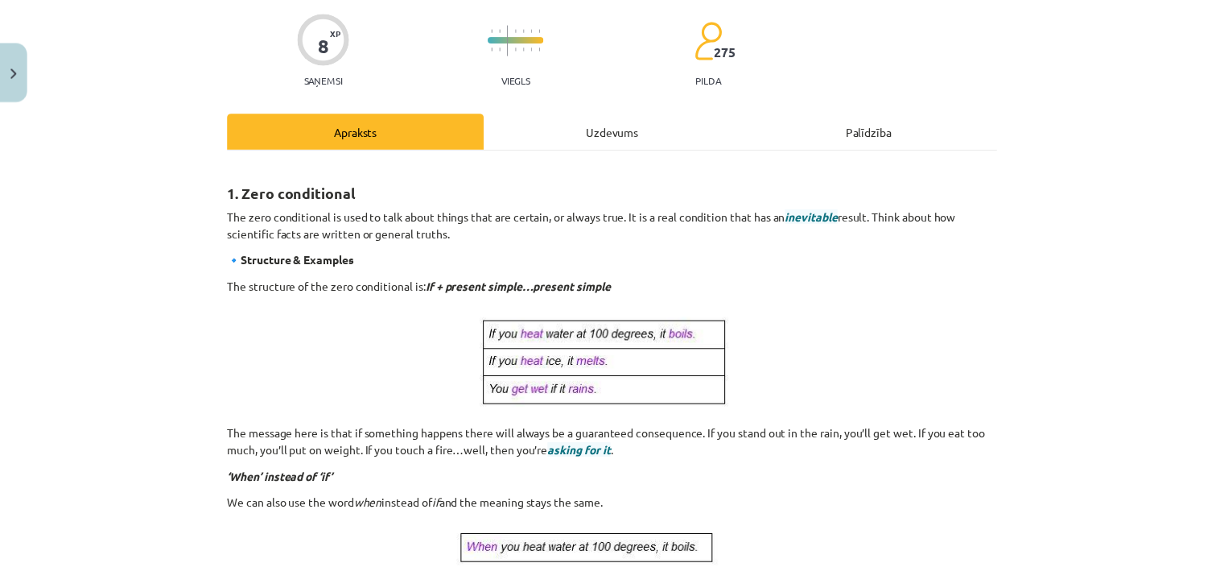
scroll to position [0, 0]
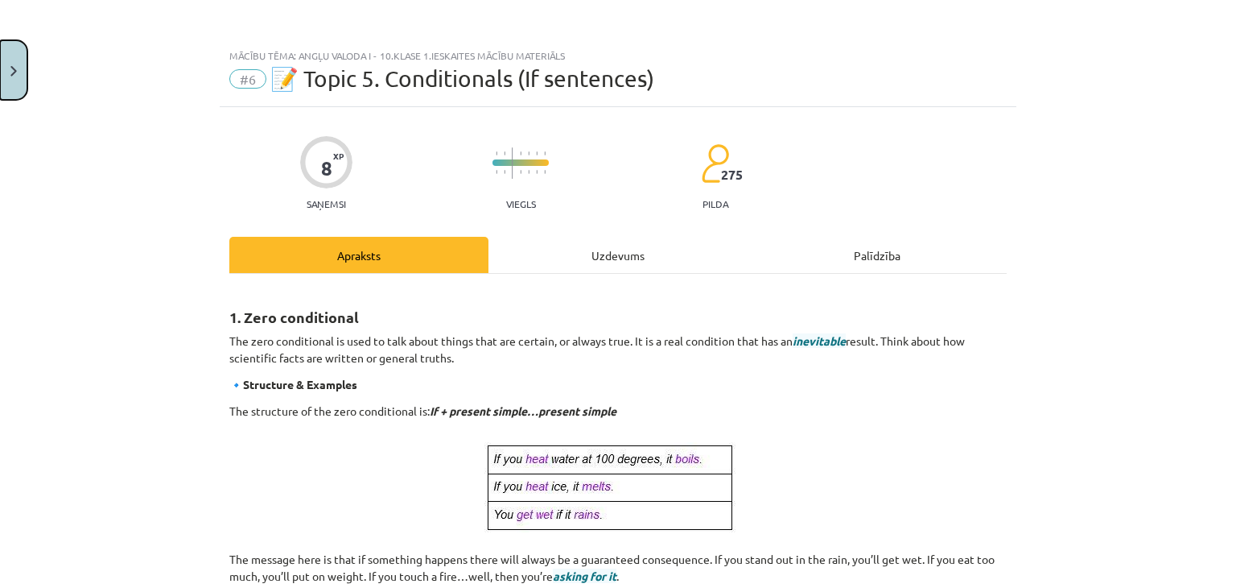
click at [9, 80] on button "Close" at bounding box center [13, 70] width 27 height 60
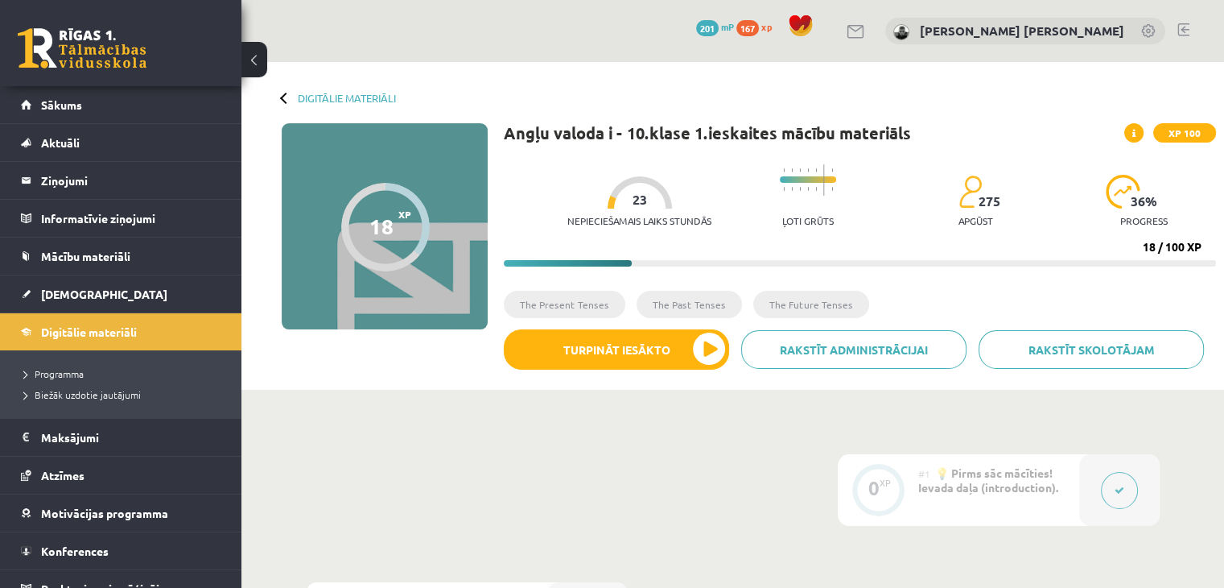
click at [1182, 24] on link at bounding box center [1183, 29] width 12 height 13
